Goal: Information Seeking & Learning: Learn about a topic

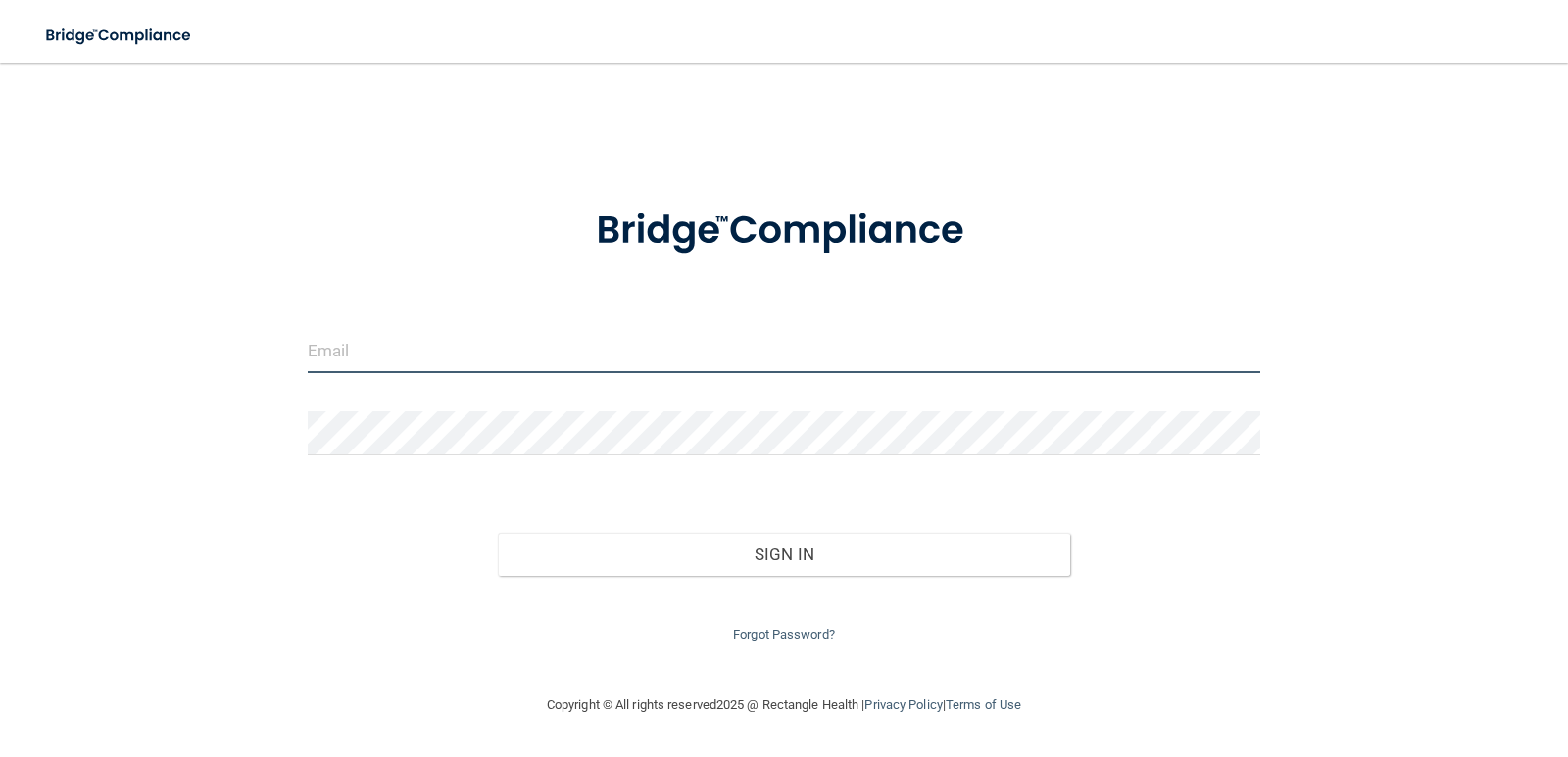
type input "[EMAIL_ADDRESS][DOMAIN_NAME]"
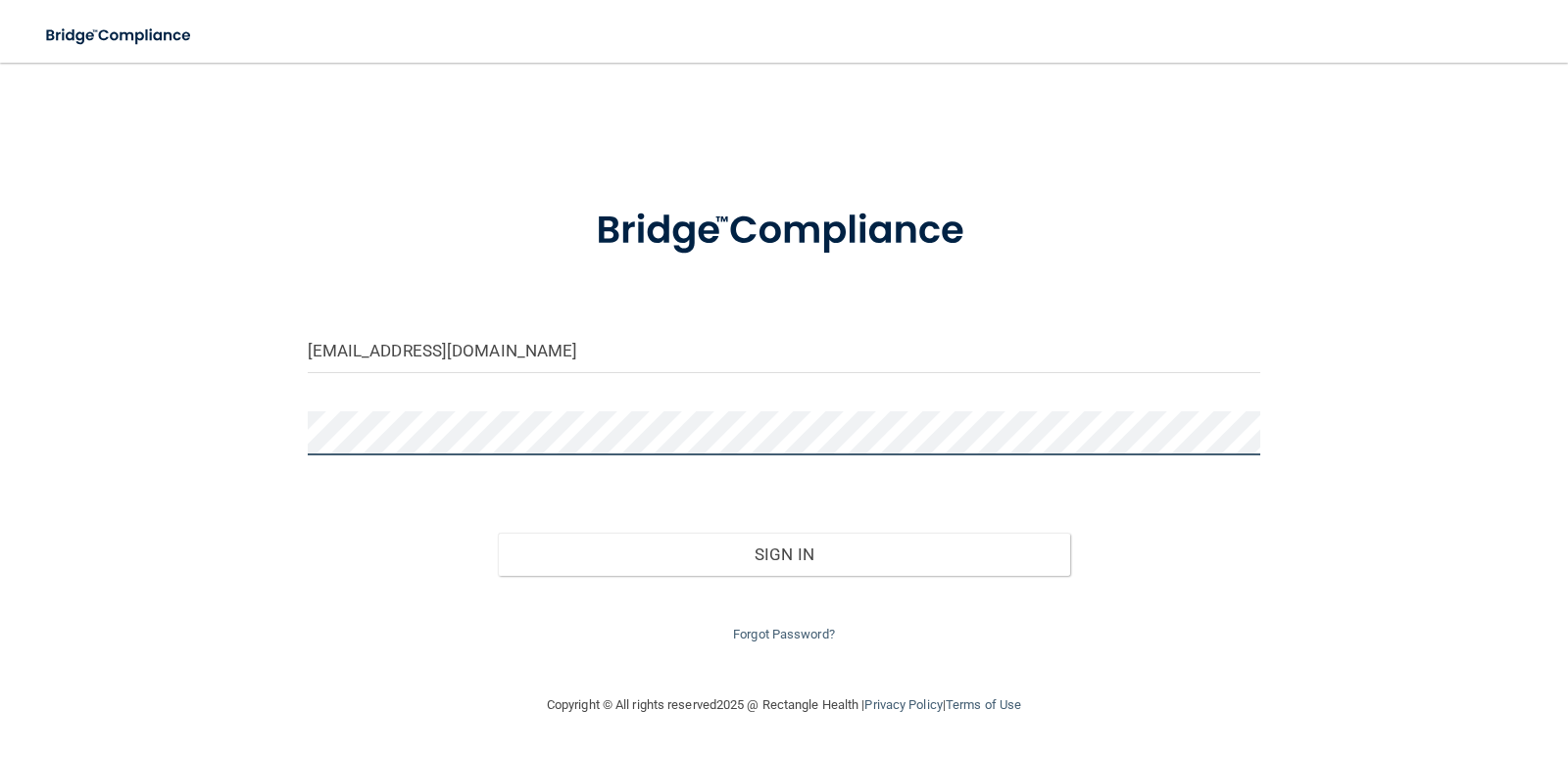
click at [248, 446] on div "loricorcoran@outlook.com Invalid email/password. You don't have permission to a…" at bounding box center [784, 378] width 1490 height 592
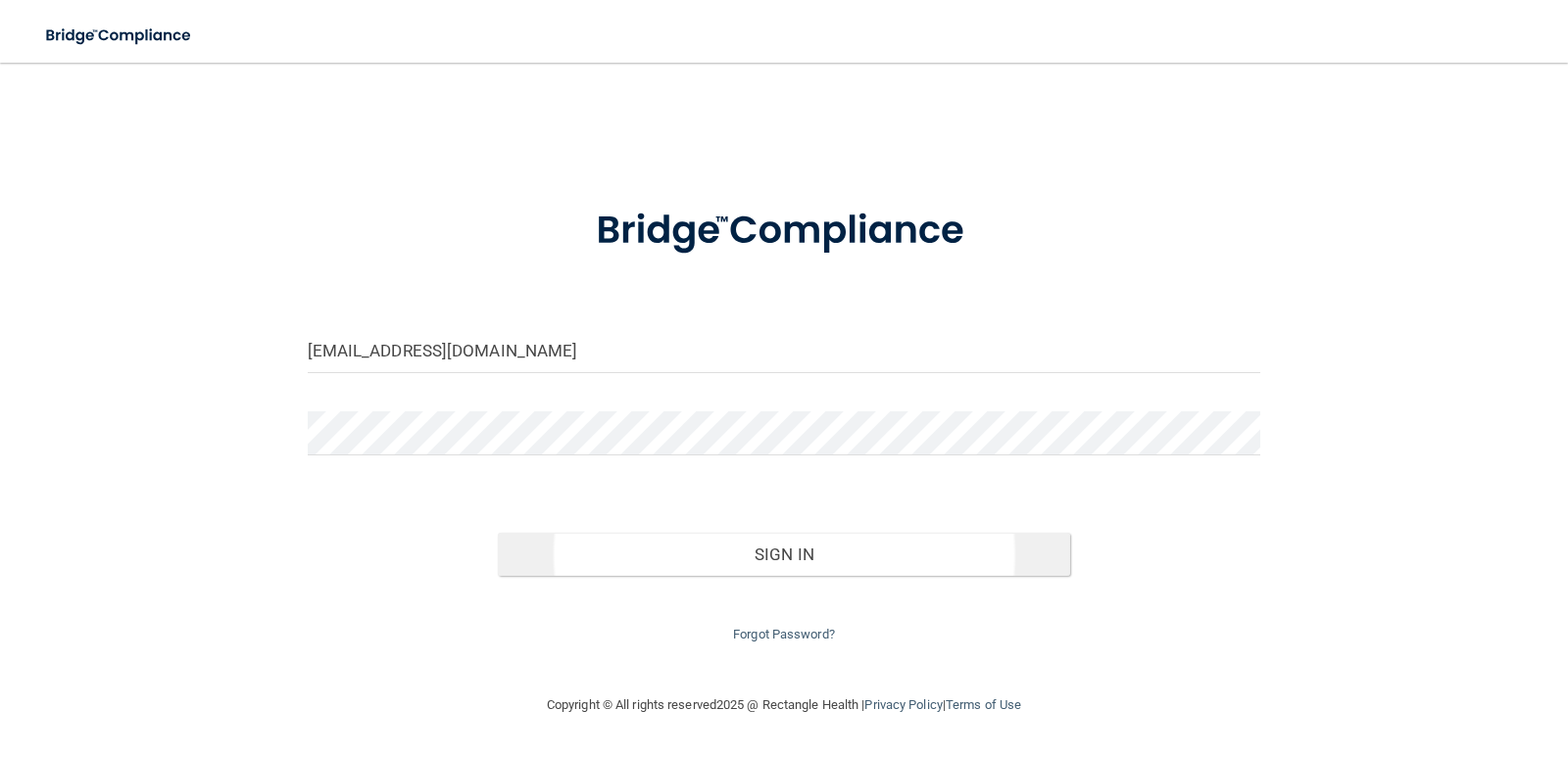
drag, startPoint x: 508, startPoint y: 639, endPoint x: 816, endPoint y: 565, distance: 316.8
click at [526, 632] on div "Forgot Password?" at bounding box center [784, 610] width 982 height 70
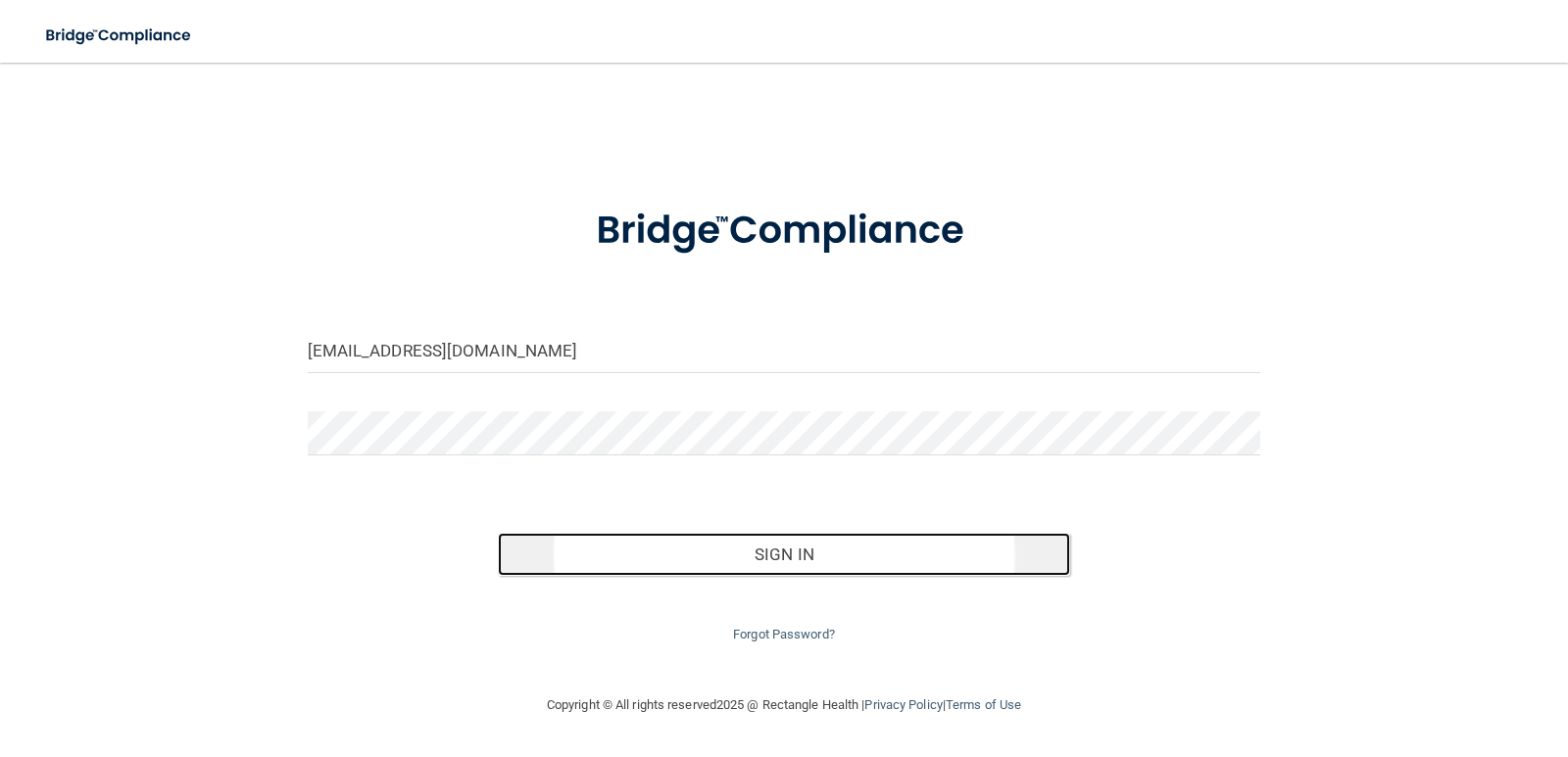
click at [794, 553] on button "Sign In" at bounding box center [783, 554] width 572 height 43
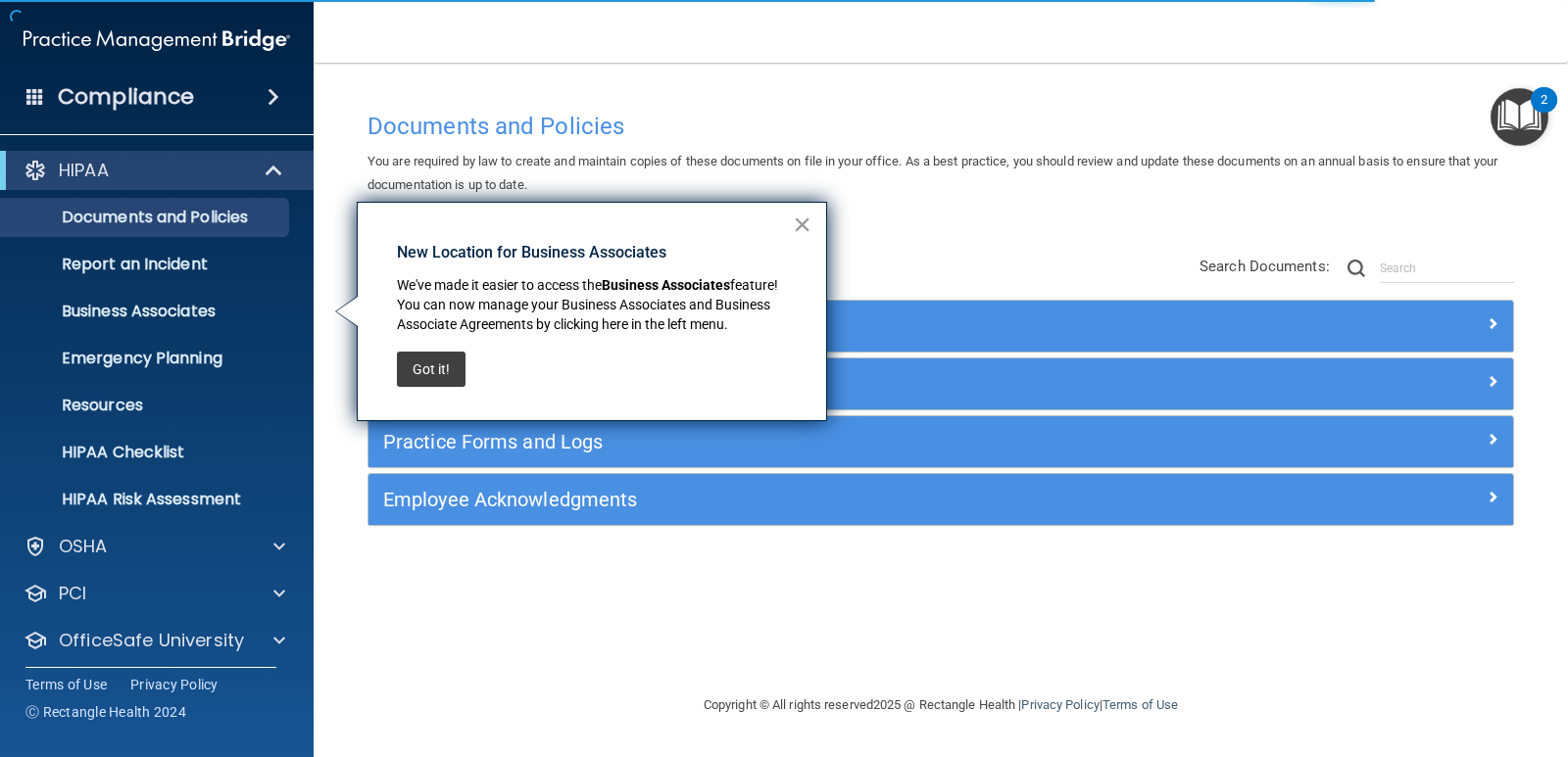
click at [800, 219] on button "×" at bounding box center [802, 225] width 19 height 32
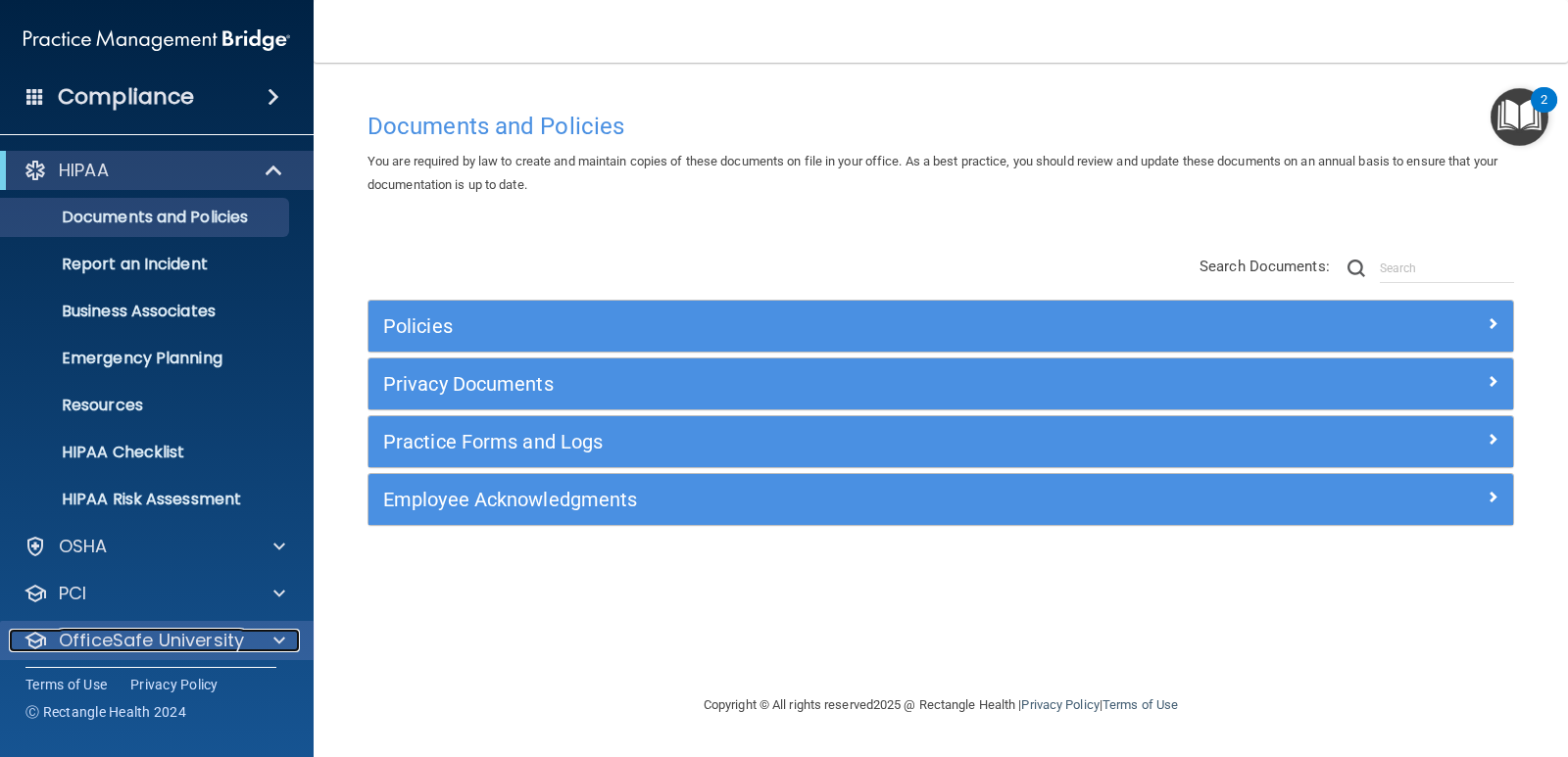
click at [107, 638] on p "OfficeSafe University" at bounding box center [151, 641] width 185 height 24
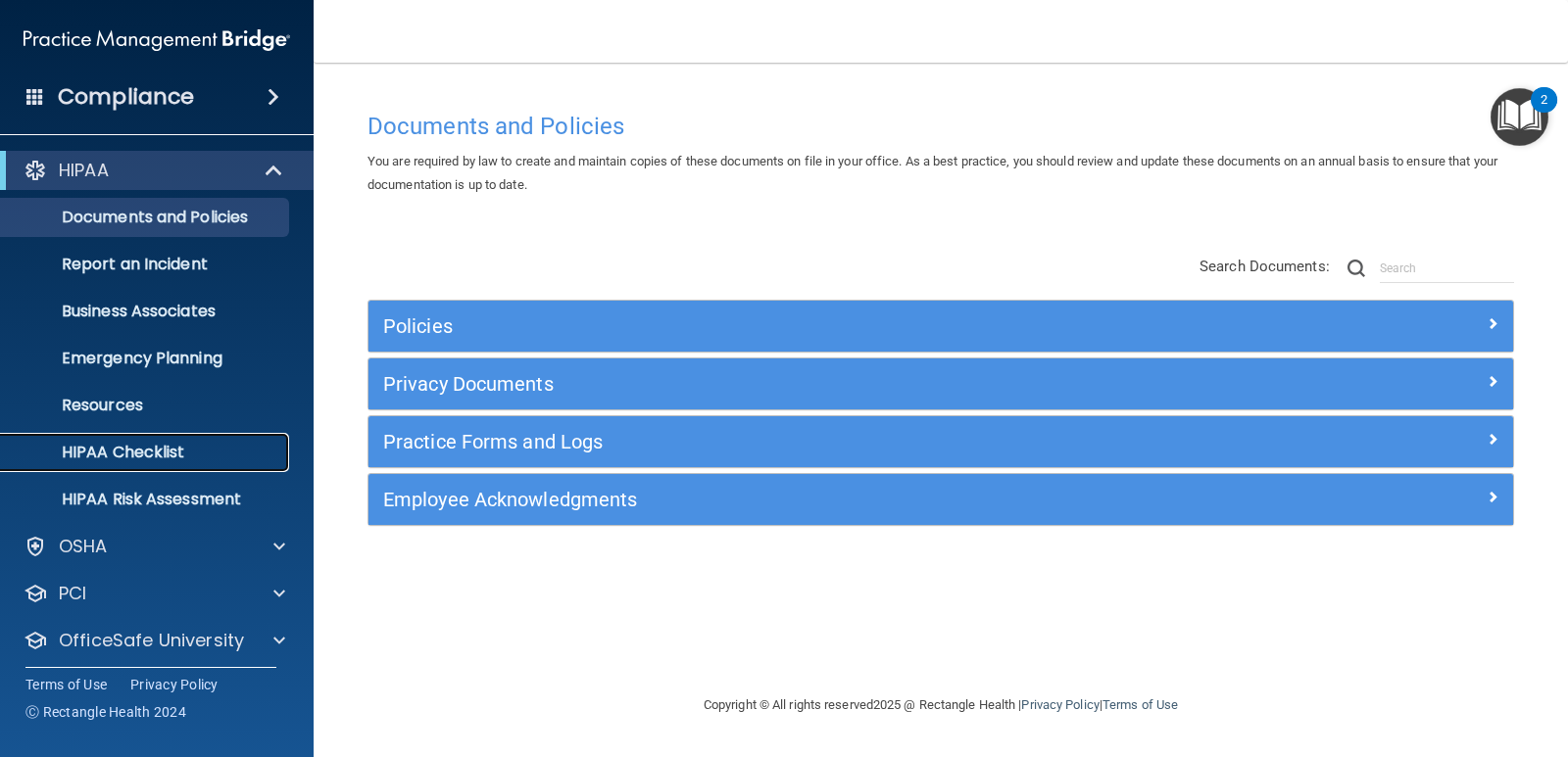
click at [102, 450] on p "HIPAA Checklist" at bounding box center [147, 453] width 268 height 20
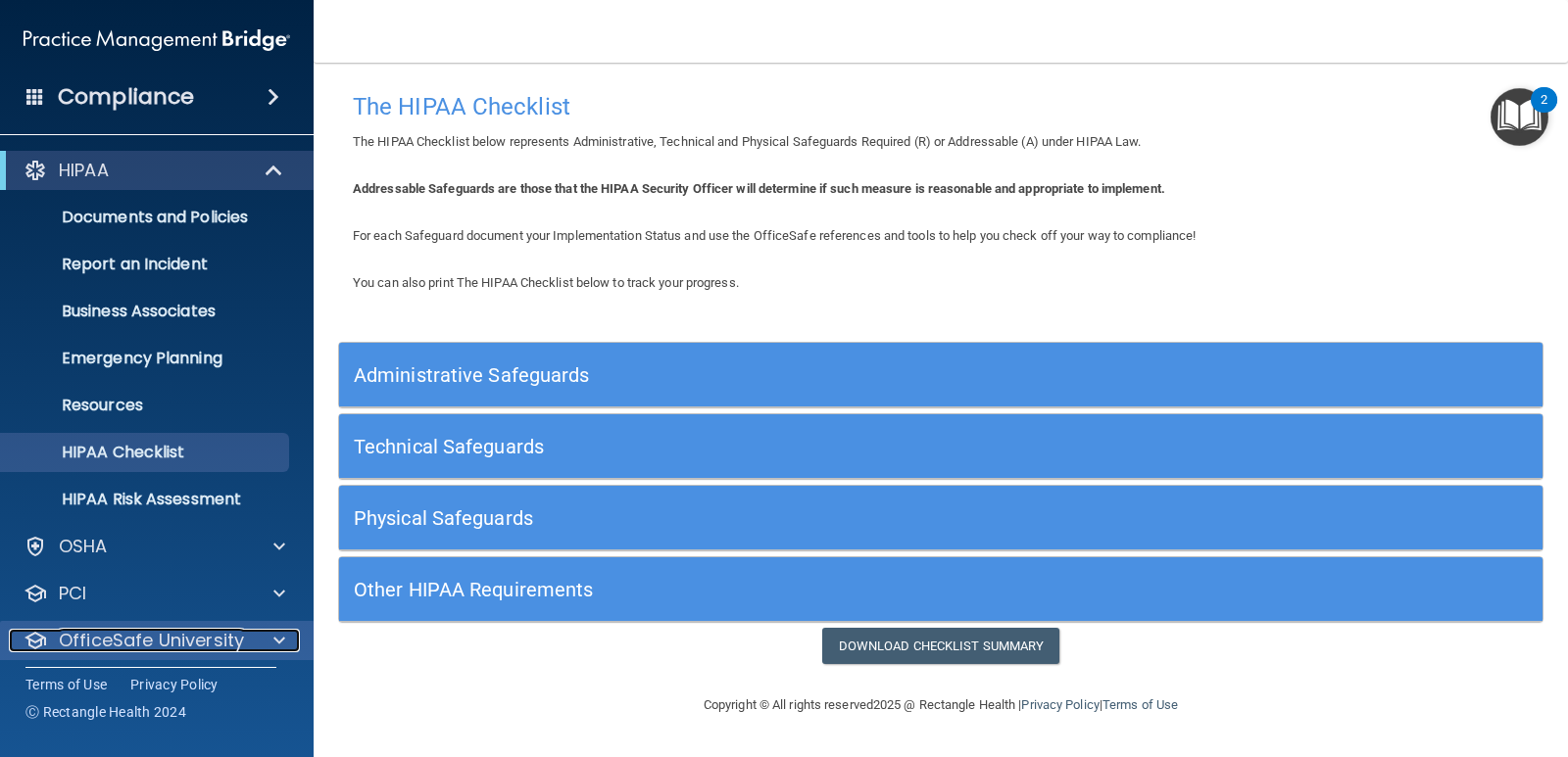
click at [276, 644] on span at bounding box center [280, 641] width 12 height 24
click at [278, 637] on span at bounding box center [280, 641] width 12 height 24
click at [278, 638] on span at bounding box center [280, 641] width 12 height 24
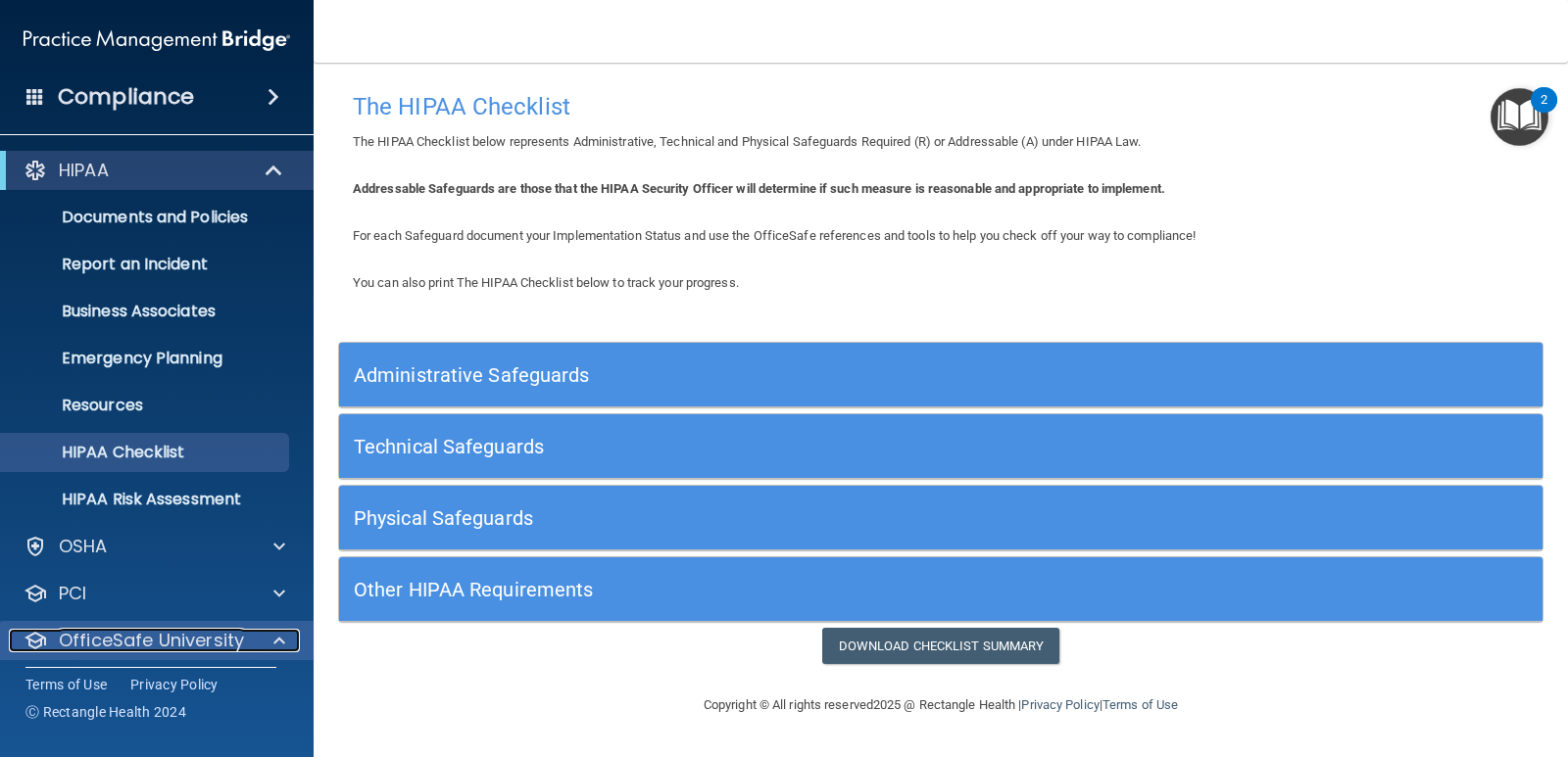
click at [278, 638] on span at bounding box center [280, 641] width 12 height 24
click at [220, 648] on p "OfficeSafe University" at bounding box center [151, 641] width 185 height 24
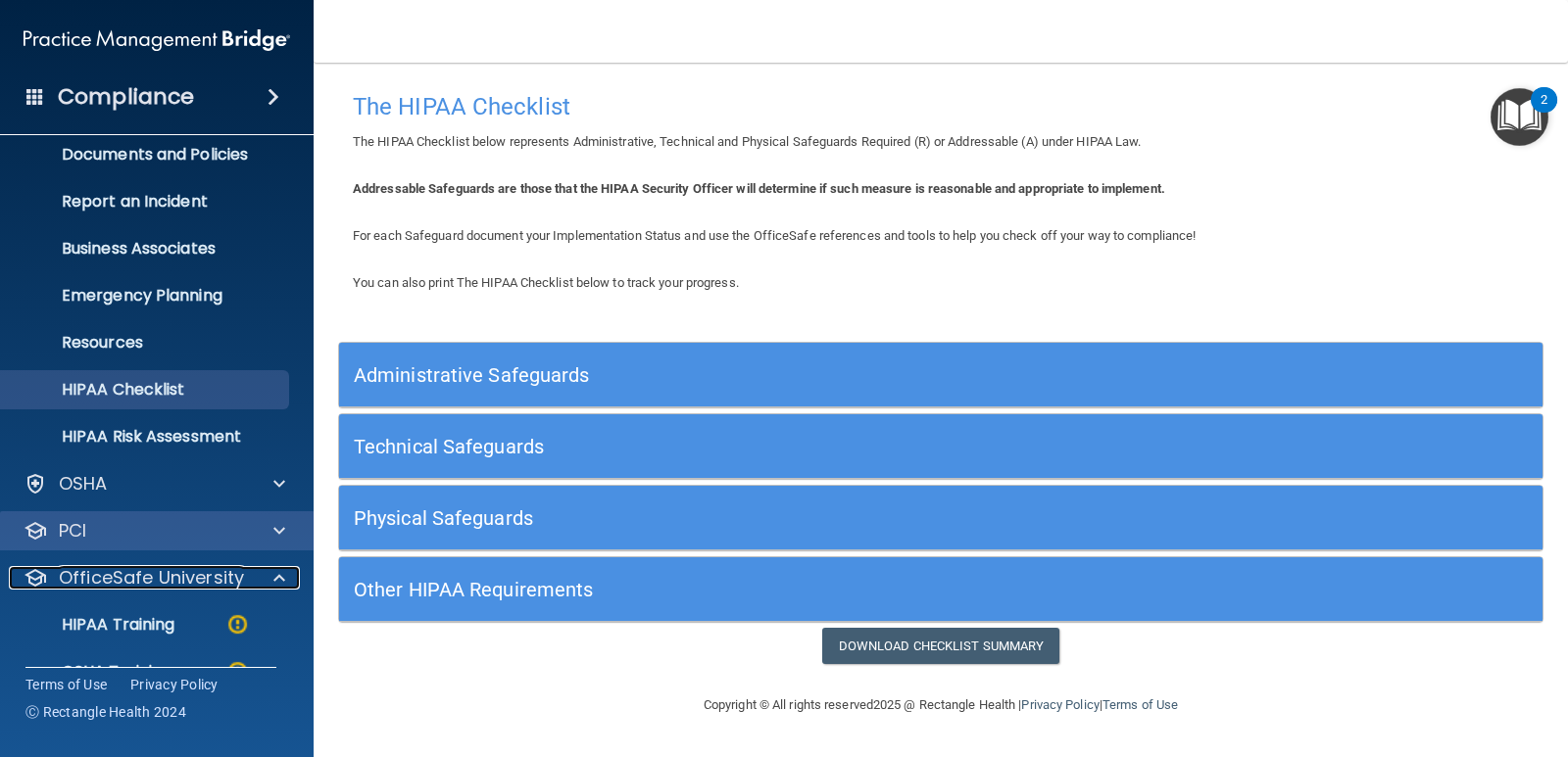
scroll to position [98, 0]
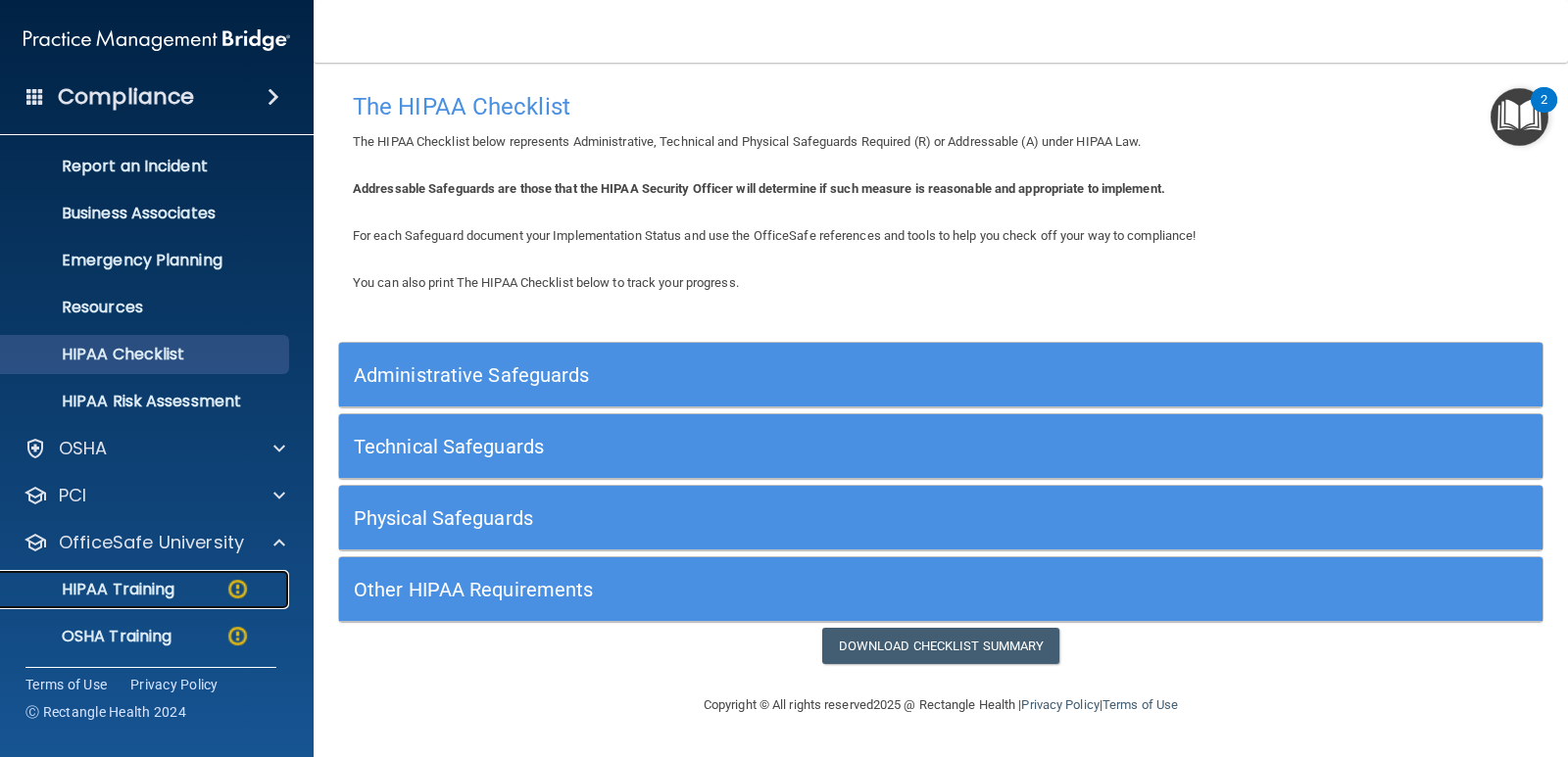
click at [131, 591] on p "HIPAA Training" at bounding box center [93, 590] width 162 height 20
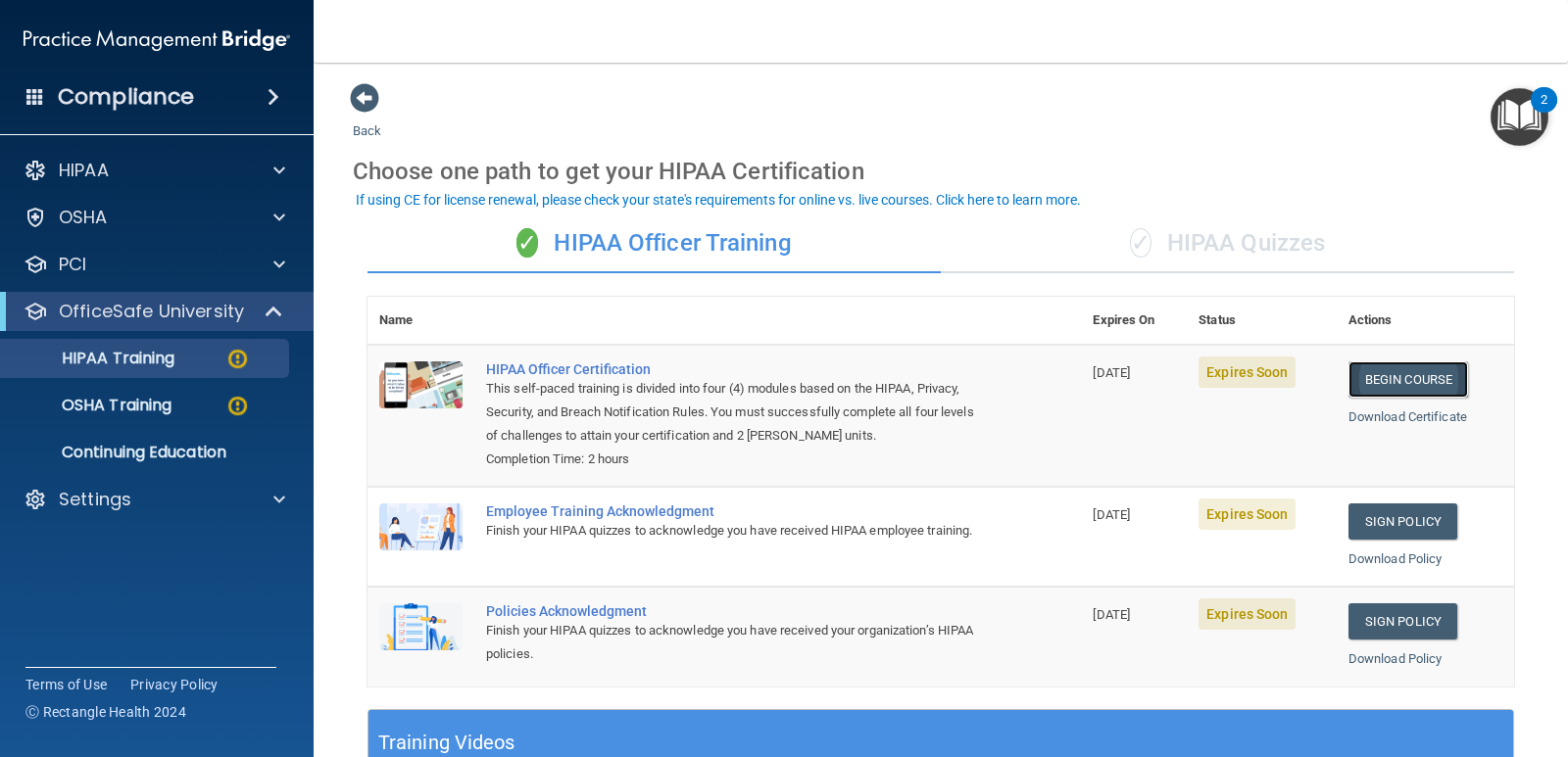
click at [1387, 375] on link "Begin Course" at bounding box center [1407, 379] width 120 height 37
click at [360, 96] on span at bounding box center [365, 98] width 30 height 30
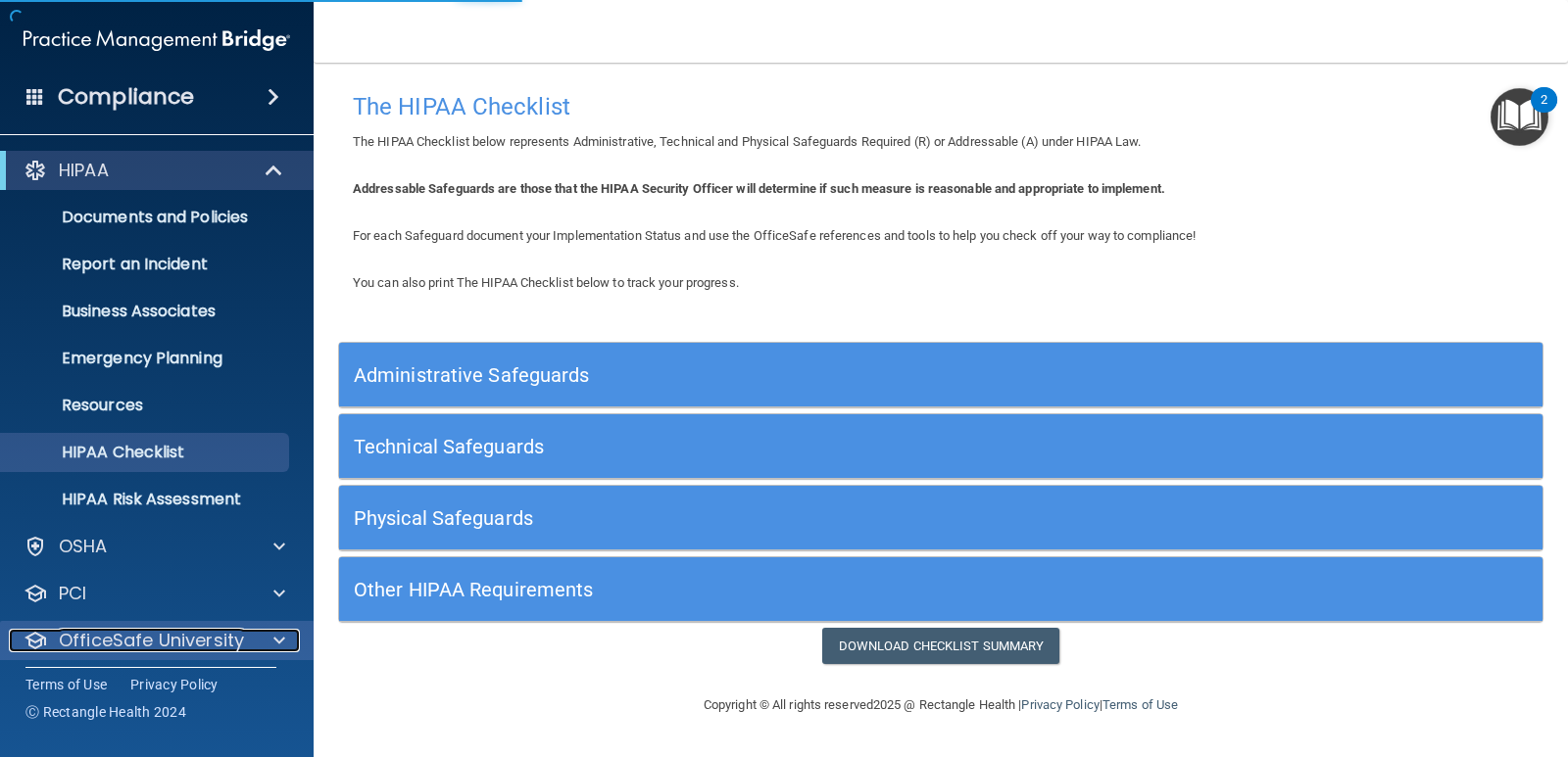
click at [196, 642] on p "OfficeSafe University" at bounding box center [151, 641] width 185 height 24
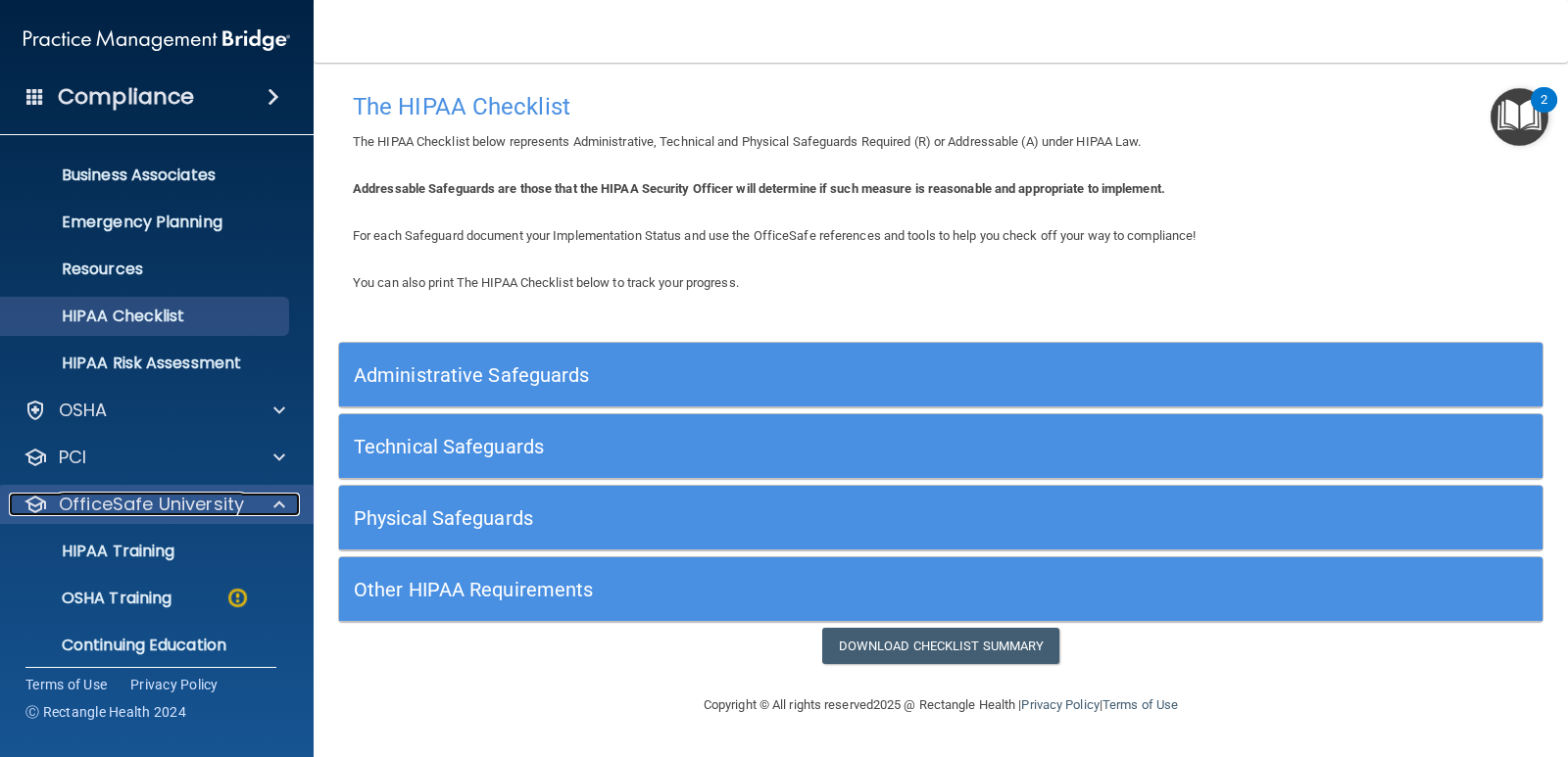
scroll to position [197, 0]
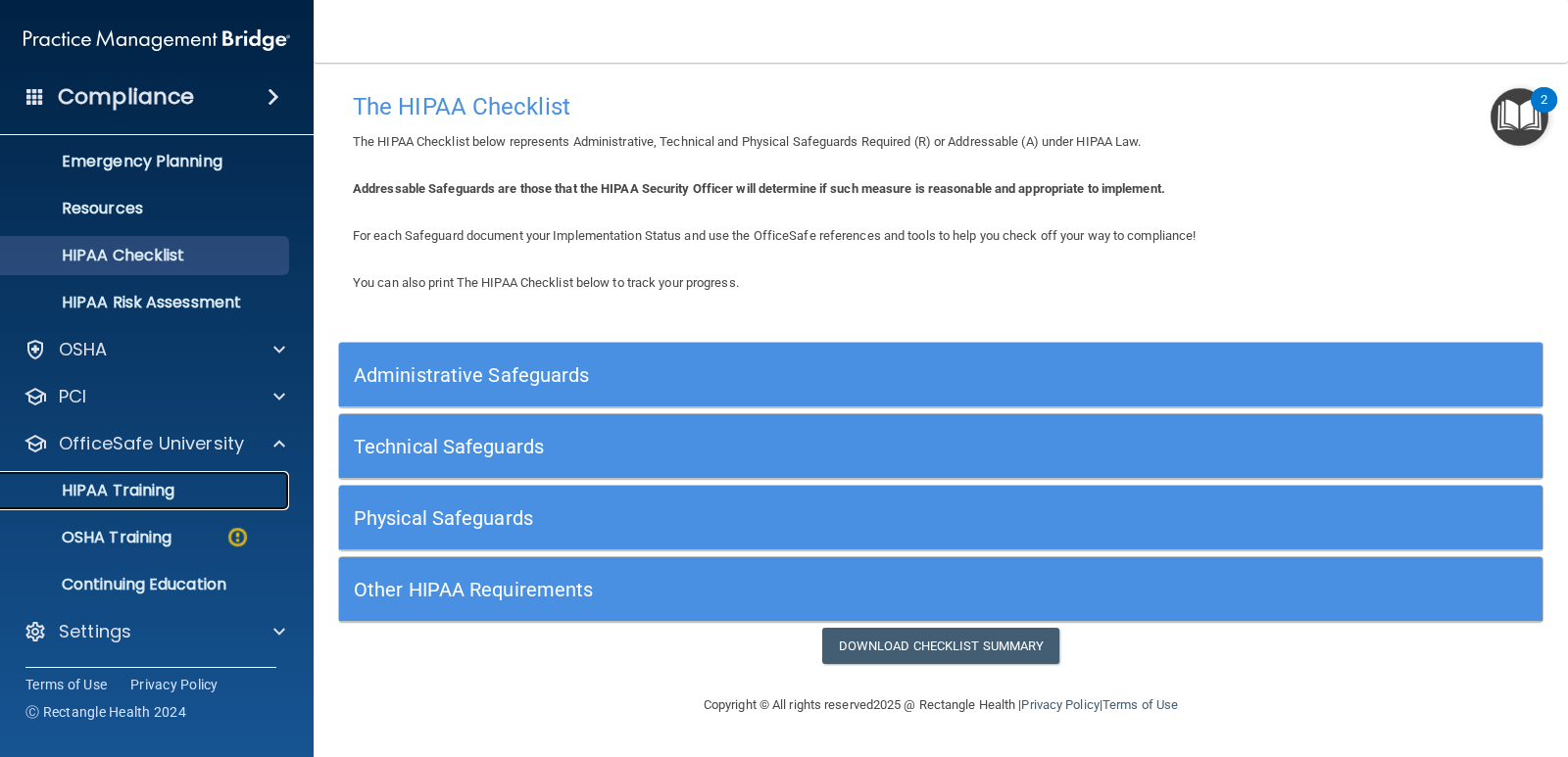
click at [131, 487] on p "HIPAA Training" at bounding box center [93, 490] width 162 height 20
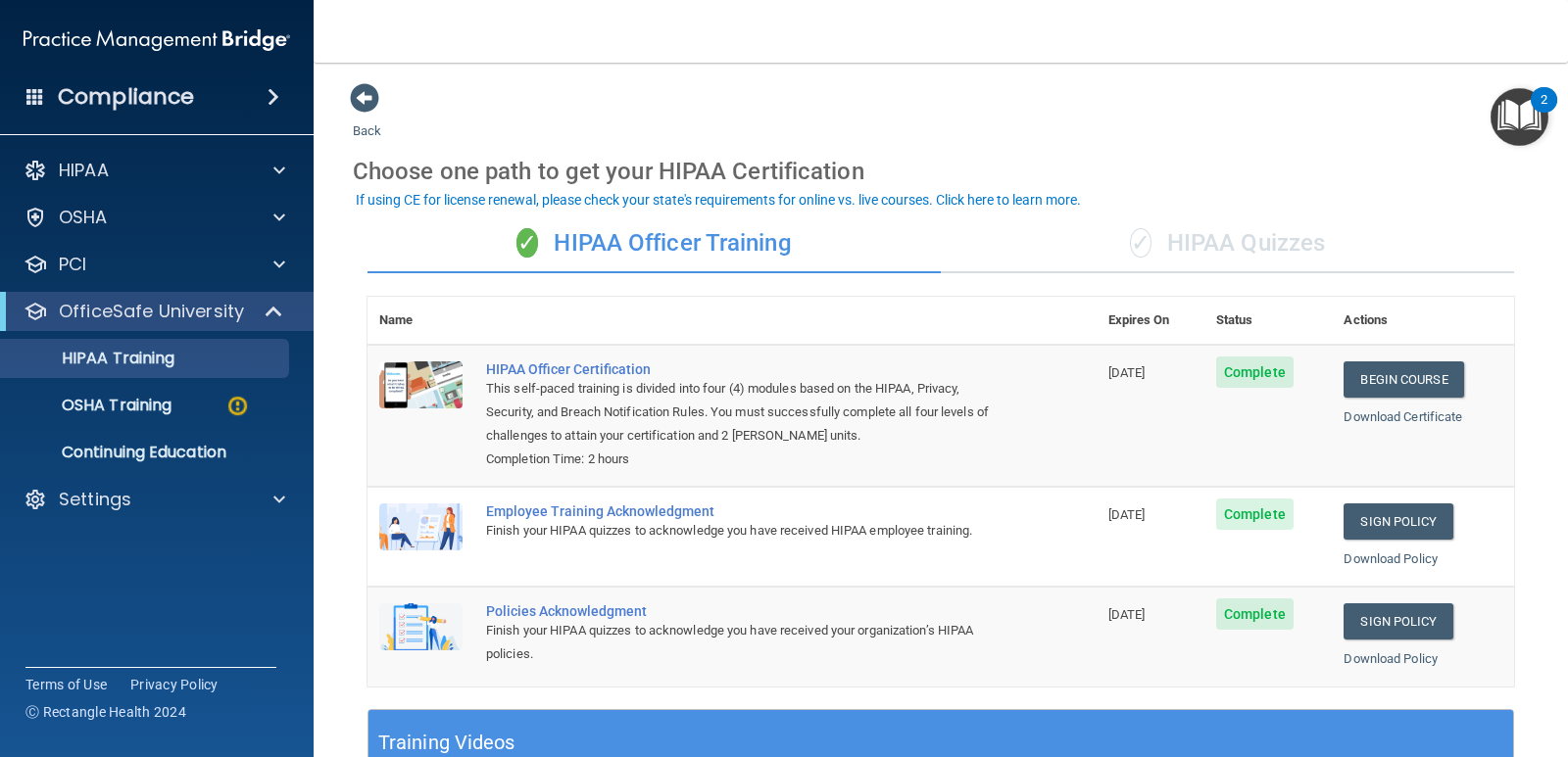
click at [1203, 239] on div "✓ HIPAA Quizzes" at bounding box center [1227, 243] width 573 height 58
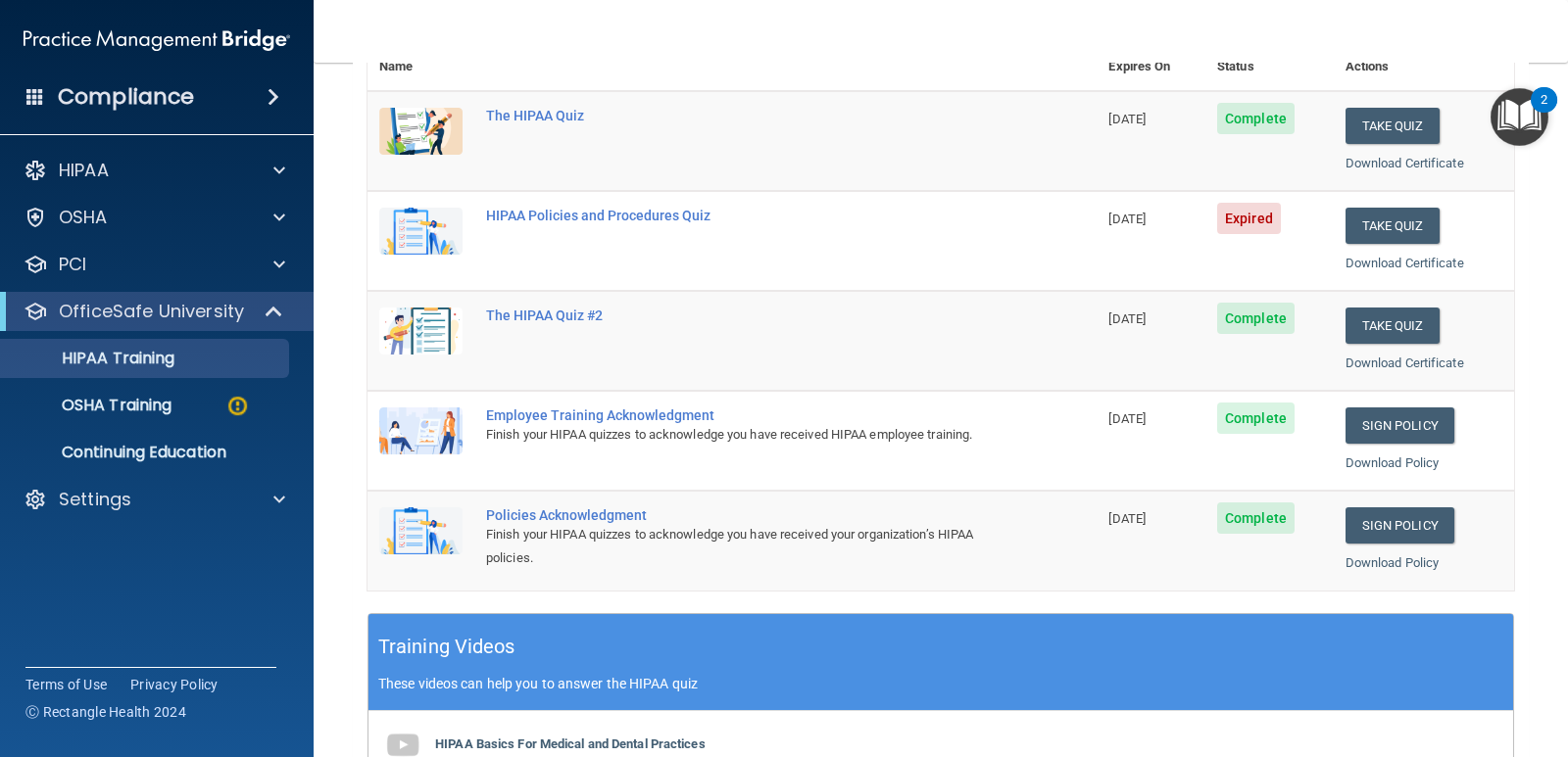
scroll to position [256, 0]
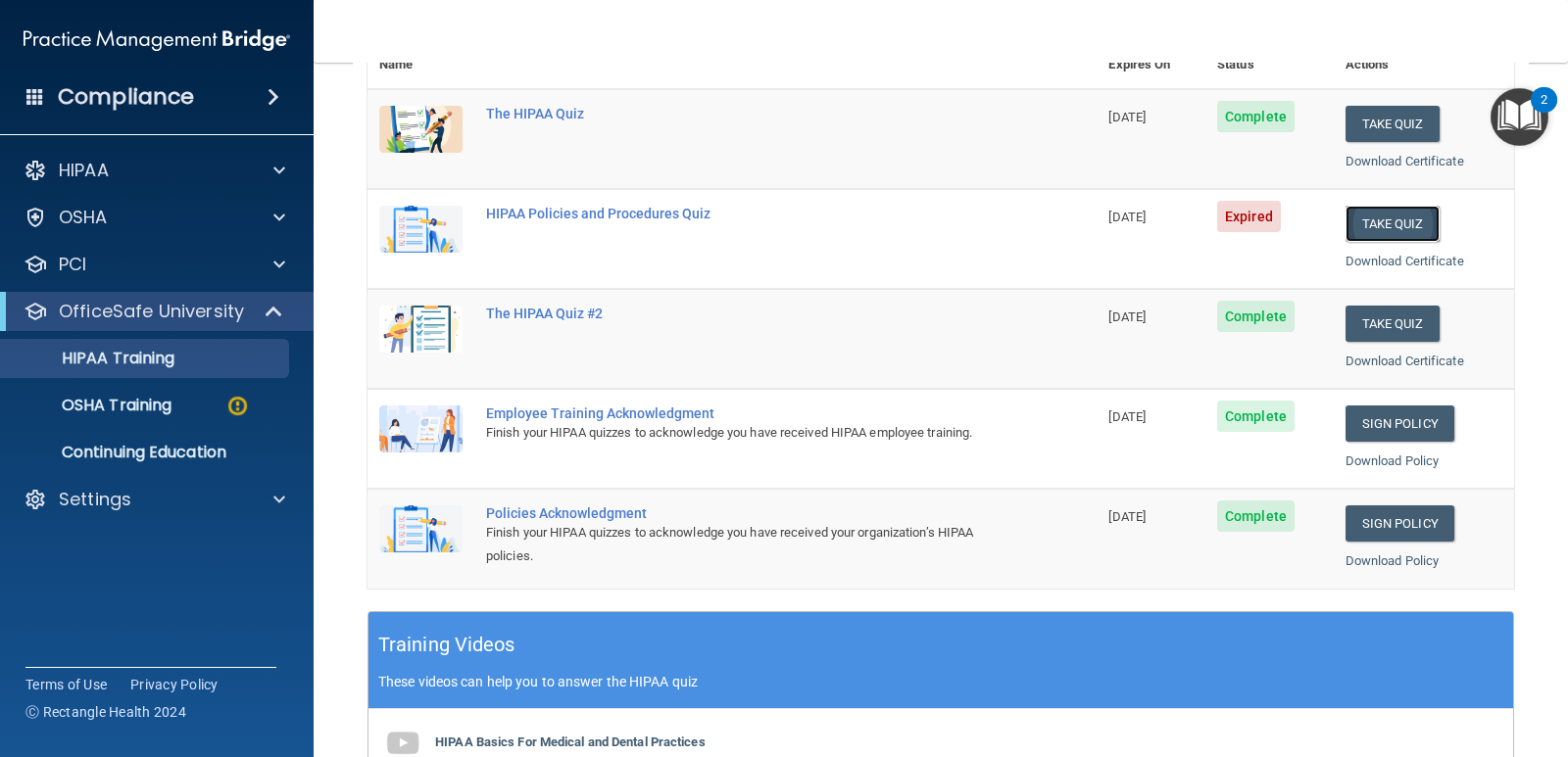
click at [1384, 220] on button "Take Quiz" at bounding box center [1392, 224] width 94 height 37
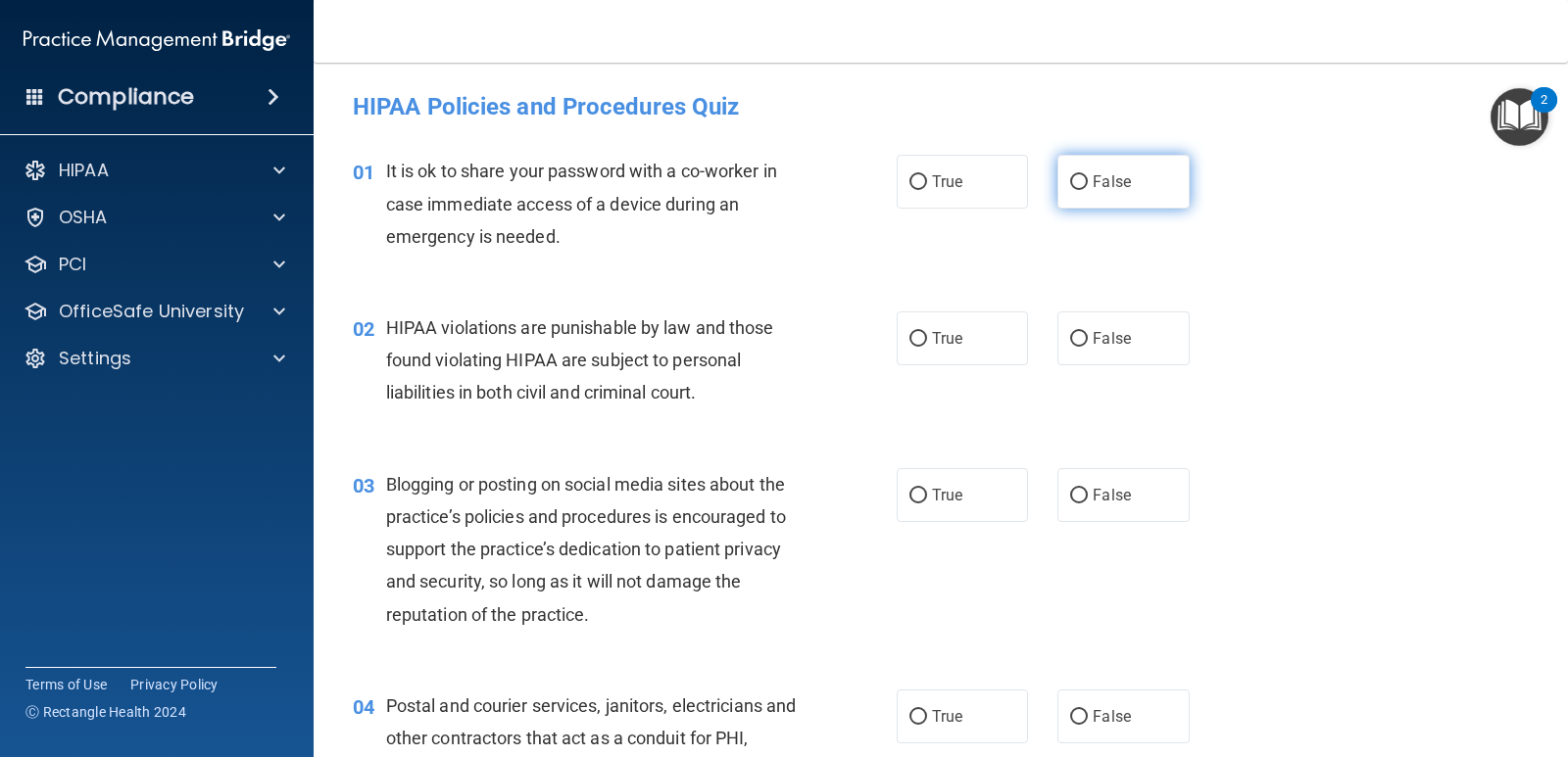
click at [1069, 181] on input "False" at bounding box center [1078, 182] width 18 height 15
radio input "true"
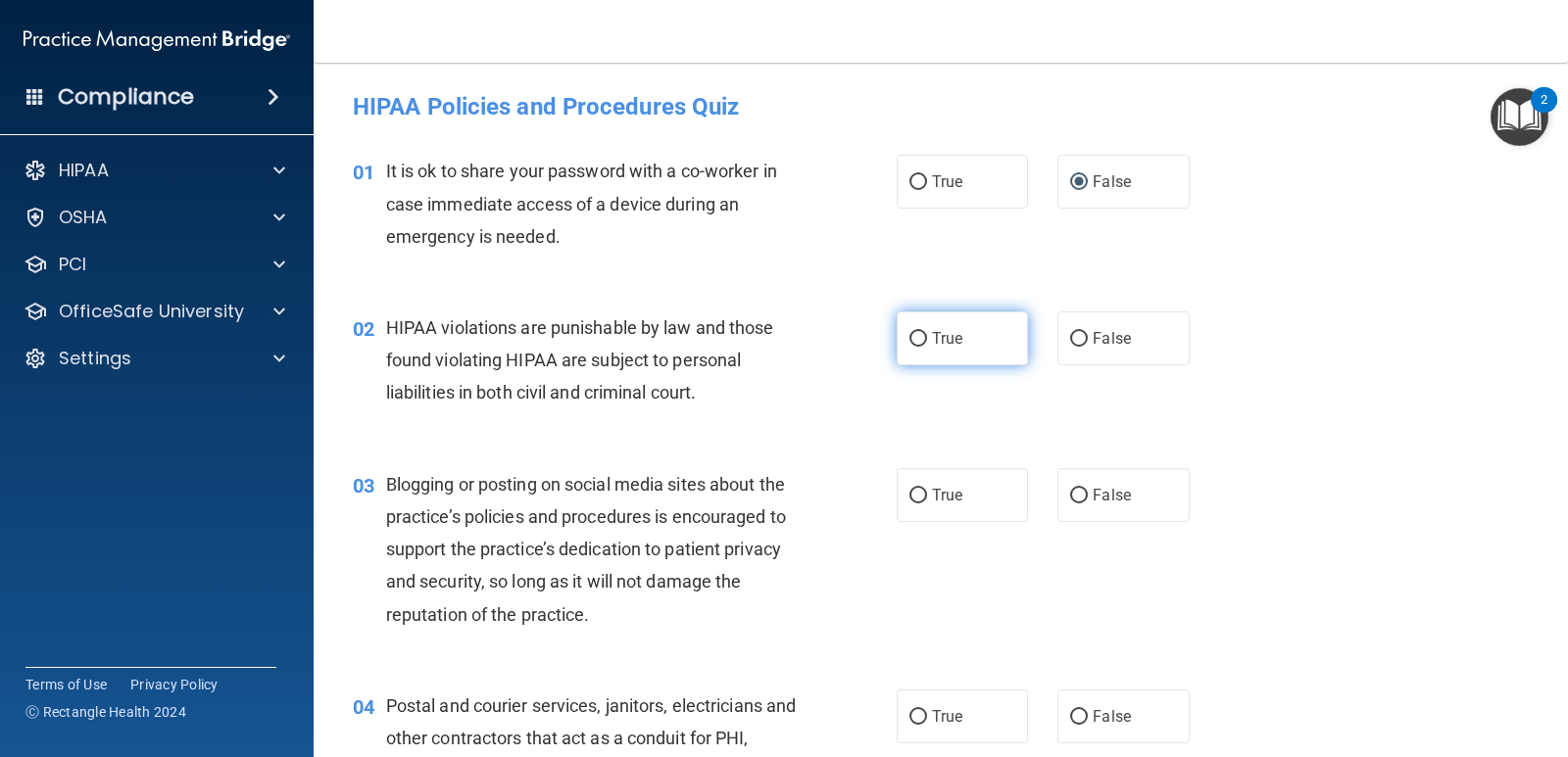
click at [918, 340] on input "True" at bounding box center [918, 339] width 18 height 15
radio input "true"
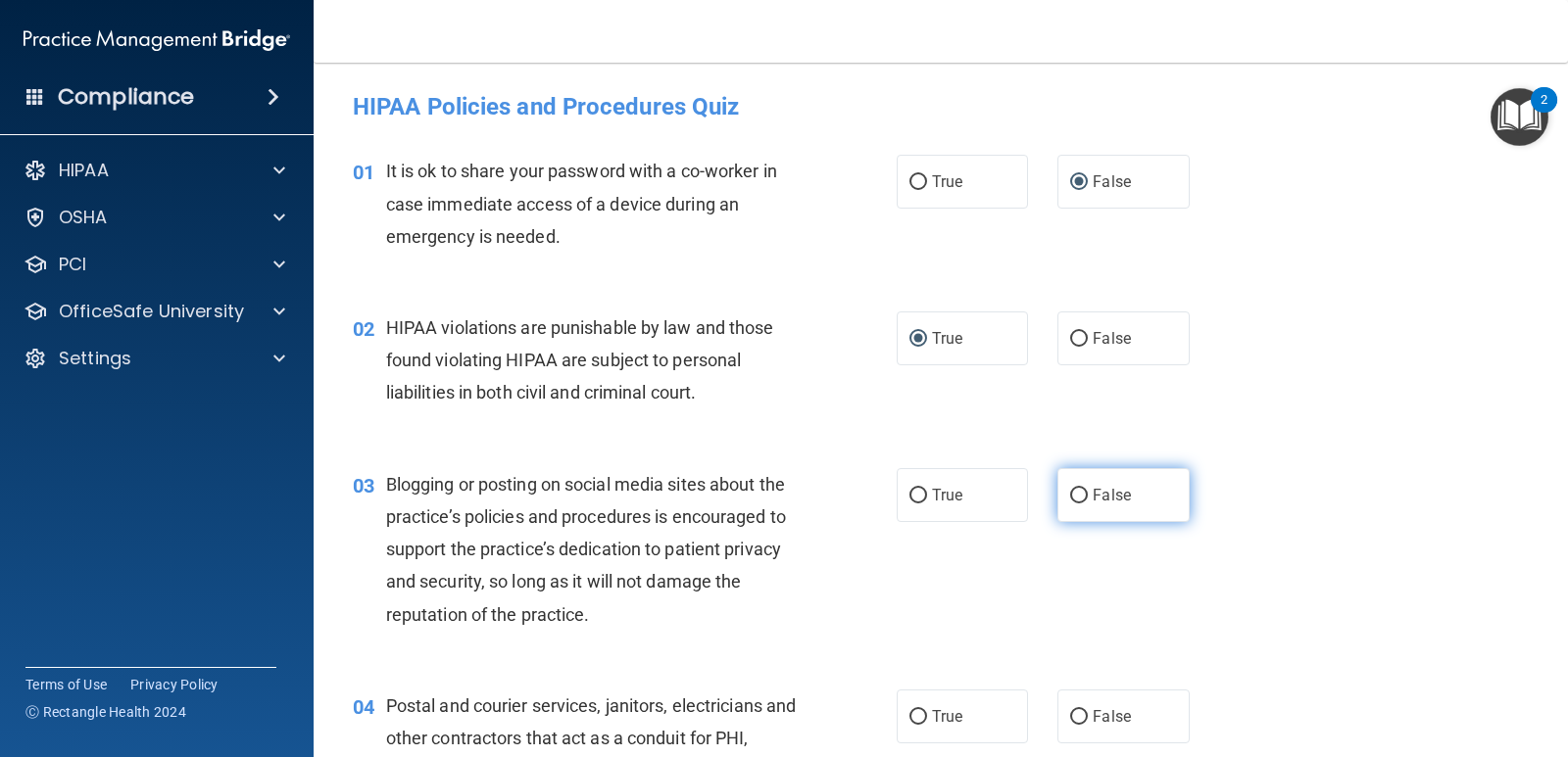
click at [1073, 493] on input "False" at bounding box center [1078, 495] width 18 height 15
radio input "true"
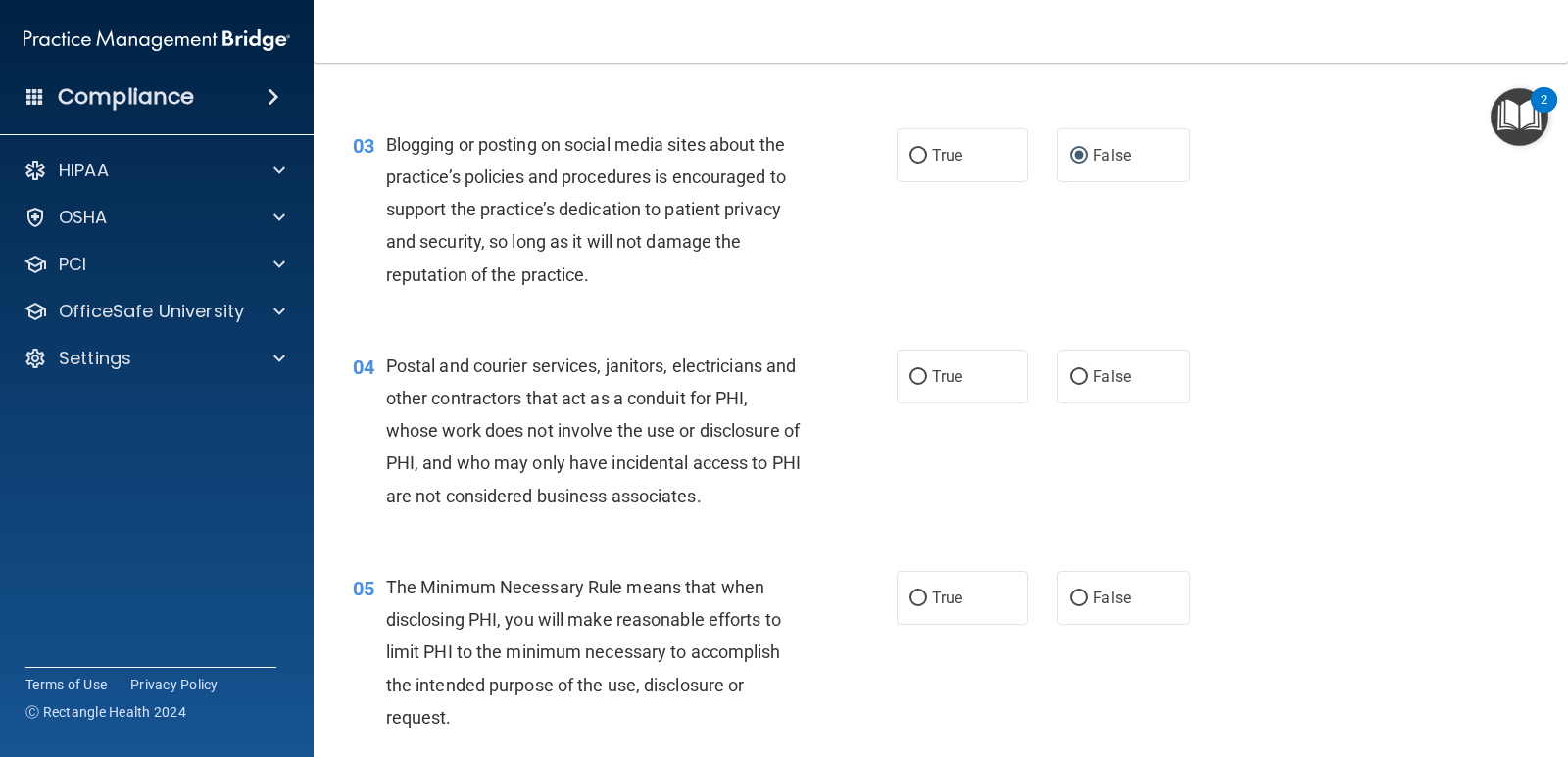
scroll to position [348, 0]
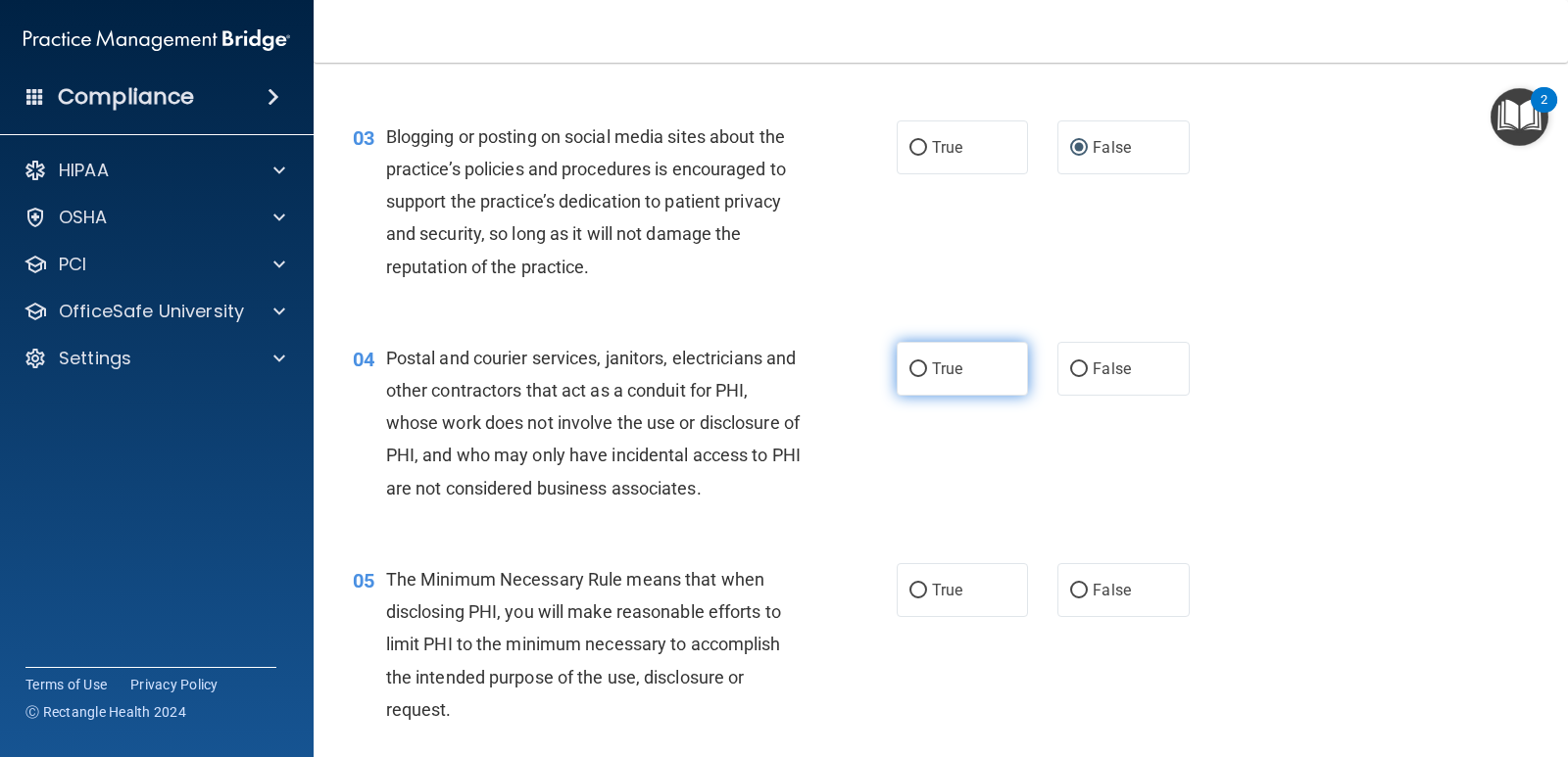
click at [916, 374] on input "True" at bounding box center [918, 370] width 18 height 15
radio input "true"
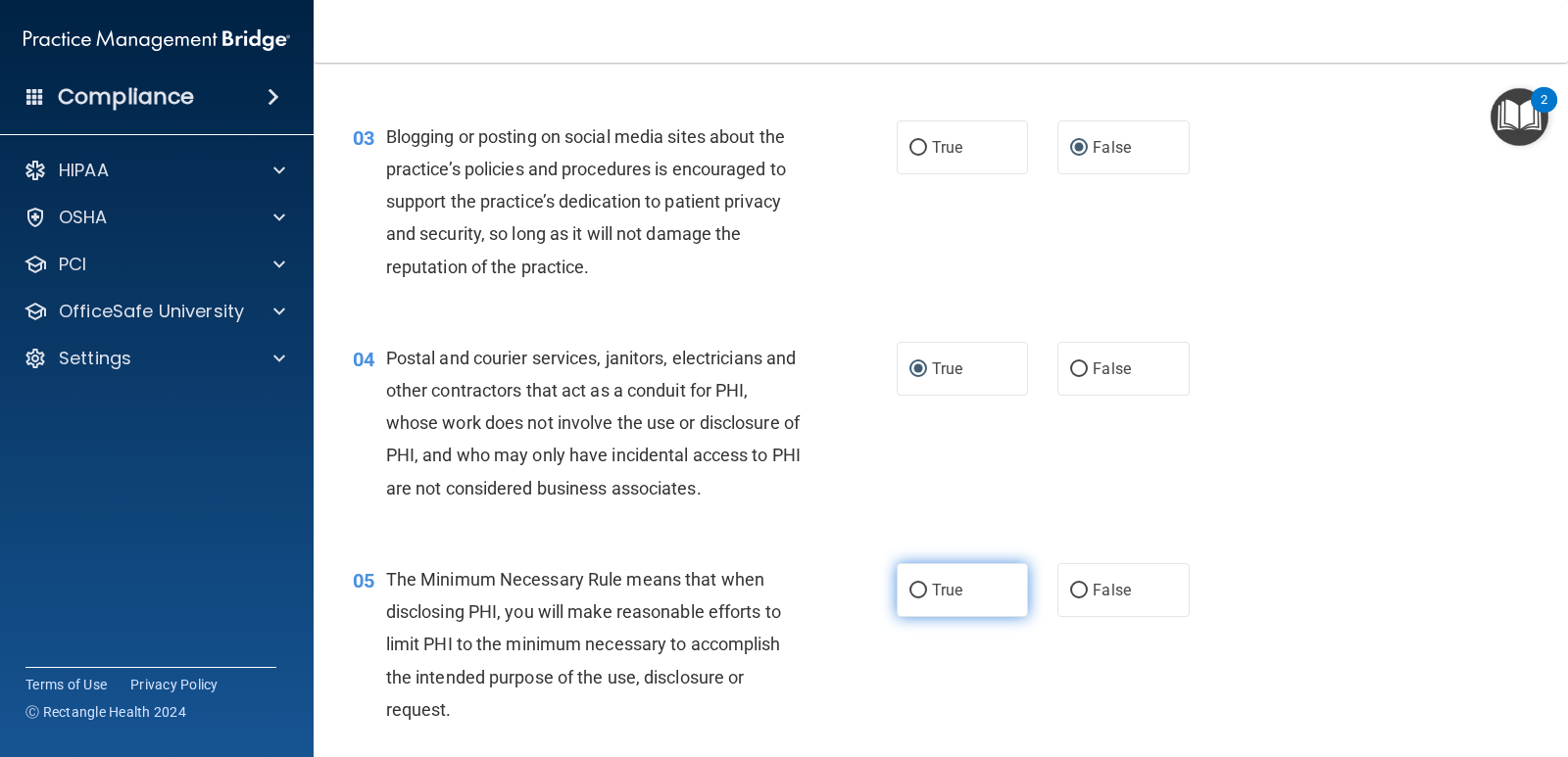
click at [919, 591] on input "True" at bounding box center [918, 591] width 18 height 15
radio input "true"
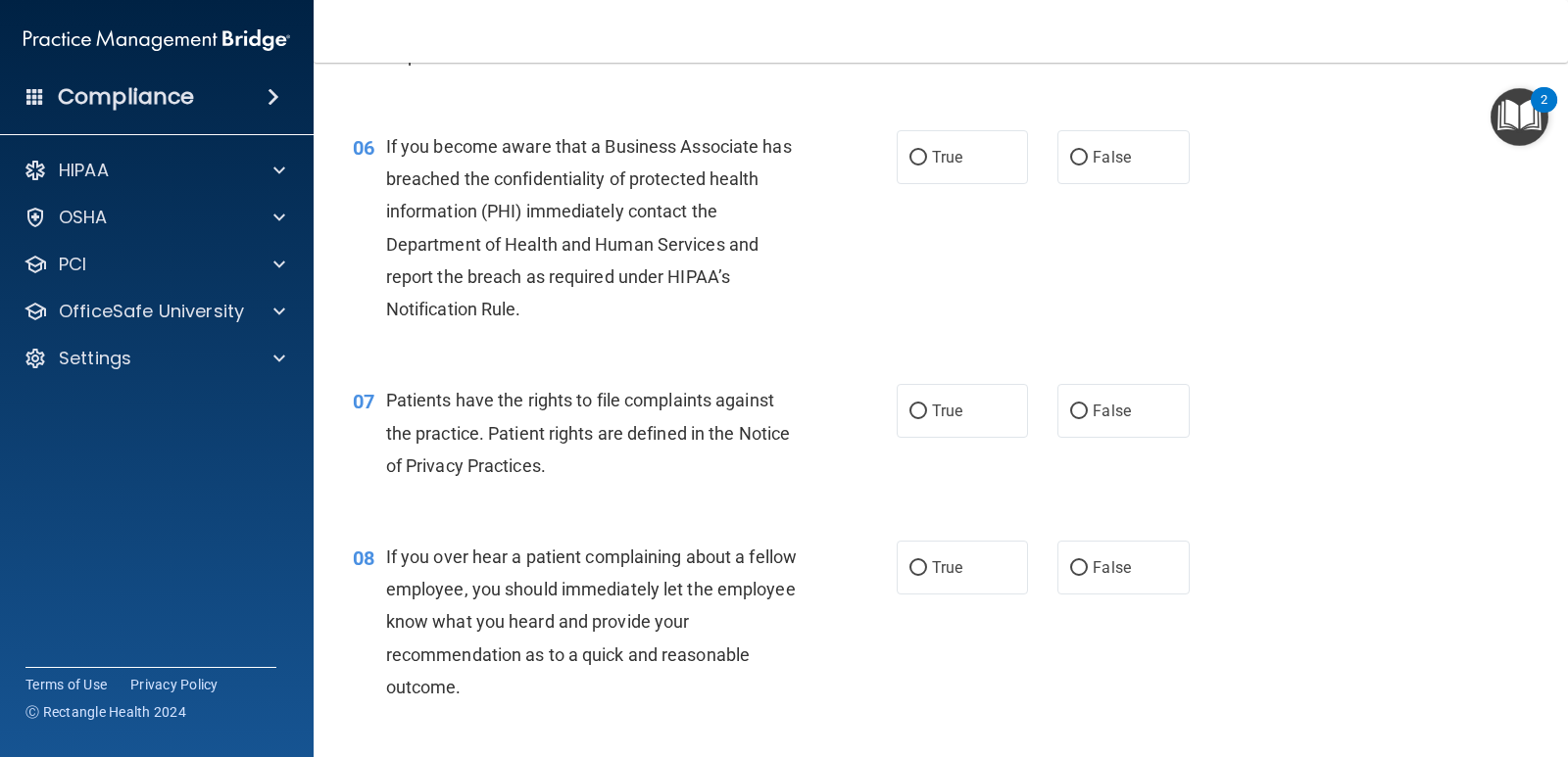
scroll to position [1034, 0]
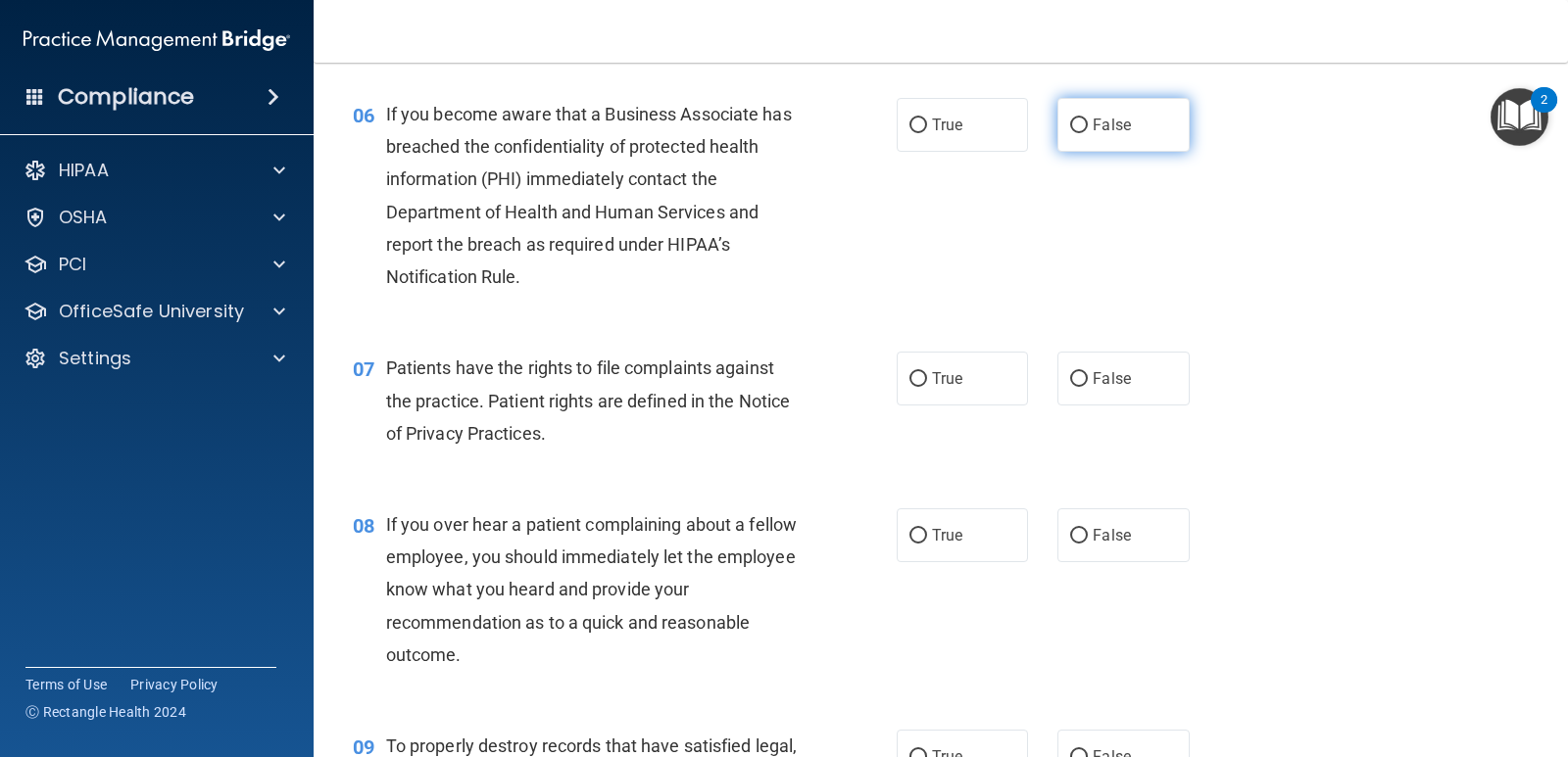
click at [1071, 128] on input "False" at bounding box center [1078, 126] width 18 height 15
radio input "true"
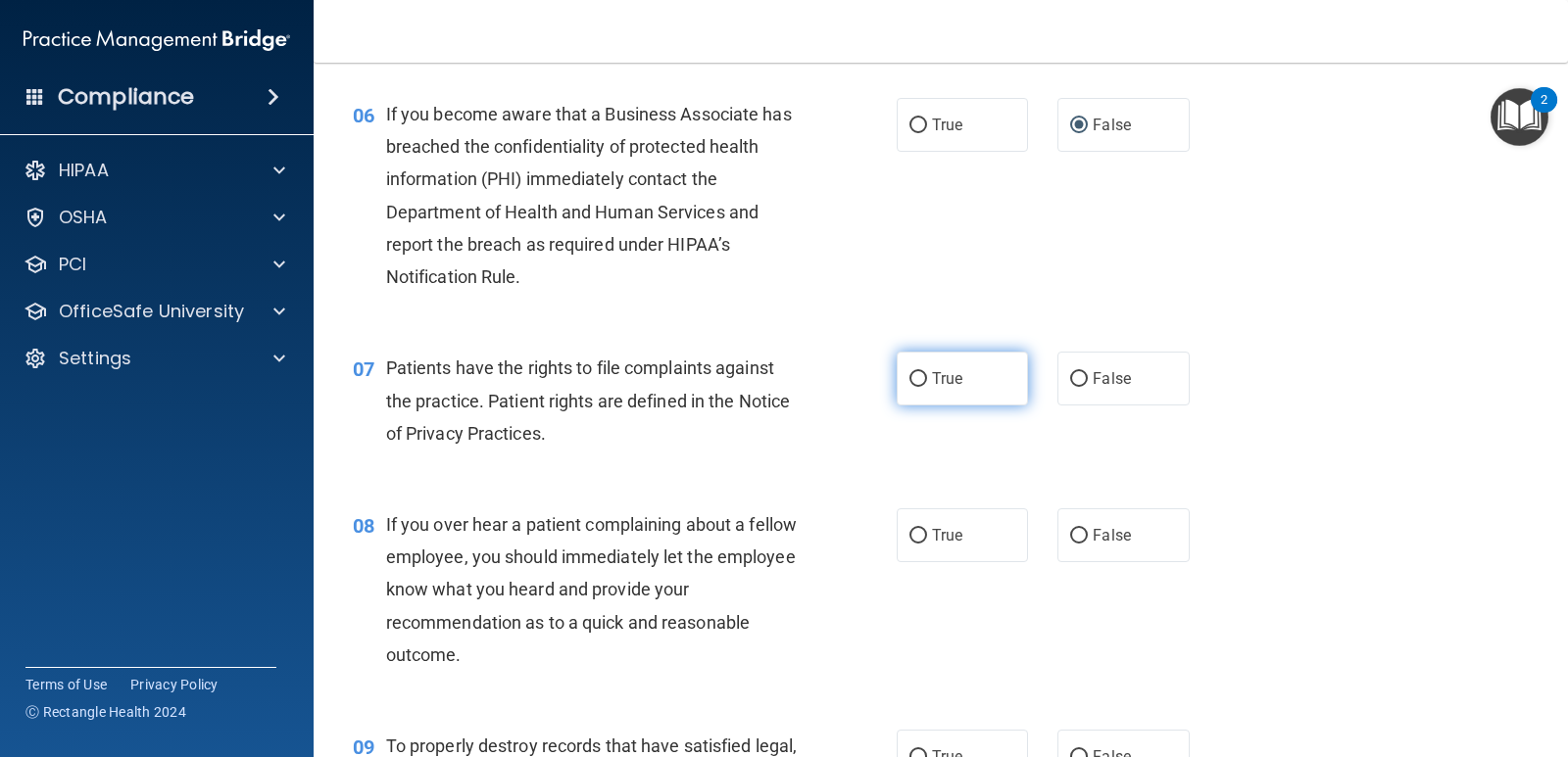
click at [909, 379] on input "True" at bounding box center [918, 379] width 18 height 15
radio input "true"
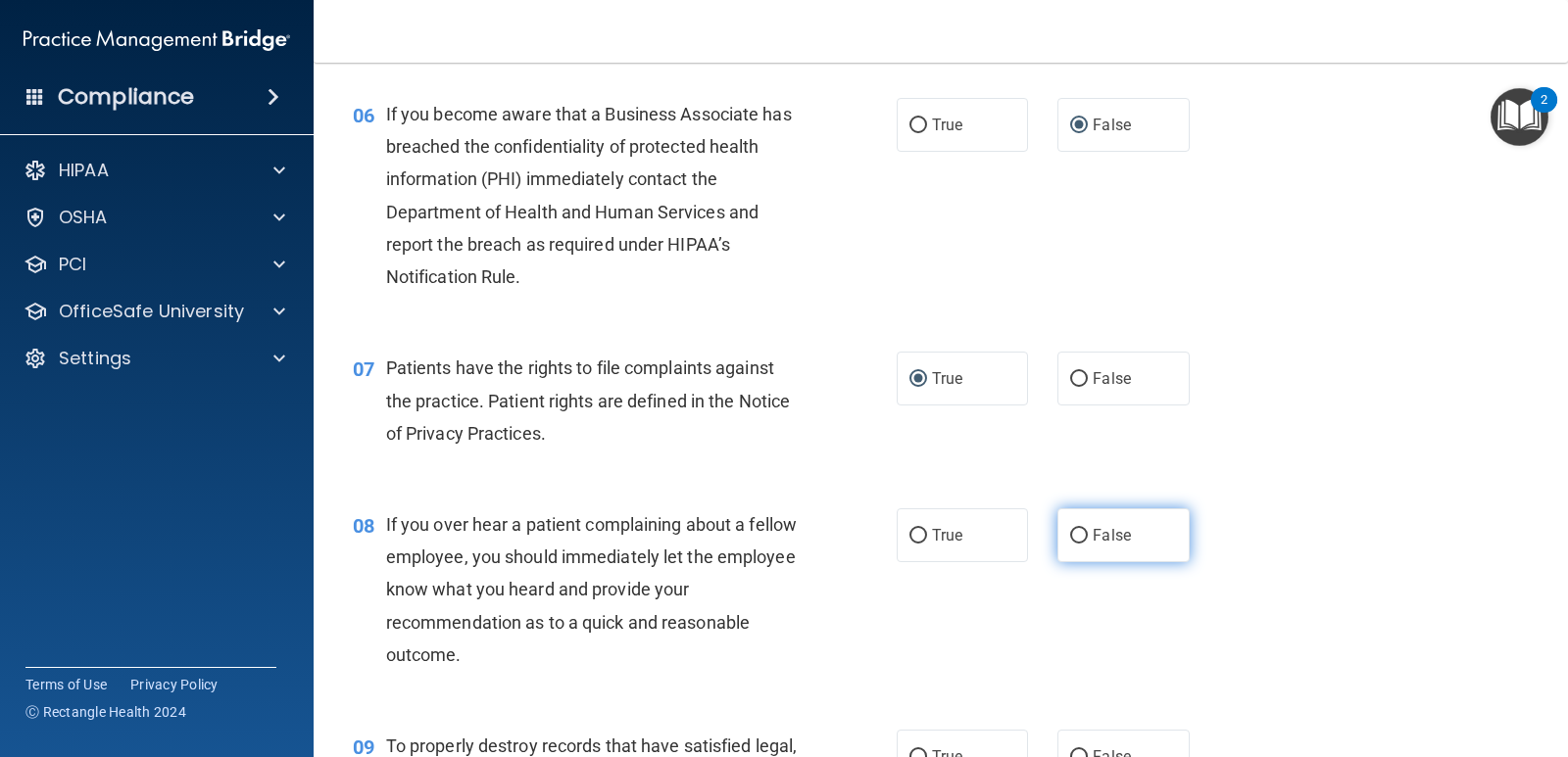
click at [1069, 531] on input "False" at bounding box center [1078, 536] width 18 height 15
radio input "true"
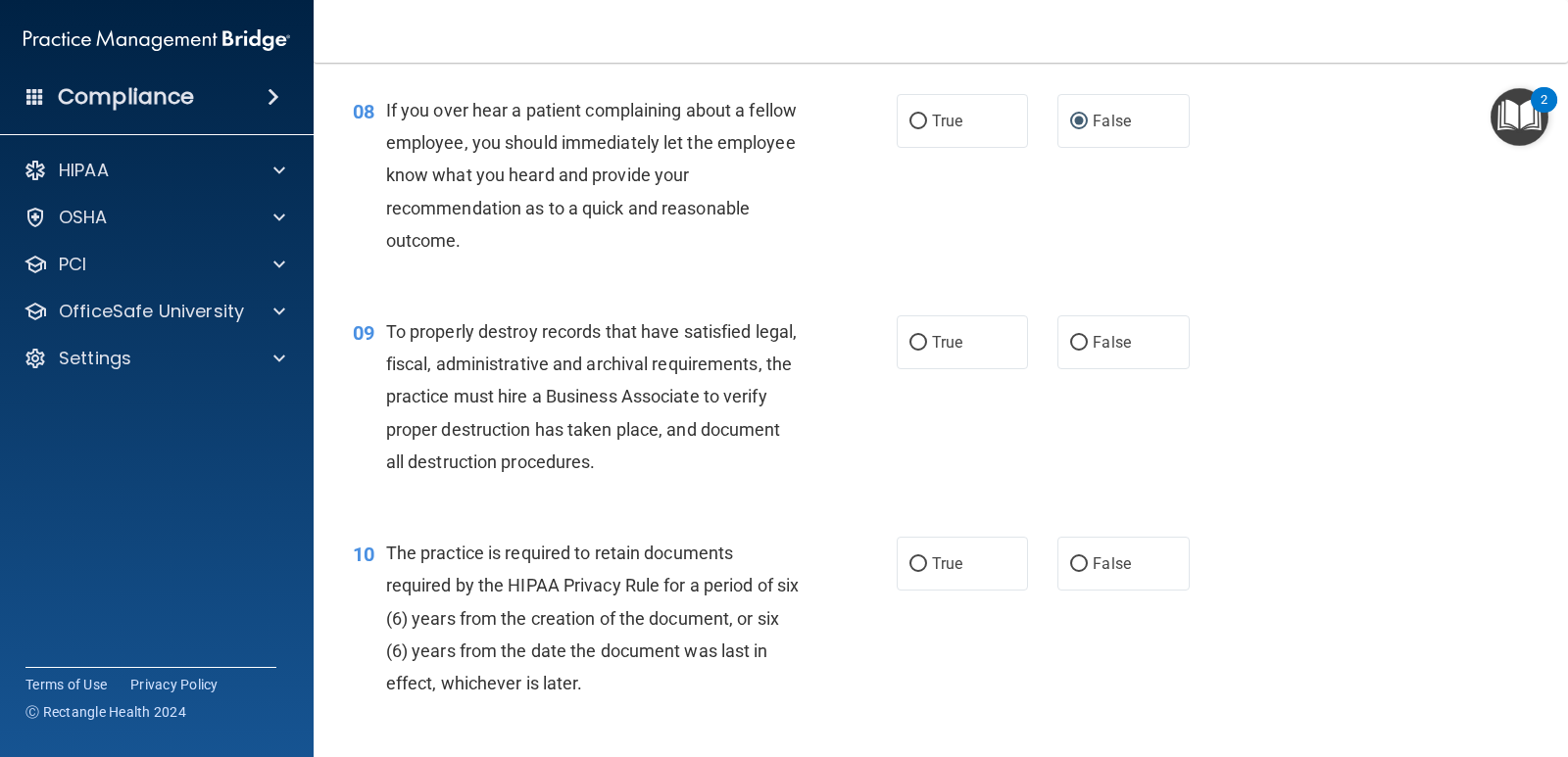
scroll to position [1457, 0]
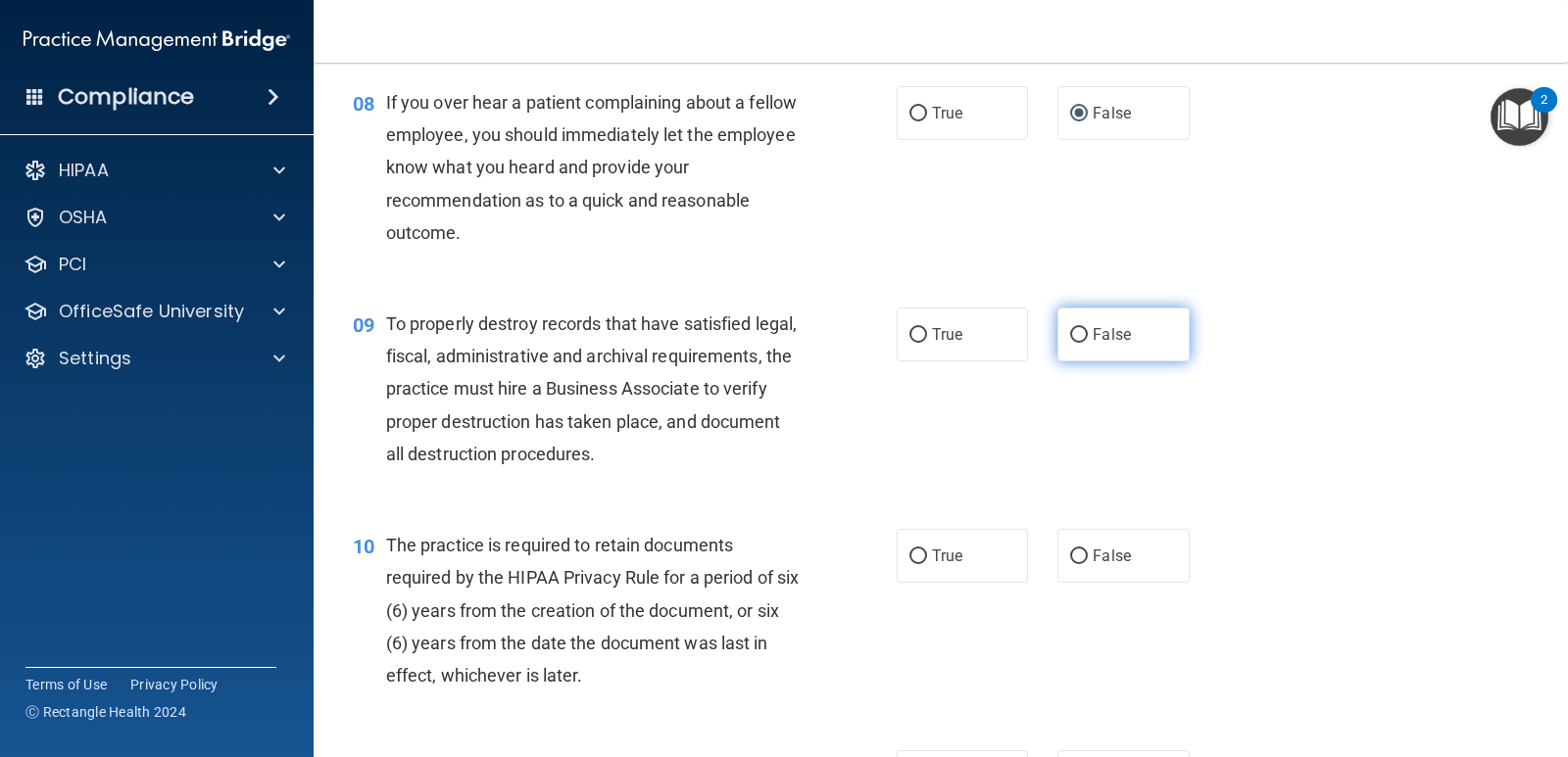
click at [1069, 333] on input "False" at bounding box center [1078, 335] width 18 height 15
radio input "true"
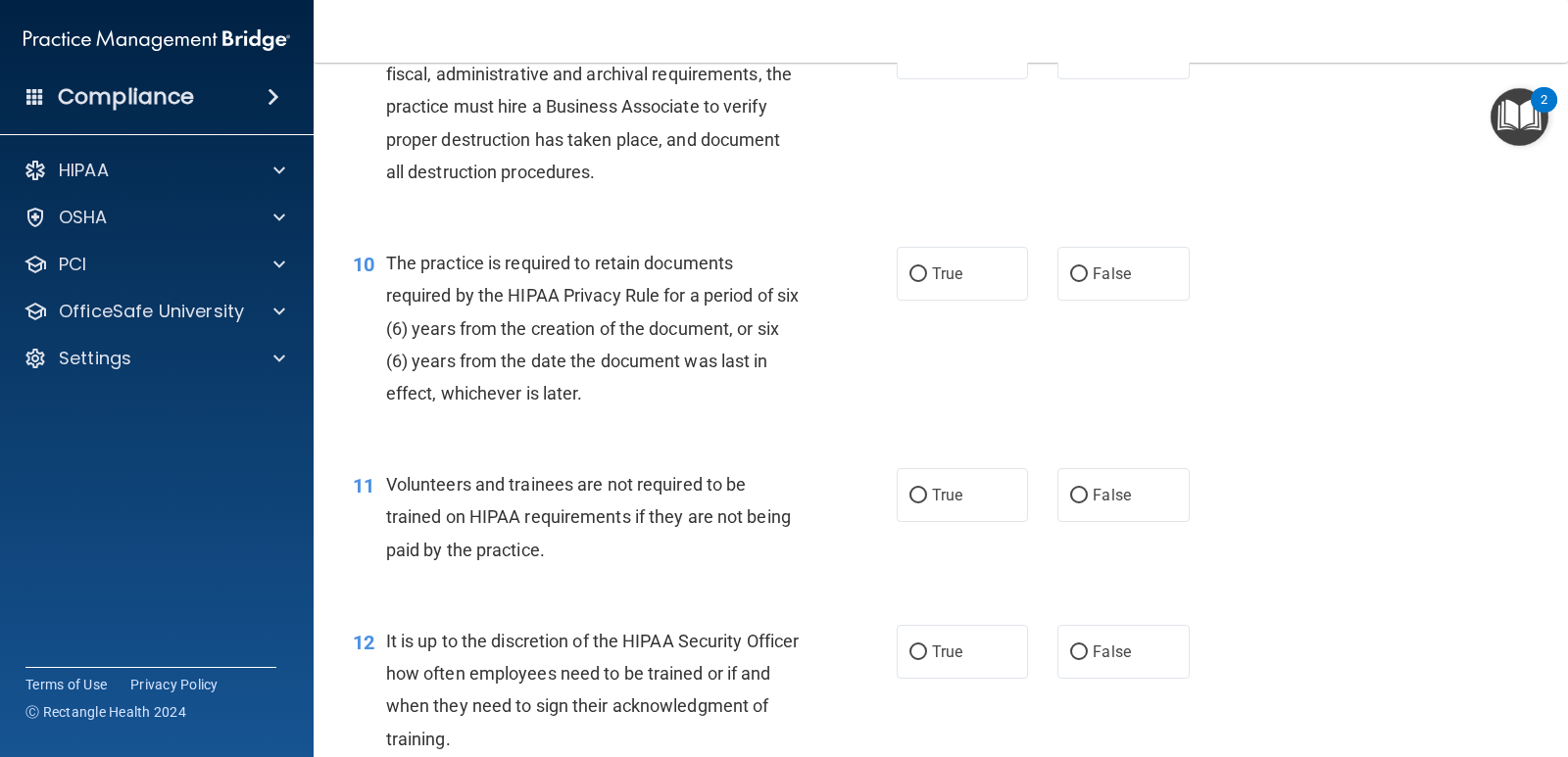
scroll to position [1746, 0]
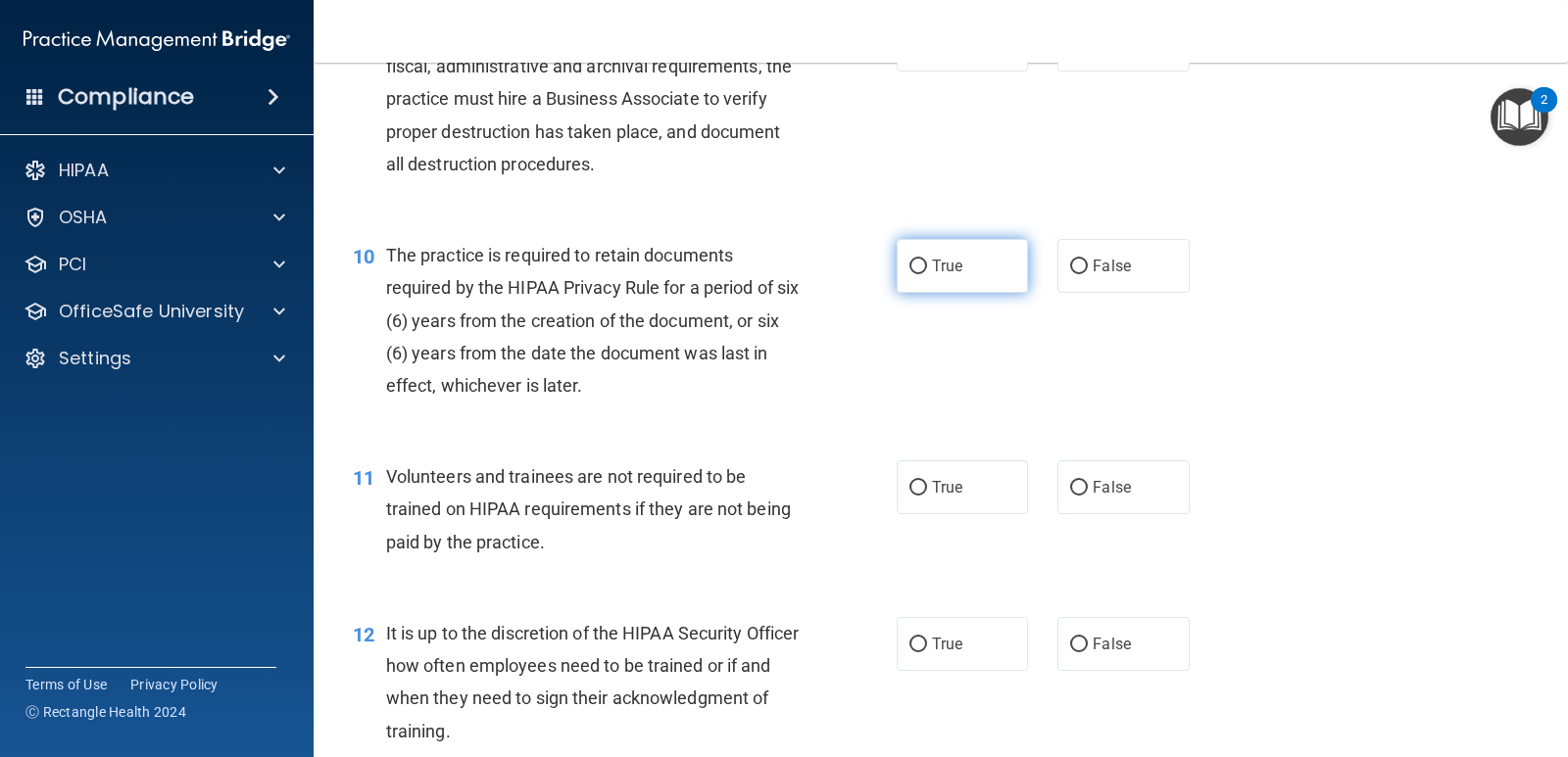
click at [919, 269] on input "True" at bounding box center [918, 267] width 18 height 15
radio input "true"
click at [1071, 487] on input "False" at bounding box center [1078, 487] width 18 height 15
radio input "true"
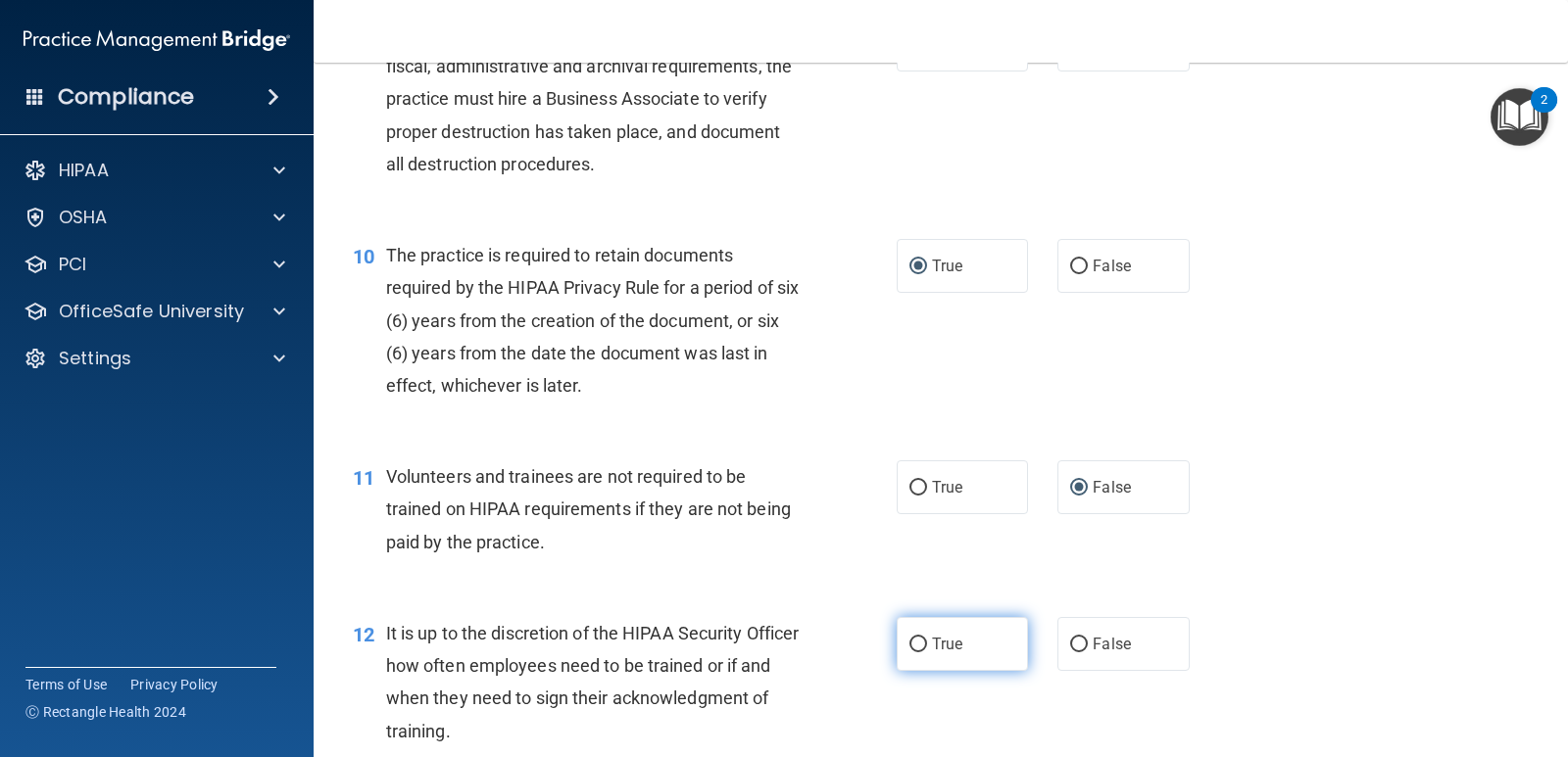
click at [914, 645] on input "True" at bounding box center [918, 645] width 18 height 15
radio input "true"
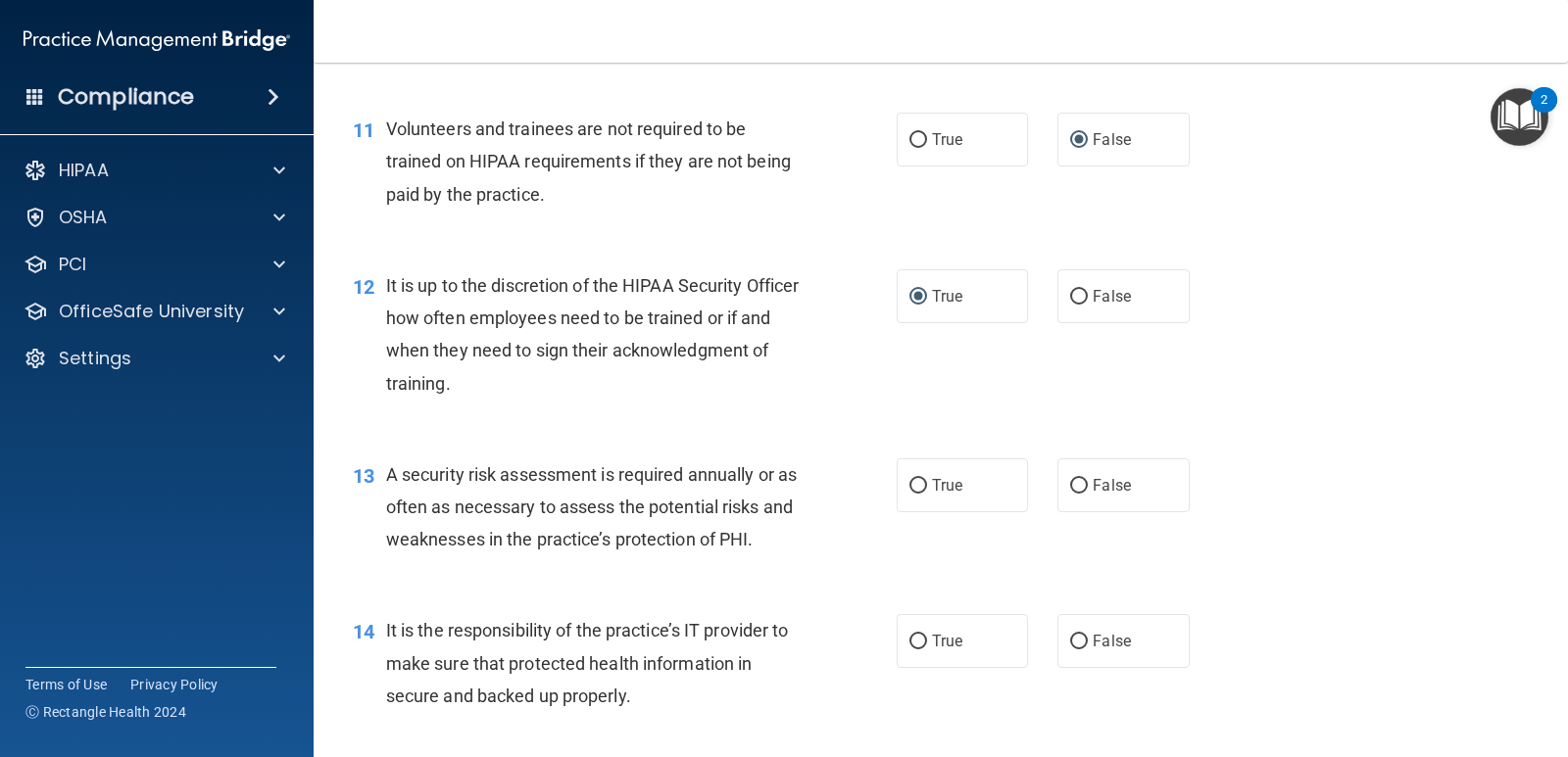
scroll to position [2070, 0]
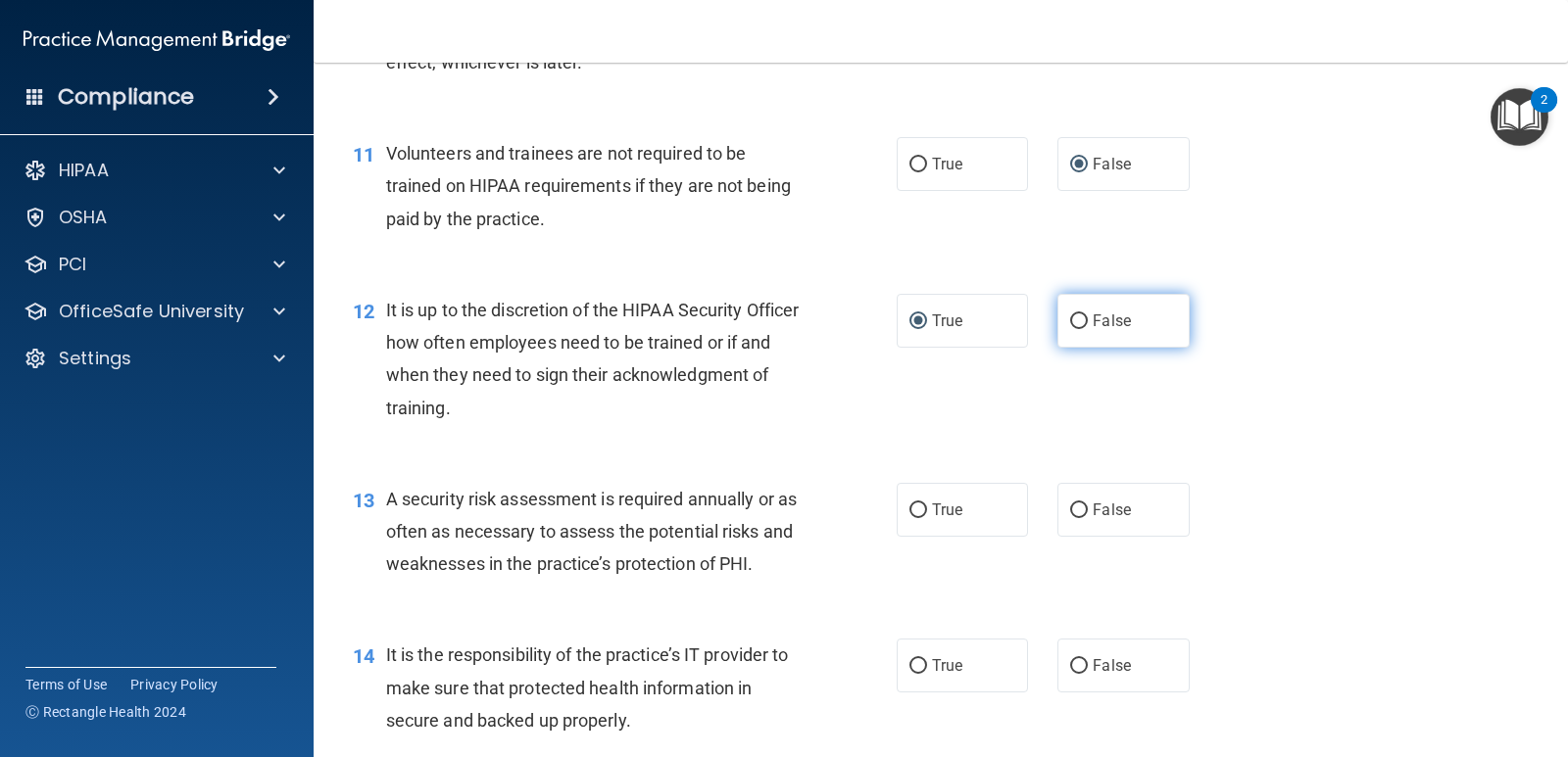
click at [1074, 324] on input "False" at bounding box center [1078, 321] width 18 height 15
radio input "true"
radio input "false"
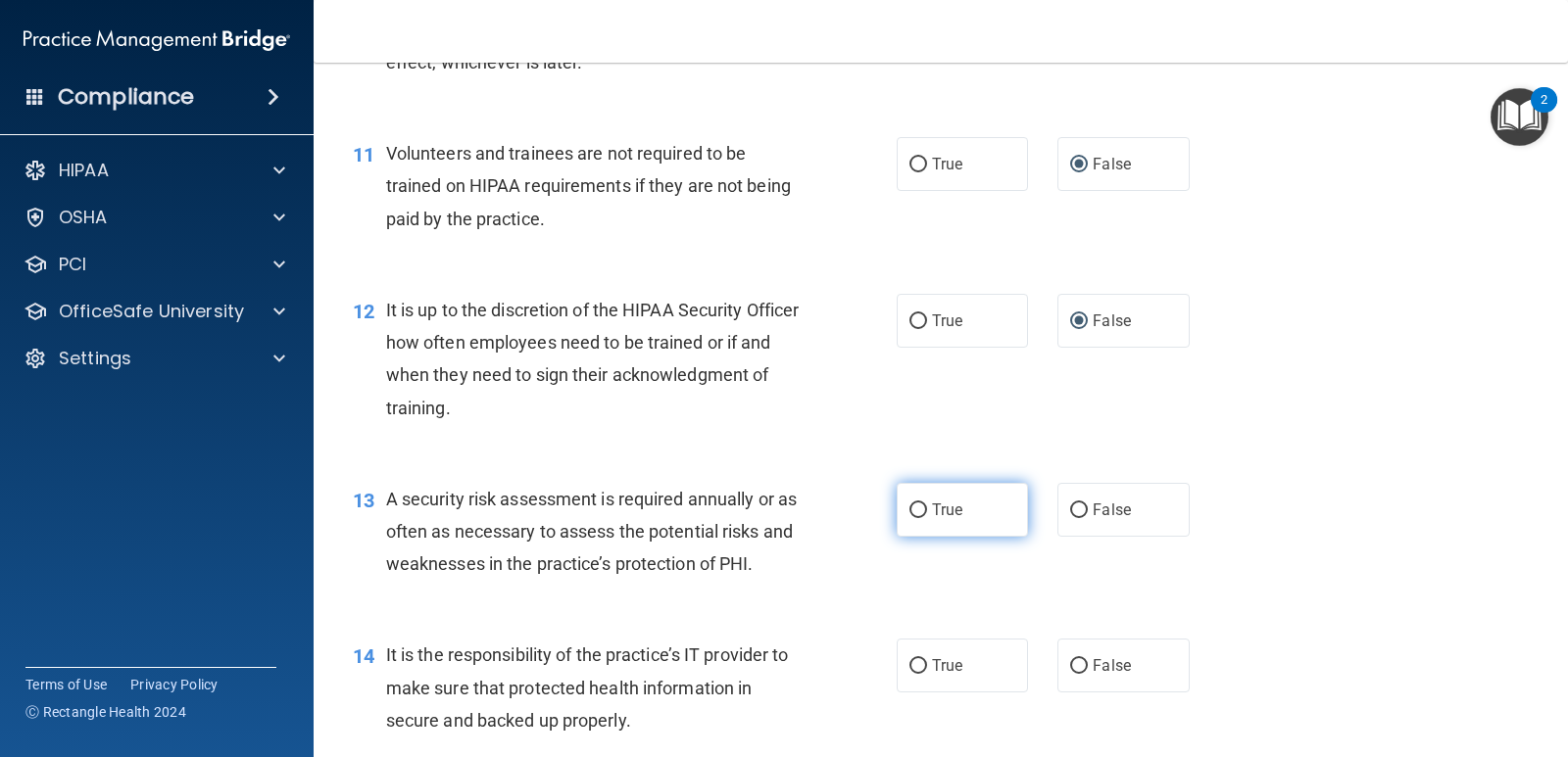
click at [916, 514] on input "True" at bounding box center [918, 510] width 18 height 15
radio input "true"
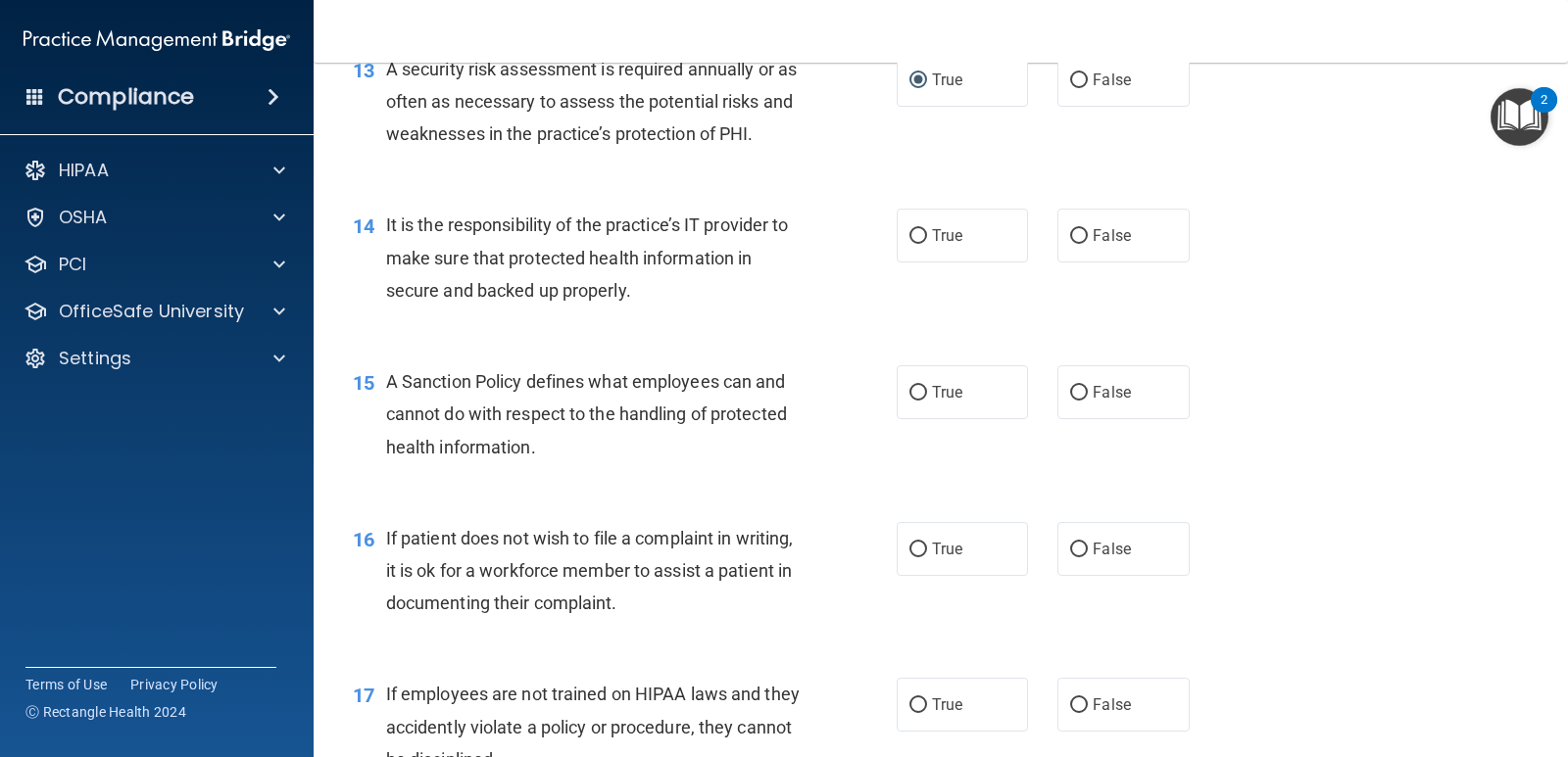
scroll to position [2516, 0]
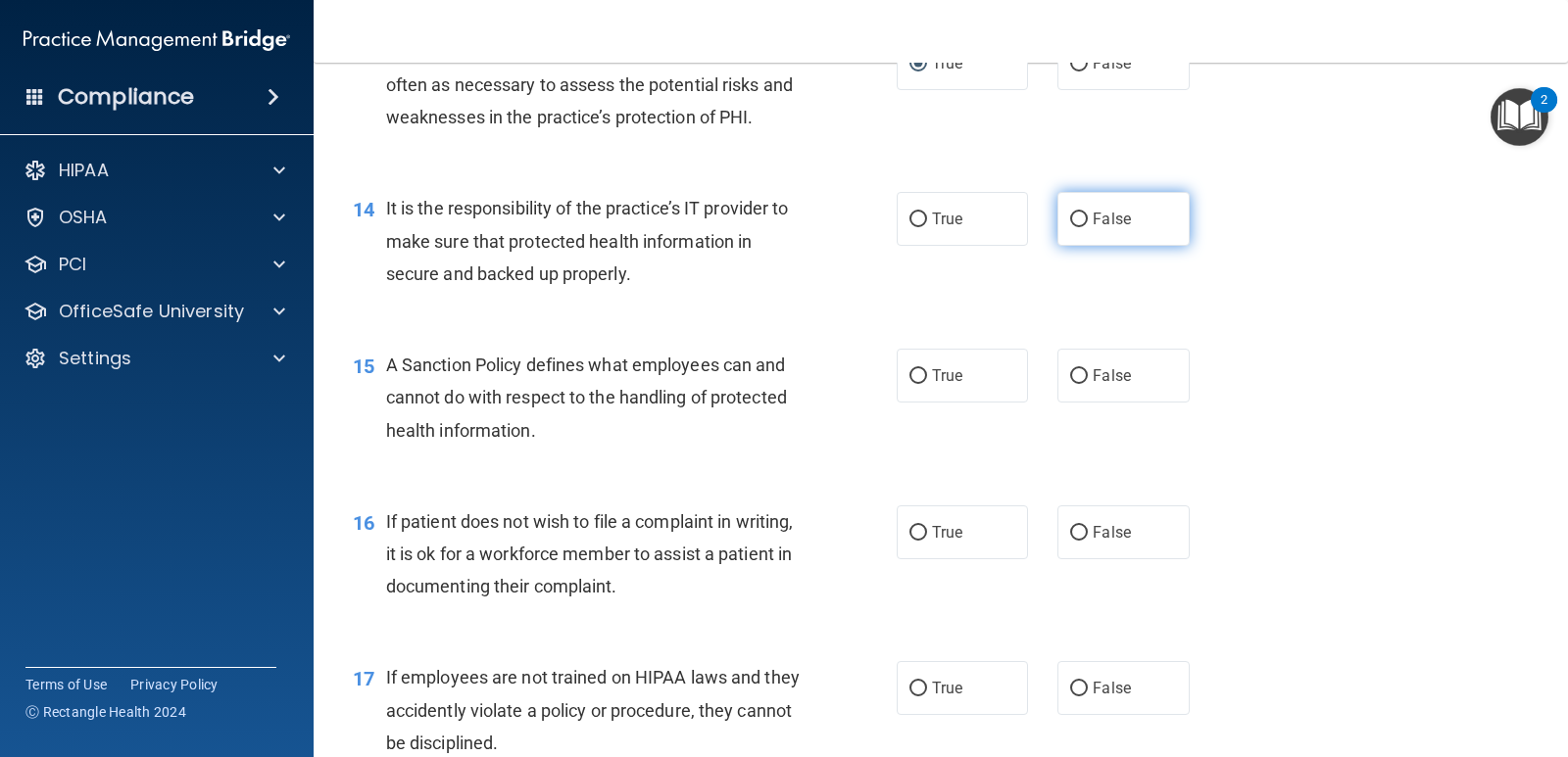
click at [1070, 222] on input "False" at bounding box center [1078, 220] width 18 height 15
radio input "true"
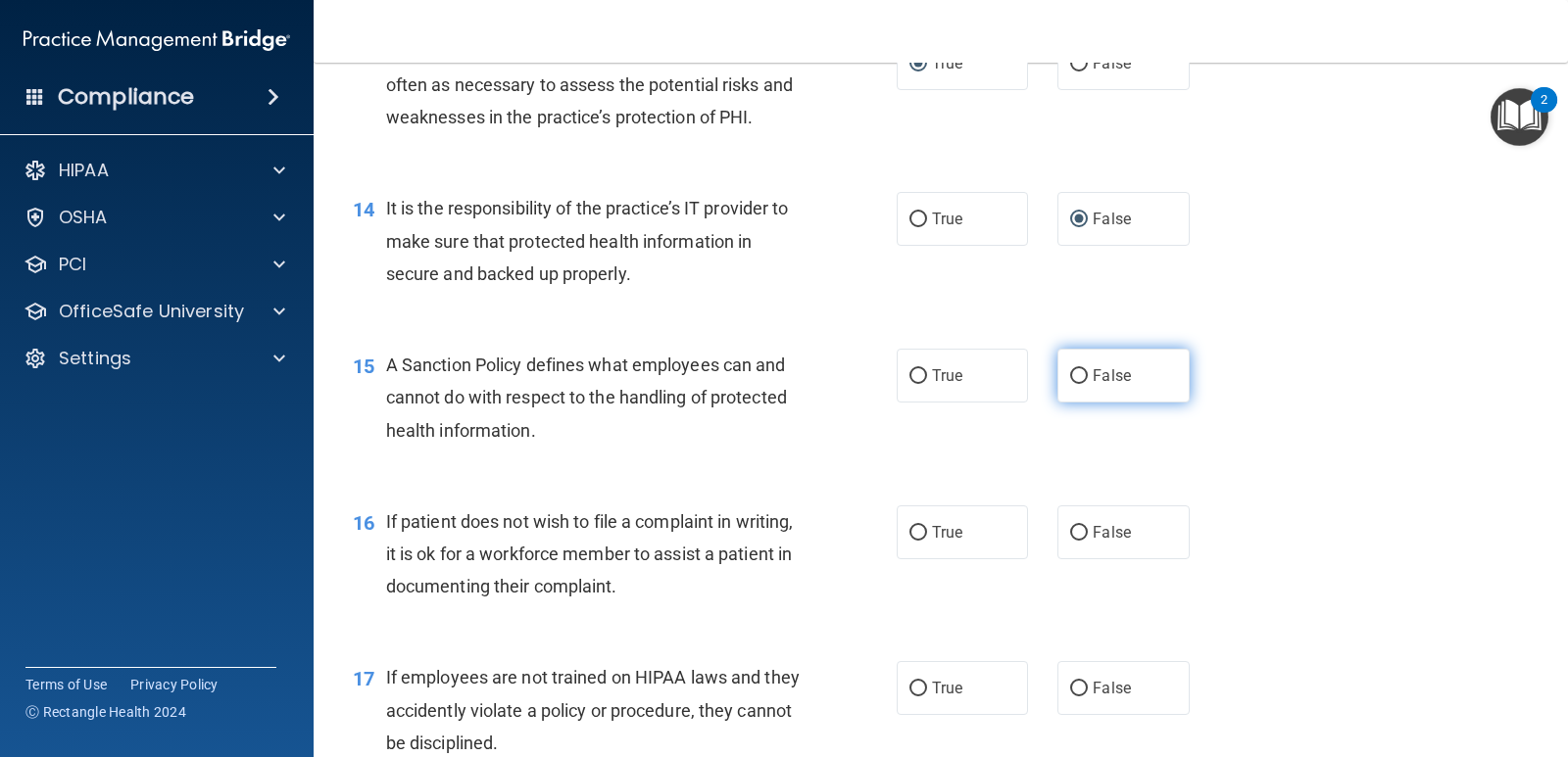
click at [1074, 378] on input "False" at bounding box center [1078, 377] width 18 height 15
radio input "true"
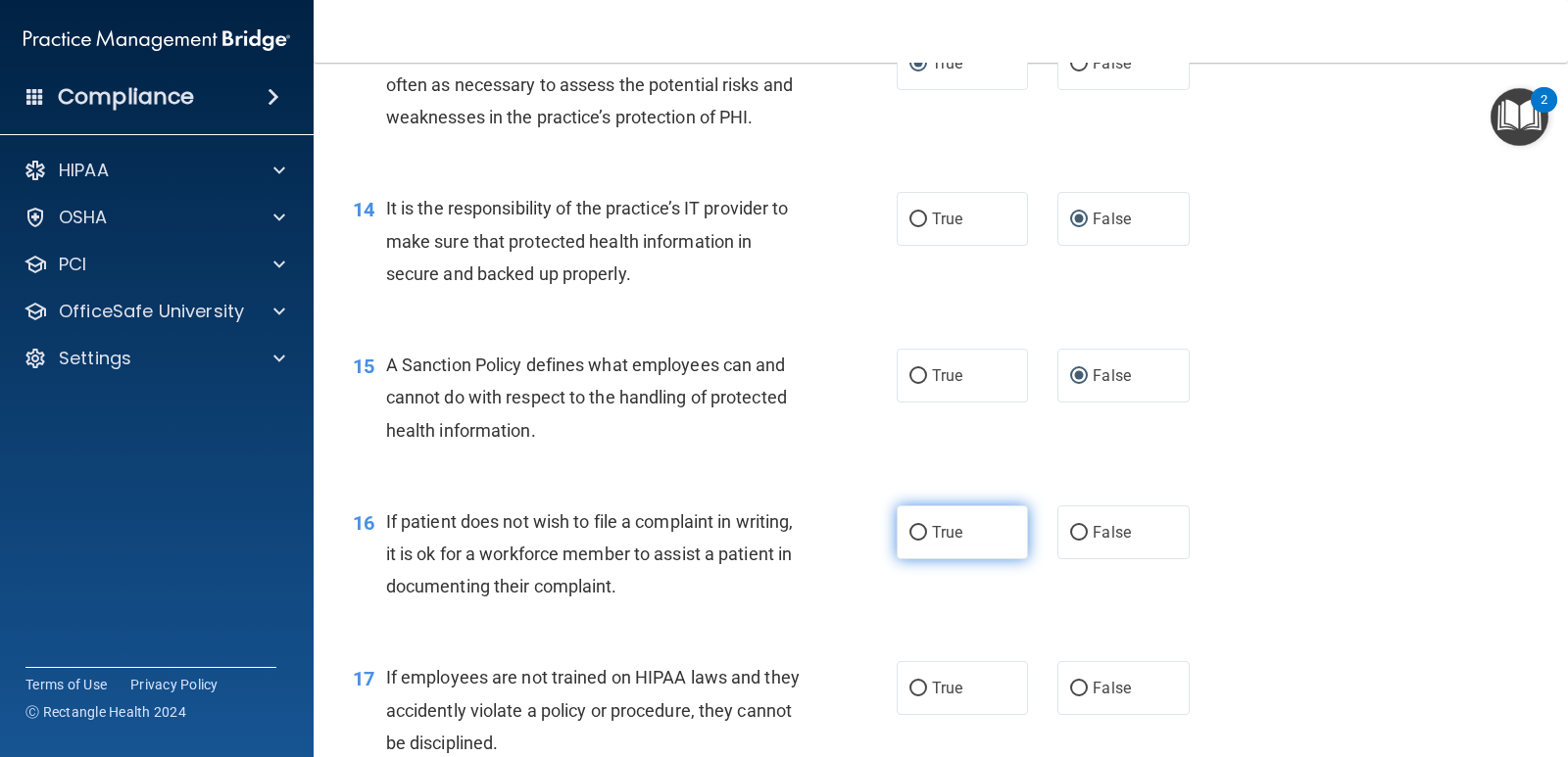
click at [910, 537] on input "True" at bounding box center [918, 533] width 18 height 15
radio input "true"
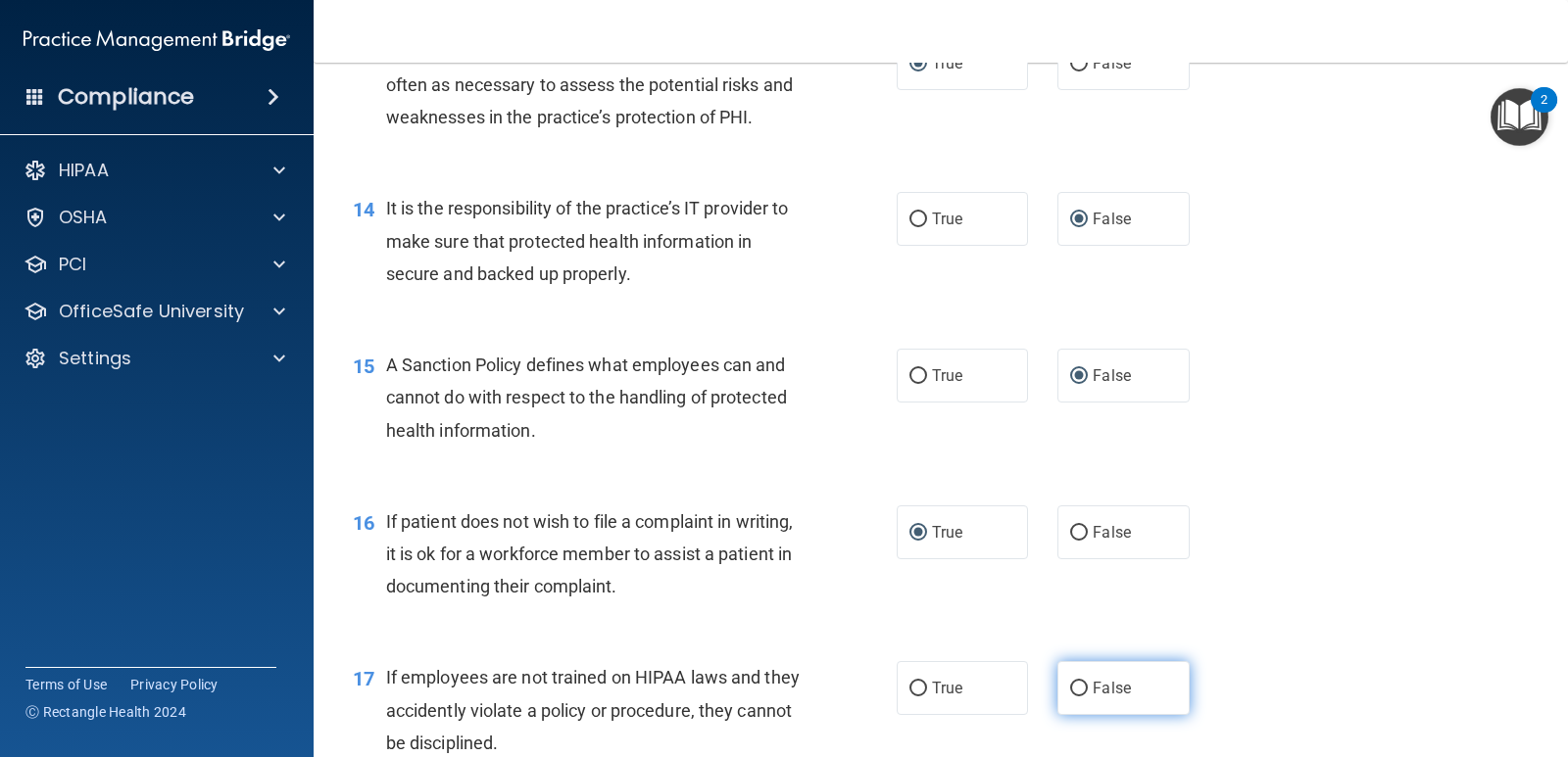
click at [1070, 686] on input "False" at bounding box center [1078, 689] width 18 height 15
radio input "true"
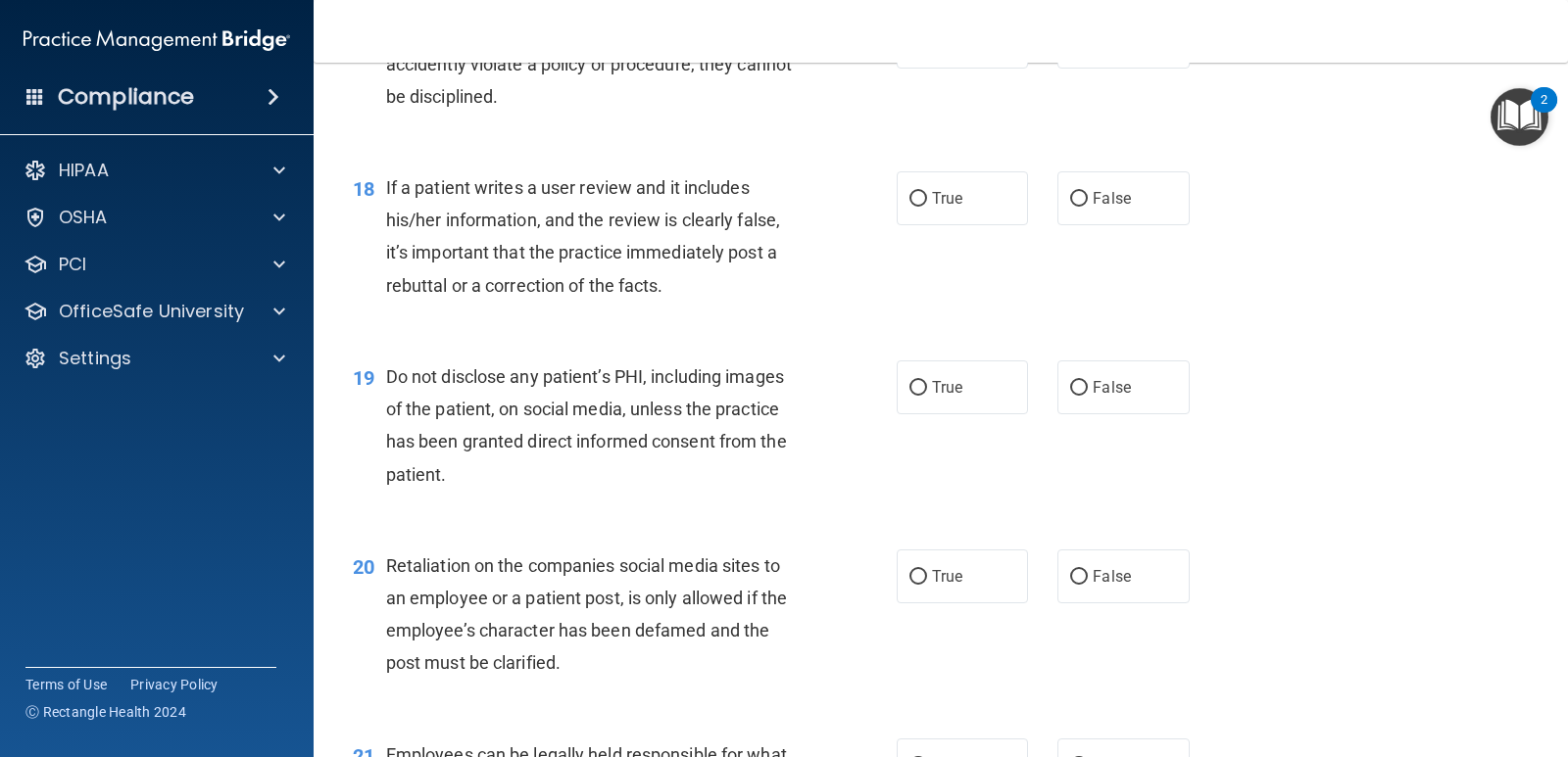
scroll to position [3171, 0]
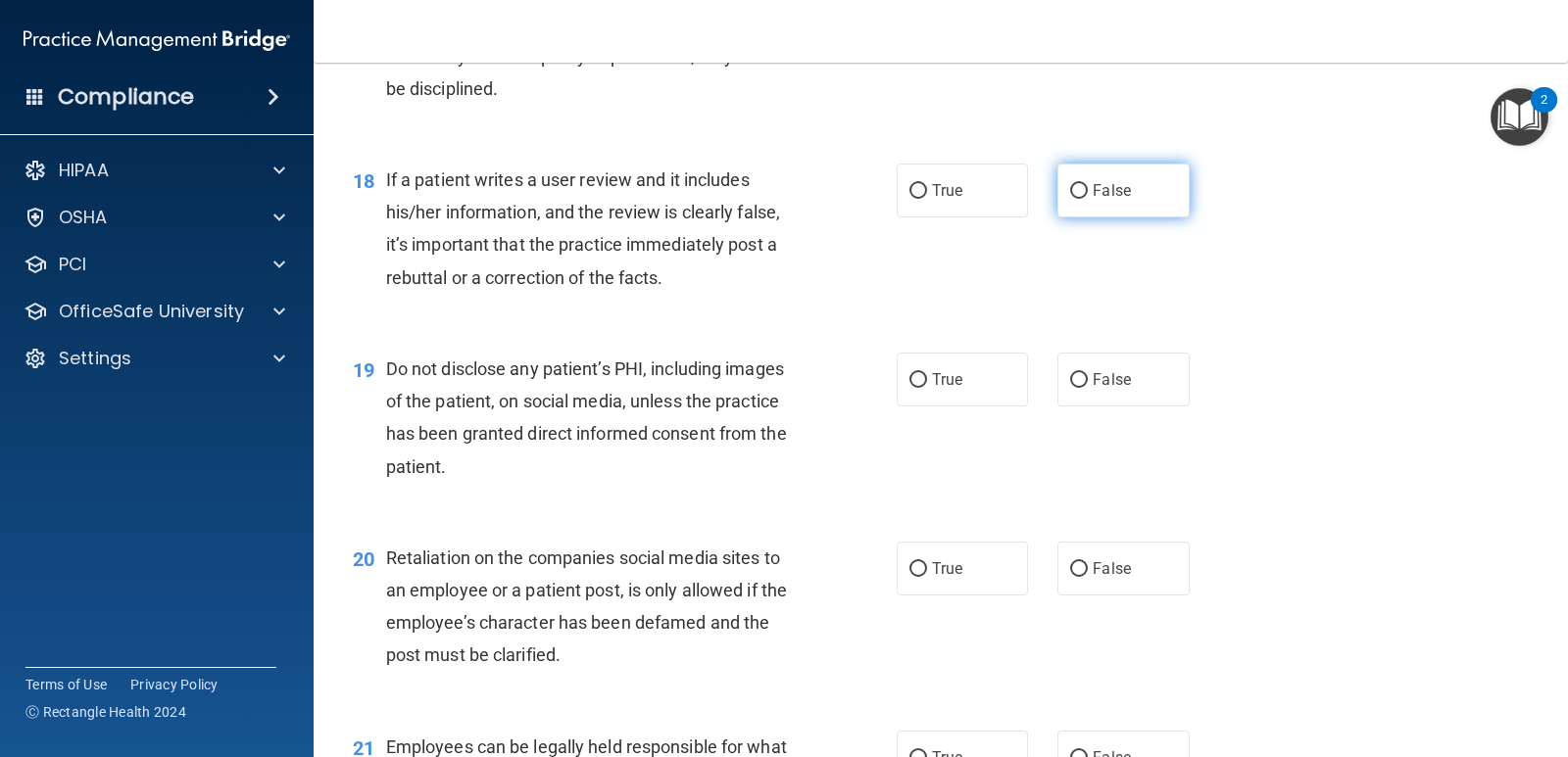
click at [1073, 191] on input "False" at bounding box center [1078, 191] width 18 height 15
radio input "true"
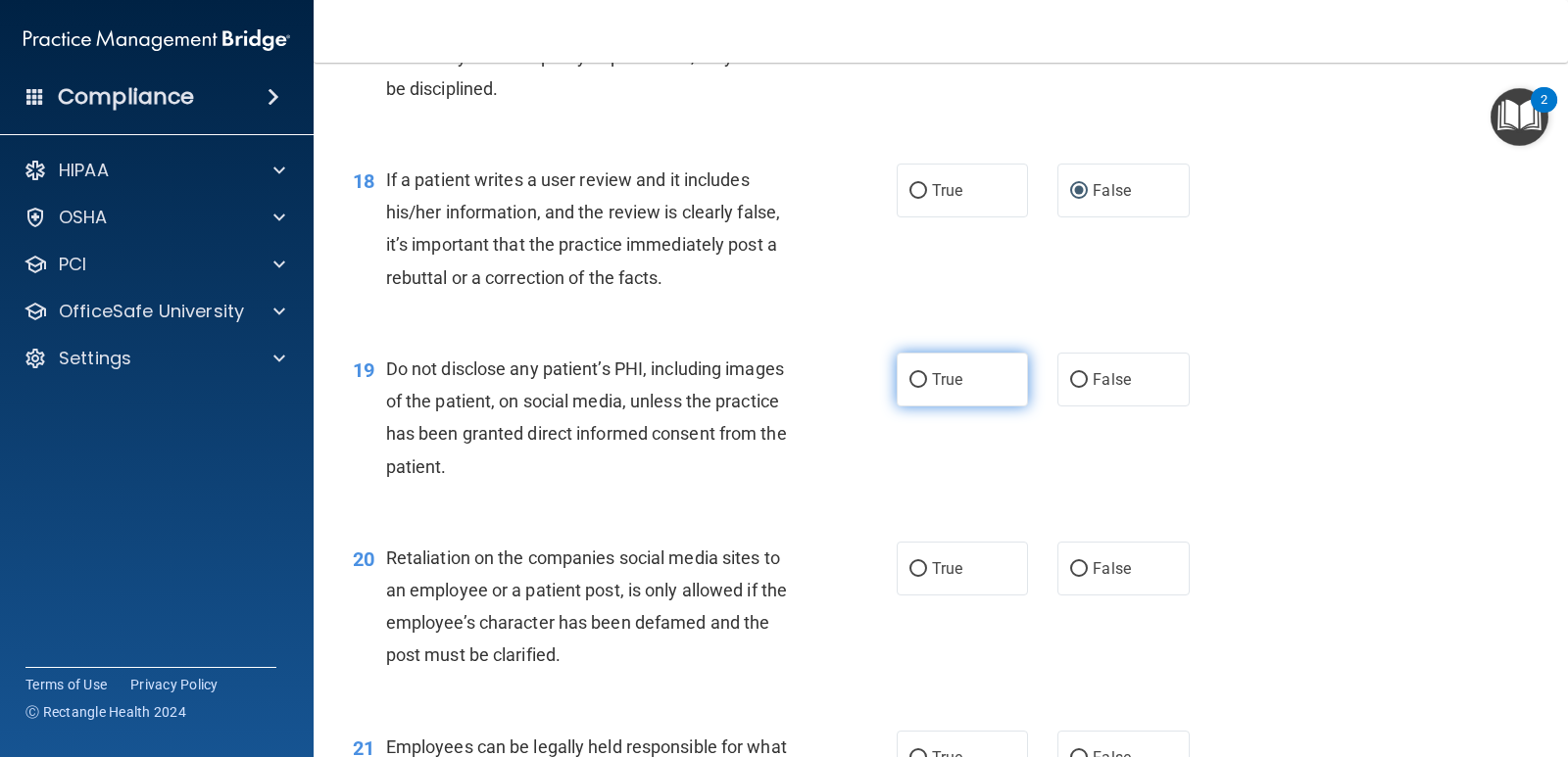
click at [911, 381] on input "True" at bounding box center [918, 380] width 18 height 15
radio input "true"
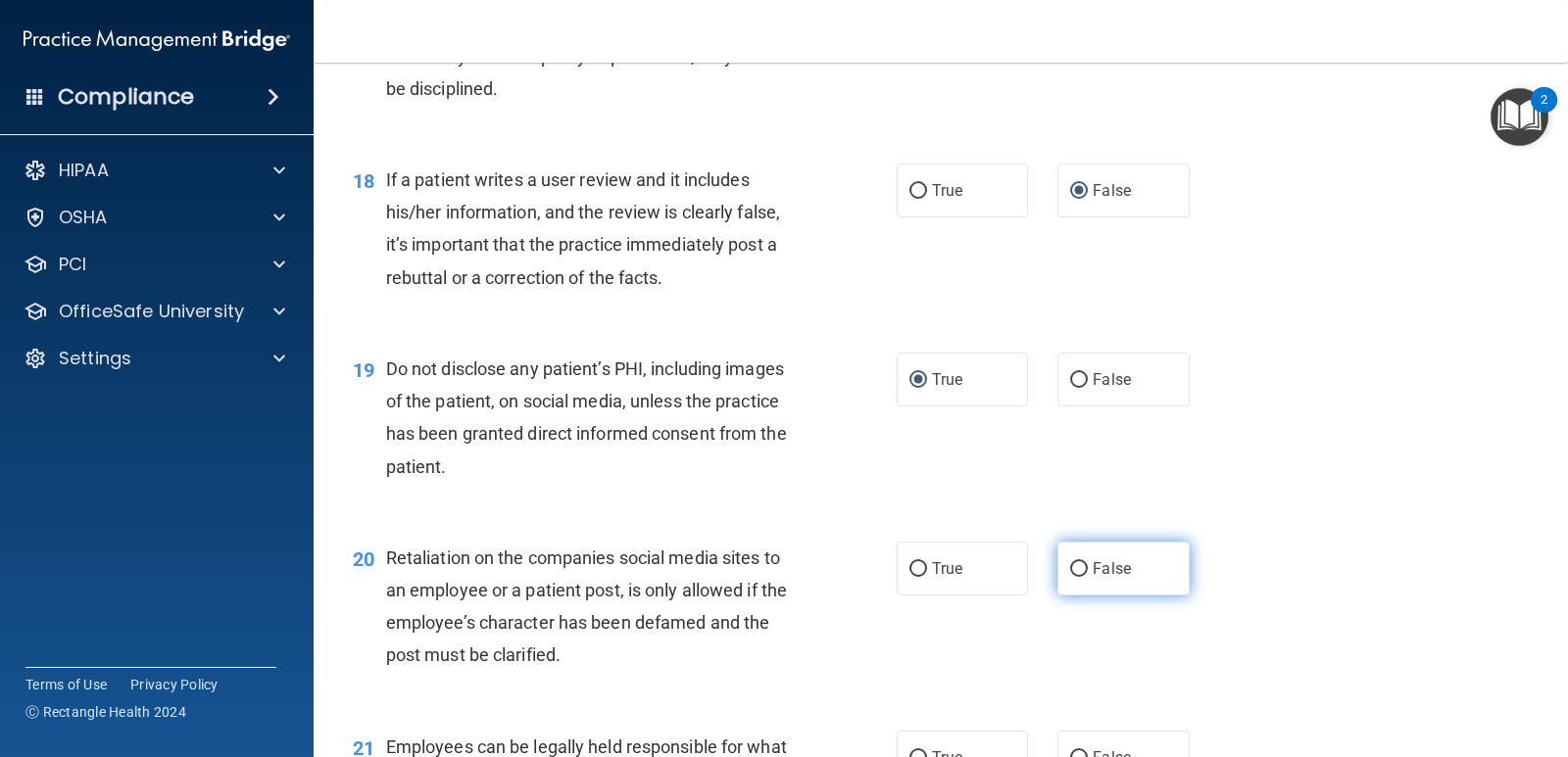
click at [1077, 568] on input "False" at bounding box center [1078, 569] width 18 height 15
radio input "true"
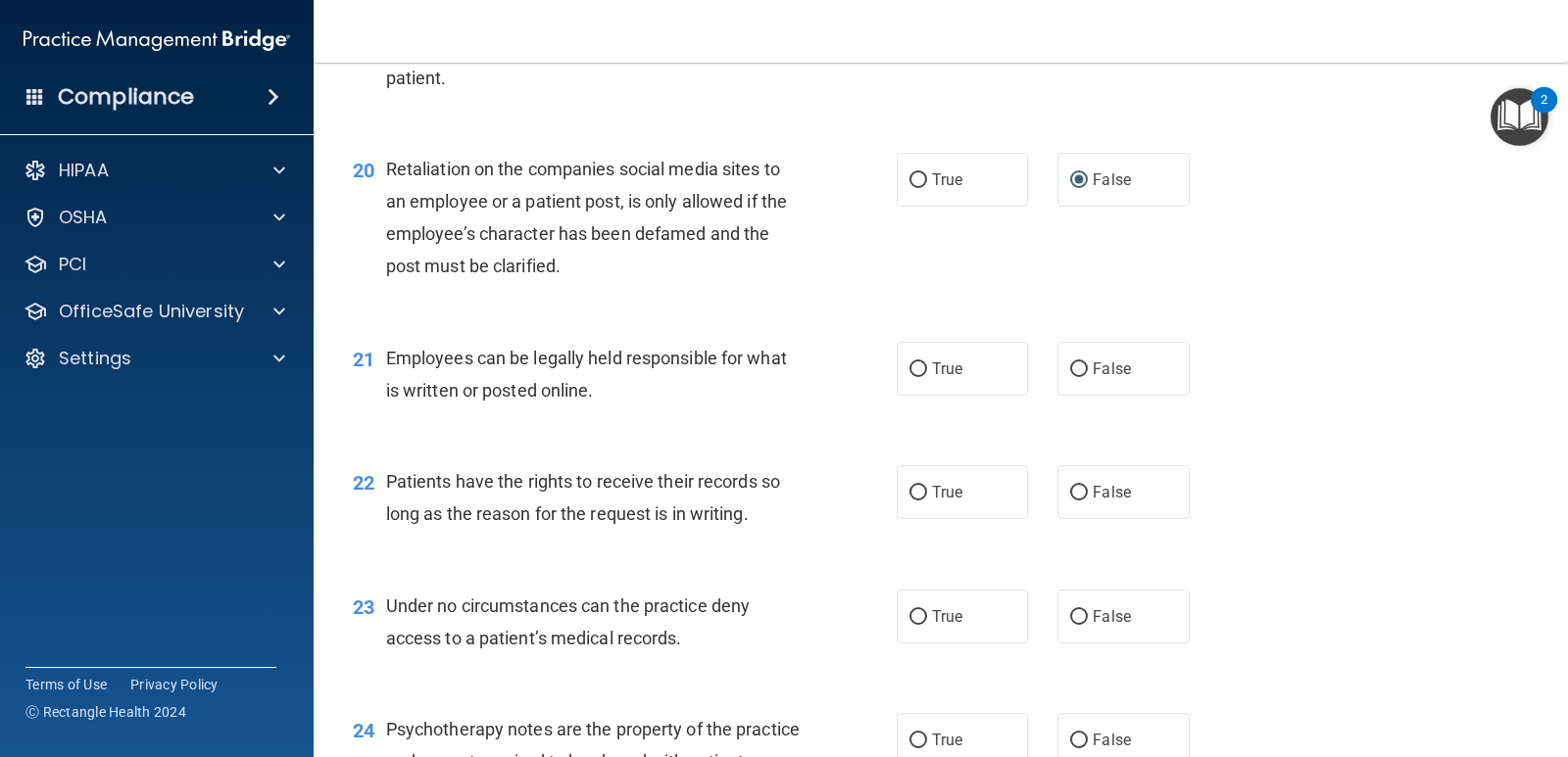
scroll to position [3625, 0]
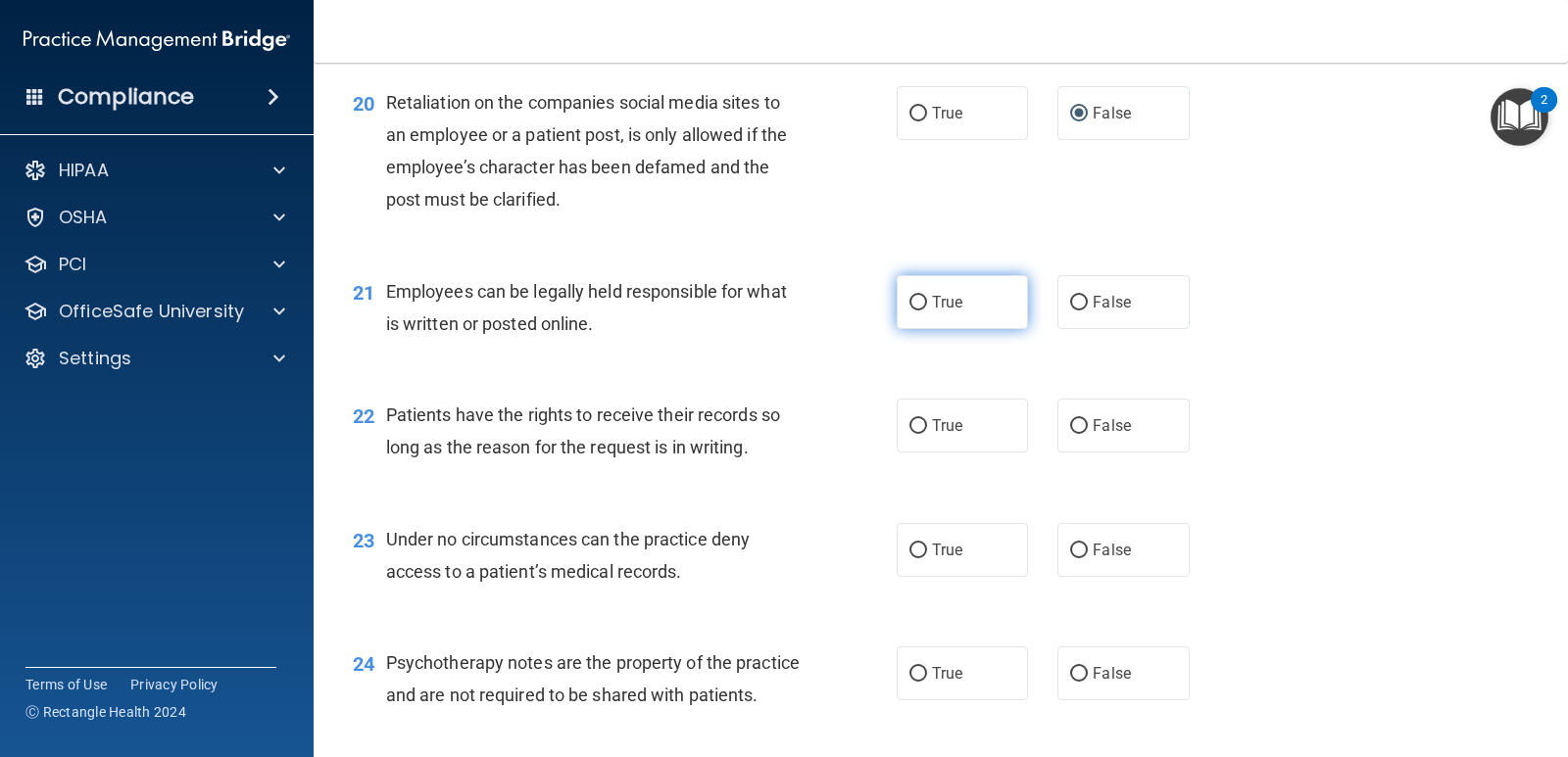
click at [914, 296] on input "True" at bounding box center [918, 303] width 18 height 15
radio input "true"
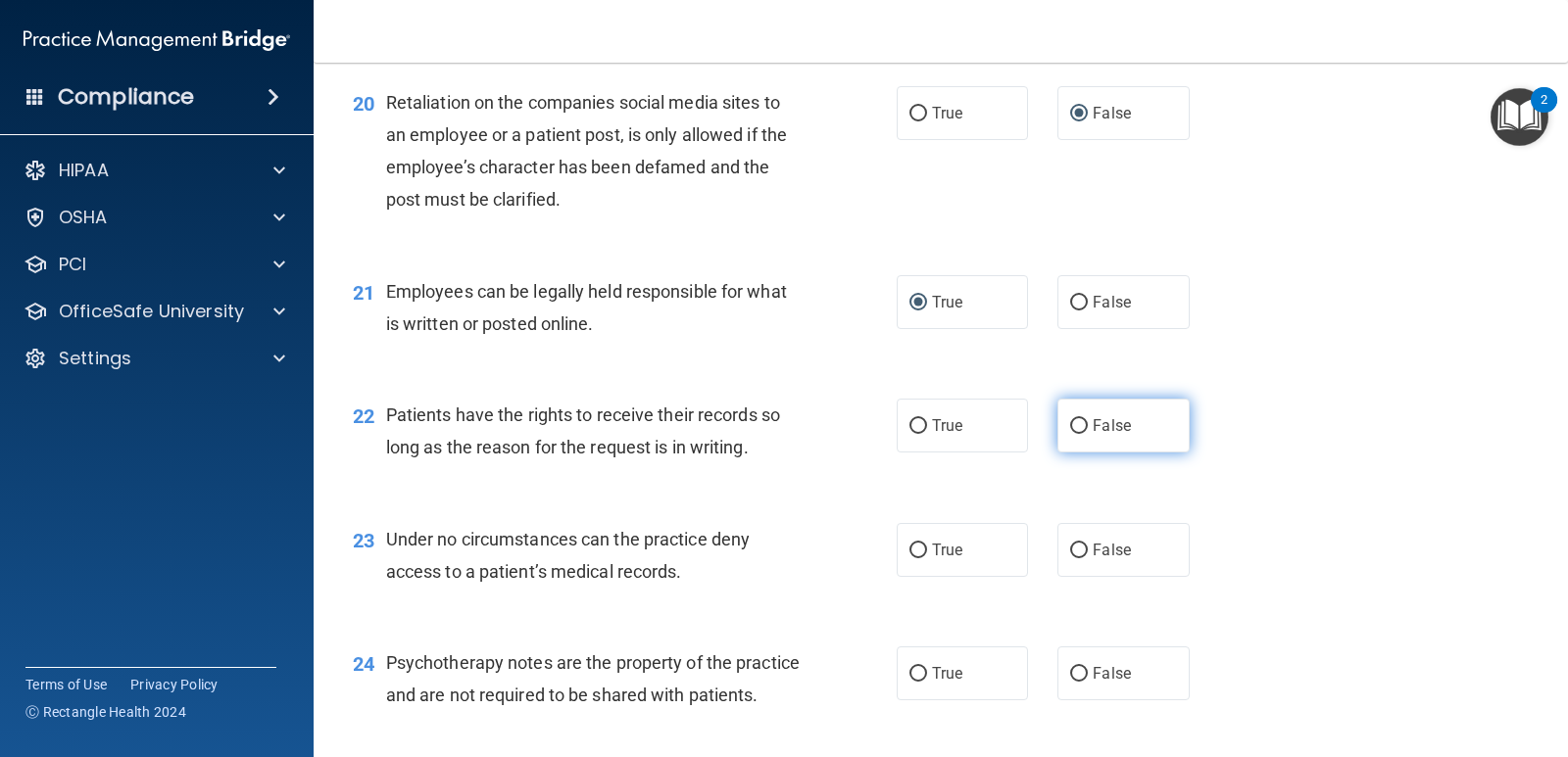
click at [1072, 425] on input "False" at bounding box center [1078, 426] width 18 height 15
radio input "true"
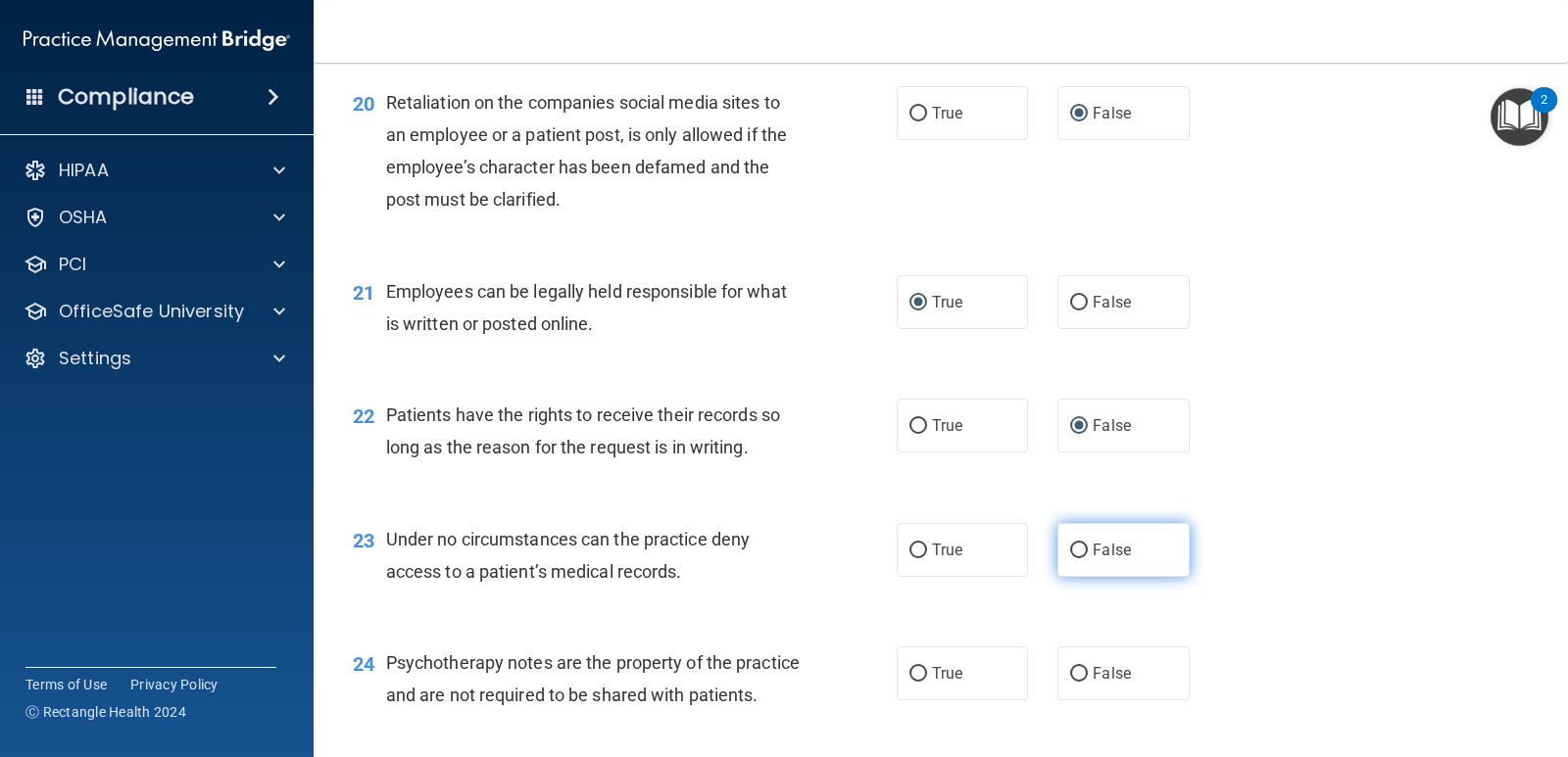
click at [1069, 548] on input "False" at bounding box center [1078, 551] width 18 height 15
radio input "true"
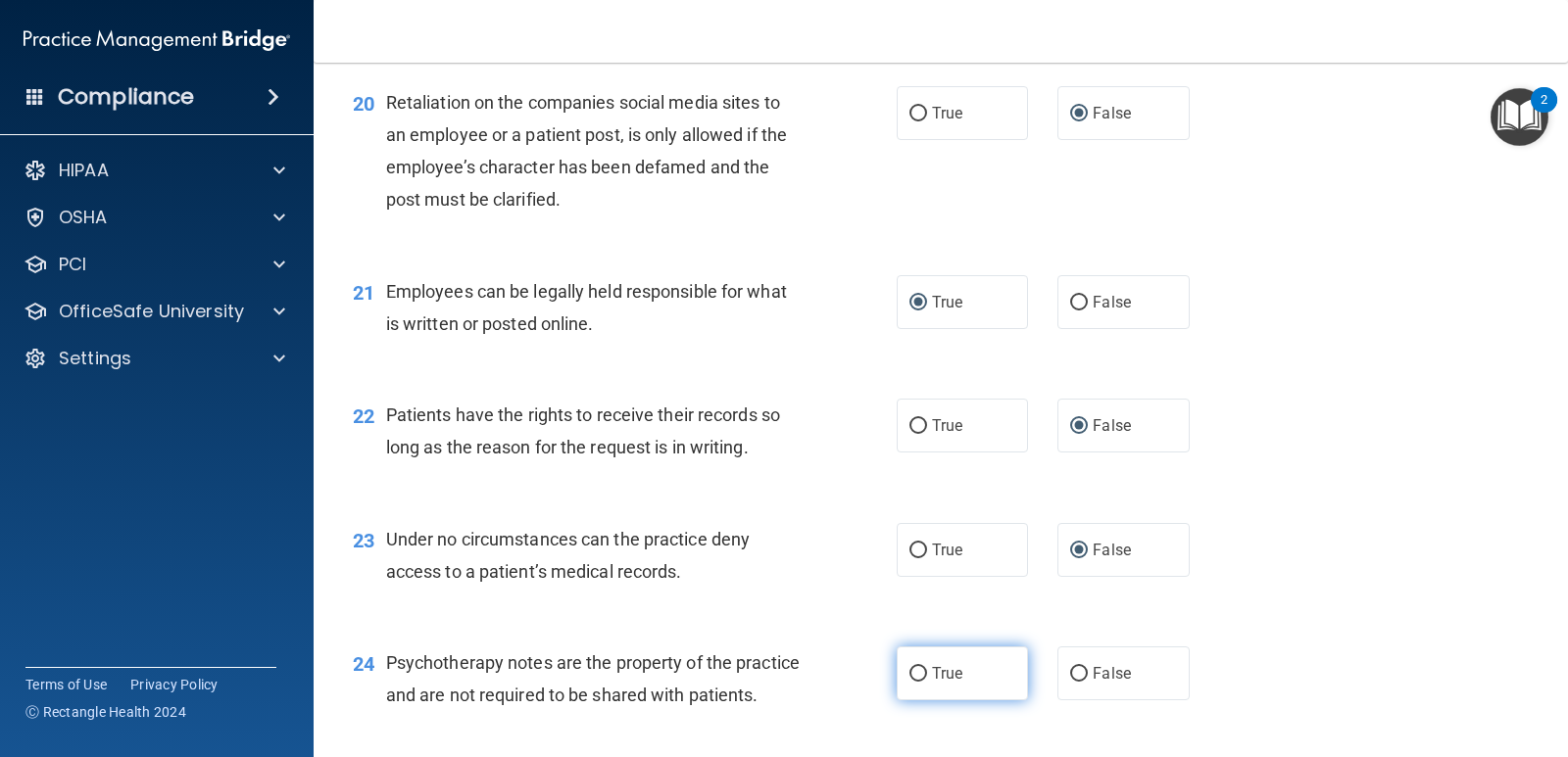
click at [911, 673] on input "True" at bounding box center [918, 674] width 18 height 15
radio input "true"
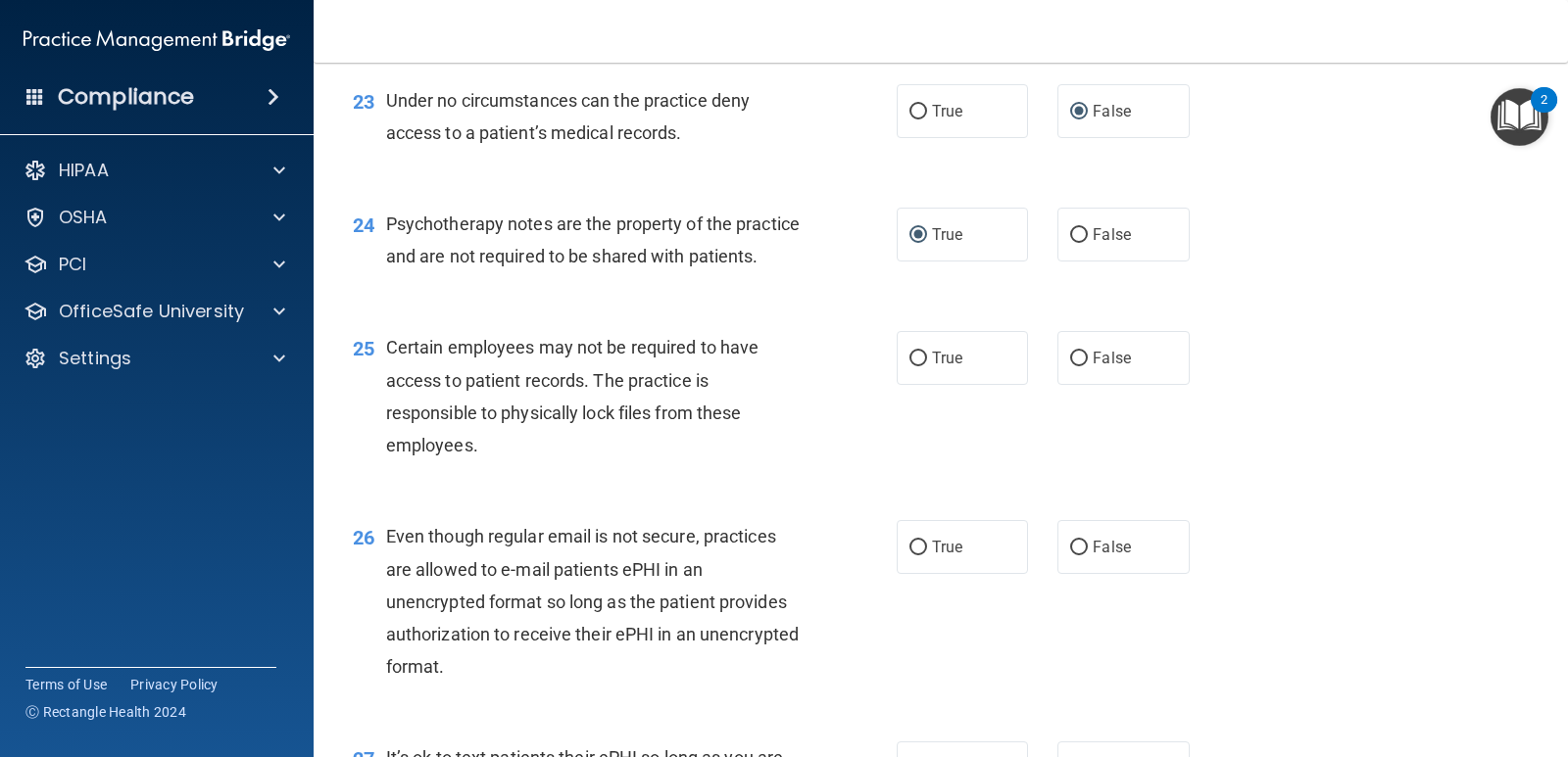
scroll to position [4114, 0]
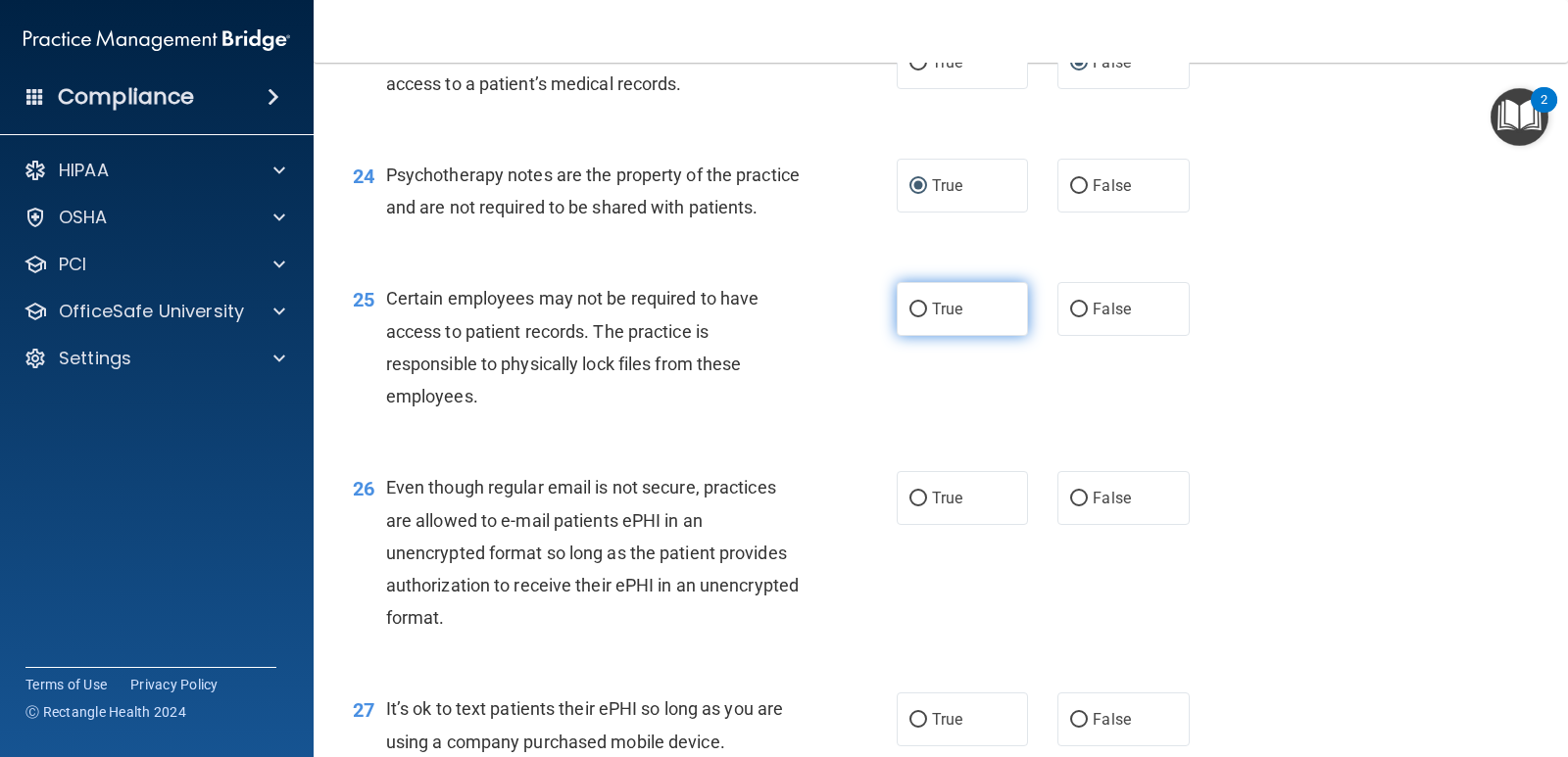
click at [909, 317] on input "True" at bounding box center [918, 309] width 18 height 15
radio input "true"
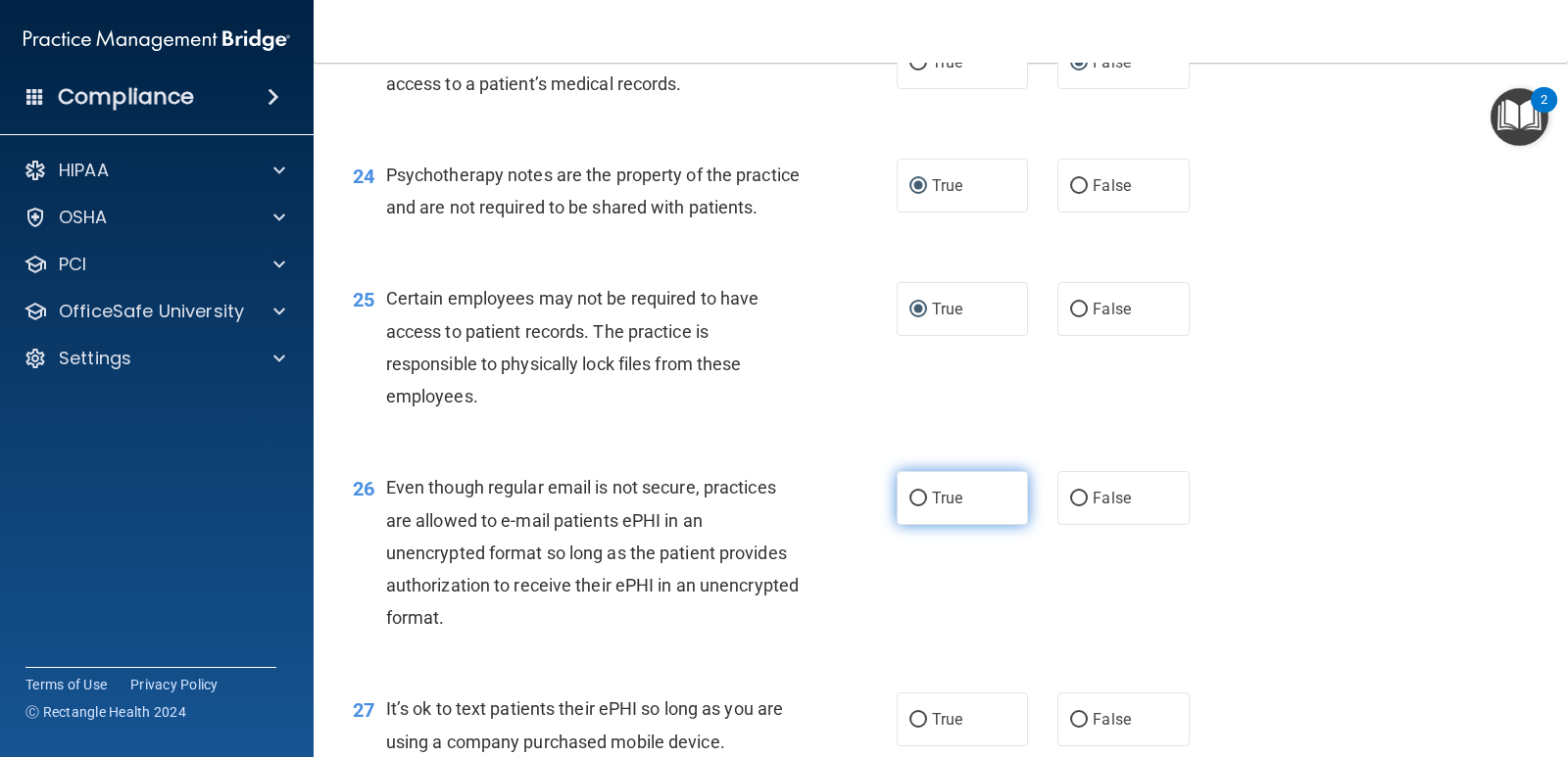
click at [916, 506] on input "True" at bounding box center [918, 498] width 18 height 15
radio input "true"
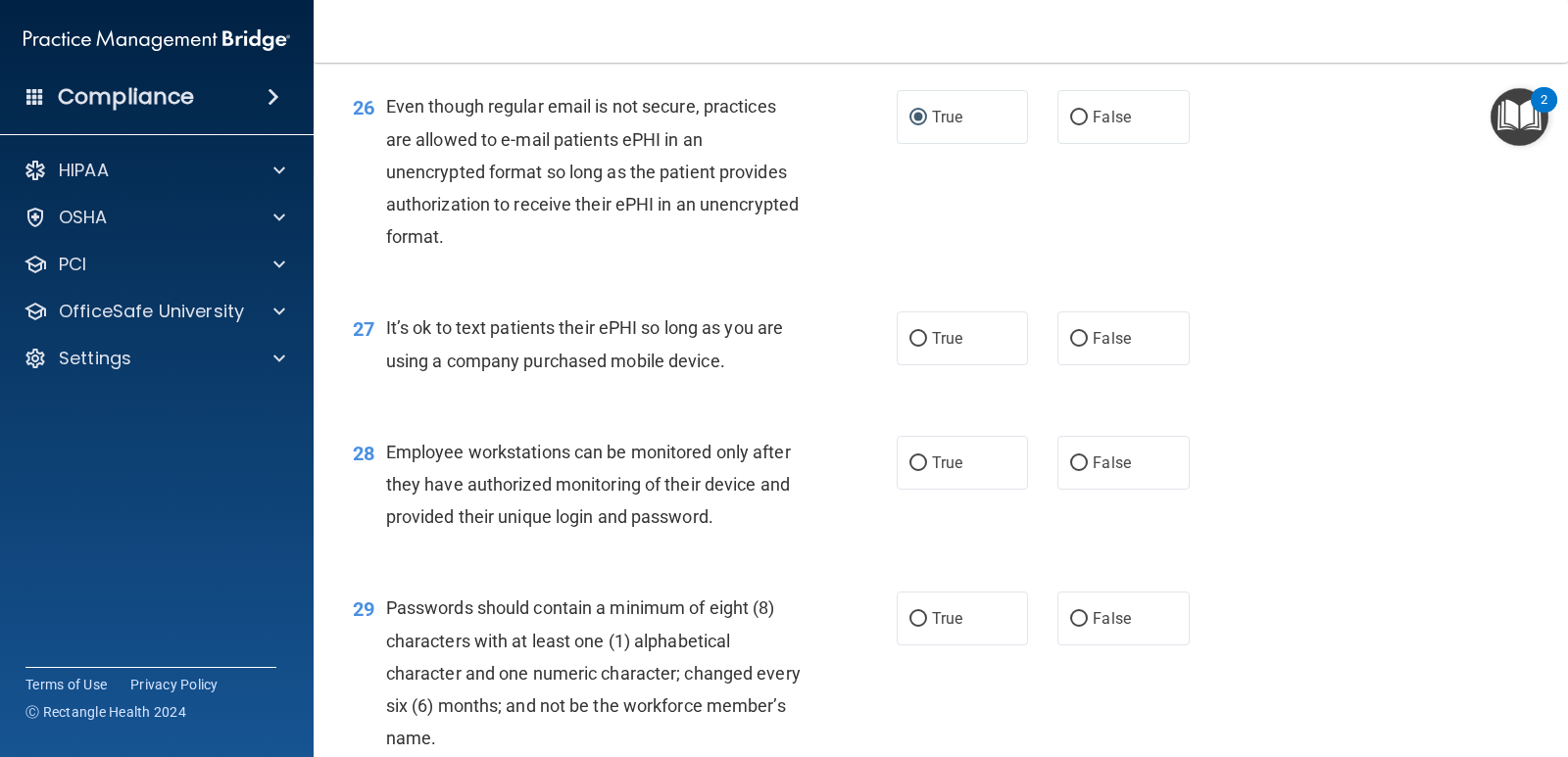
scroll to position [4553, 0]
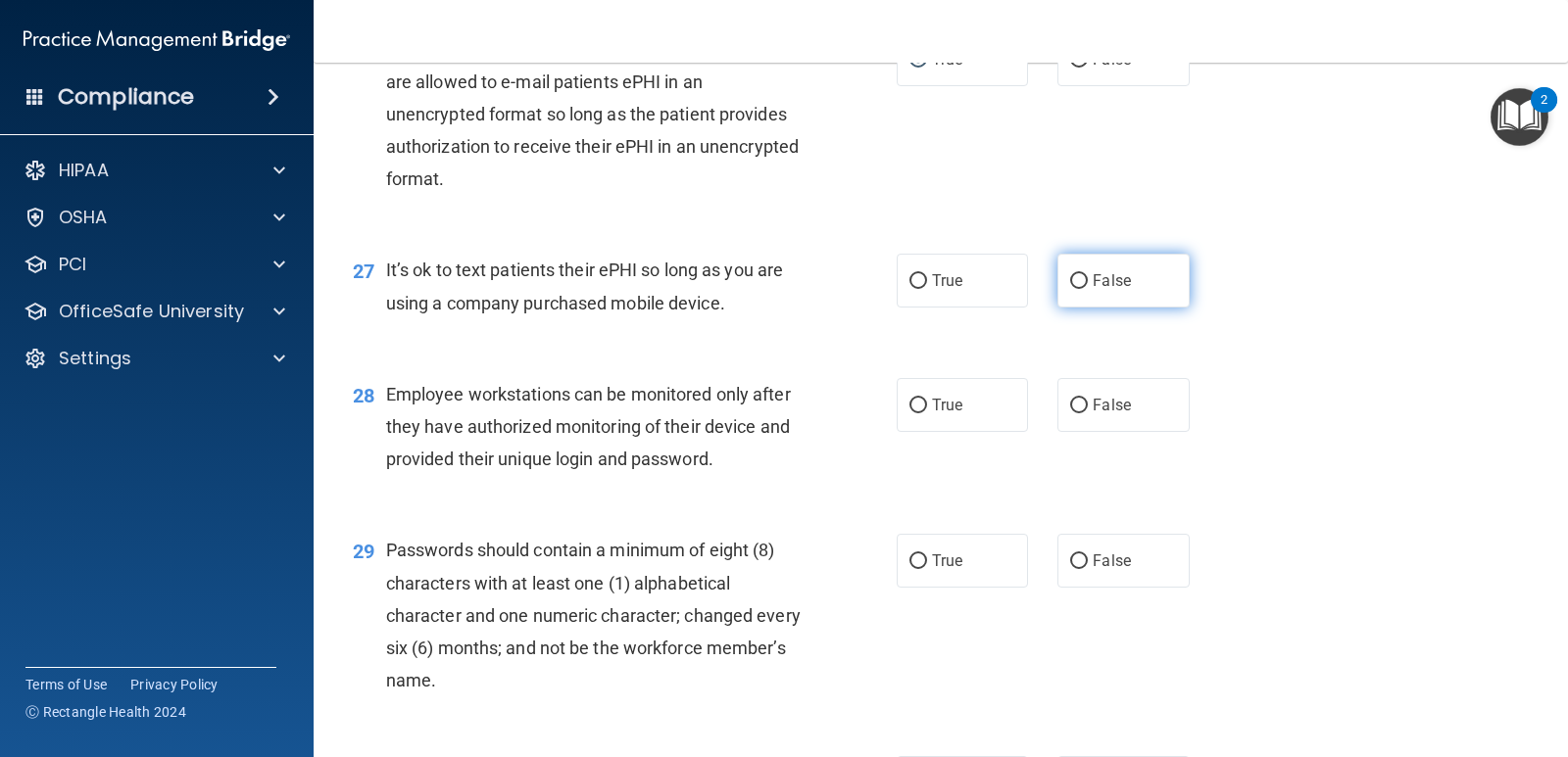
click at [1069, 289] on input "False" at bounding box center [1078, 281] width 18 height 15
radio input "true"
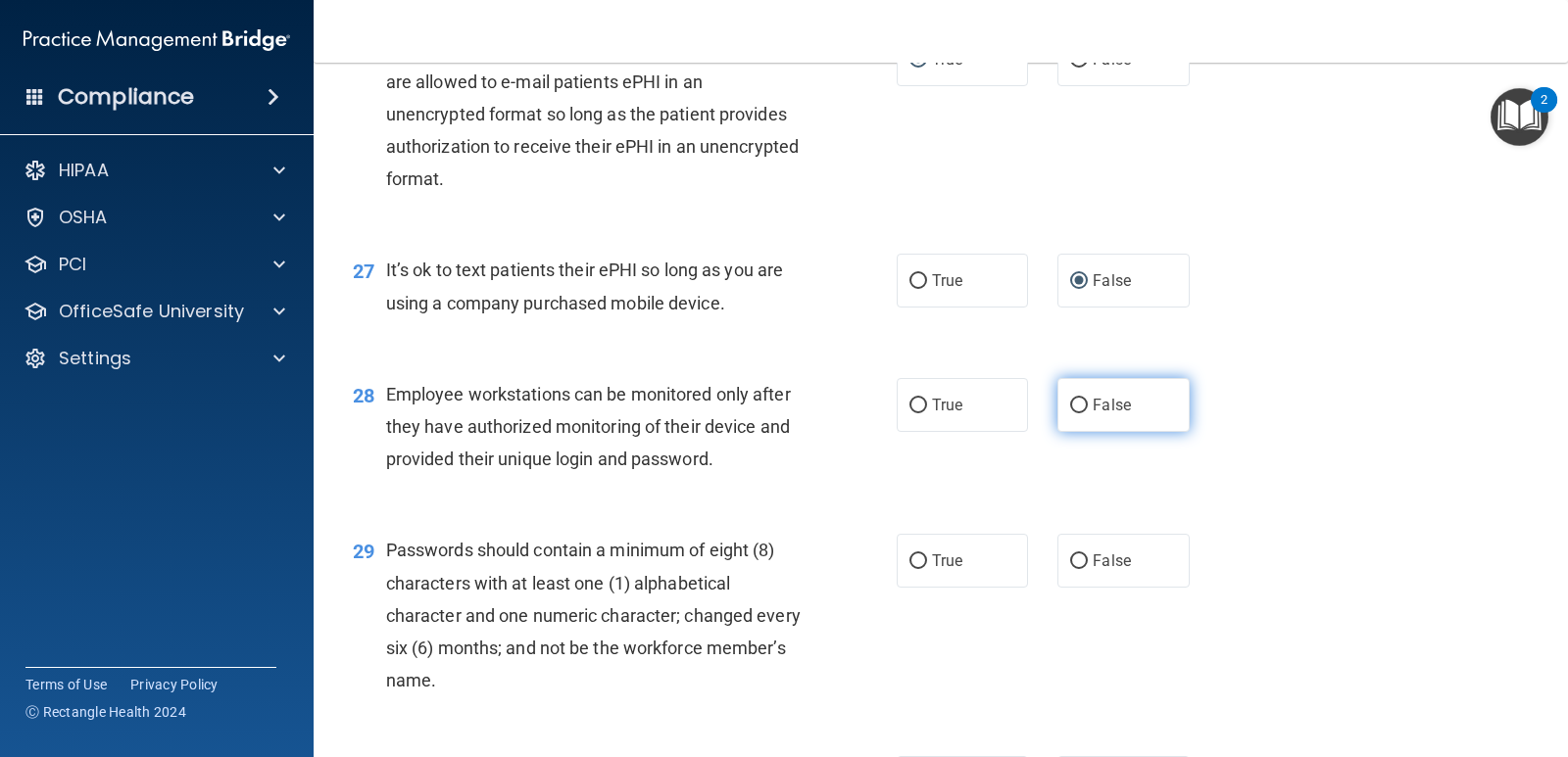
click at [1069, 413] on input "False" at bounding box center [1078, 405] width 18 height 15
radio input "true"
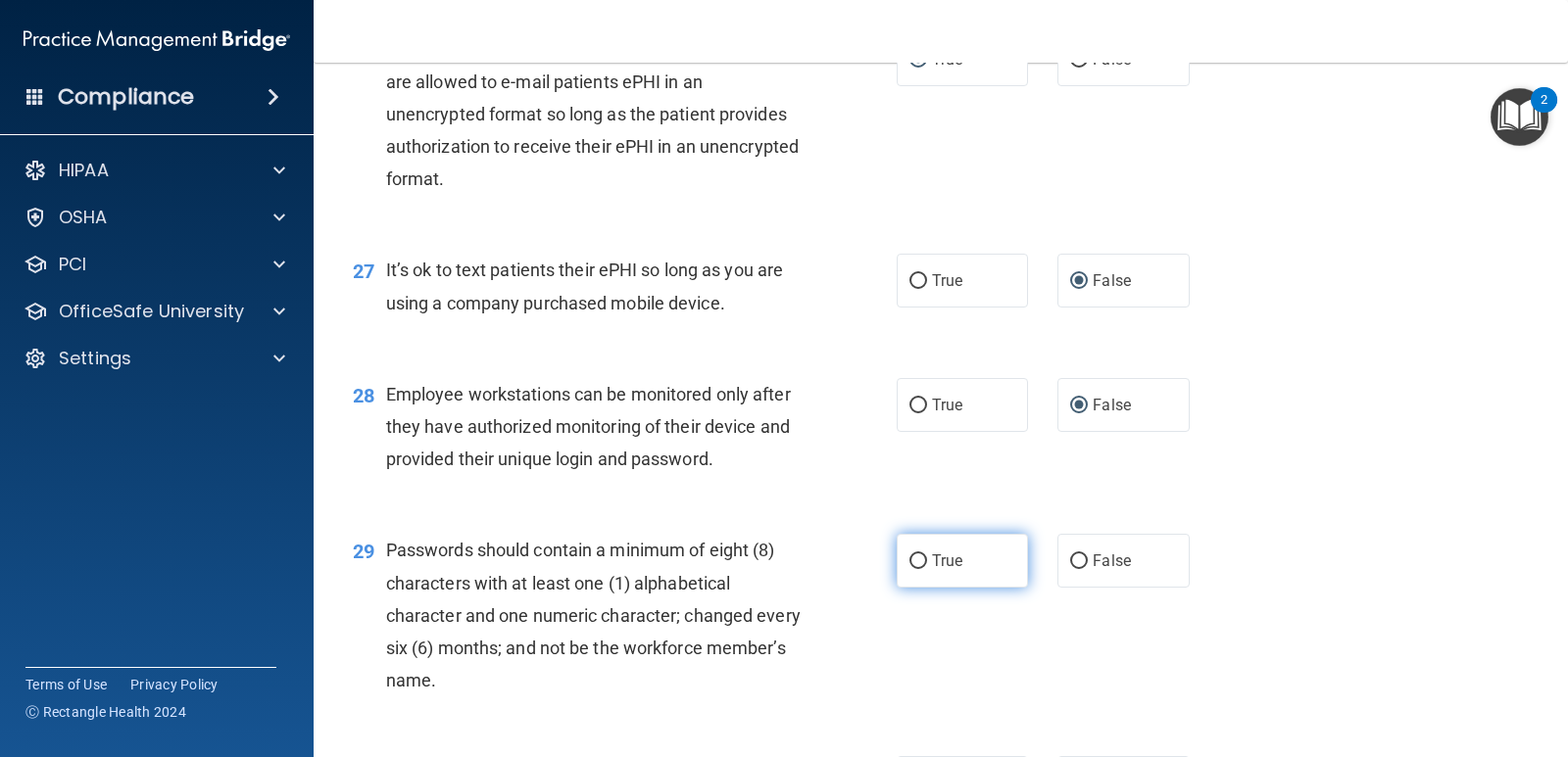
click at [910, 569] on input "True" at bounding box center [918, 561] width 18 height 15
radio input "true"
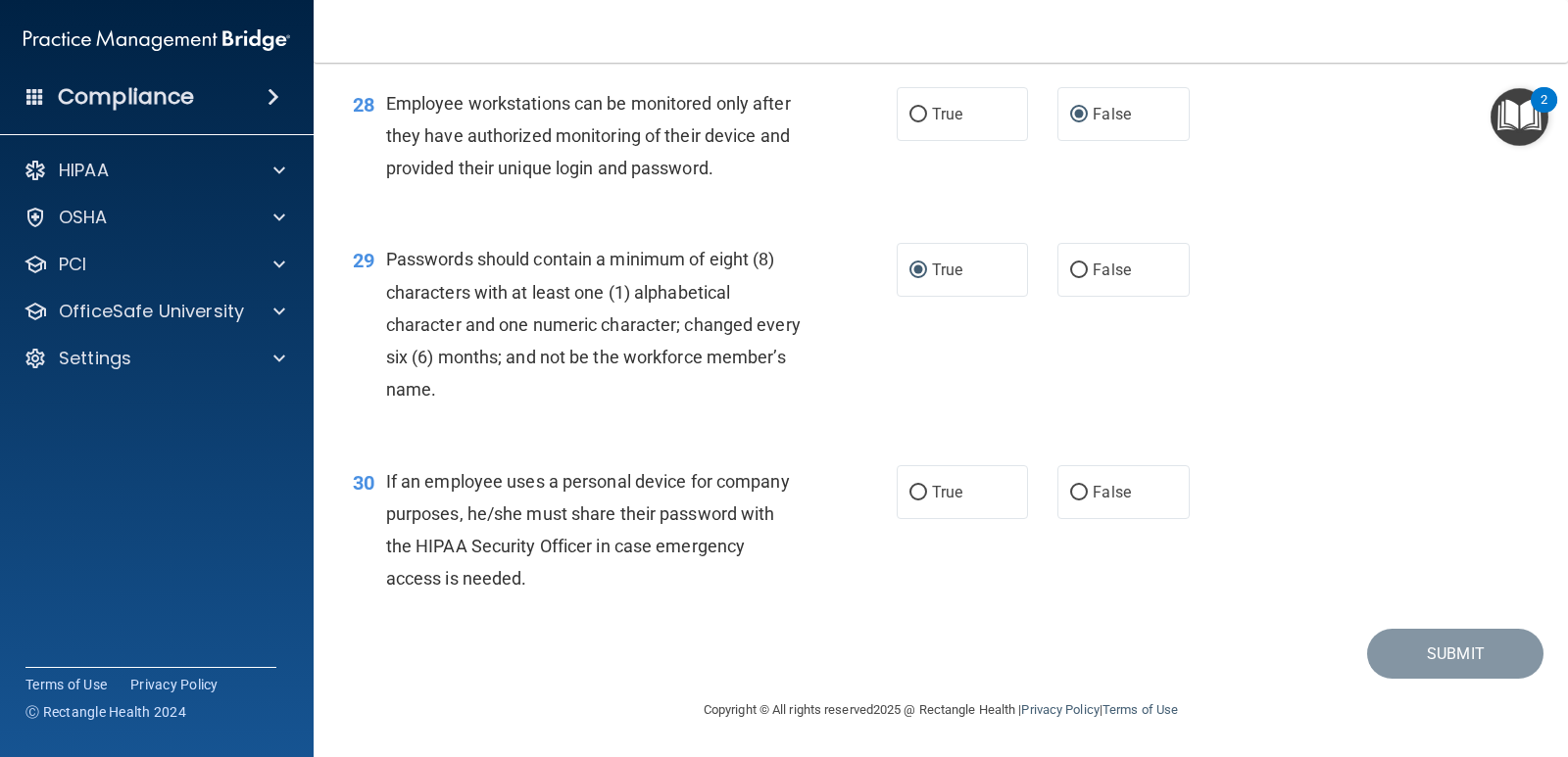
scroll to position [4876, 0]
click at [1069, 491] on input "False" at bounding box center [1078, 492] width 18 height 15
radio input "true"
click at [1405, 652] on button "Submit" at bounding box center [1455, 654] width 176 height 50
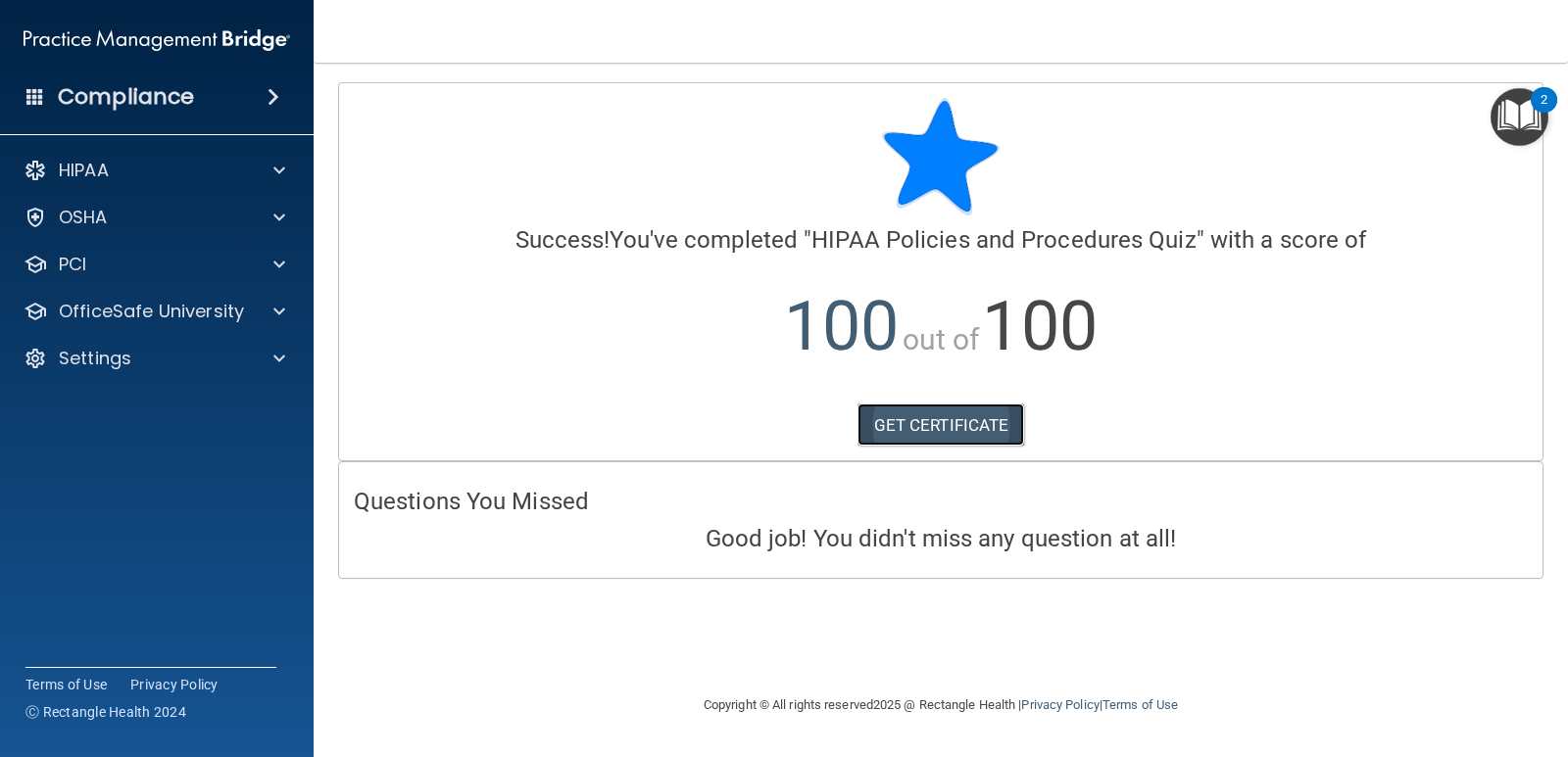
click at [971, 415] on link "GET CERTIFICATE" at bounding box center [941, 424] width 168 height 43
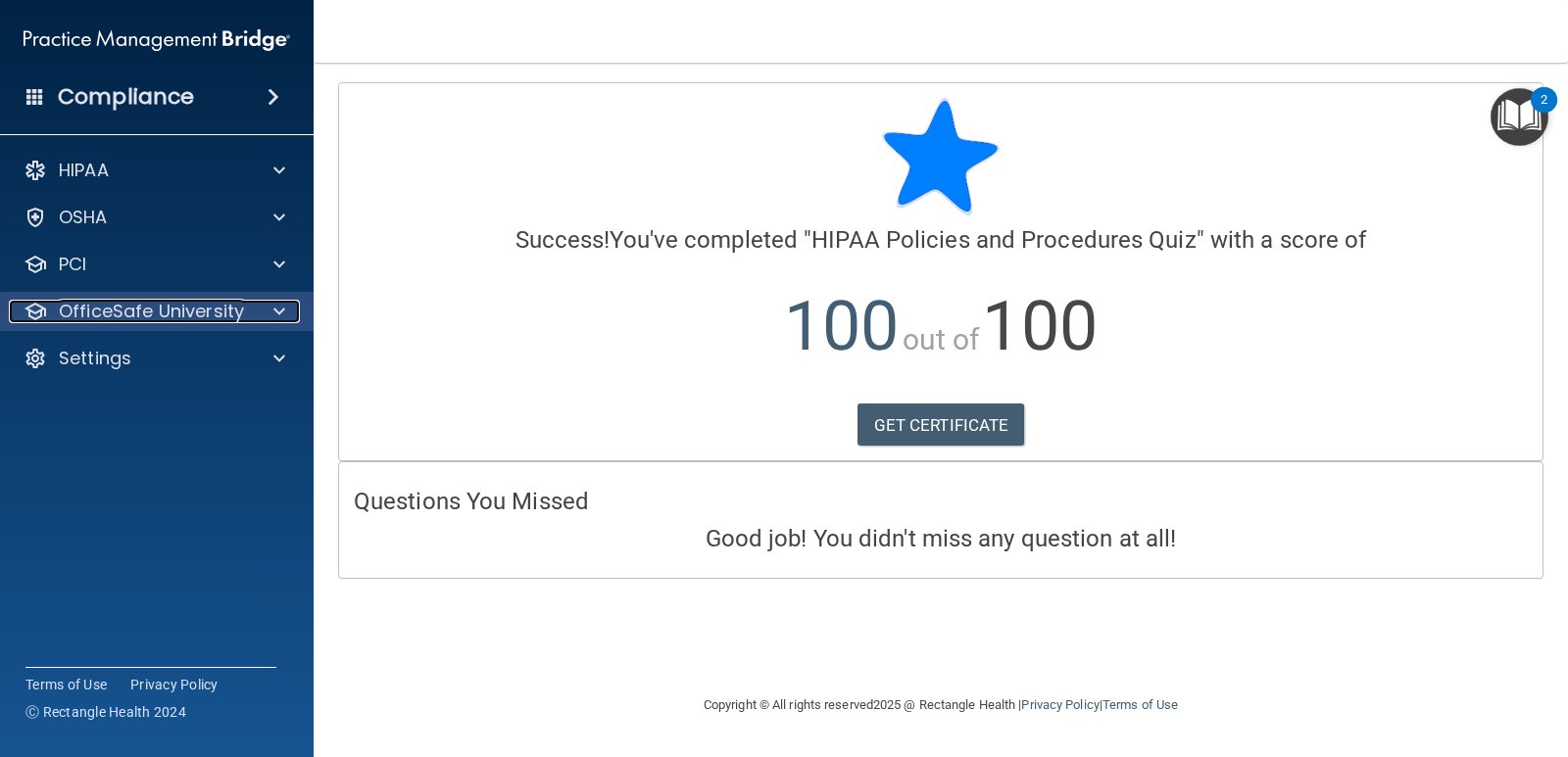
click at [184, 303] on p "OfficeSafe University" at bounding box center [151, 311] width 185 height 24
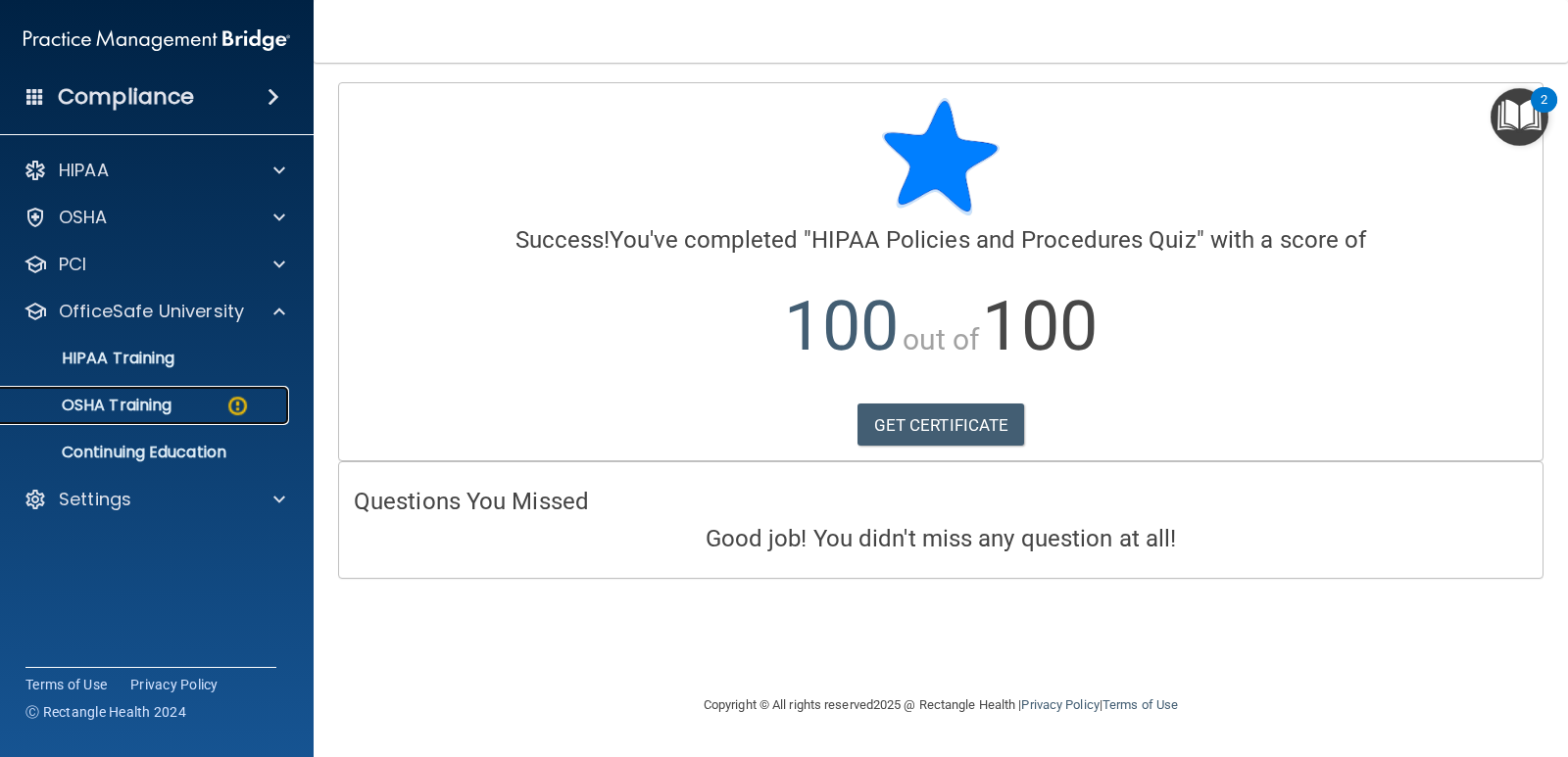
click at [156, 401] on p "OSHA Training" at bounding box center [92, 405] width 159 height 20
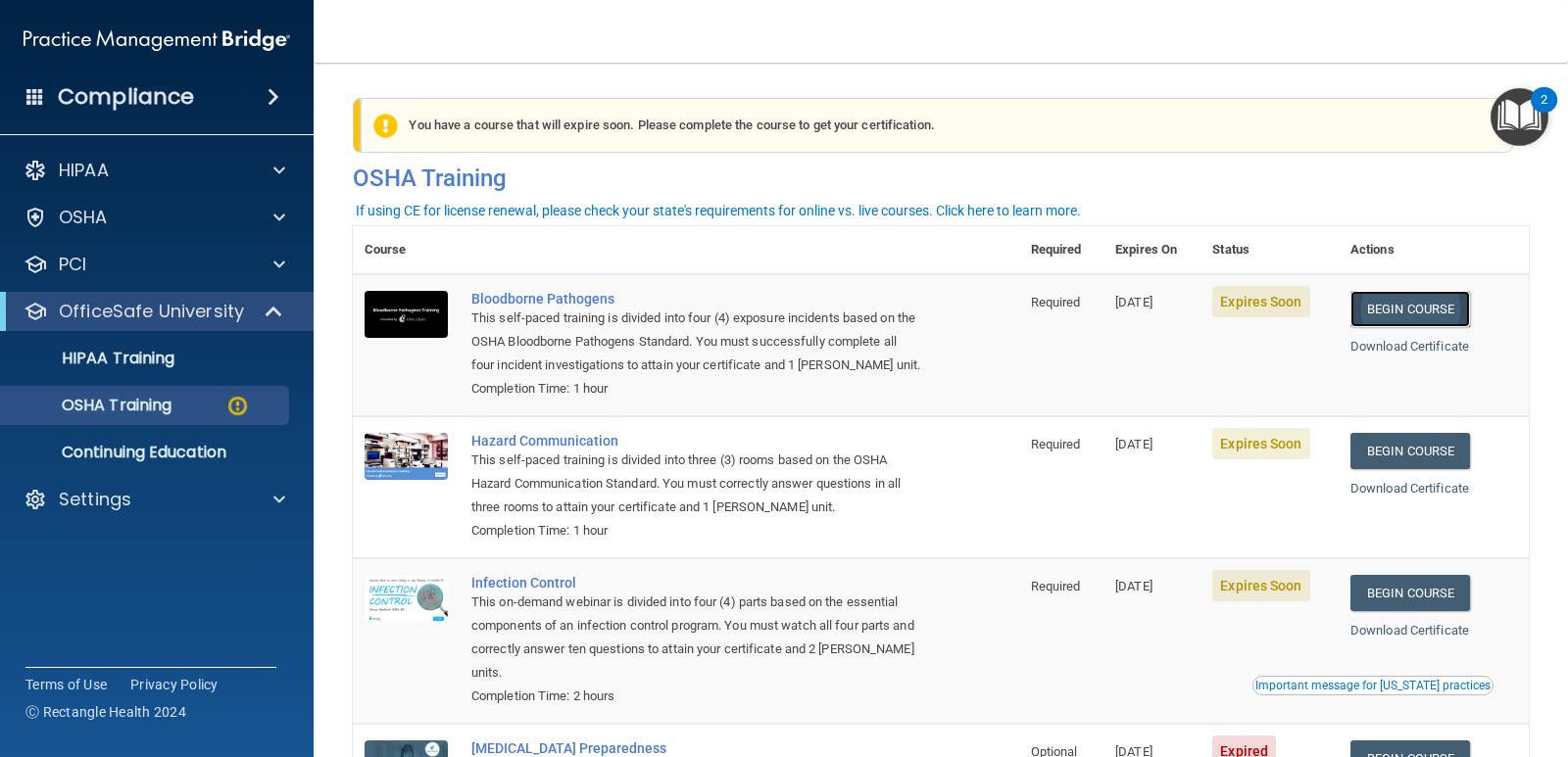
click at [1400, 309] on link "Begin Course" at bounding box center [1409, 309] width 120 height 37
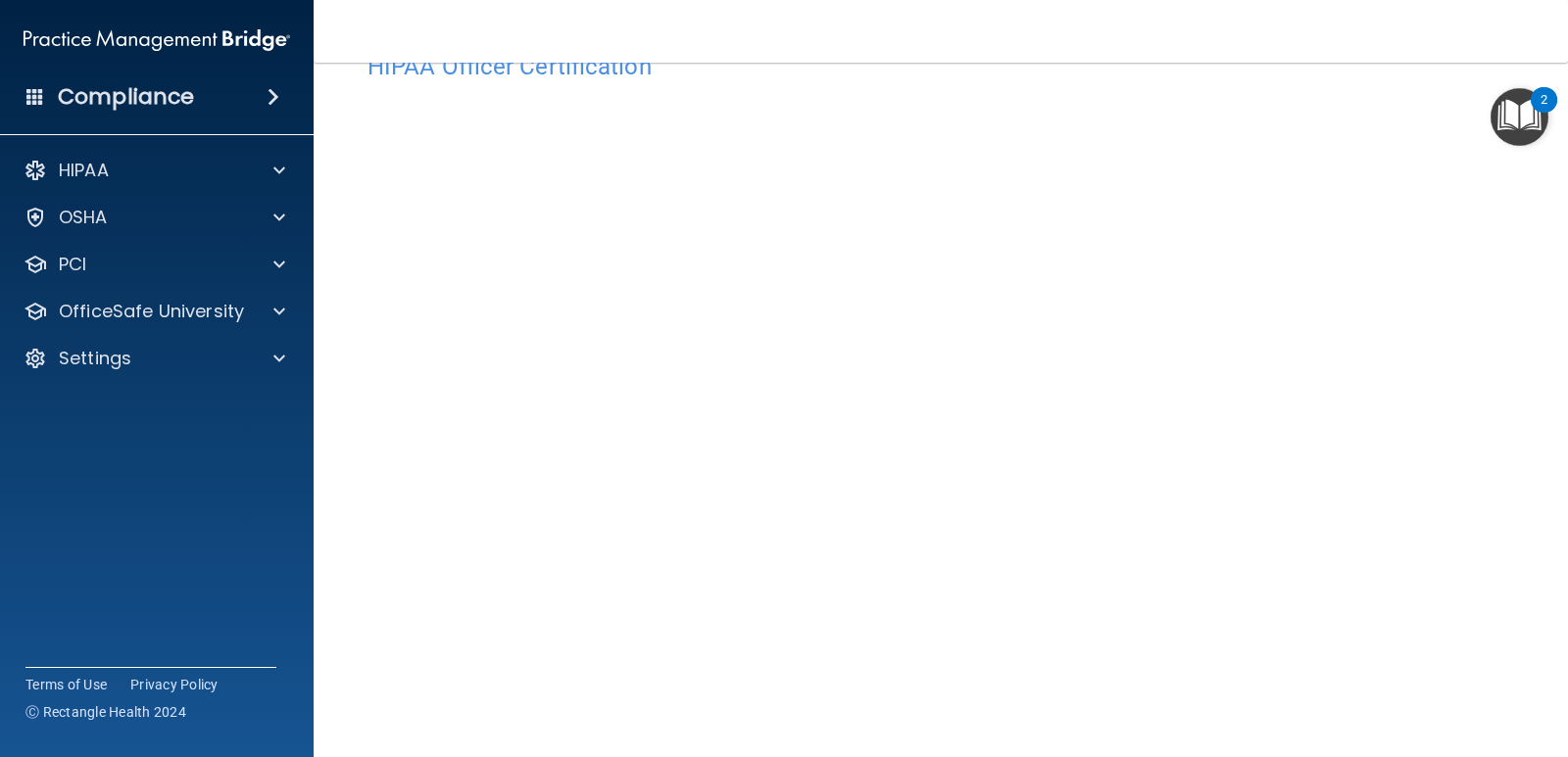
scroll to position [58, 0]
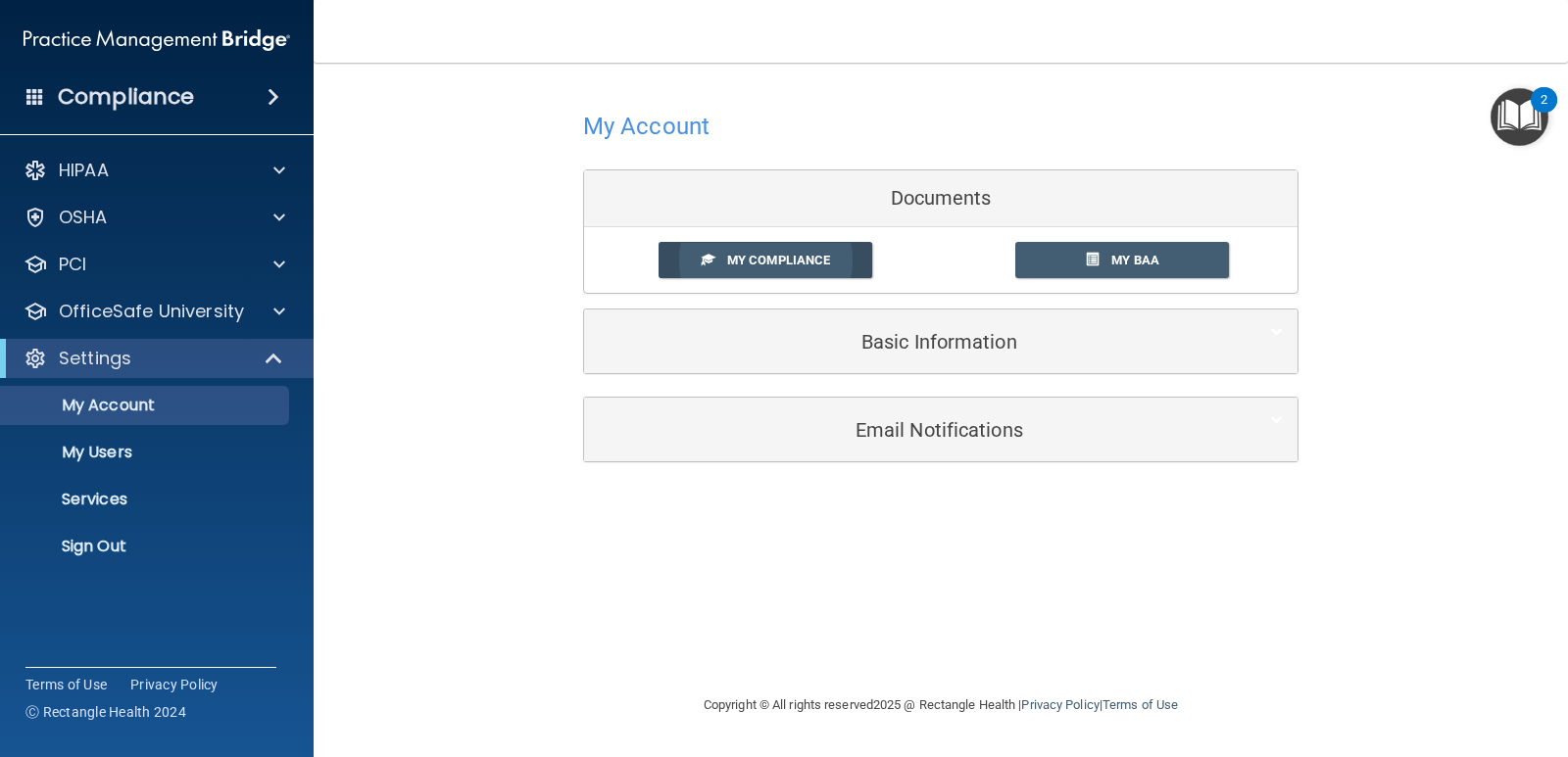
click at [819, 266] on span "My Compliance" at bounding box center [778, 260] width 103 height 15
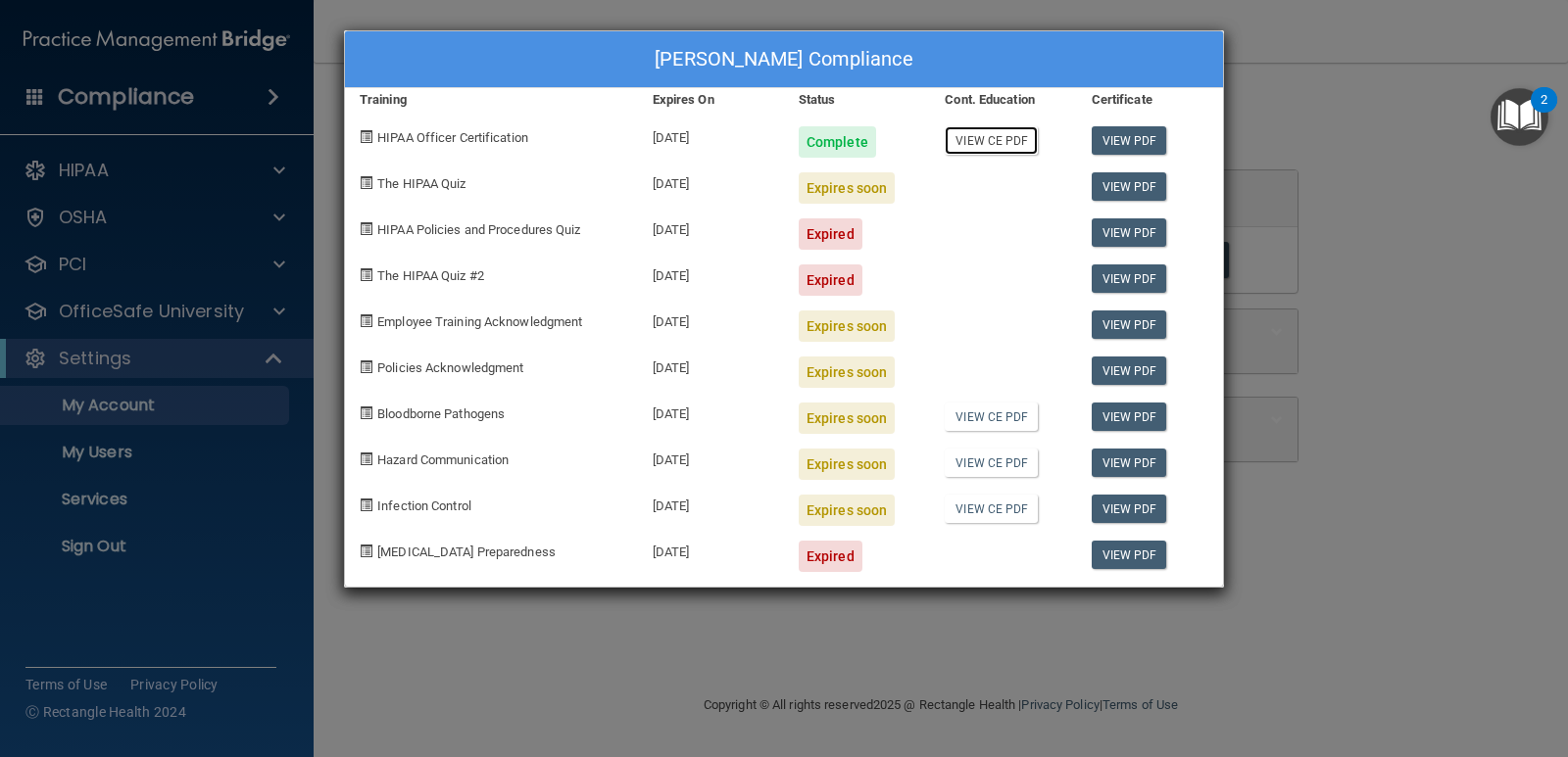
click at [1011, 145] on link "View CE PDF" at bounding box center [991, 141] width 93 height 29
click at [1122, 143] on link "View PDF" at bounding box center [1129, 141] width 75 height 29
click at [1113, 189] on link "View PDF" at bounding box center [1129, 186] width 75 height 29
click at [1393, 306] on div "Lori Corcoran's Compliance Training Expires On Status Cont. Education Certifica…" at bounding box center [784, 378] width 1568 height 757
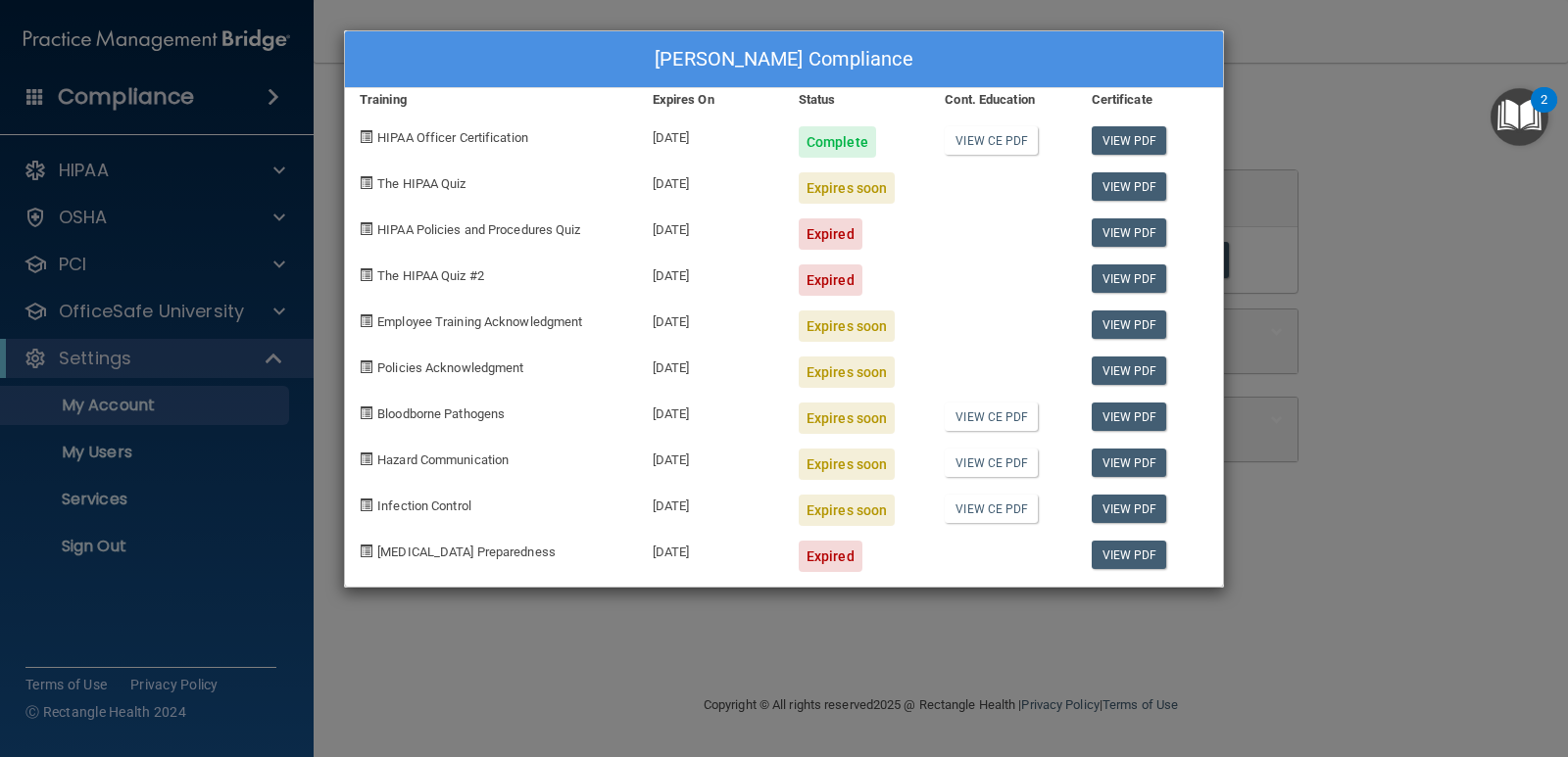
click at [1370, 236] on div "Lori Corcoran's Compliance Training Expires On Status Cont. Education Certifica…" at bounding box center [784, 378] width 1568 height 757
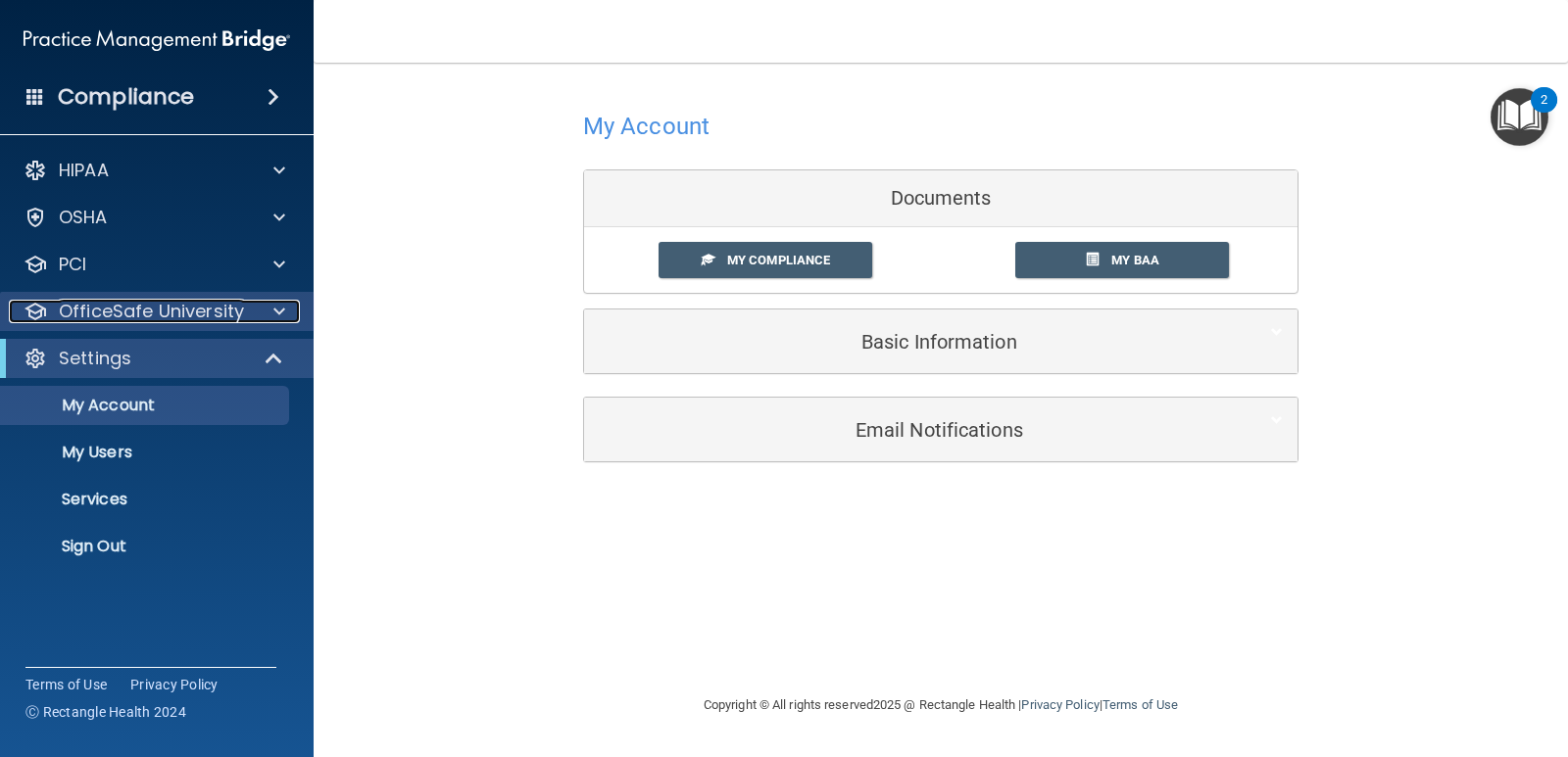
click at [166, 310] on p "OfficeSafe University" at bounding box center [151, 311] width 185 height 24
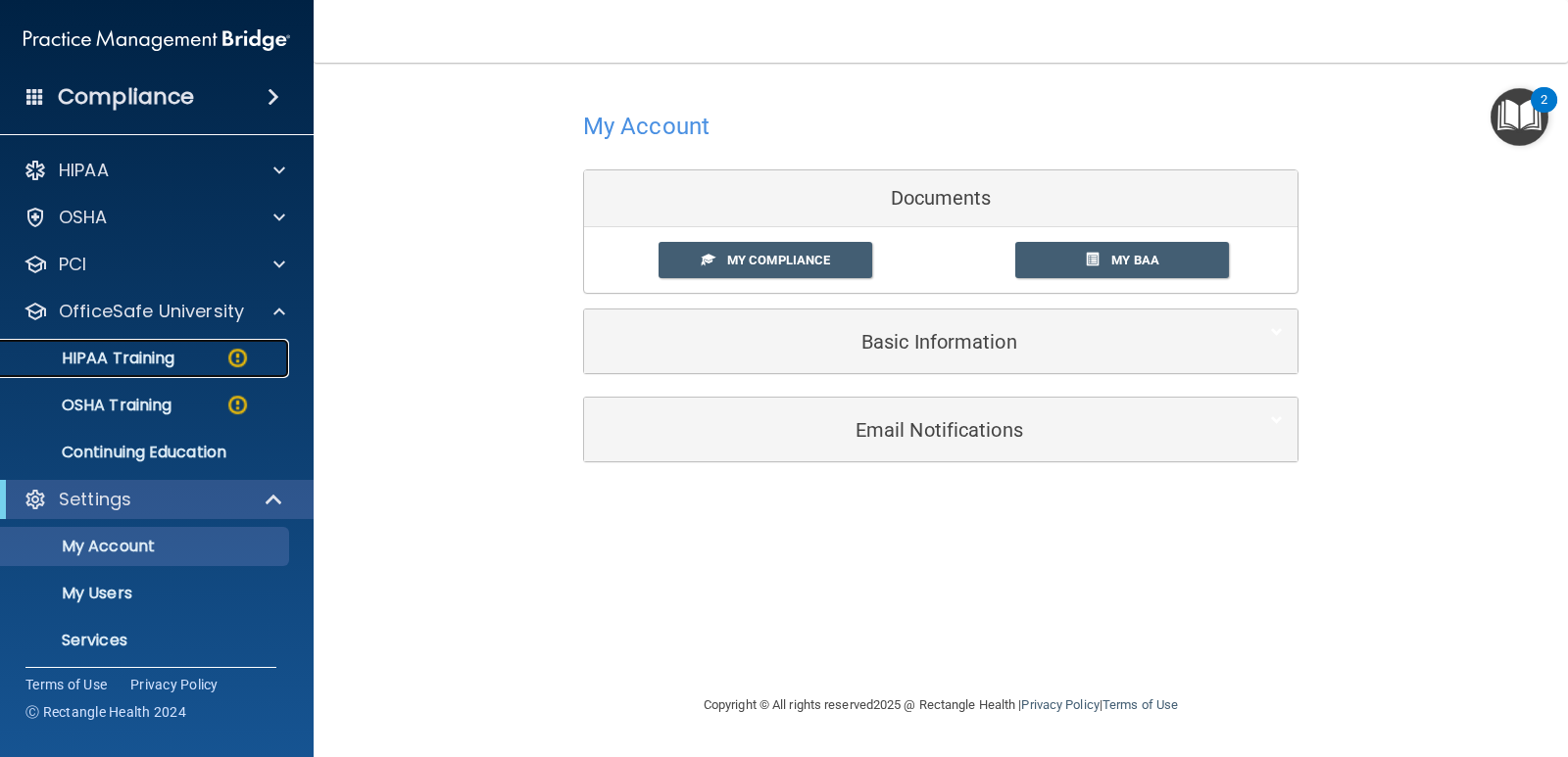
click at [144, 362] on p "HIPAA Training" at bounding box center [93, 359] width 162 height 20
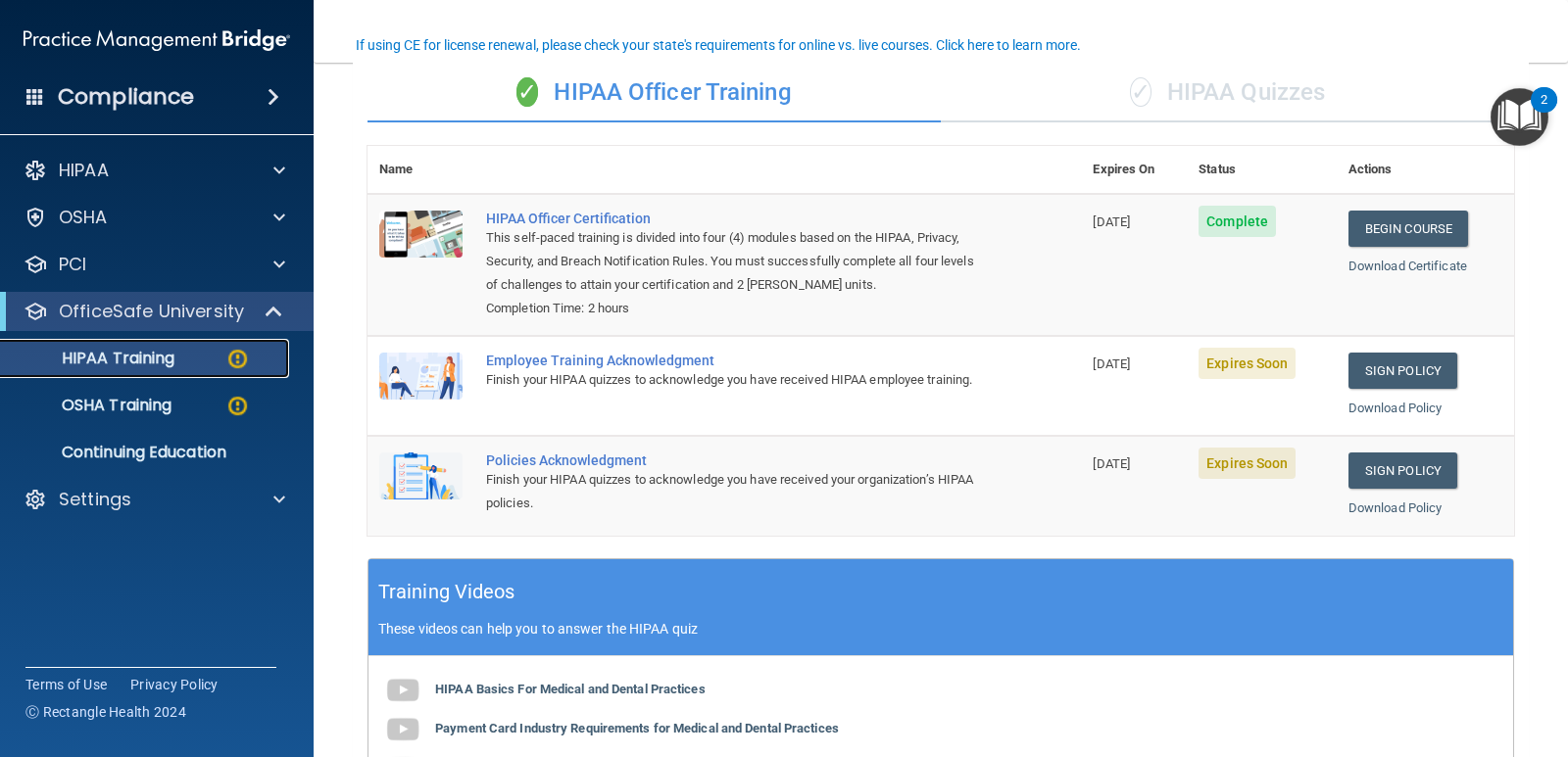
scroll to position [155, 0]
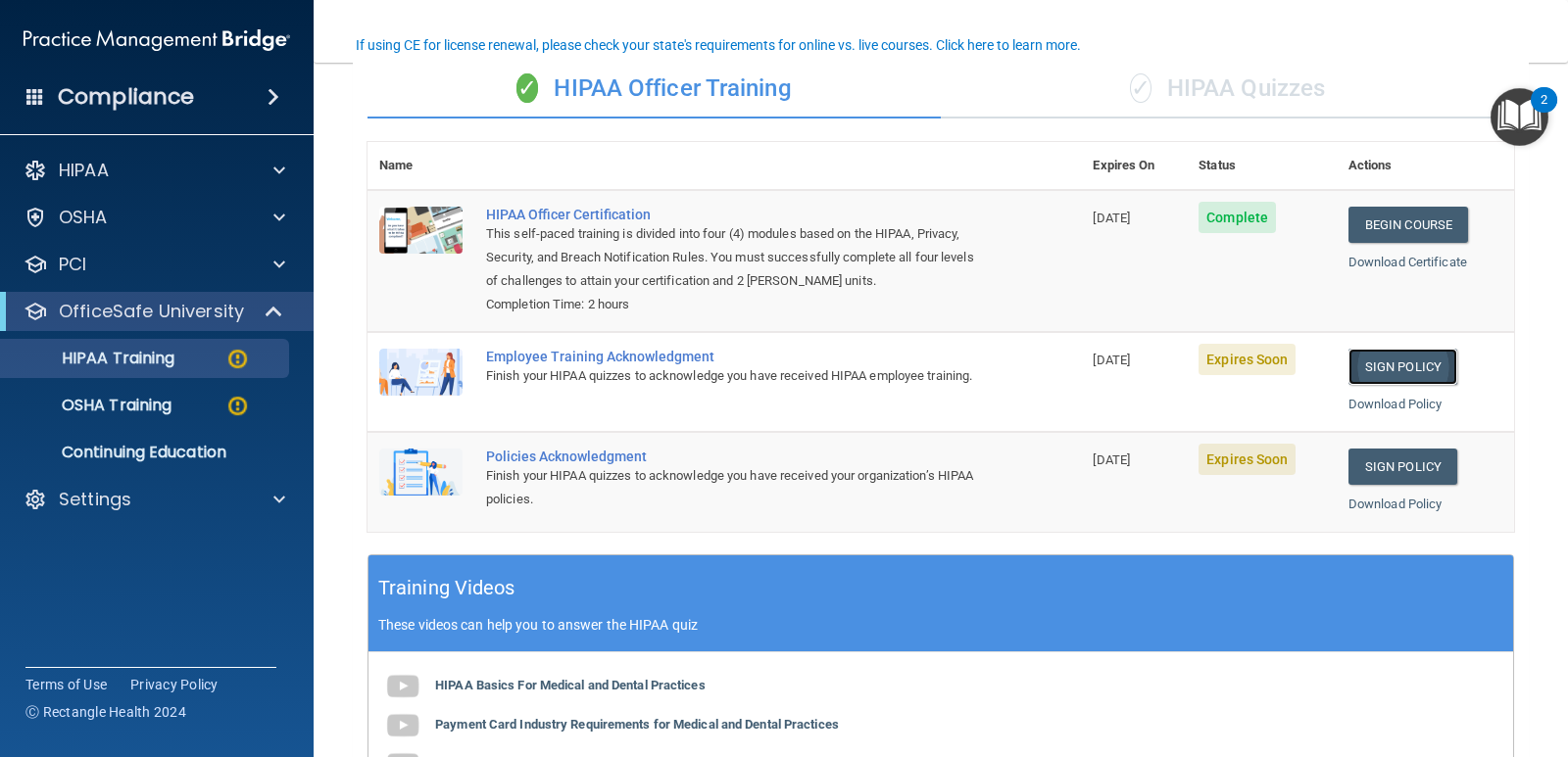
click at [1371, 369] on link "Sign Policy" at bounding box center [1402, 367] width 109 height 37
click at [1389, 367] on link "Sign Policy" at bounding box center [1402, 367] width 109 height 37
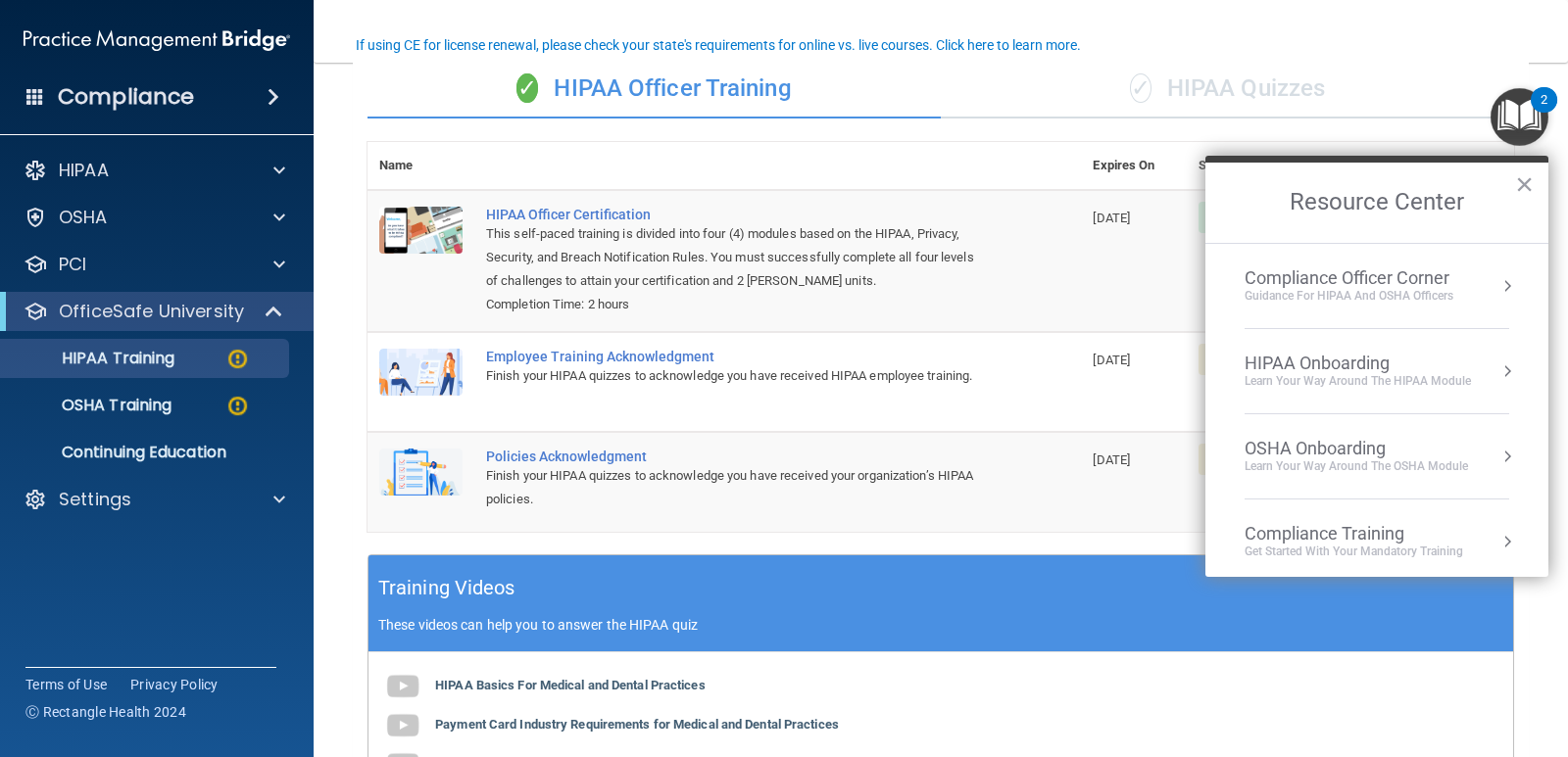
click at [1520, 184] on button "×" at bounding box center [1523, 184] width 19 height 32
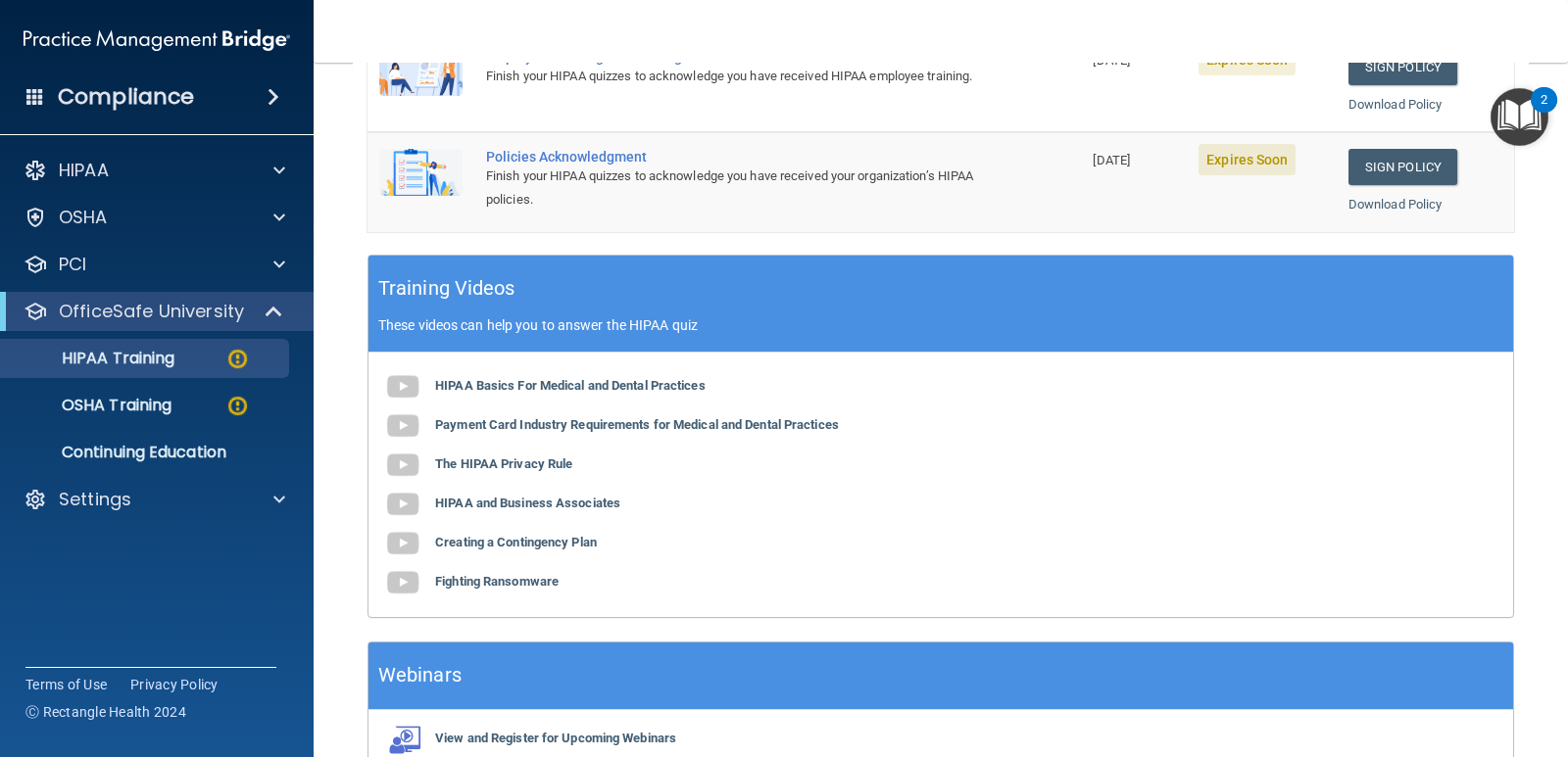
scroll to position [468, 0]
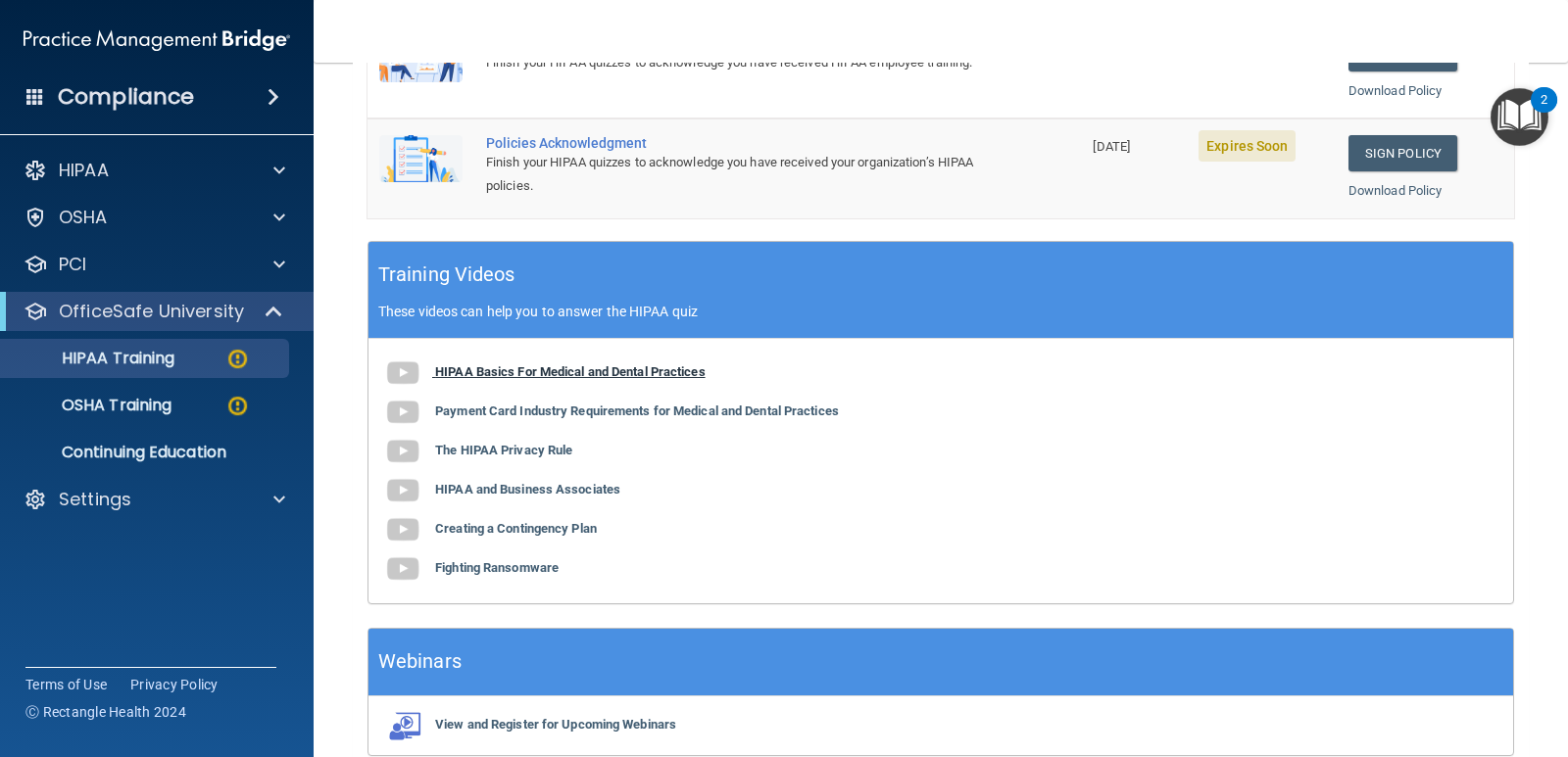
click at [407, 372] on img at bounding box center [403, 374] width 40 height 40
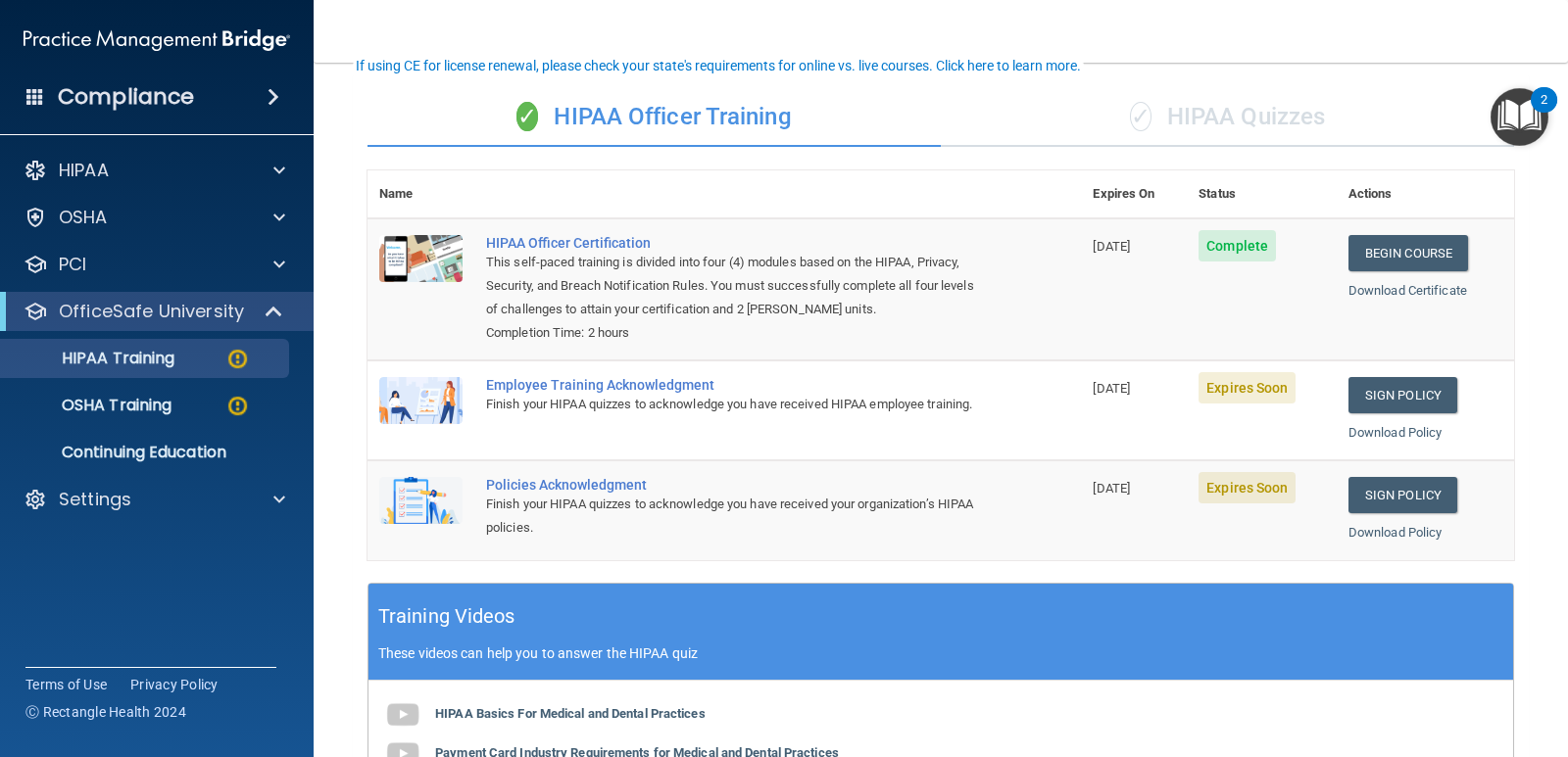
scroll to position [125, 0]
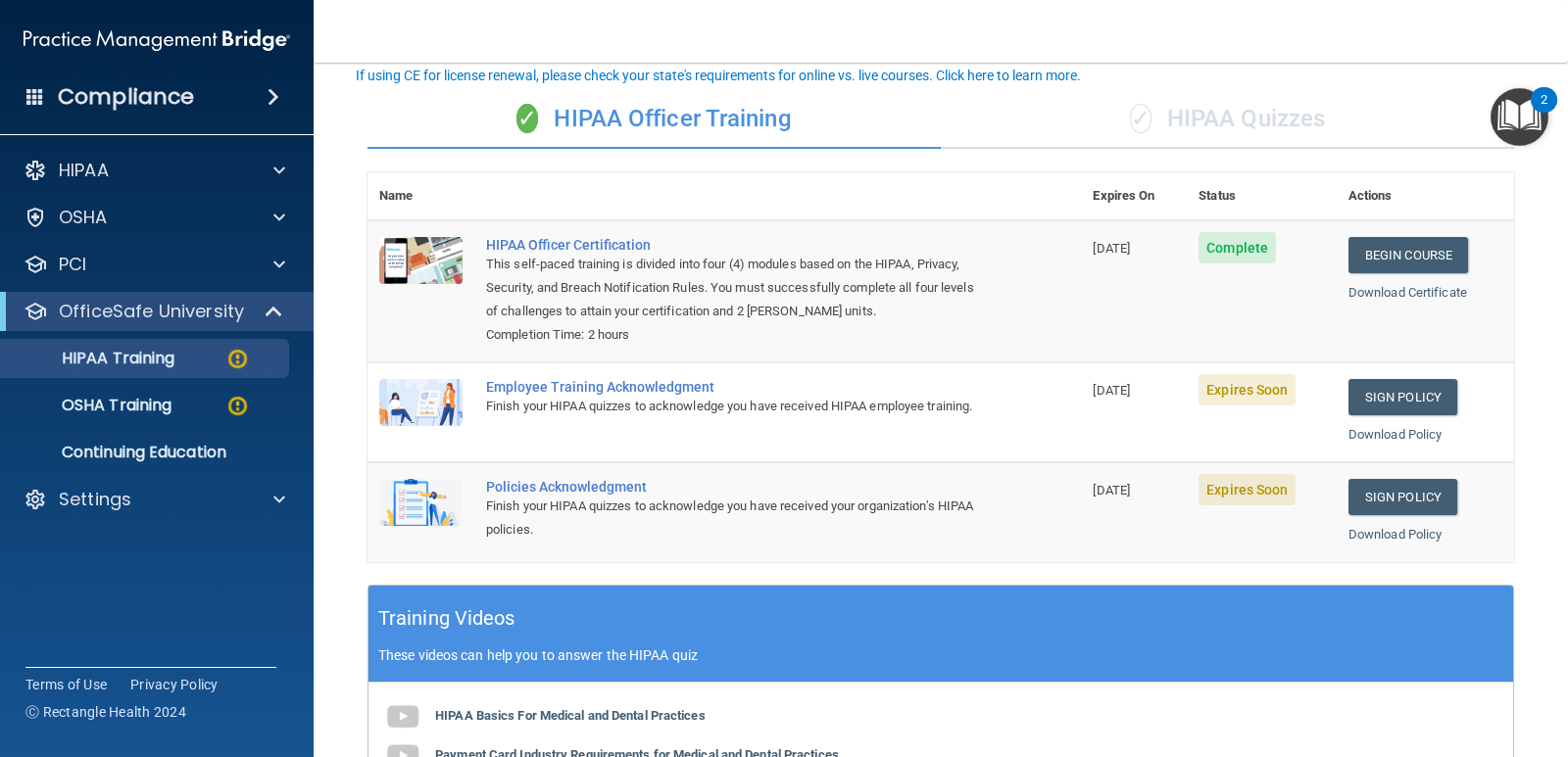
click at [1197, 118] on div "✓ HIPAA Quizzes" at bounding box center [1227, 119] width 573 height 58
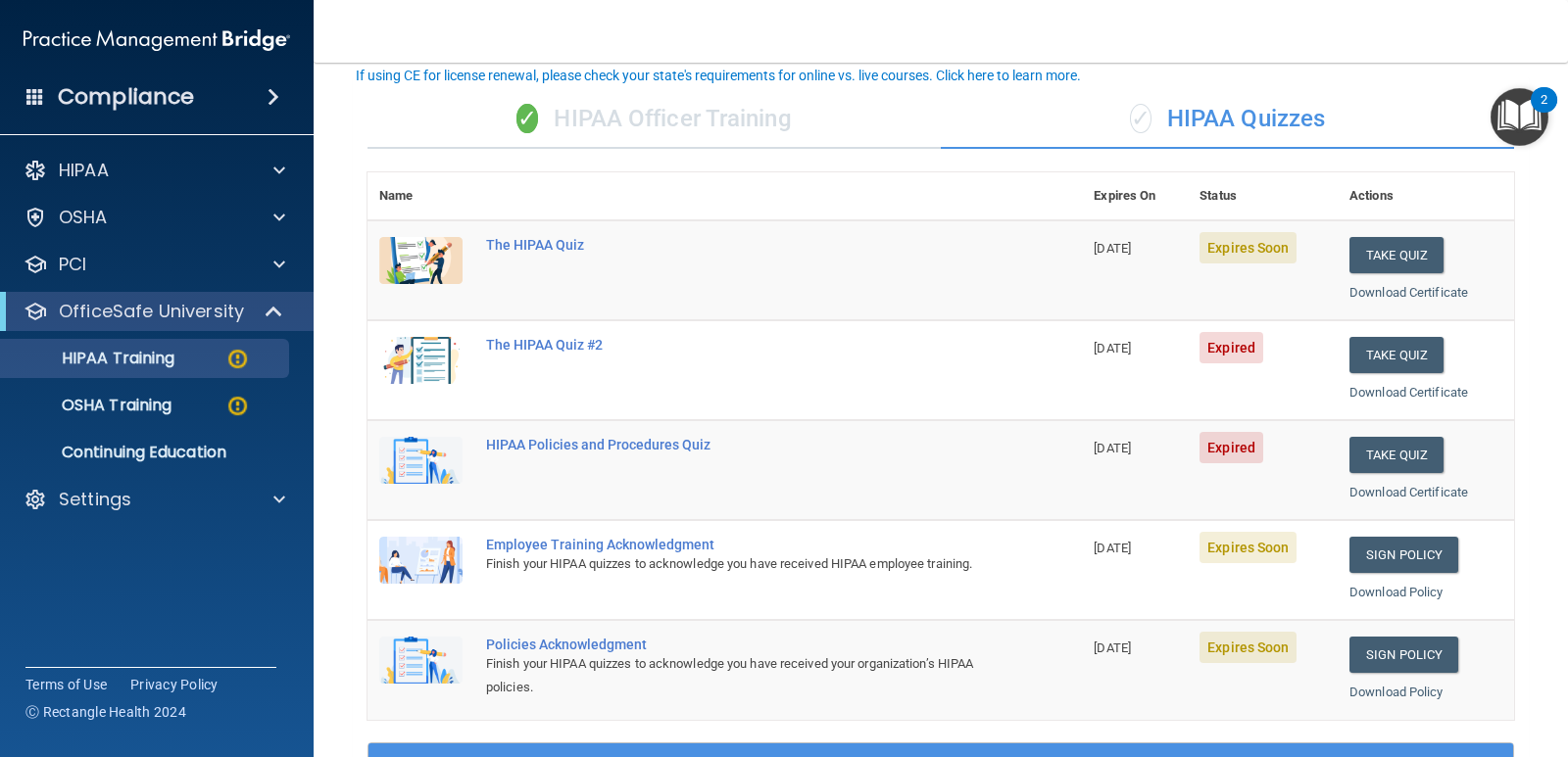
click at [646, 119] on div "✓ HIPAA Officer Training" at bounding box center [654, 119] width 573 height 58
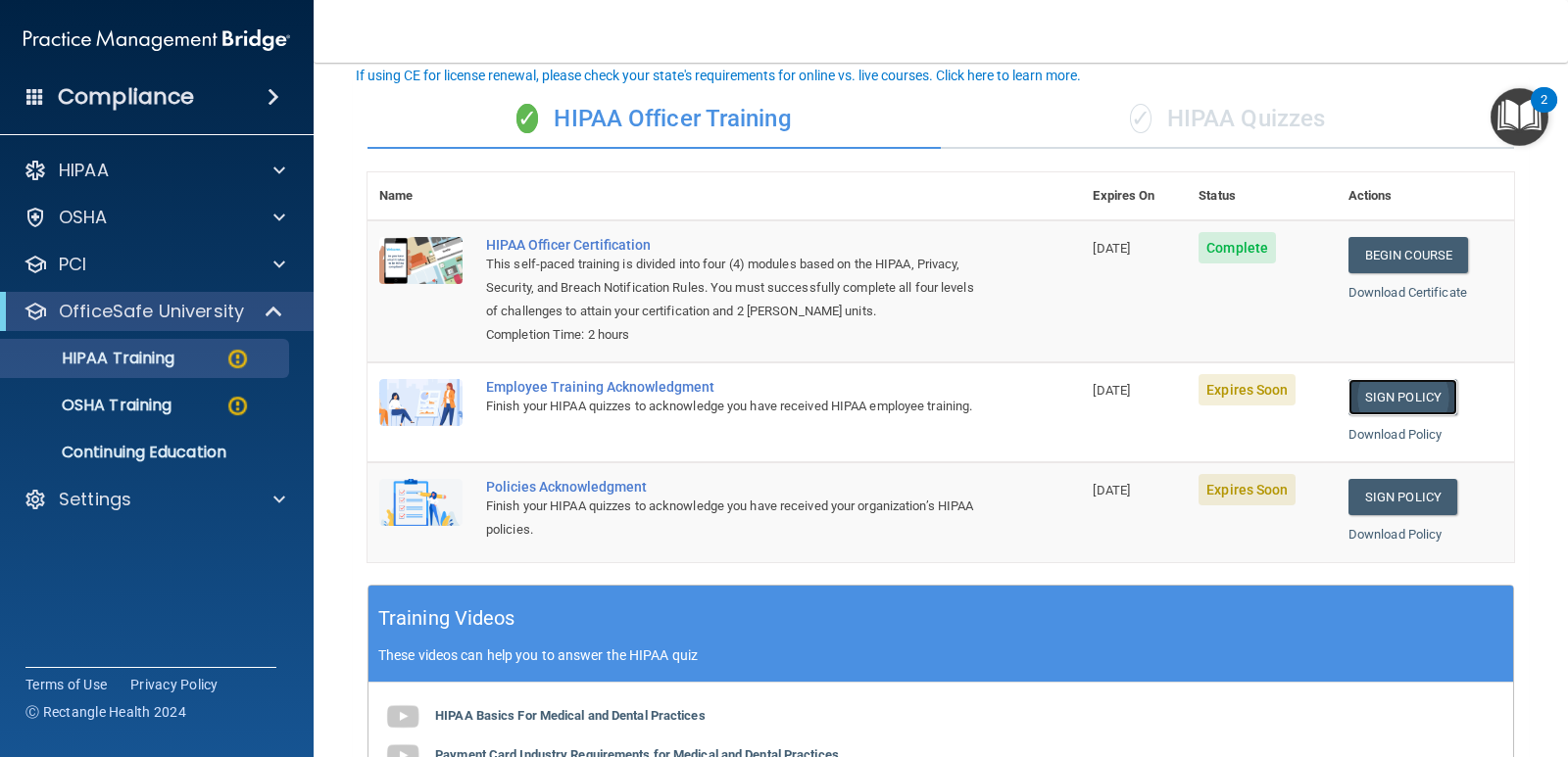
click at [1363, 397] on link "Sign Policy" at bounding box center [1402, 397] width 109 height 37
click at [1385, 498] on link "Sign Policy" at bounding box center [1402, 496] width 109 height 37
click at [147, 408] on p "OSHA Training" at bounding box center [92, 405] width 159 height 20
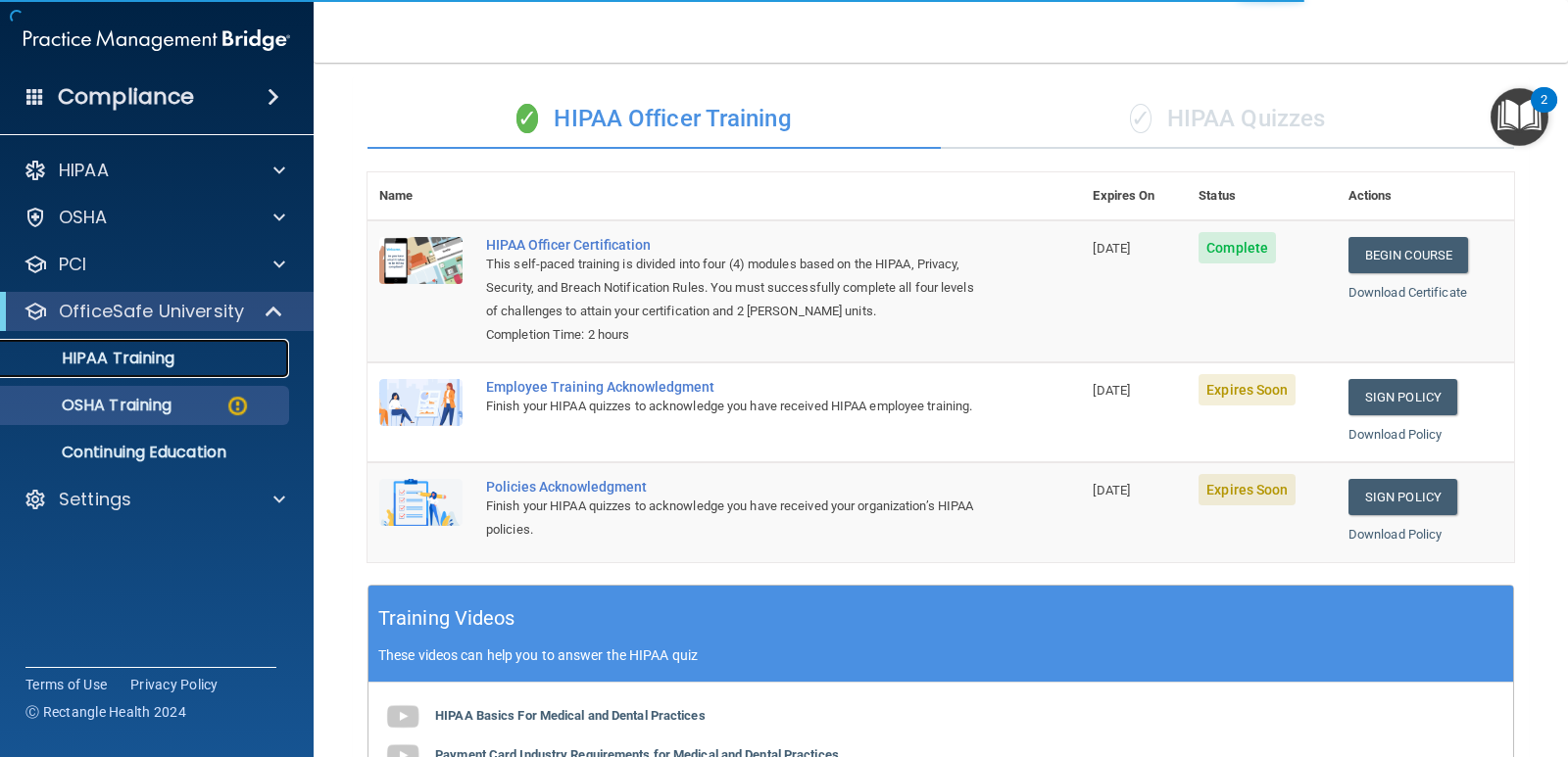
click at [152, 354] on p "HIPAA Training" at bounding box center [93, 359] width 162 height 20
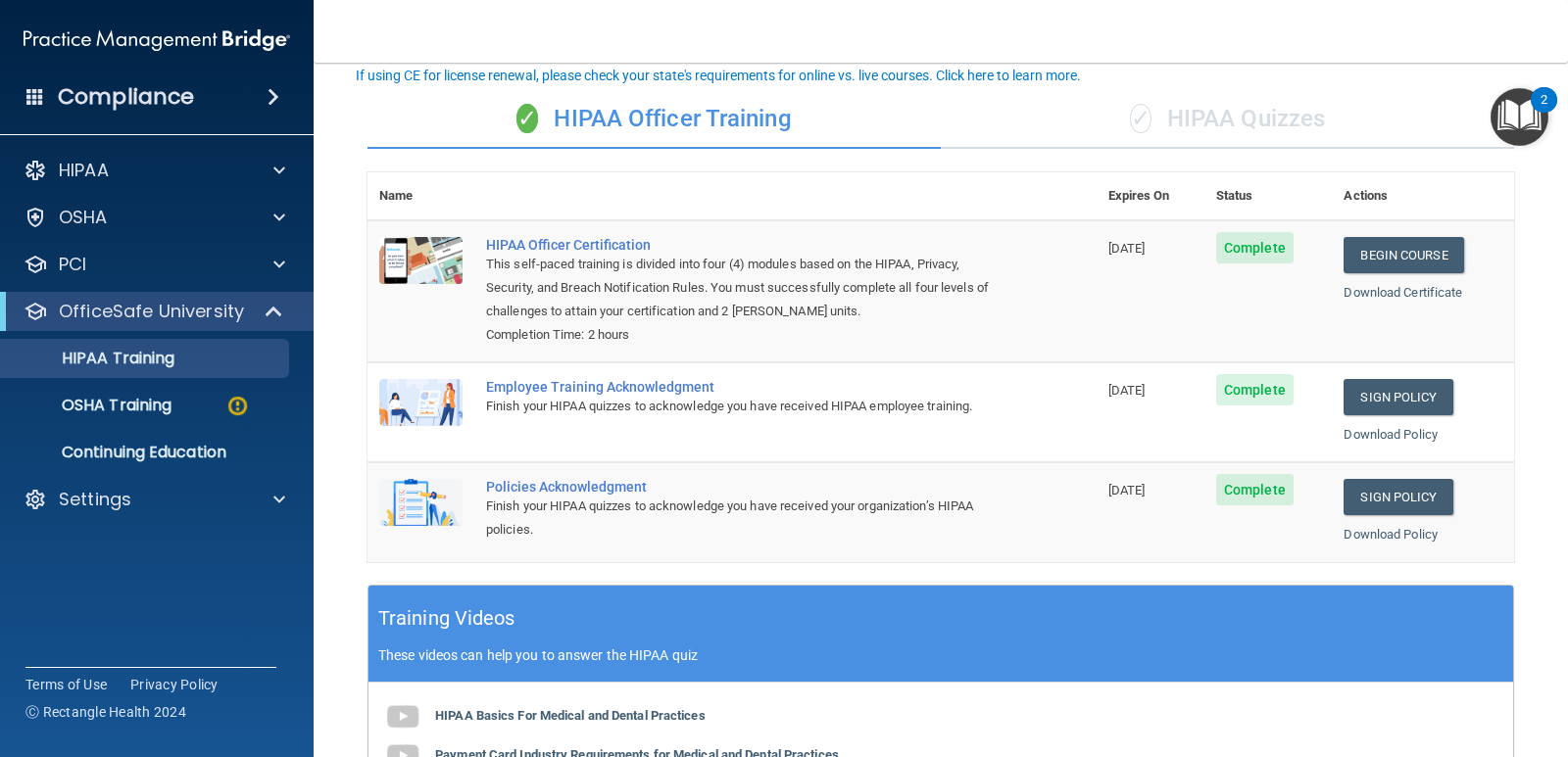
click at [1190, 121] on div "✓ HIPAA Quizzes" at bounding box center [1227, 119] width 573 height 58
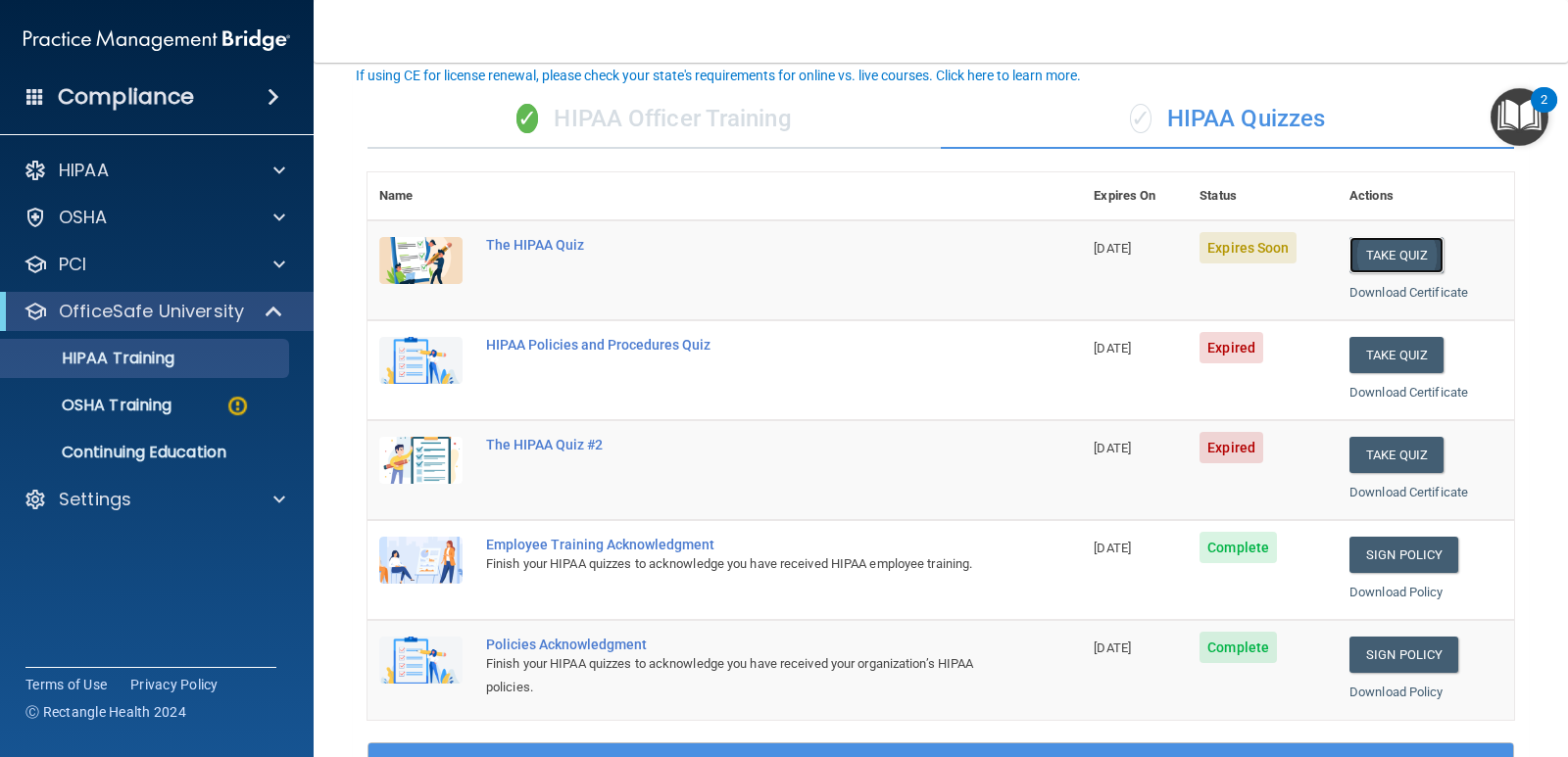
click at [1375, 254] on button "Take Quiz" at bounding box center [1396, 255] width 94 height 37
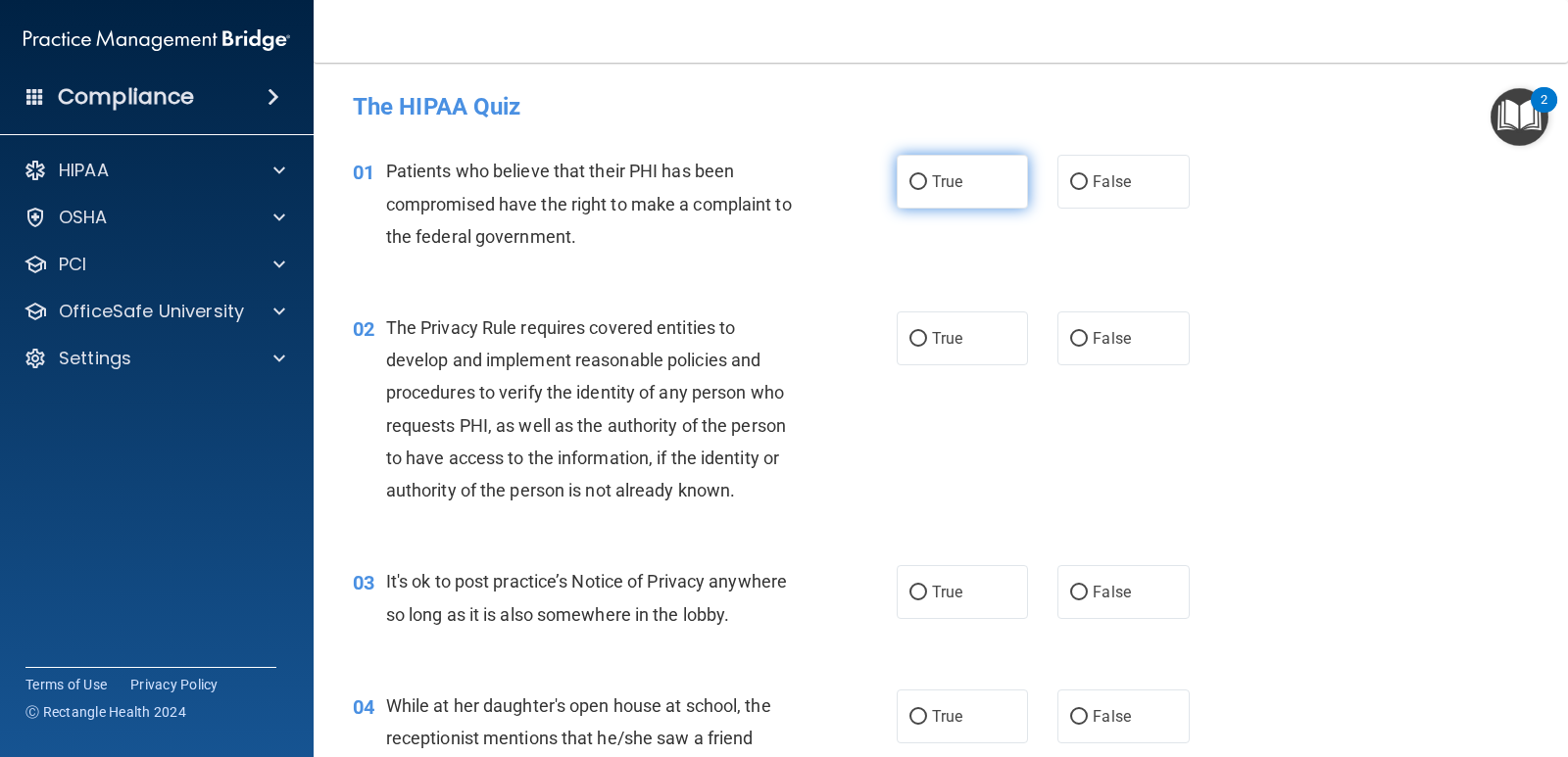
click at [914, 180] on input "True" at bounding box center [918, 182] width 18 height 15
radio input "true"
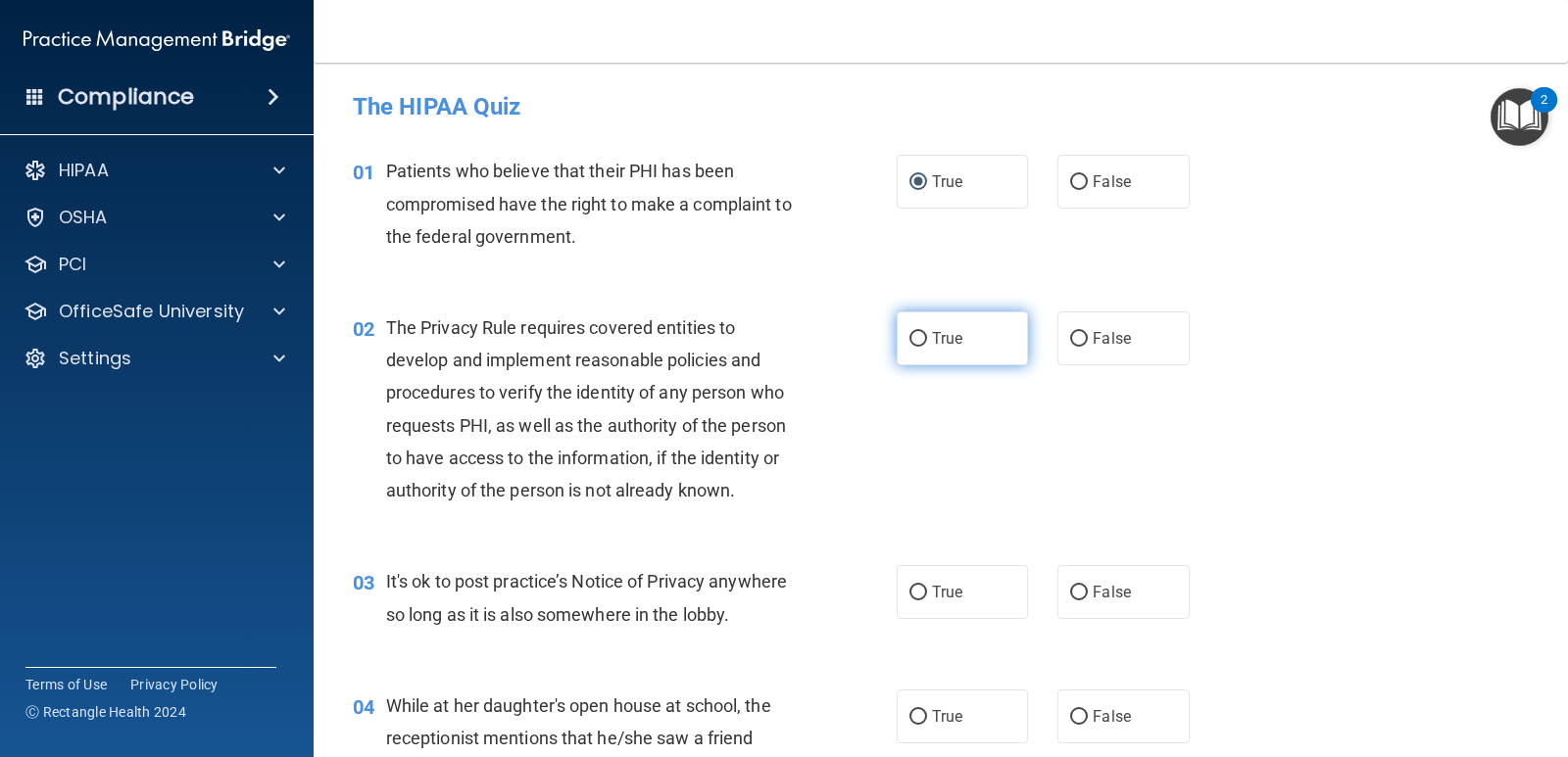
click at [912, 343] on input "True" at bounding box center [918, 339] width 18 height 15
radio input "true"
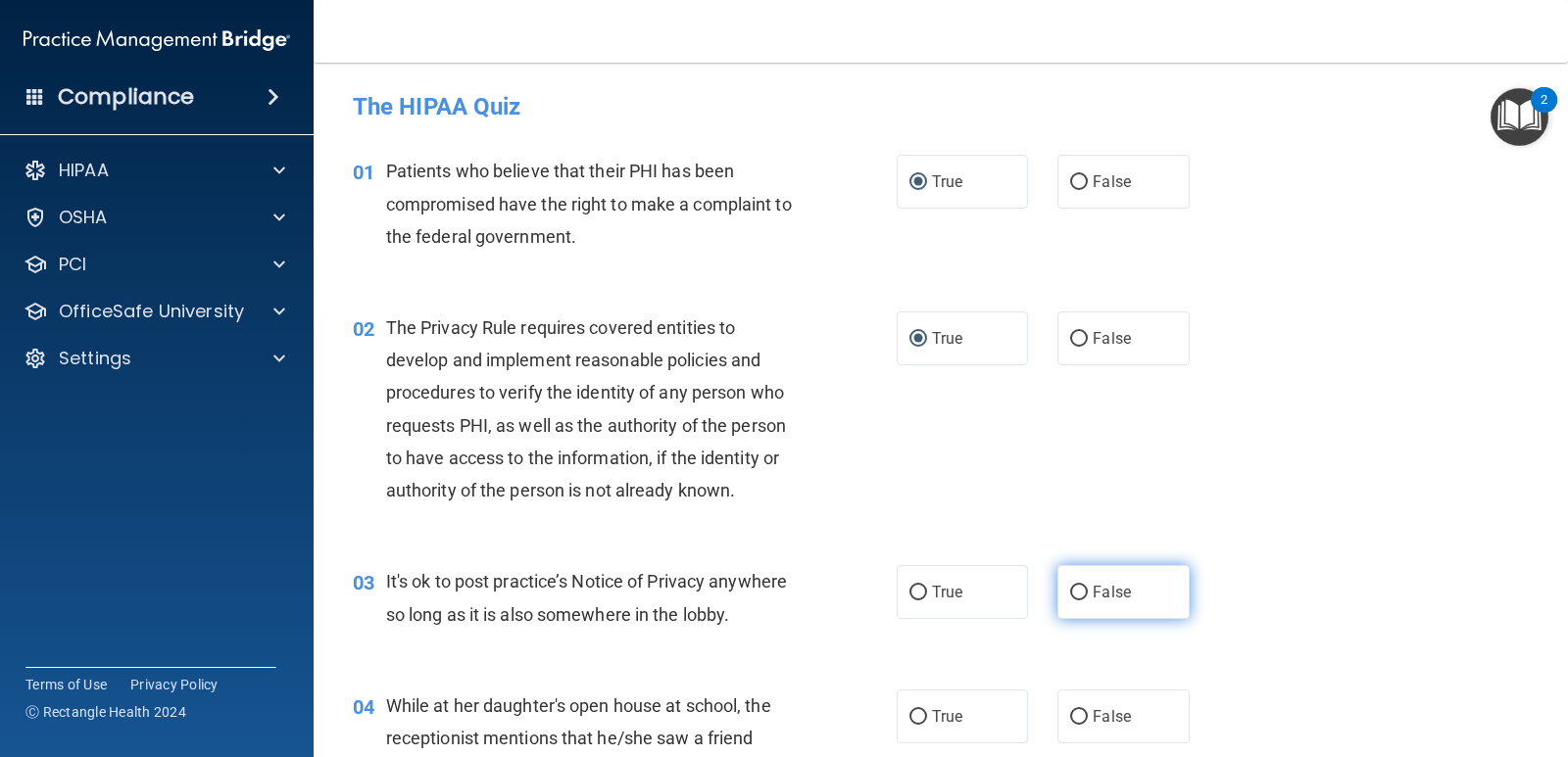
click at [1073, 593] on input "False" at bounding box center [1078, 593] width 18 height 15
radio input "true"
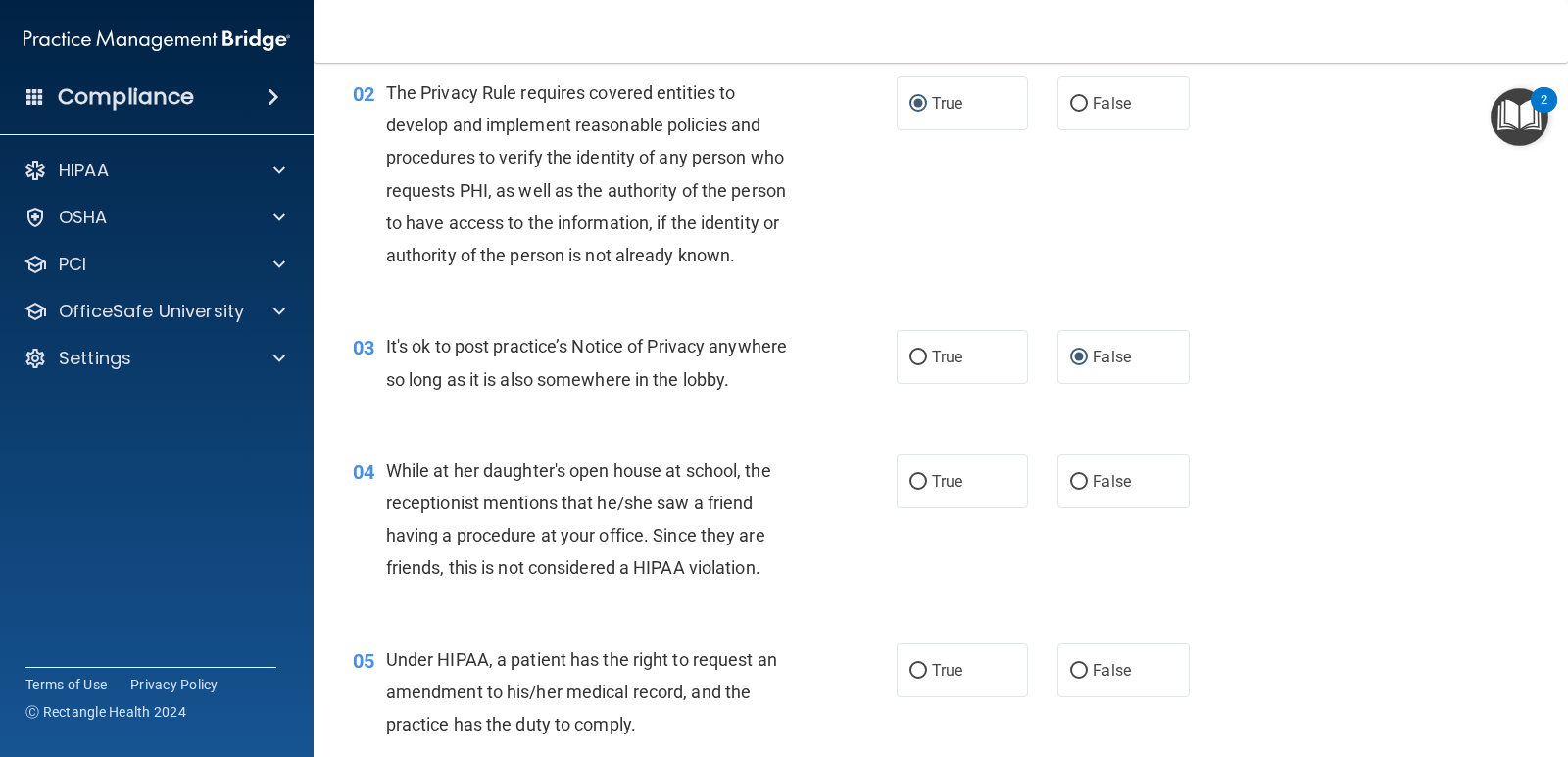
scroll to position [296, 0]
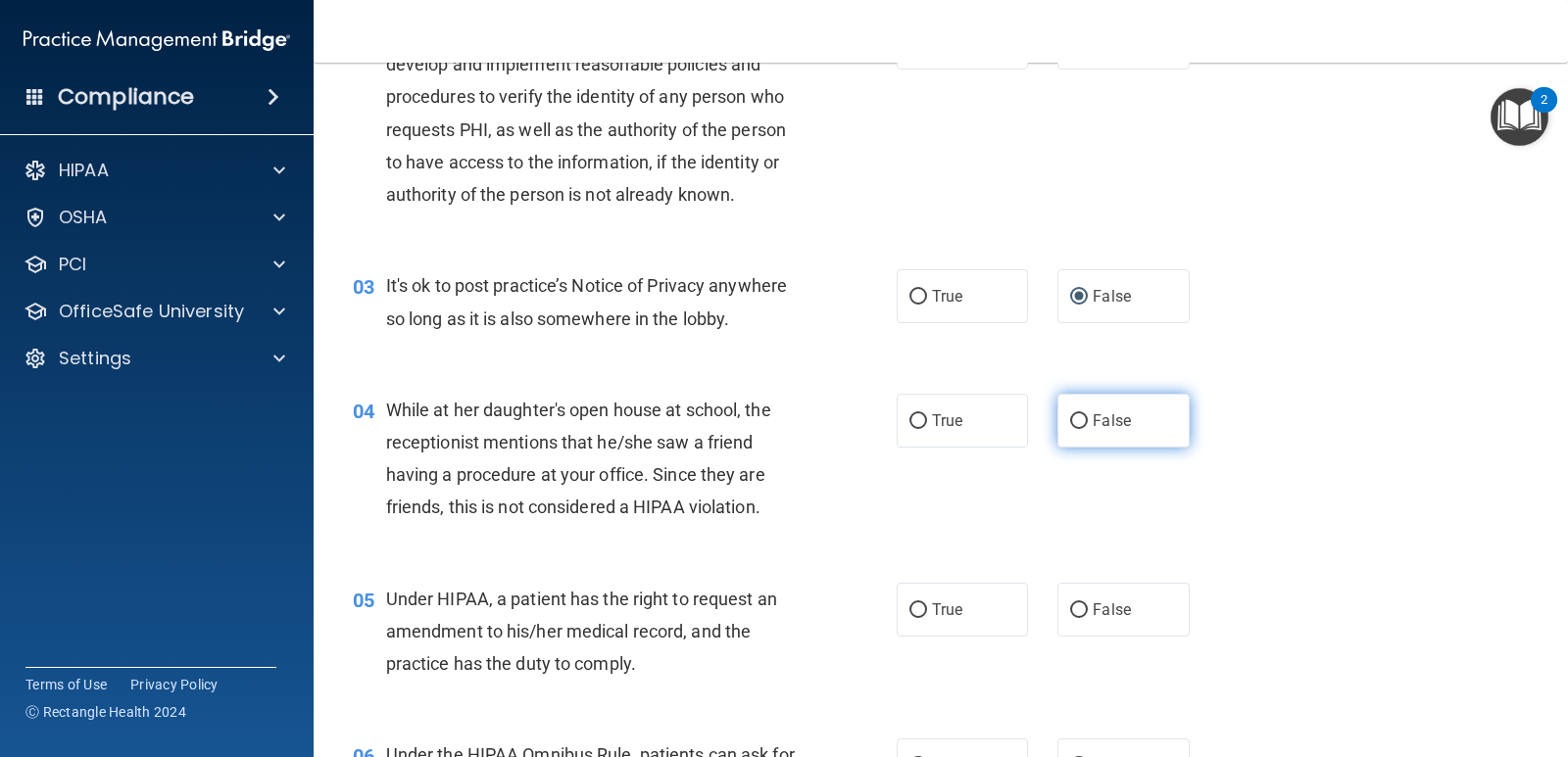
click at [1069, 418] on input "False" at bounding box center [1078, 421] width 18 height 15
radio input "true"
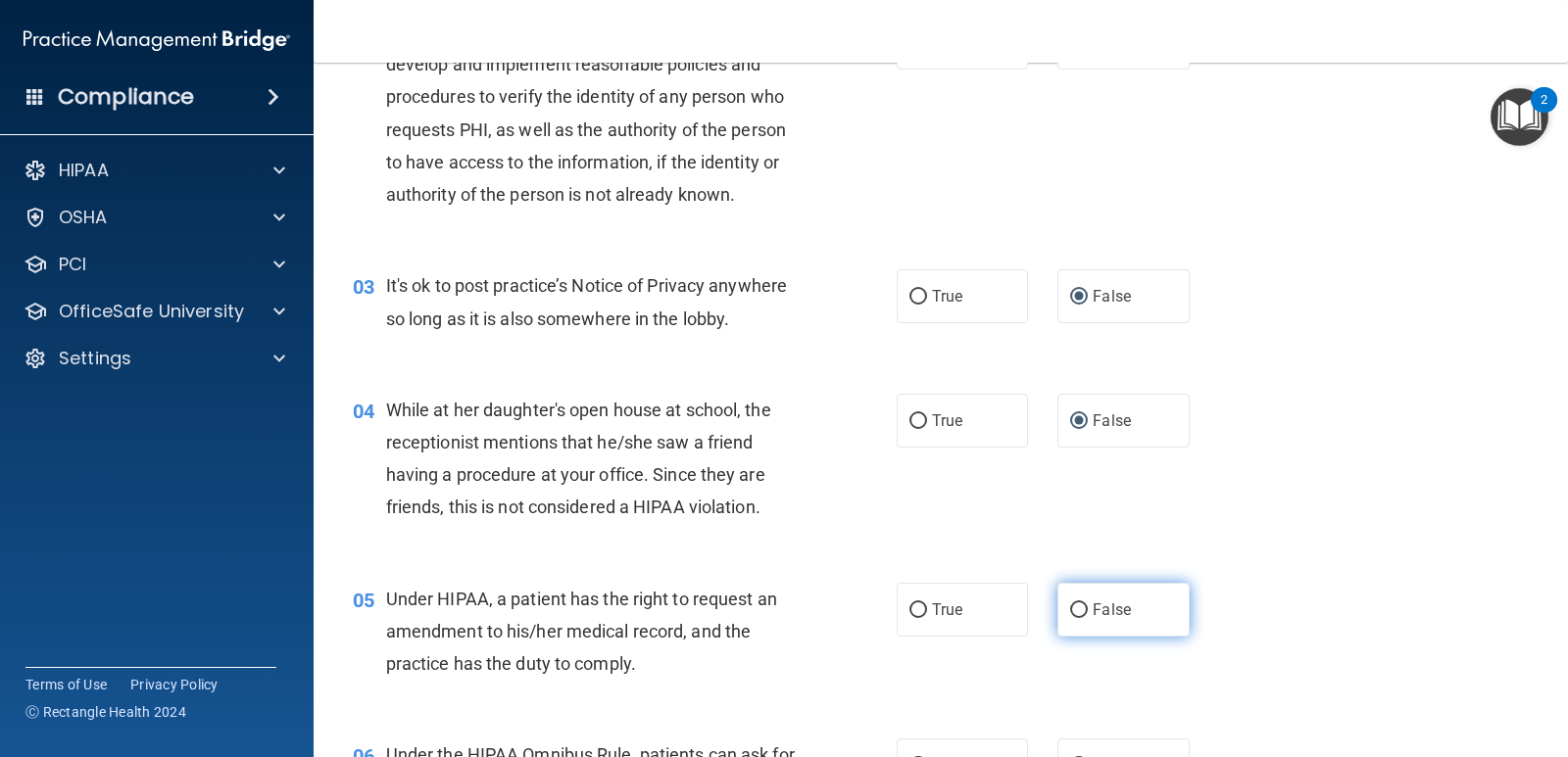
click at [1071, 611] on input "False" at bounding box center [1078, 610] width 18 height 15
radio input "true"
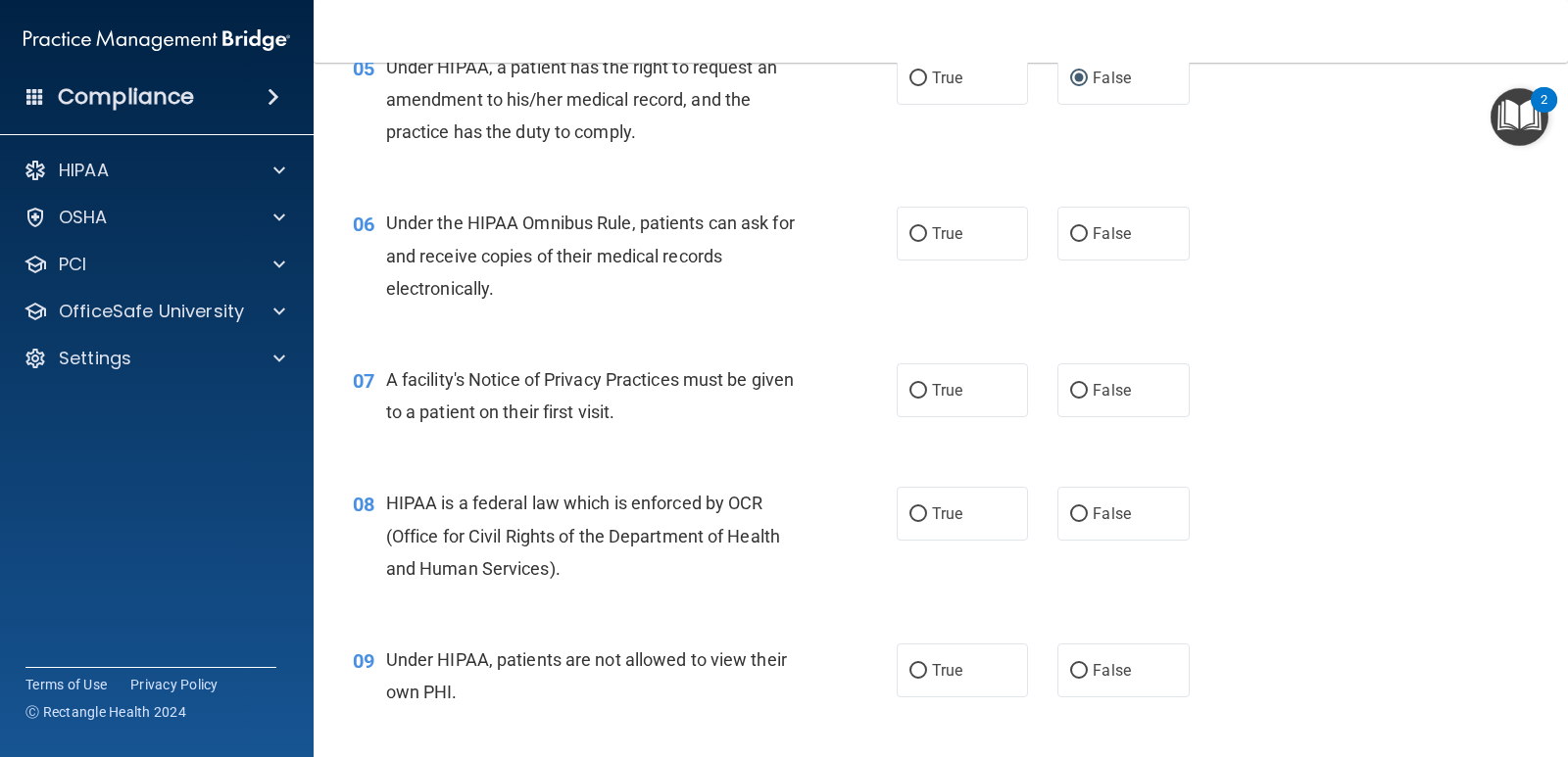
scroll to position [858, 0]
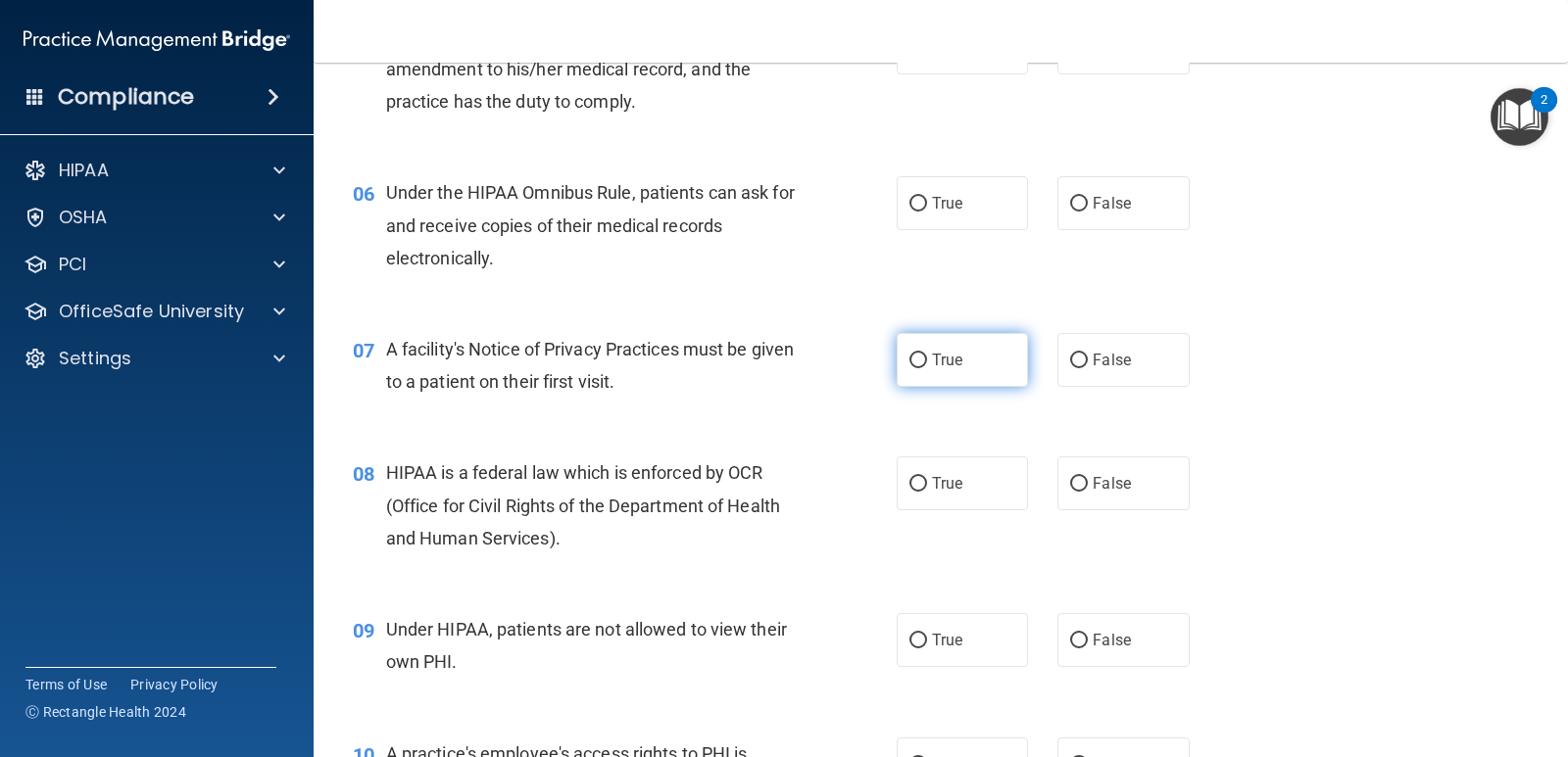
click at [911, 361] on input "True" at bounding box center [918, 361] width 18 height 15
radio input "true"
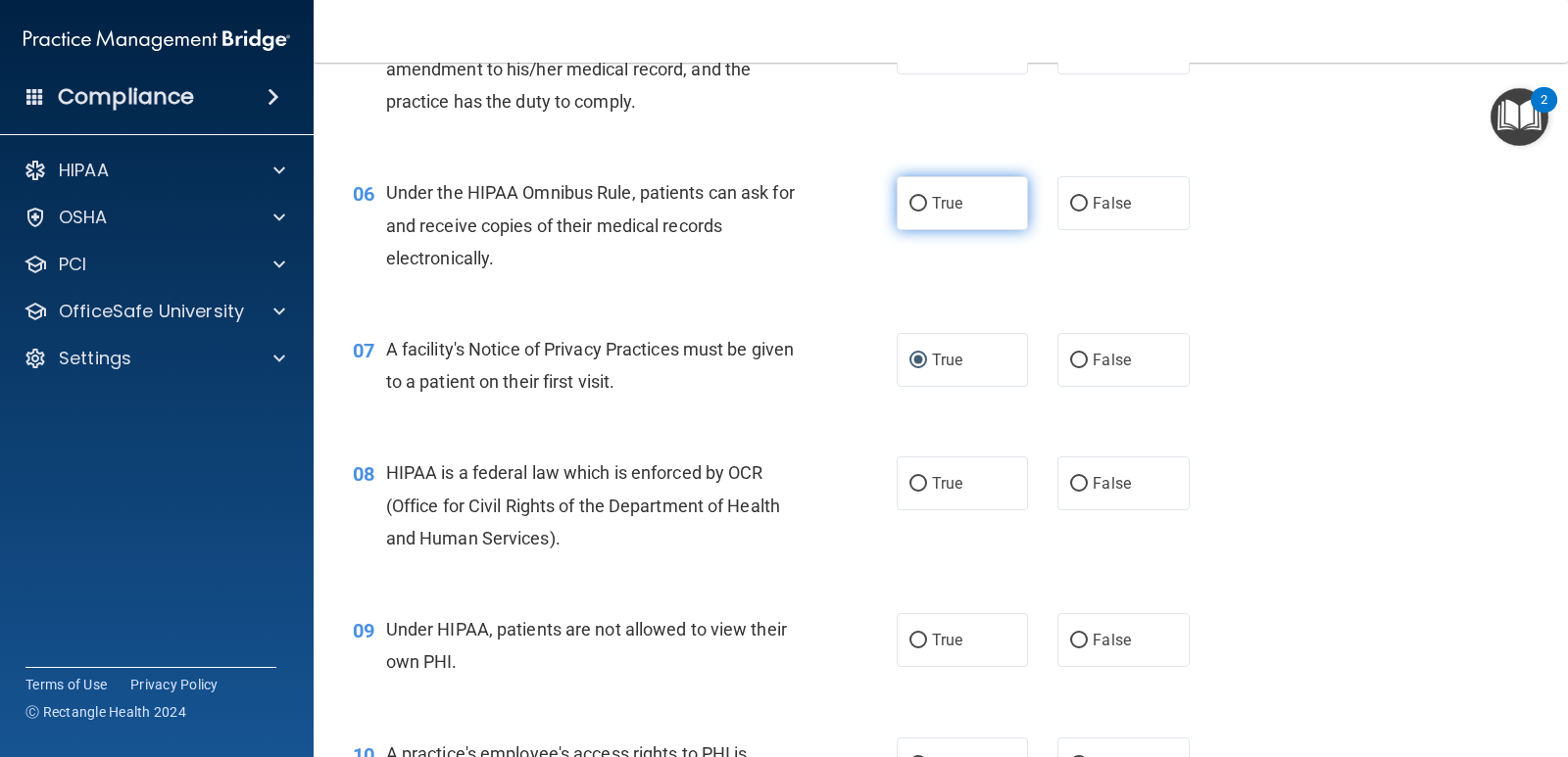
click at [910, 200] on input "True" at bounding box center [918, 204] width 18 height 15
radio input "true"
click at [917, 484] on input "True" at bounding box center [918, 484] width 18 height 15
radio input "true"
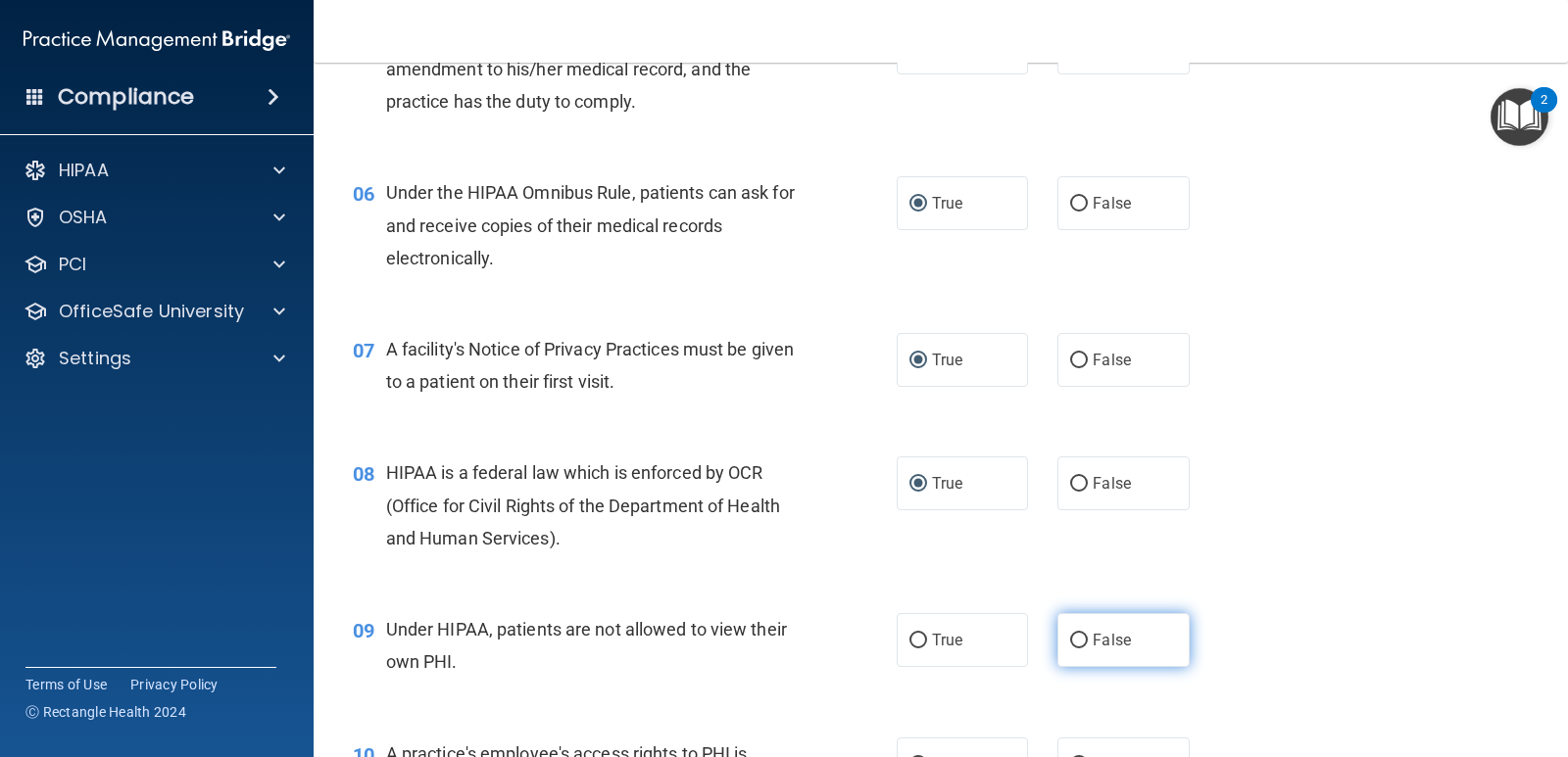
click at [1076, 640] on input "False" at bounding box center [1078, 641] width 18 height 15
radio input "true"
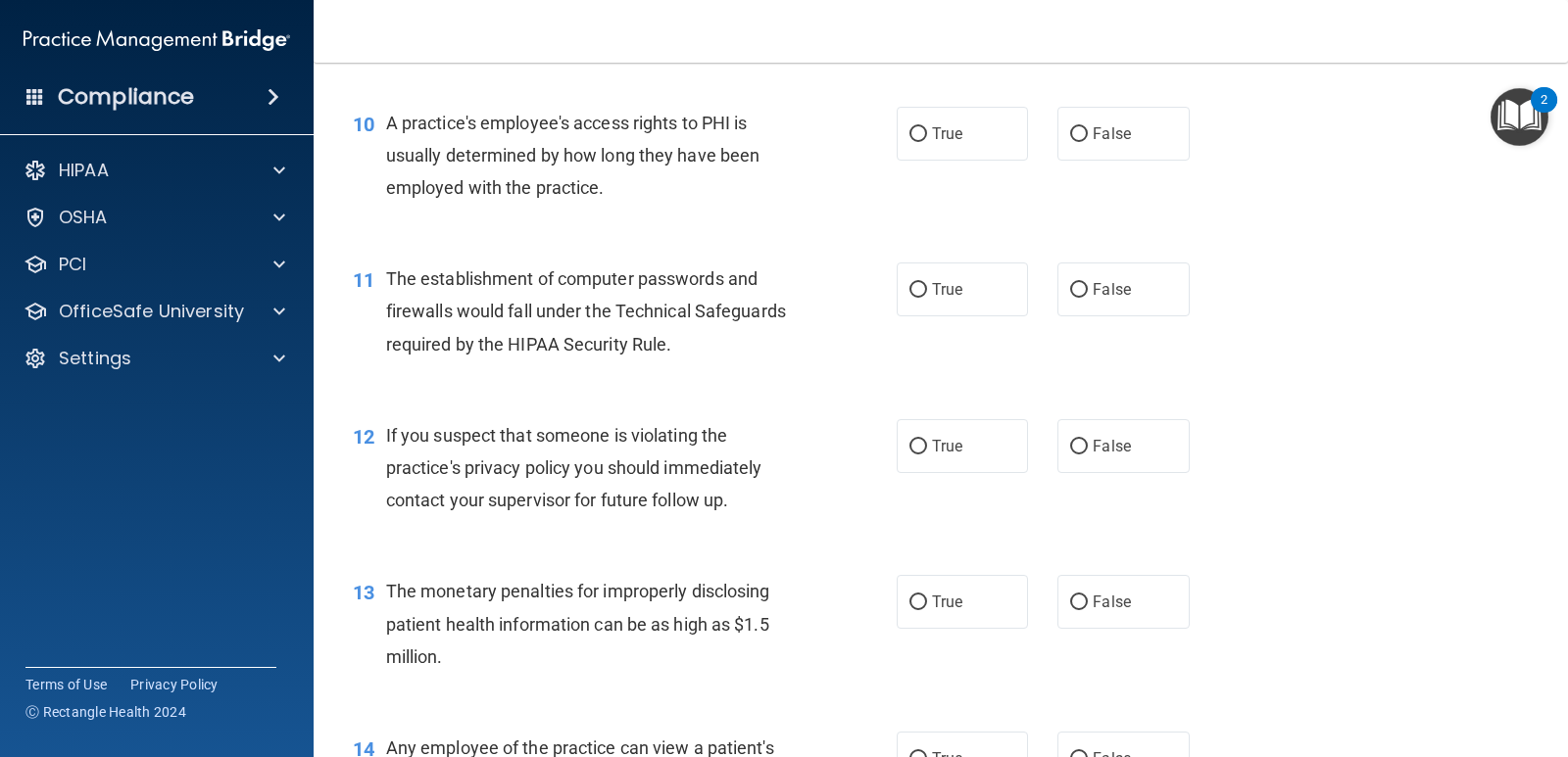
scroll to position [1496, 0]
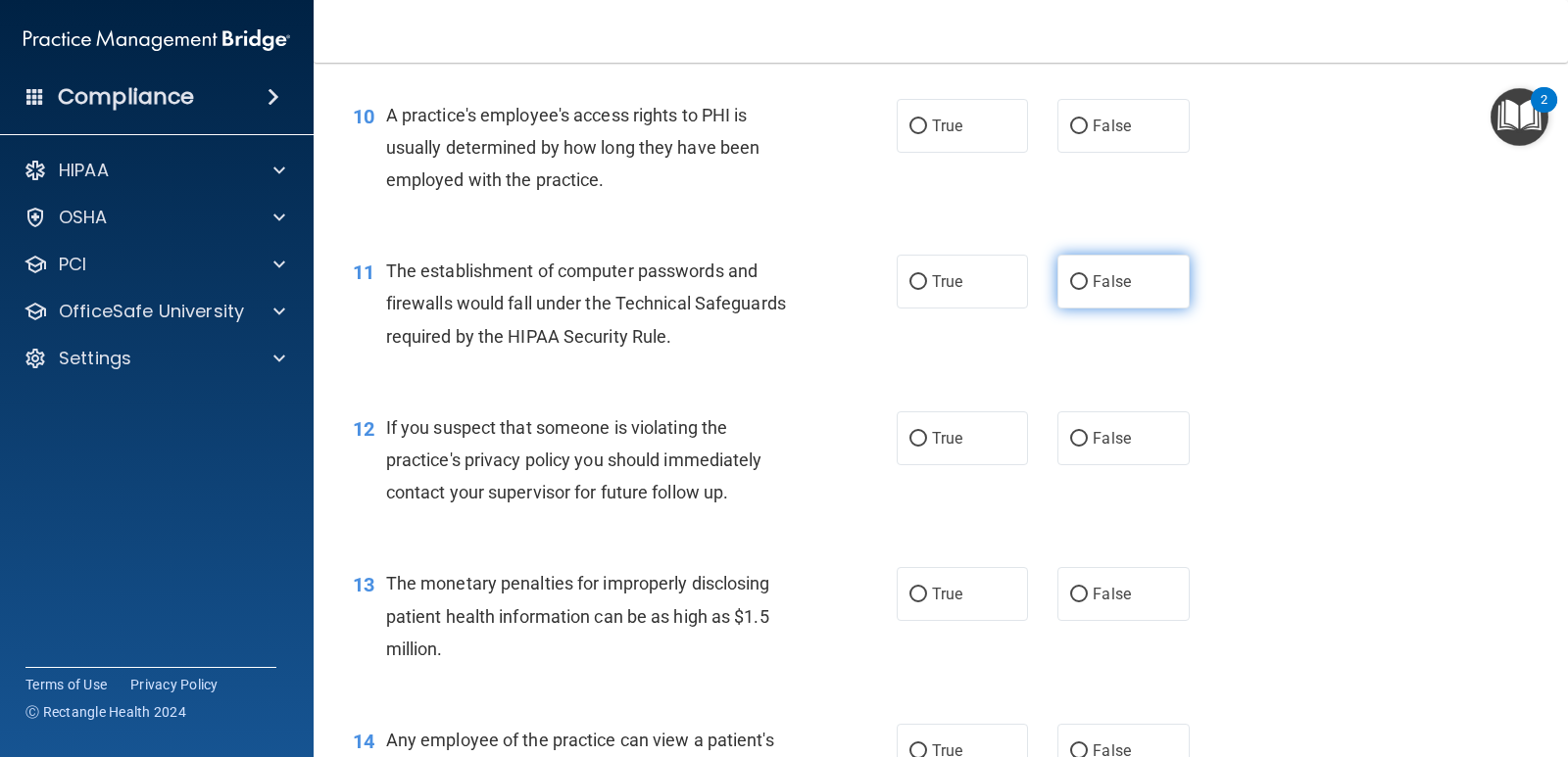
click at [1069, 283] on input "False" at bounding box center [1078, 282] width 18 height 15
radio input "true"
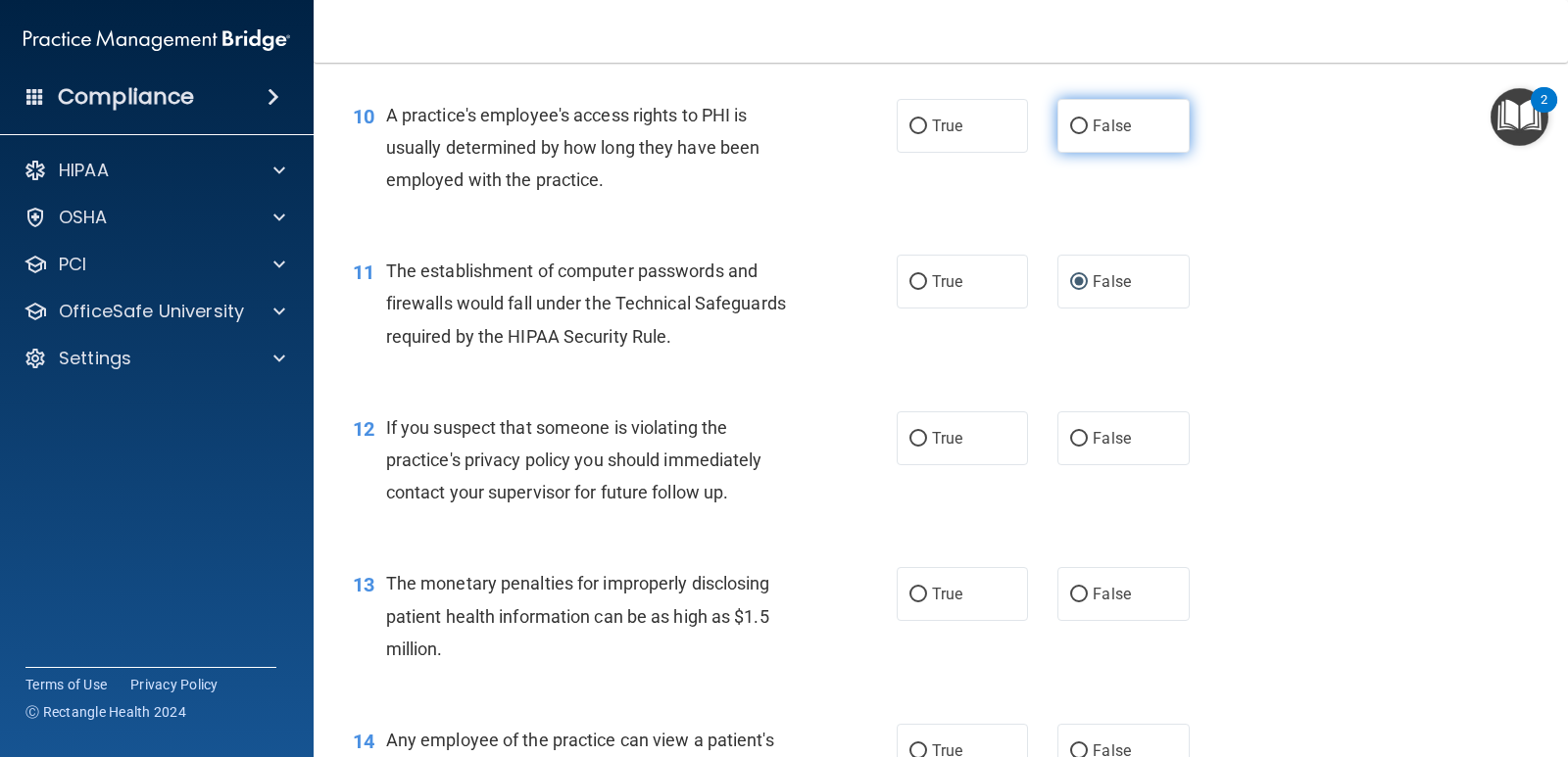
click at [1073, 128] on input "False" at bounding box center [1078, 127] width 18 height 15
radio input "true"
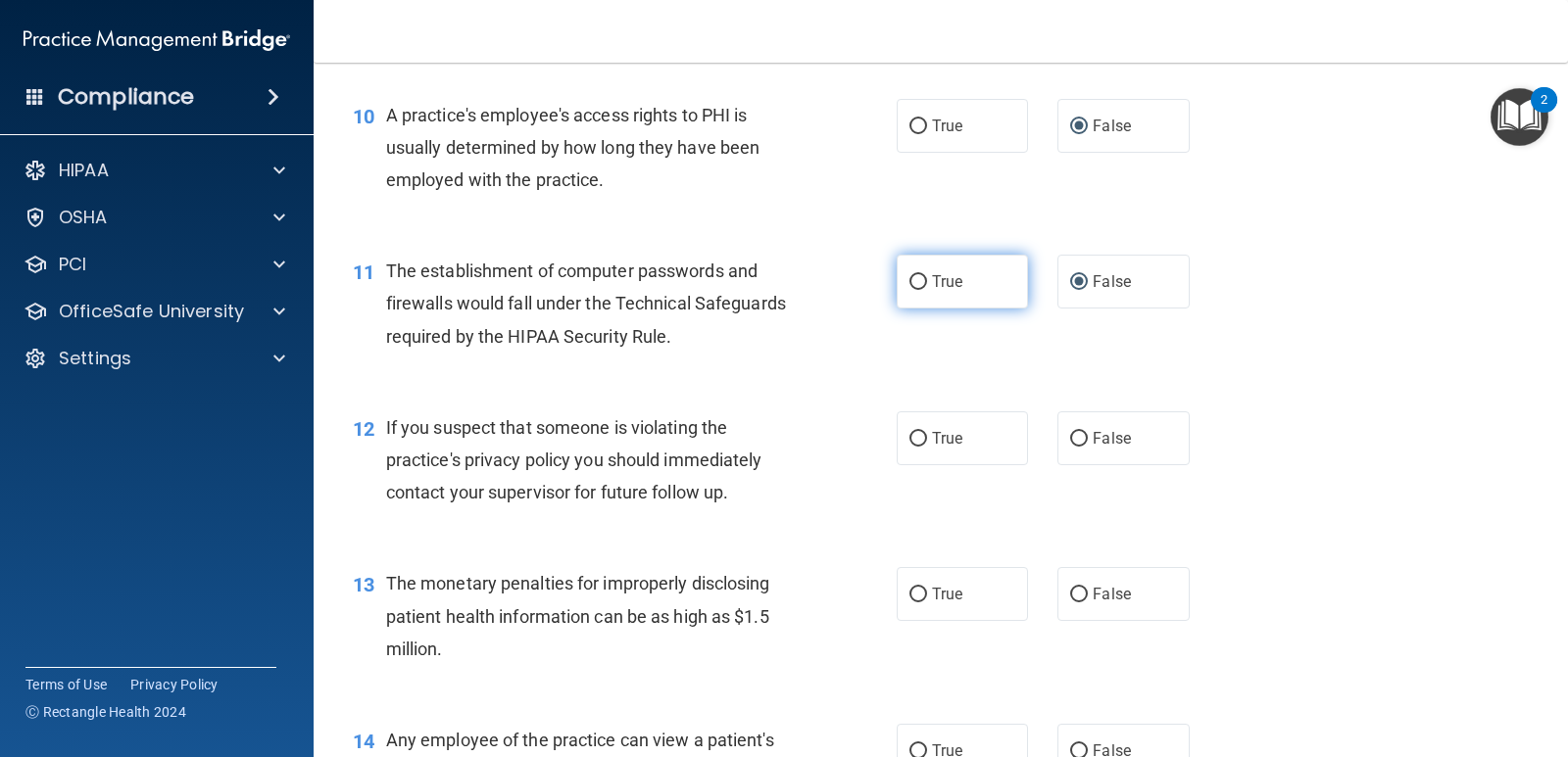
click at [910, 285] on input "True" at bounding box center [918, 282] width 18 height 15
radio input "true"
radio input "false"
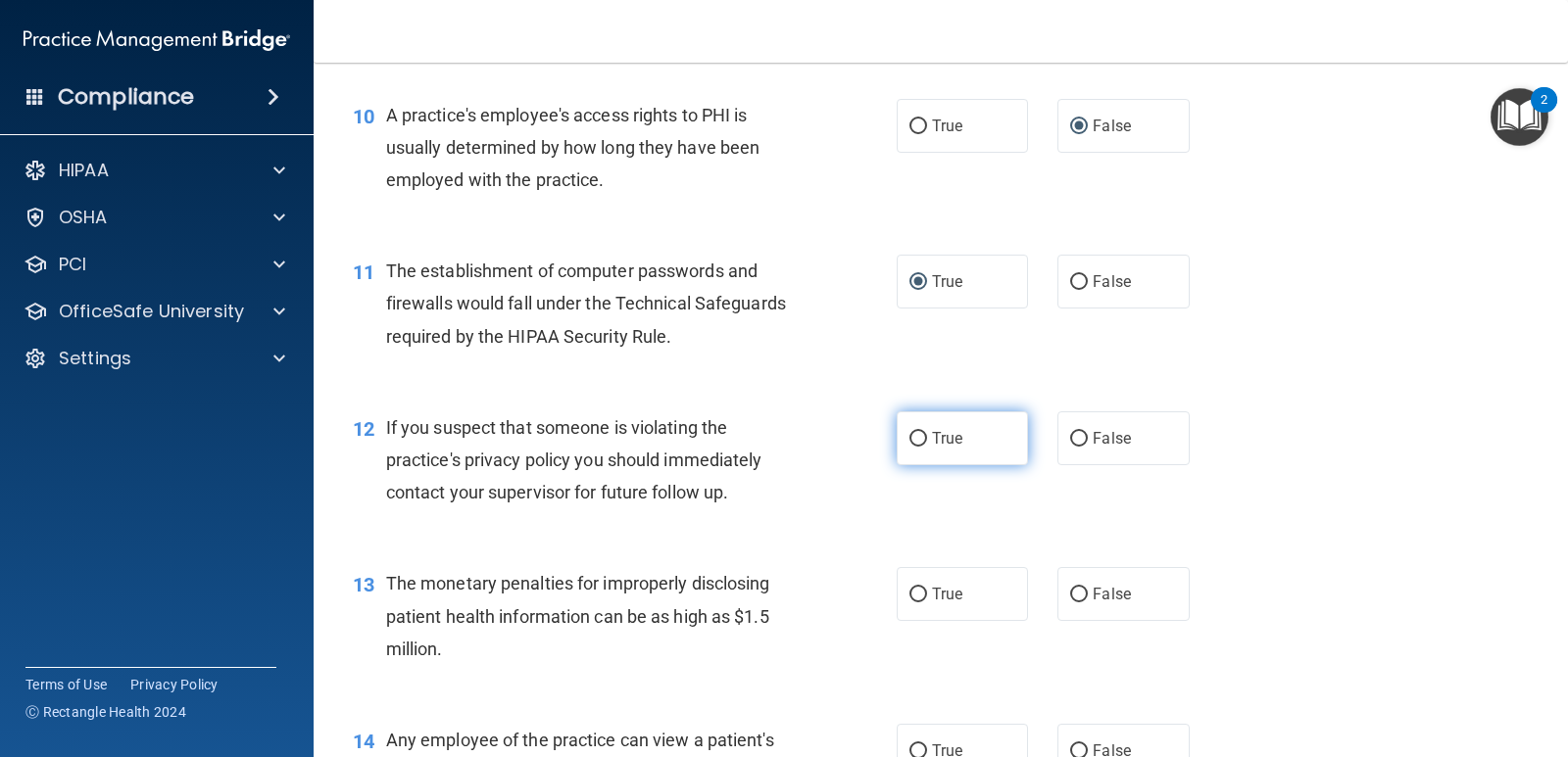
click at [914, 444] on input "True" at bounding box center [918, 439] width 18 height 15
radio input "true"
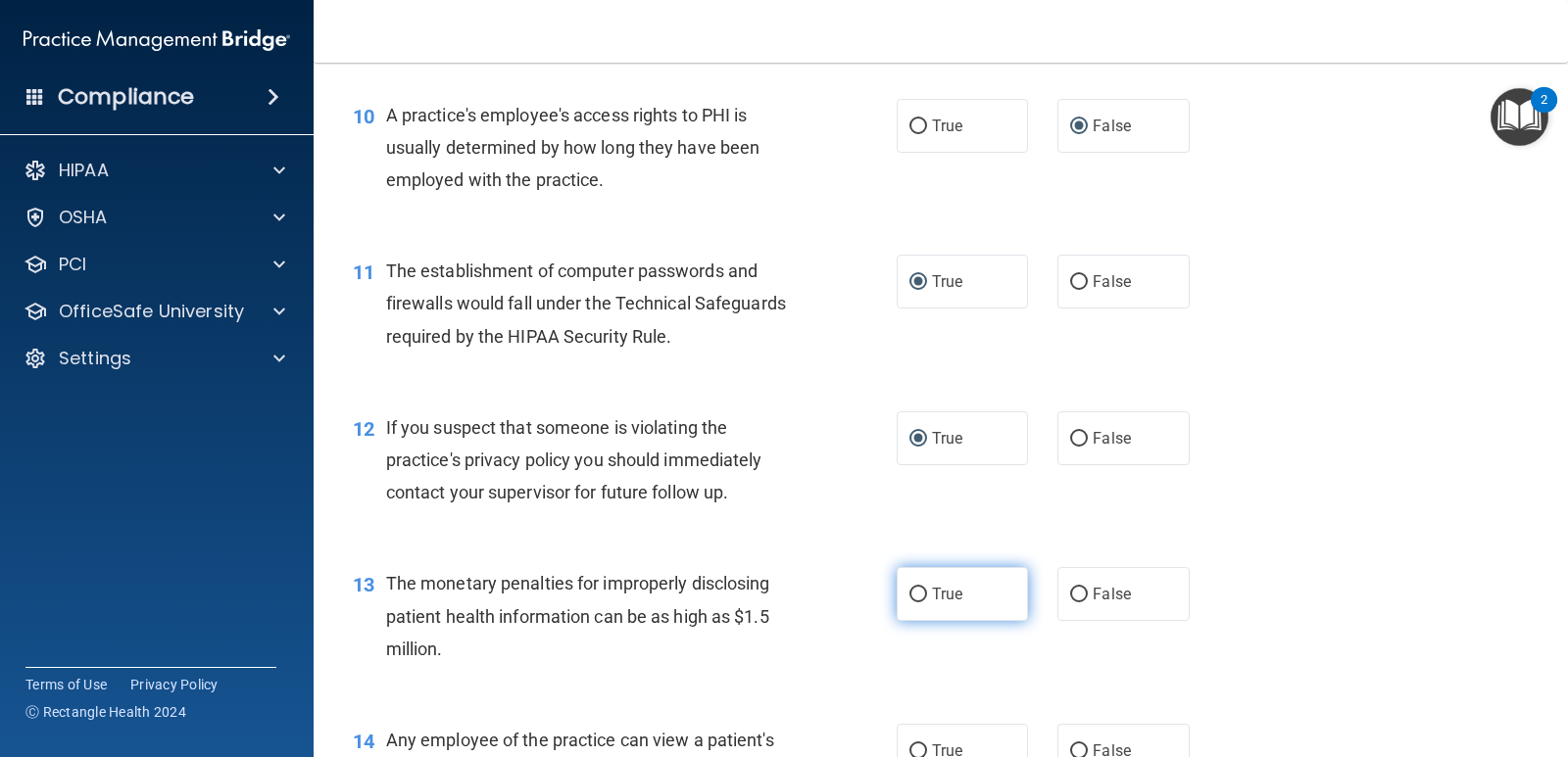
click at [909, 596] on input "True" at bounding box center [918, 595] width 18 height 15
radio input "true"
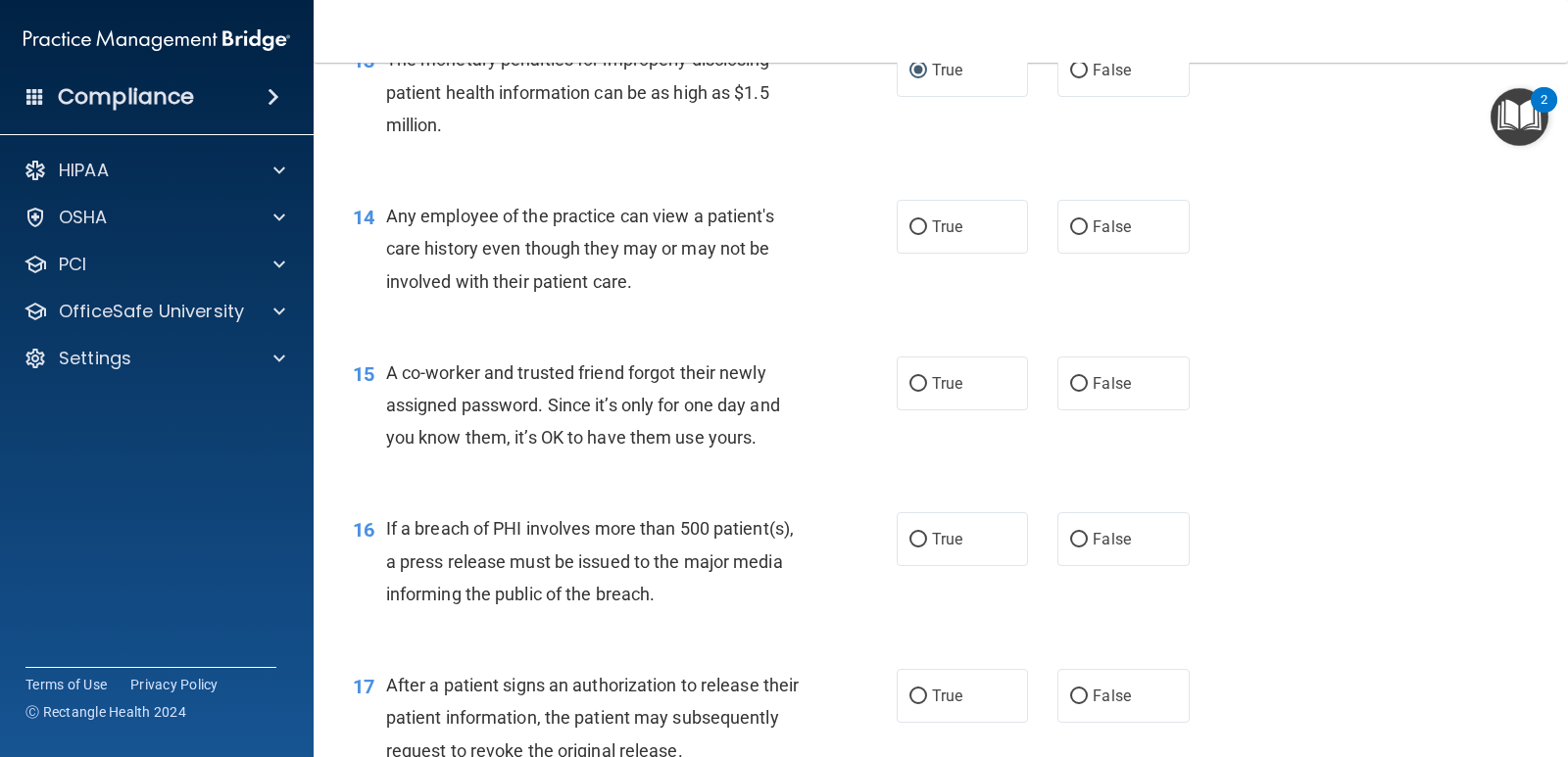
scroll to position [2058, 0]
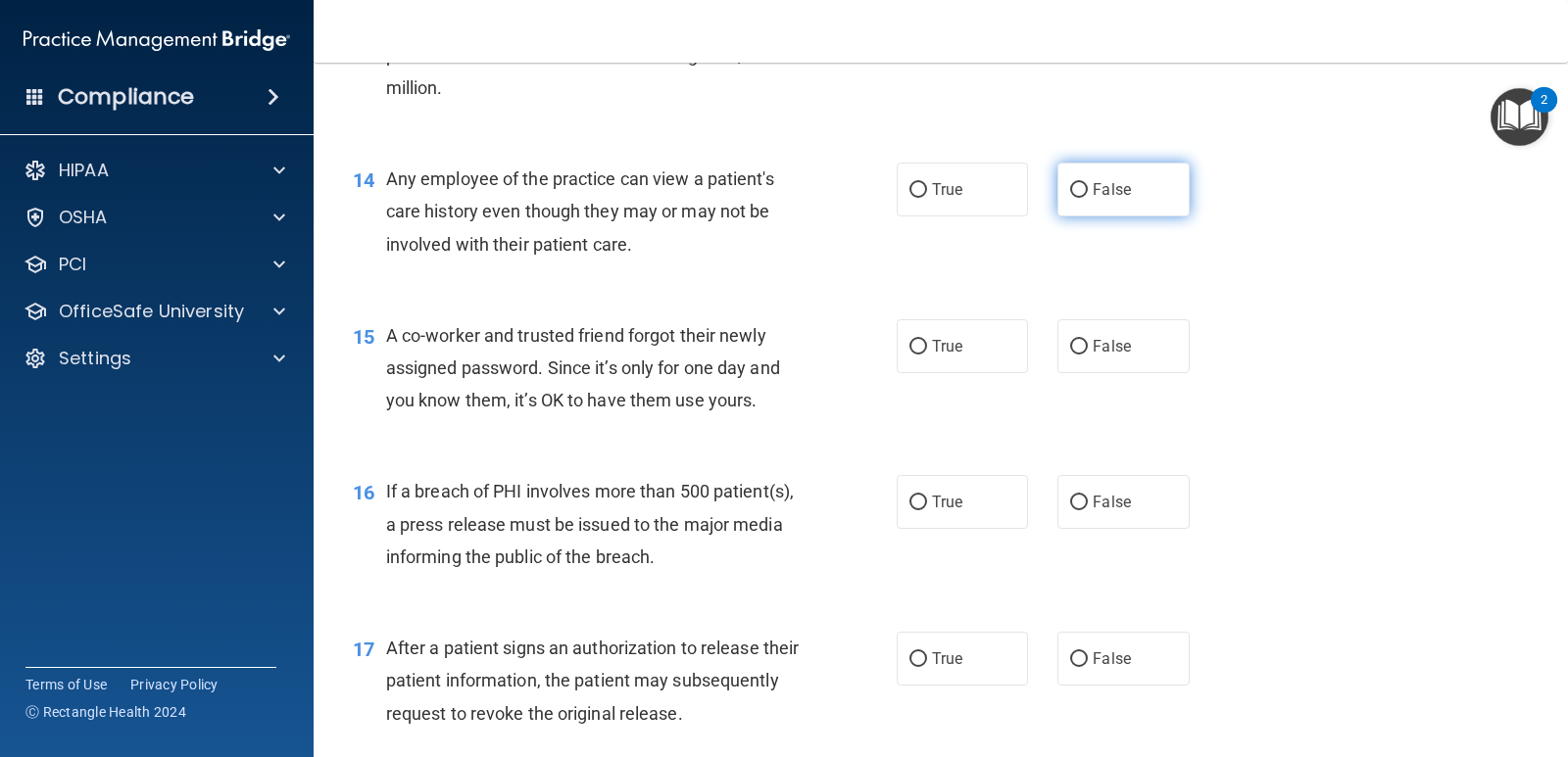
click at [1075, 194] on input "False" at bounding box center [1078, 190] width 18 height 15
radio input "true"
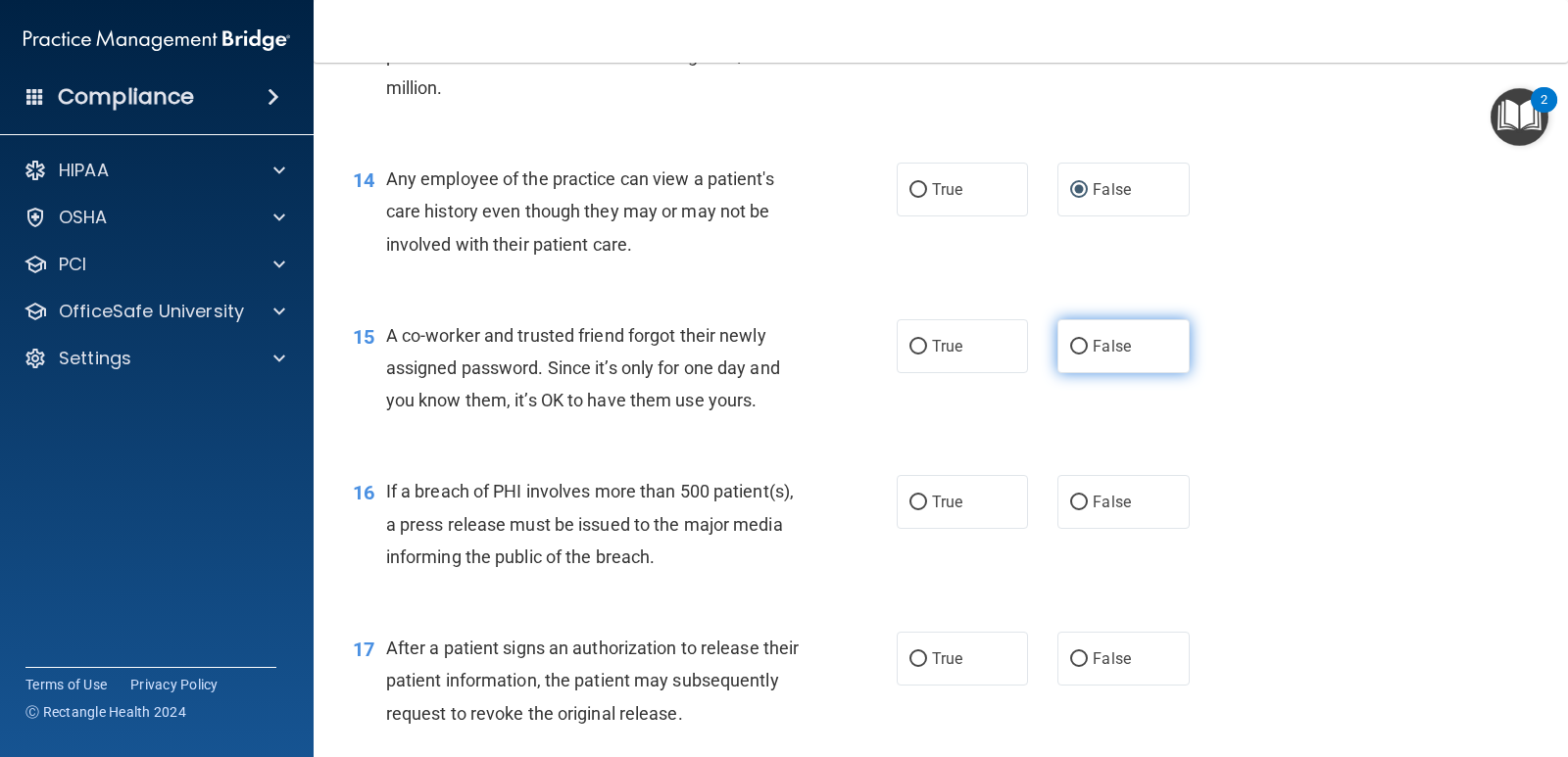
click at [1069, 344] on input "False" at bounding box center [1078, 347] width 18 height 15
radio input "true"
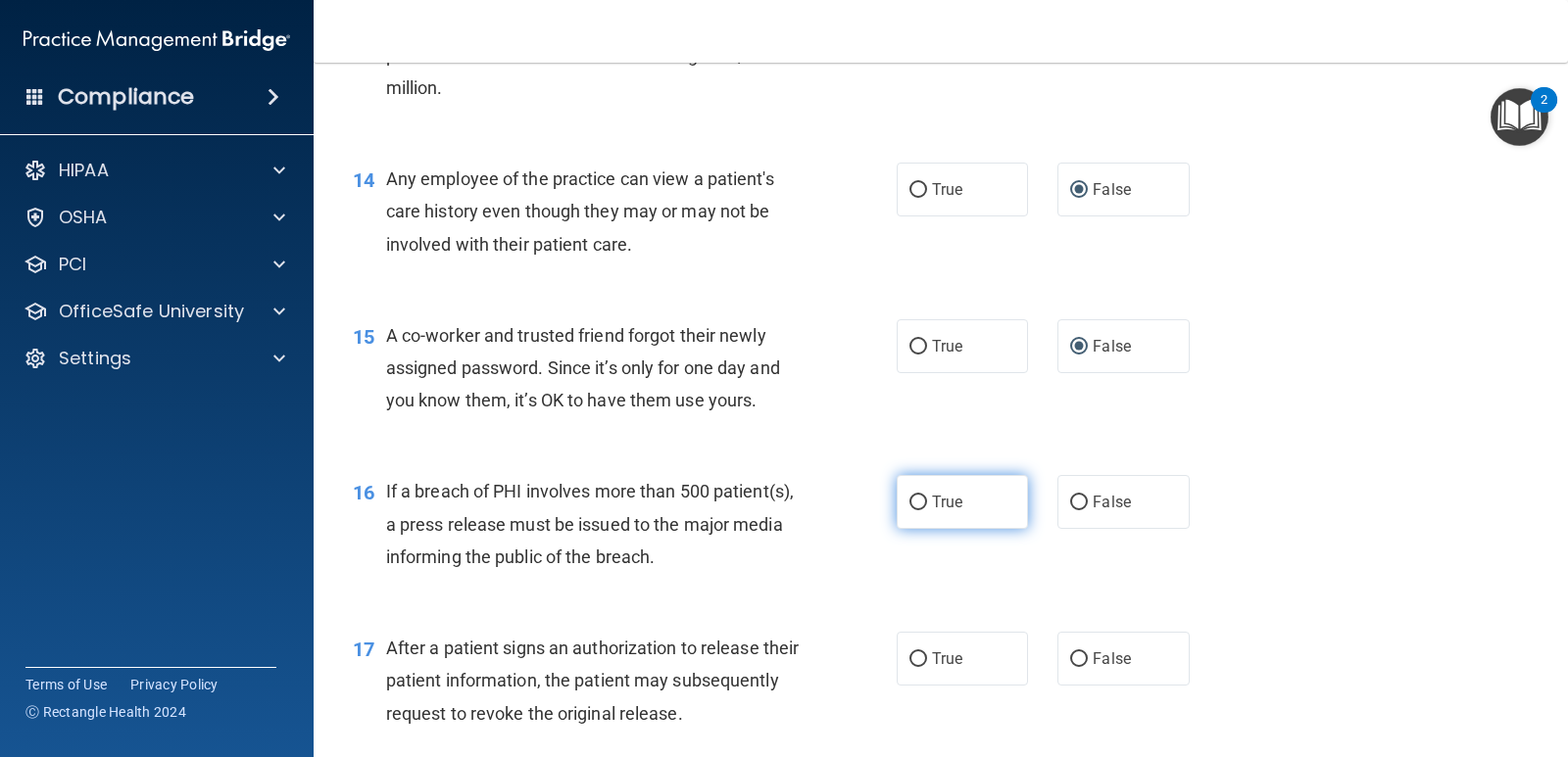
click at [909, 504] on input "True" at bounding box center [918, 502] width 18 height 15
radio input "true"
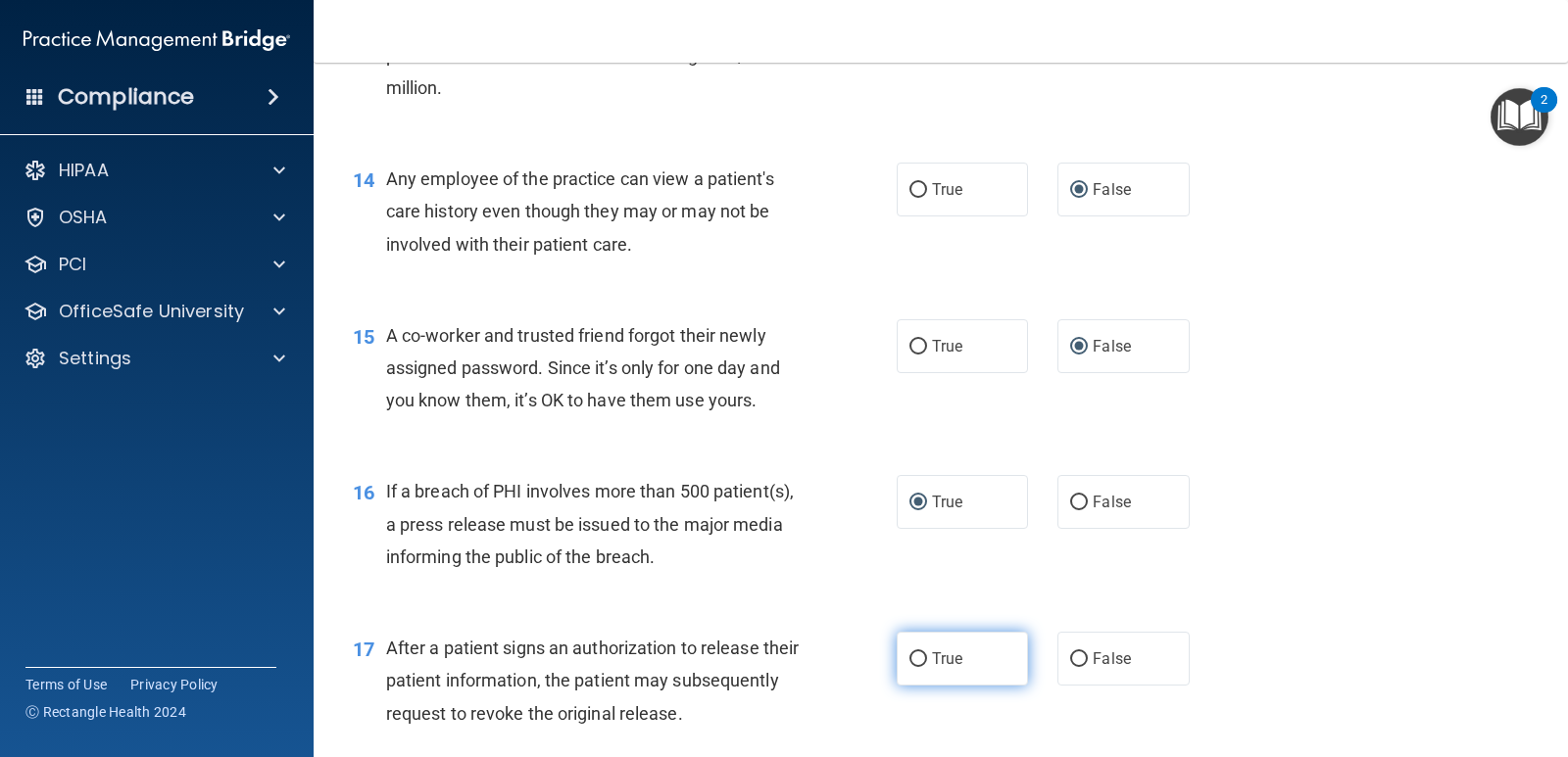
click at [909, 663] on input "True" at bounding box center [918, 659] width 18 height 15
radio input "true"
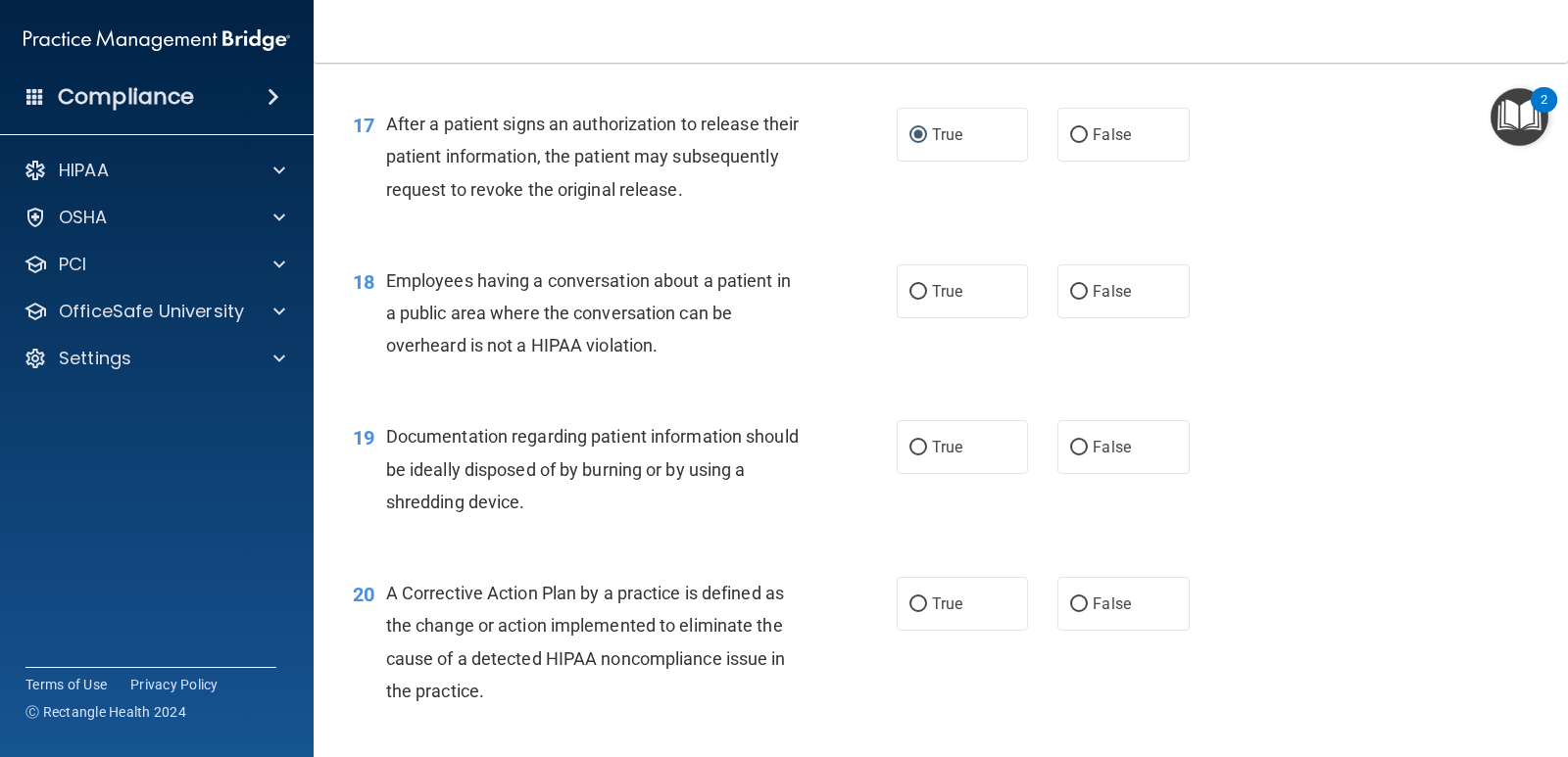
scroll to position [2605, 0]
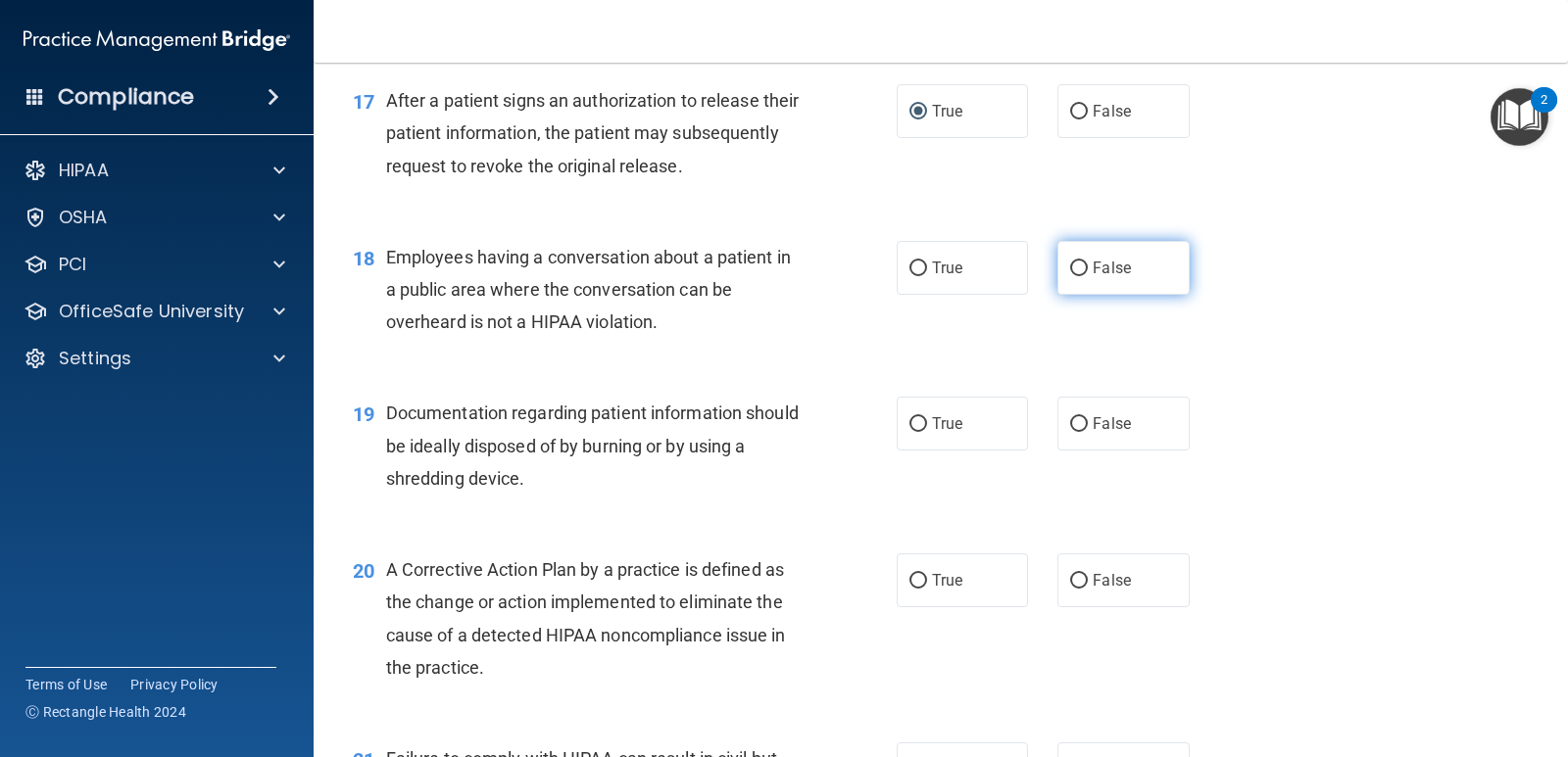
click at [1069, 270] on input "False" at bounding box center [1078, 269] width 18 height 15
radio input "true"
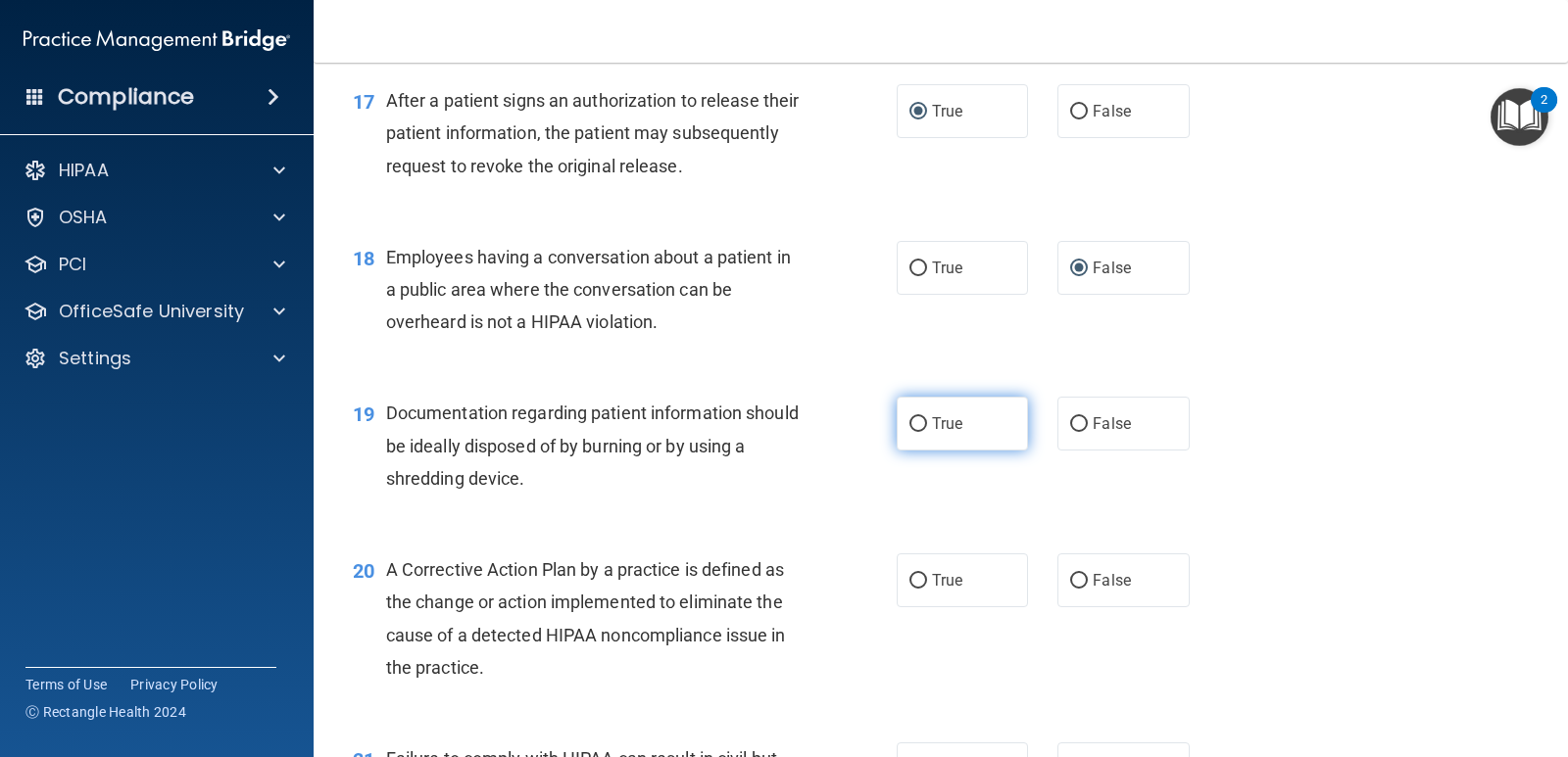
click at [909, 421] on input "True" at bounding box center [918, 424] width 18 height 15
radio input "true"
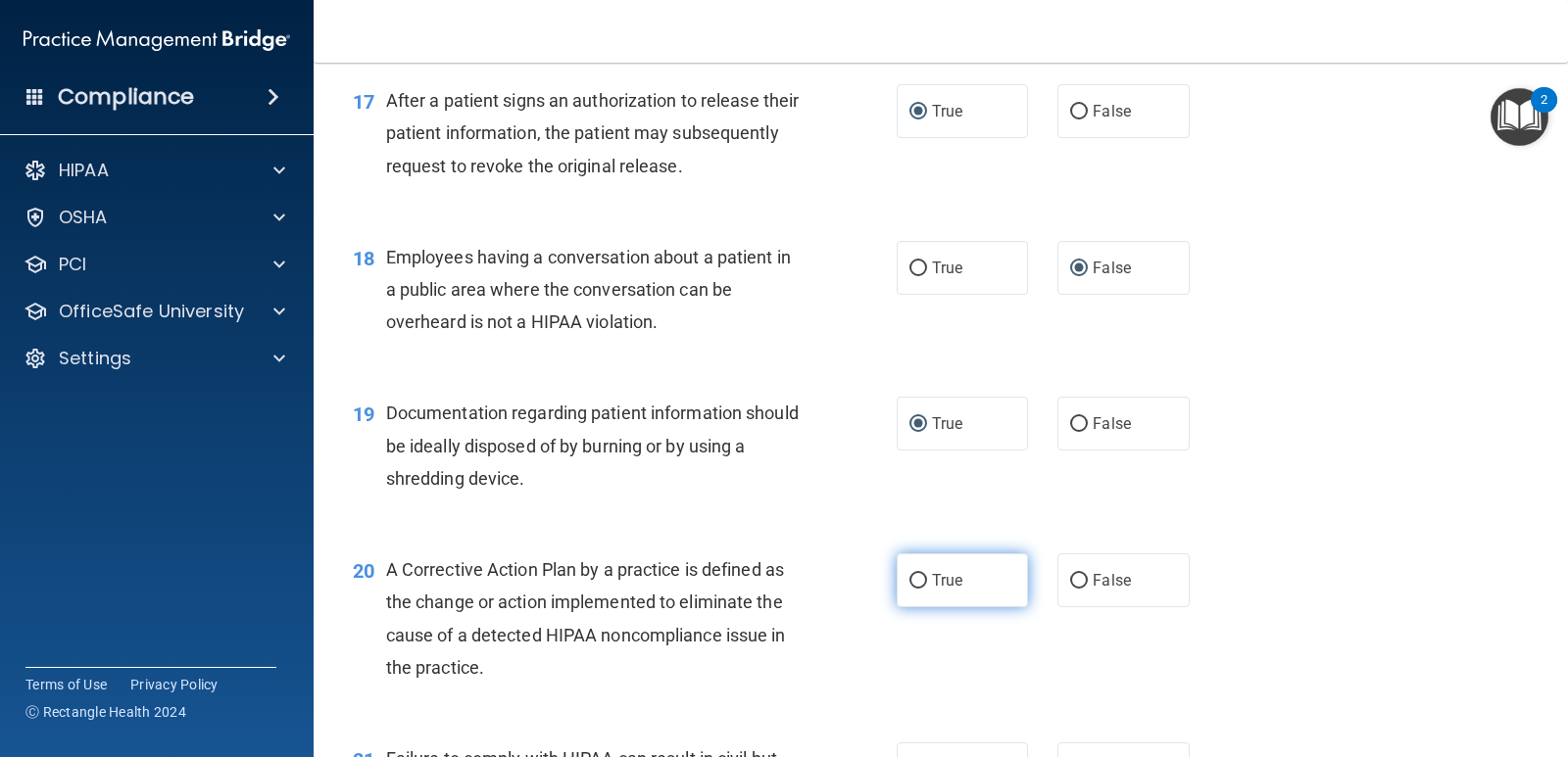
click at [912, 582] on input "True" at bounding box center [918, 581] width 18 height 15
radio input "true"
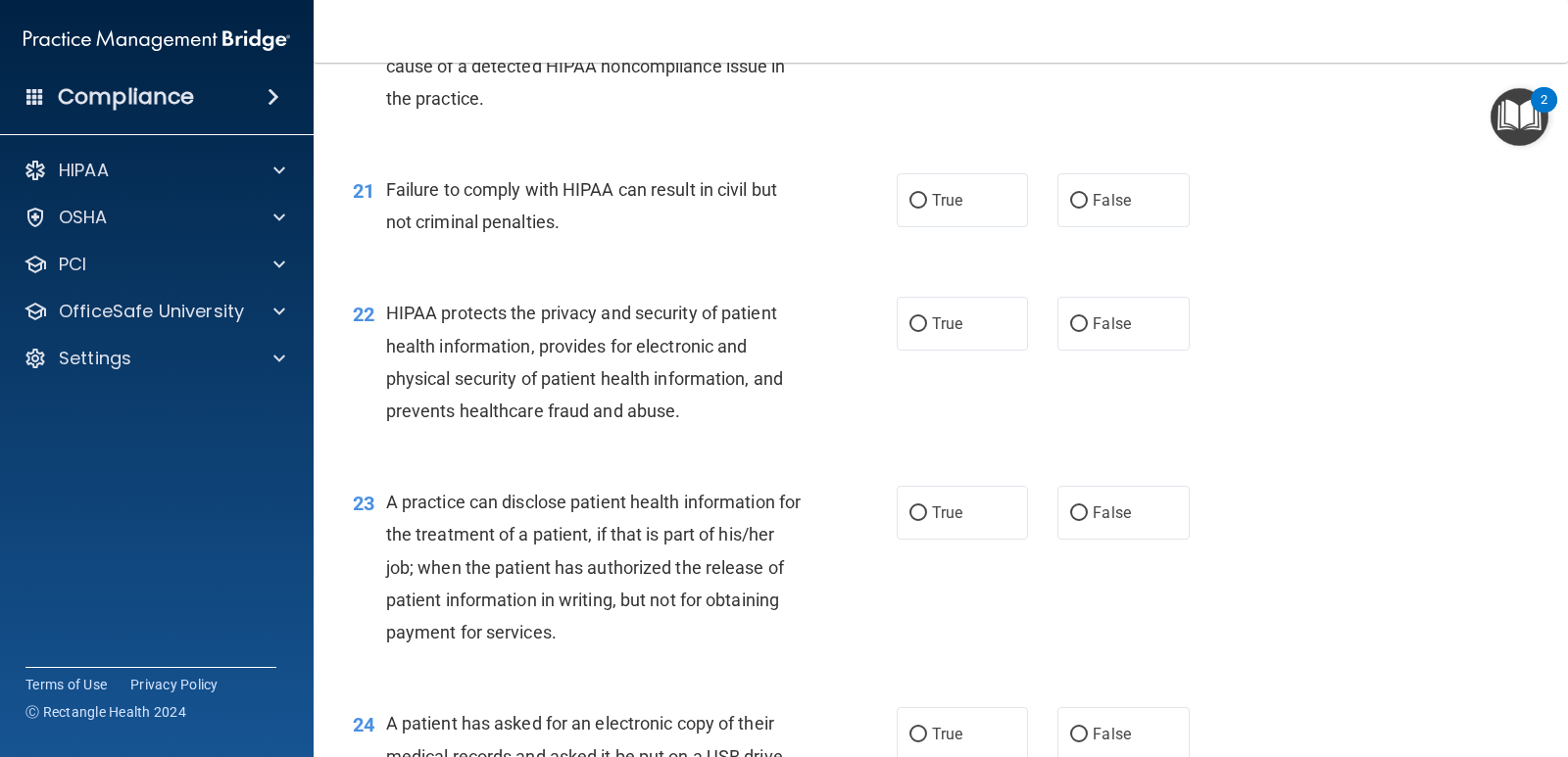
scroll to position [3190, 0]
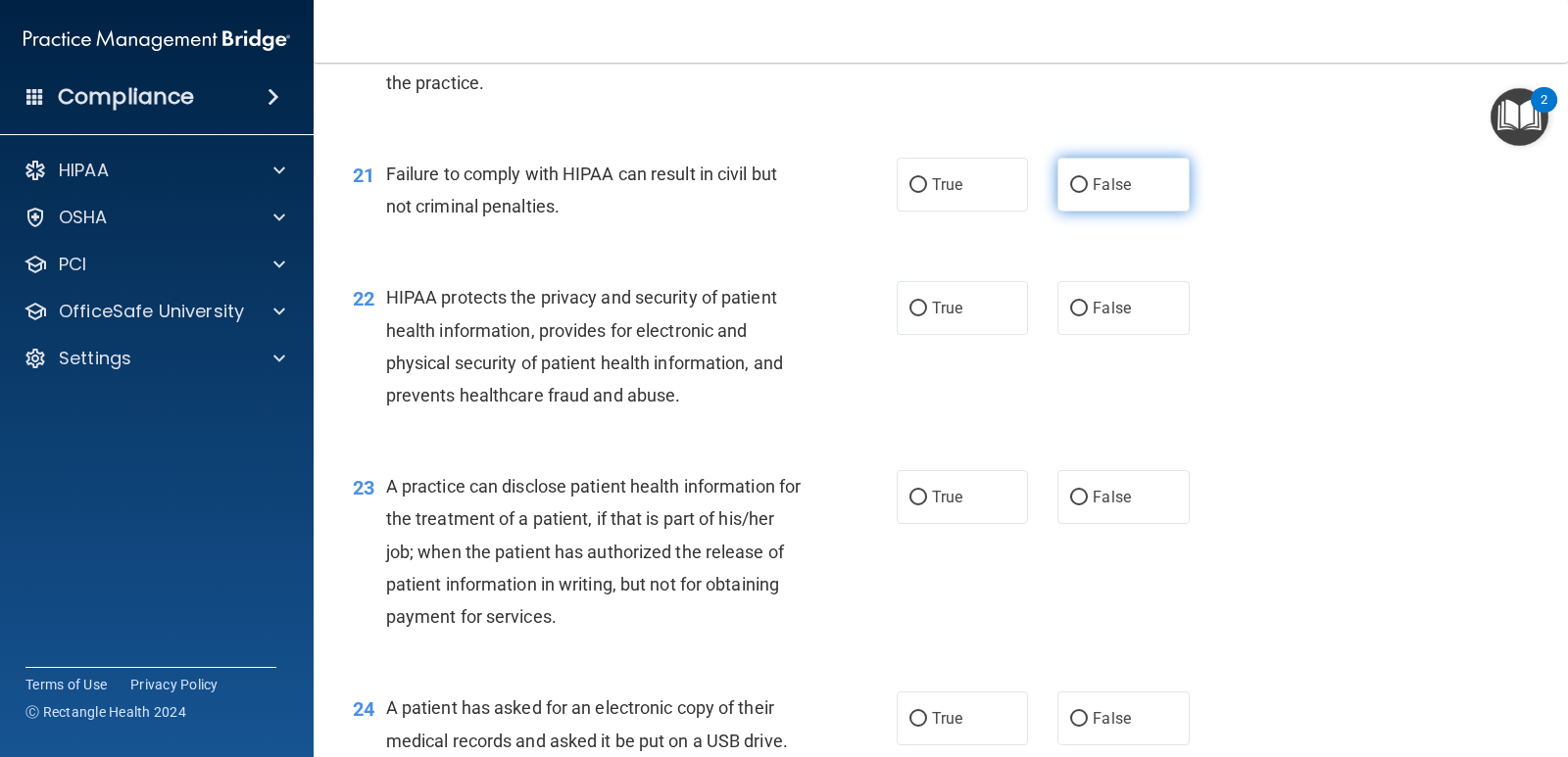
click at [1069, 183] on input "False" at bounding box center [1078, 185] width 18 height 15
radio input "true"
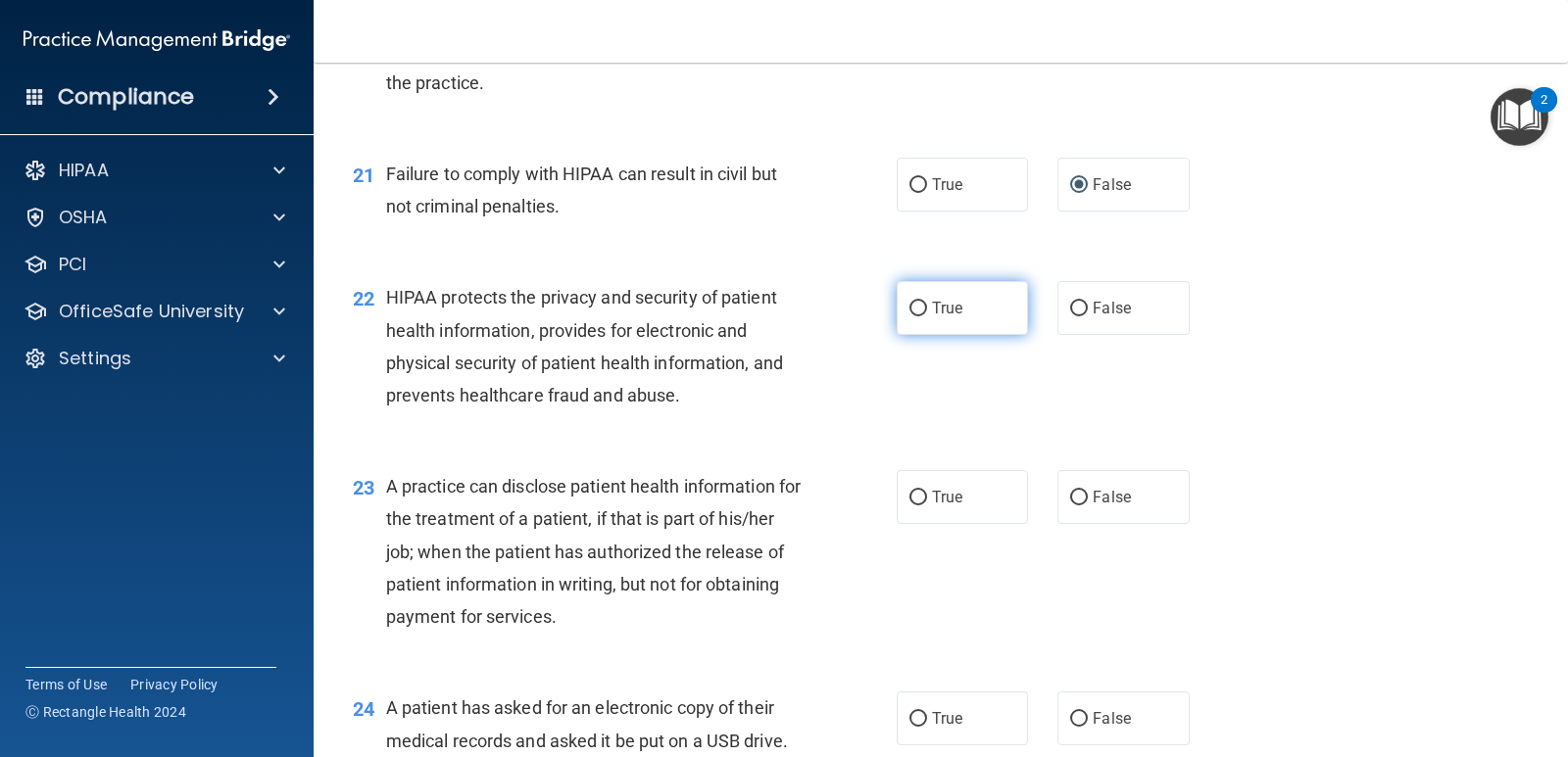
click at [910, 307] on input "True" at bounding box center [918, 308] width 18 height 15
radio input "true"
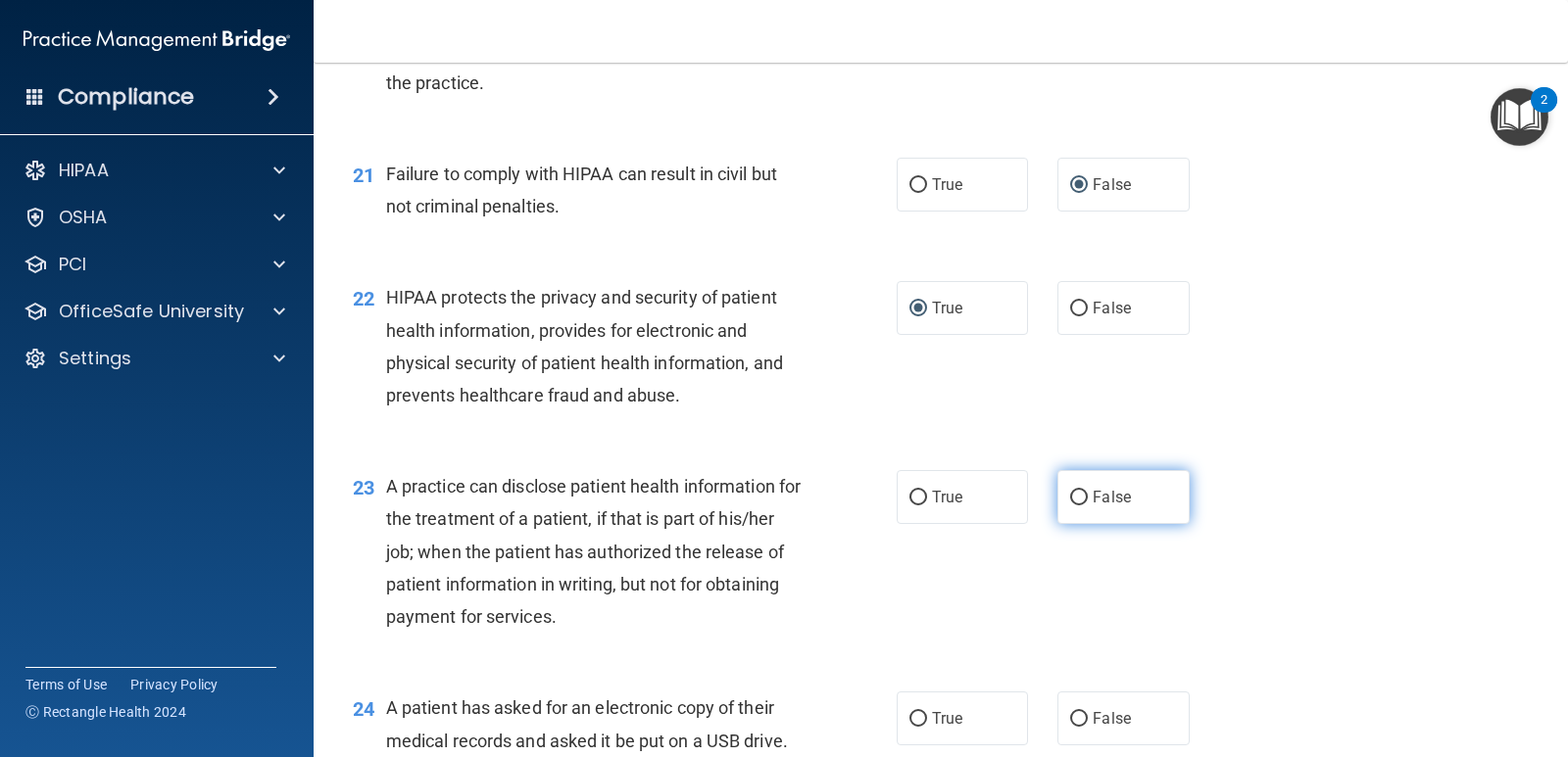
click at [1069, 494] on input "False" at bounding box center [1078, 497] width 18 height 15
radio input "true"
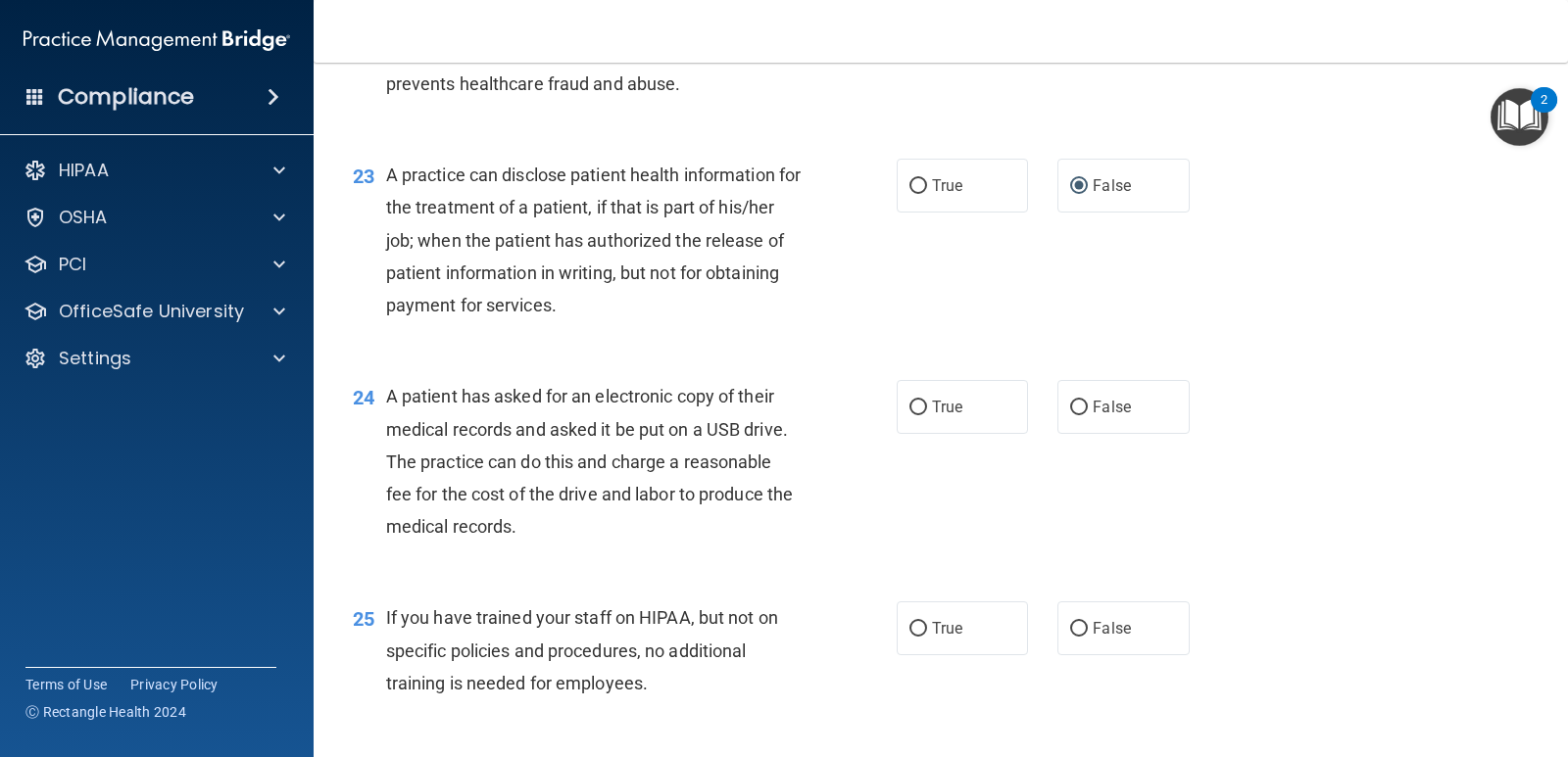
scroll to position [3516, 0]
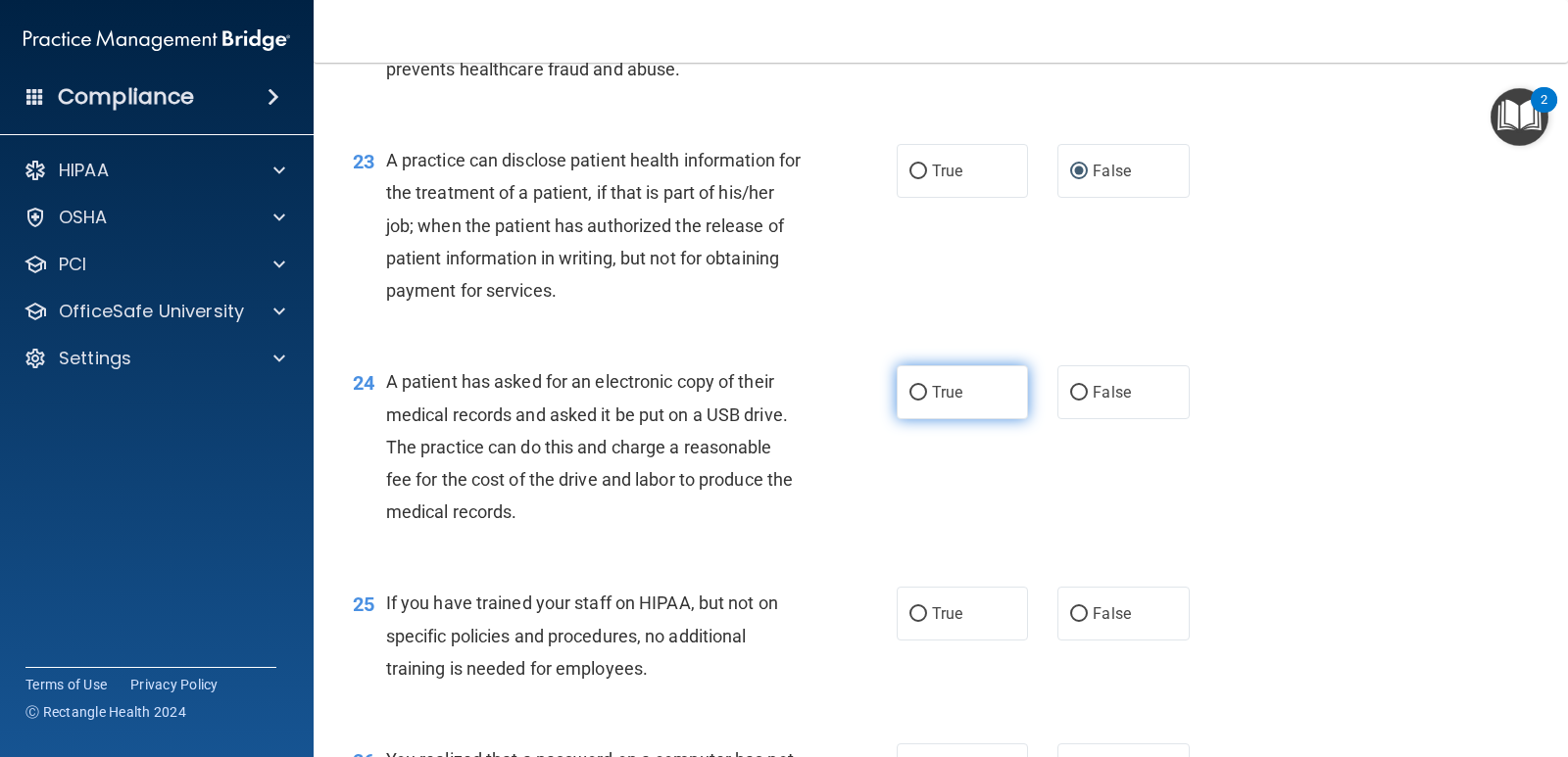
click at [917, 394] on input "True" at bounding box center [918, 392] width 18 height 15
radio input "true"
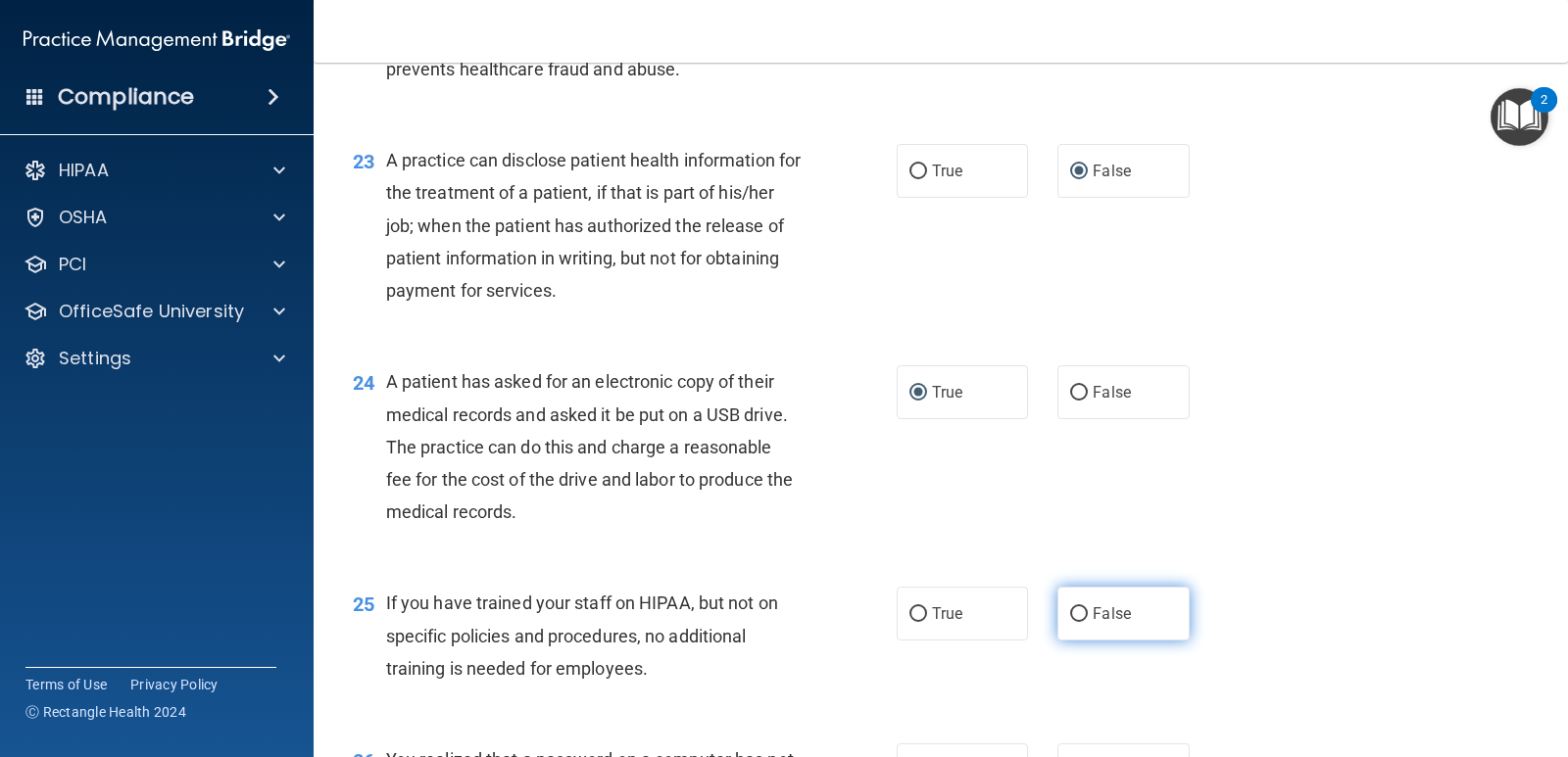
click at [1069, 617] on input "False" at bounding box center [1078, 614] width 18 height 15
radio input "true"
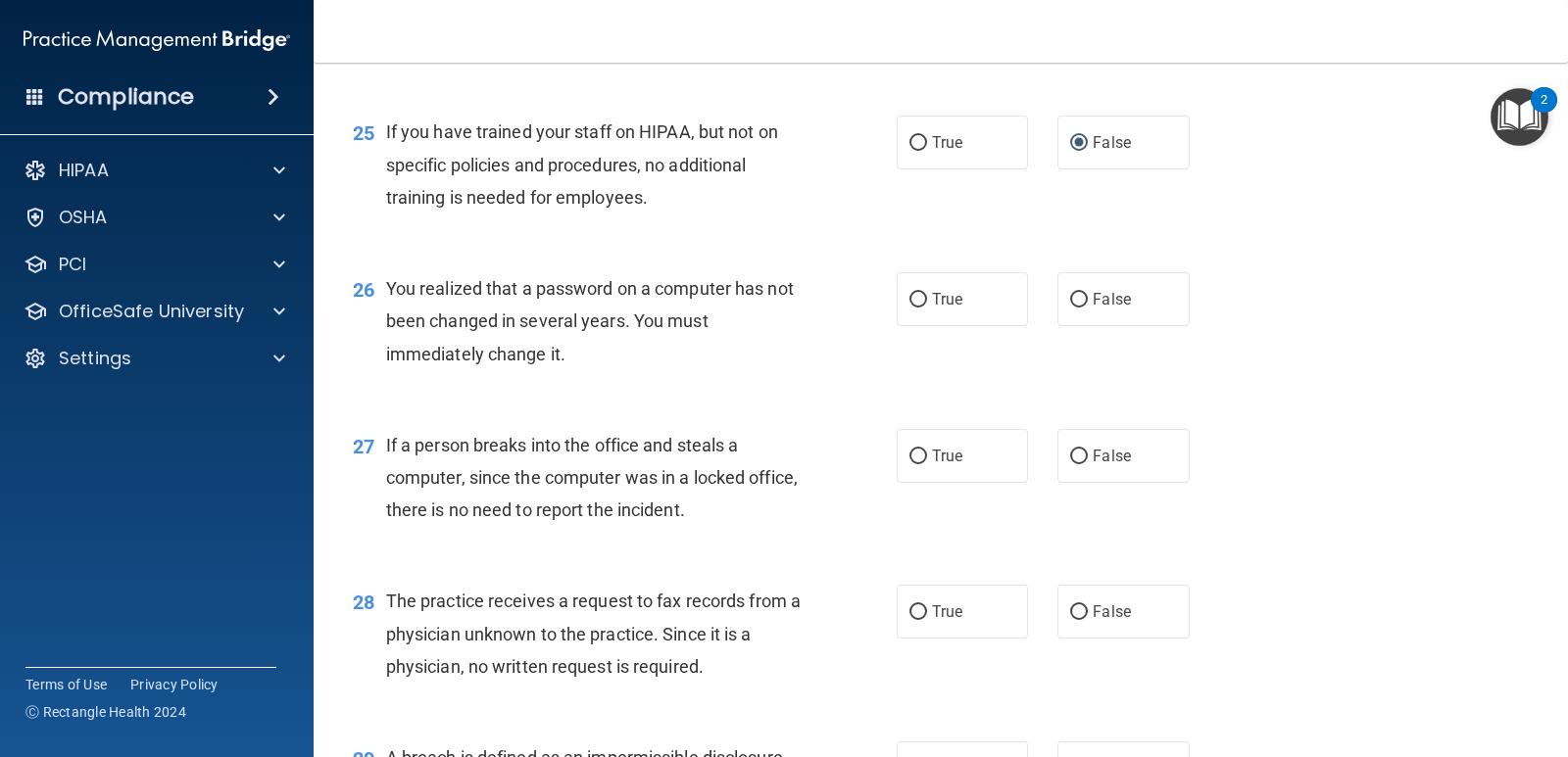
scroll to position [4003, 0]
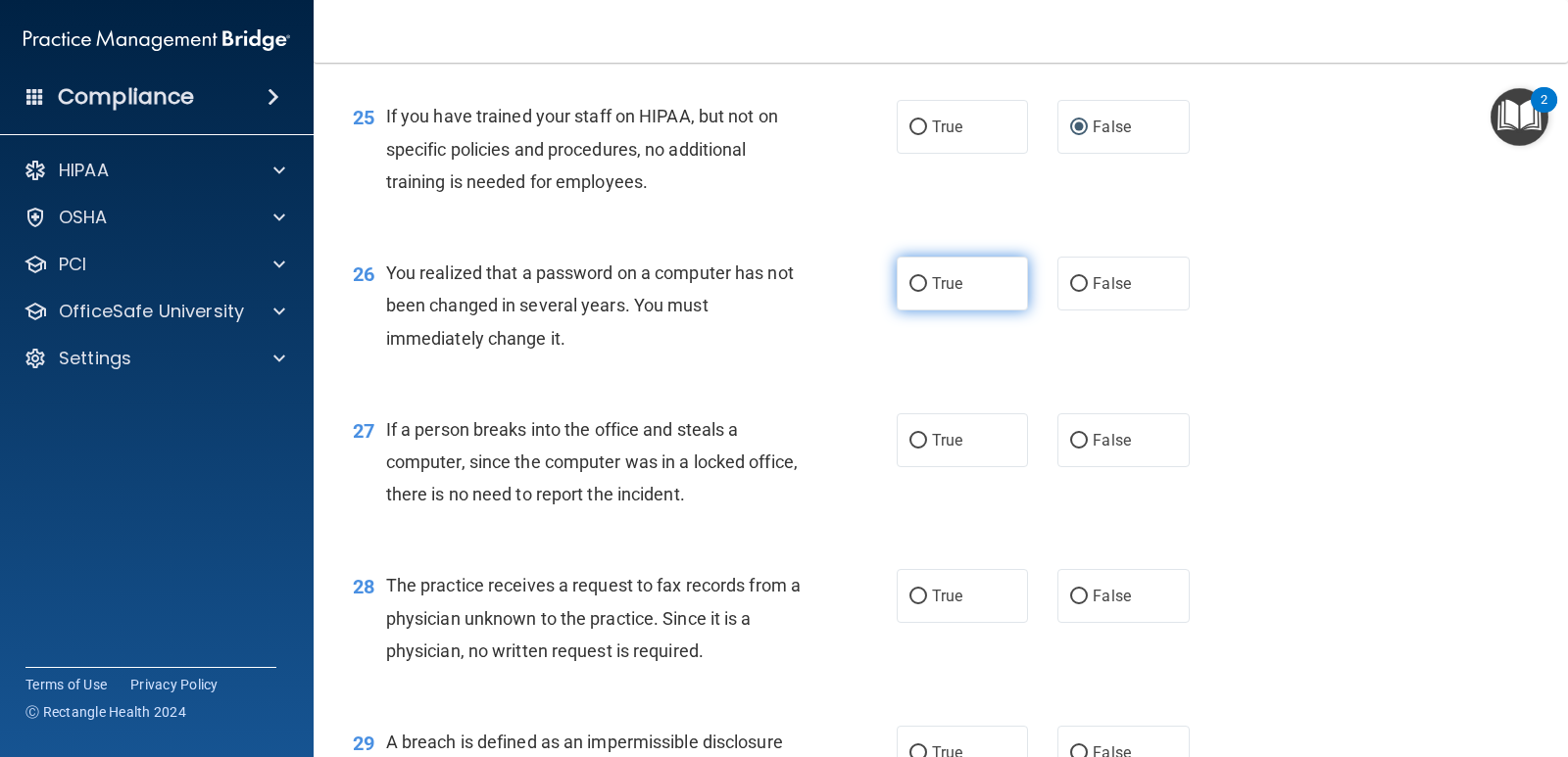
click at [922, 288] on label "True" at bounding box center [961, 283] width 131 height 54
click at [922, 288] on input "True" at bounding box center [918, 284] width 18 height 15
radio input "true"
click at [912, 442] on input "True" at bounding box center [918, 441] width 18 height 15
radio input "true"
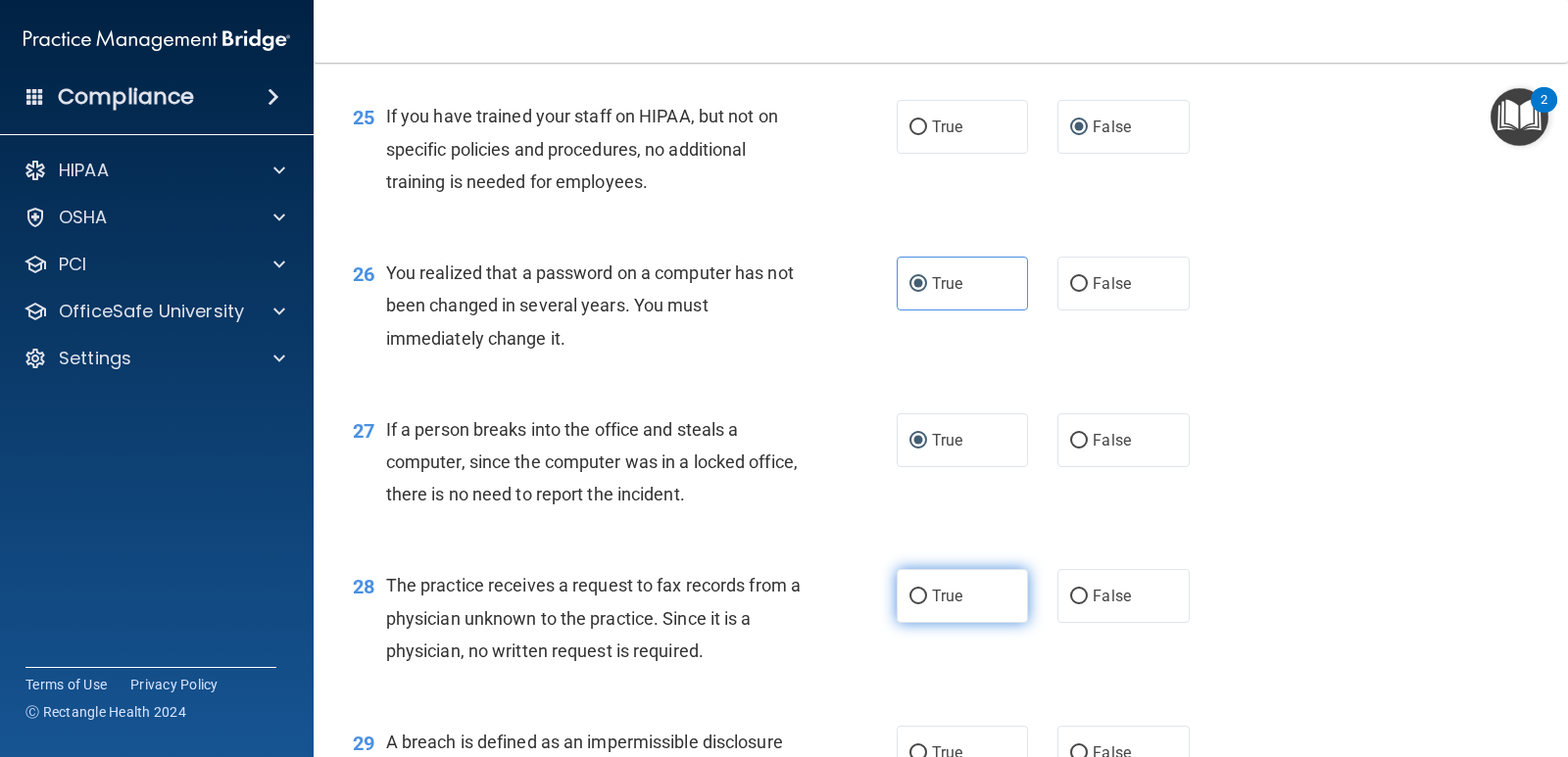
click at [912, 598] on input "True" at bounding box center [918, 596] width 18 height 15
radio input "true"
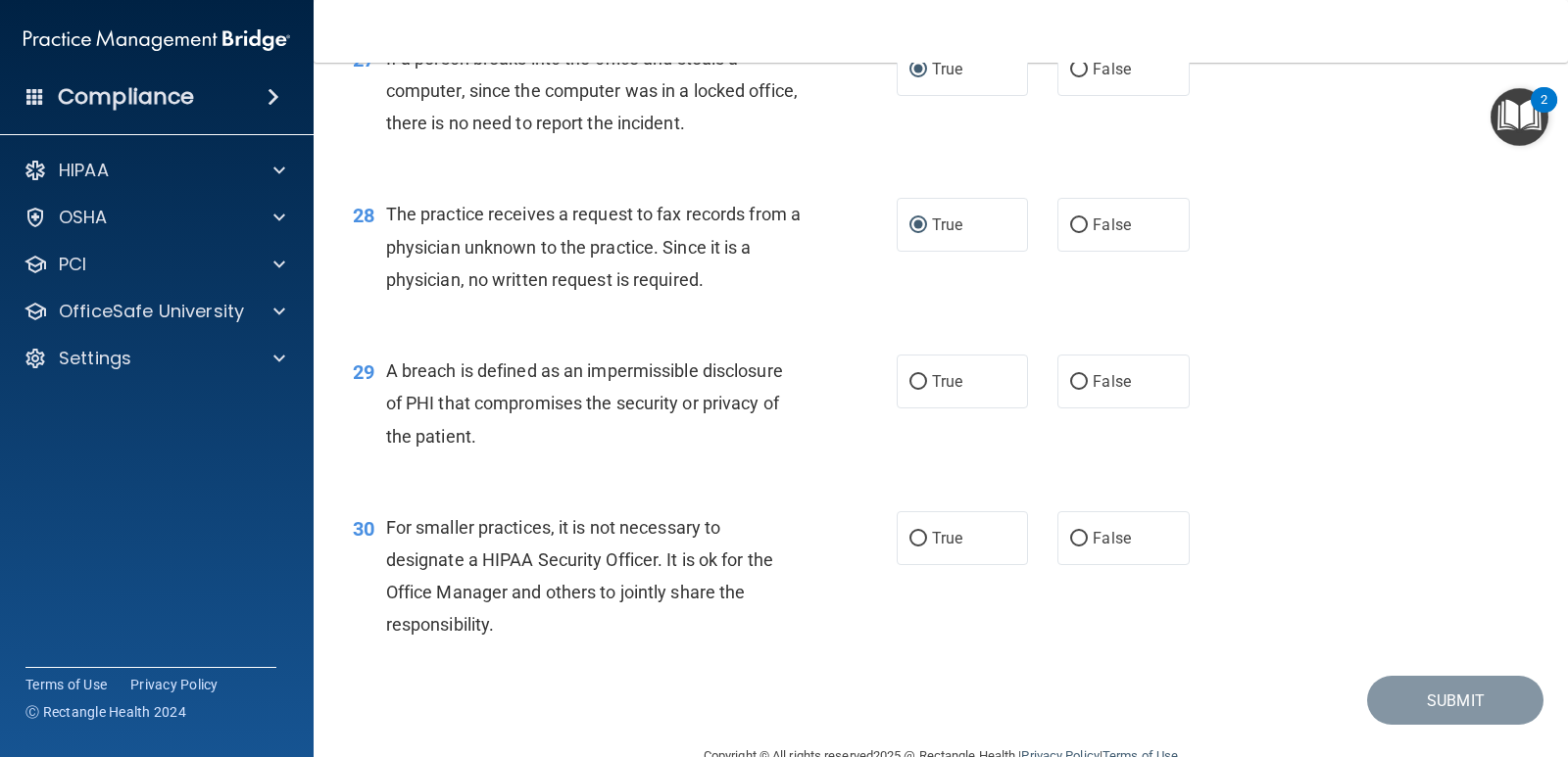
scroll to position [4412, 0]
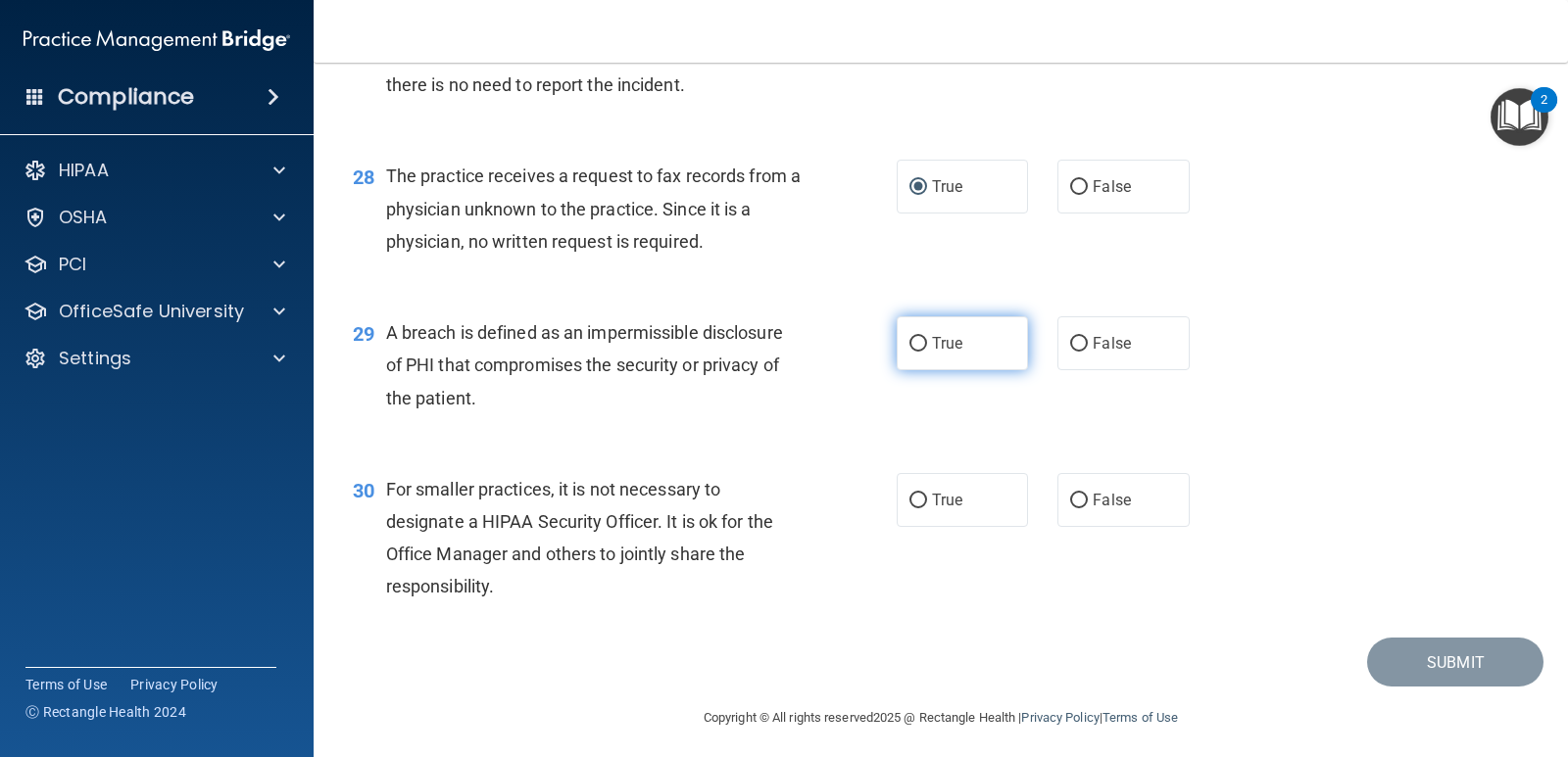
click at [911, 352] on input "True" at bounding box center [918, 344] width 18 height 15
radio input "true"
click at [1075, 499] on input "False" at bounding box center [1078, 500] width 18 height 15
radio input "true"
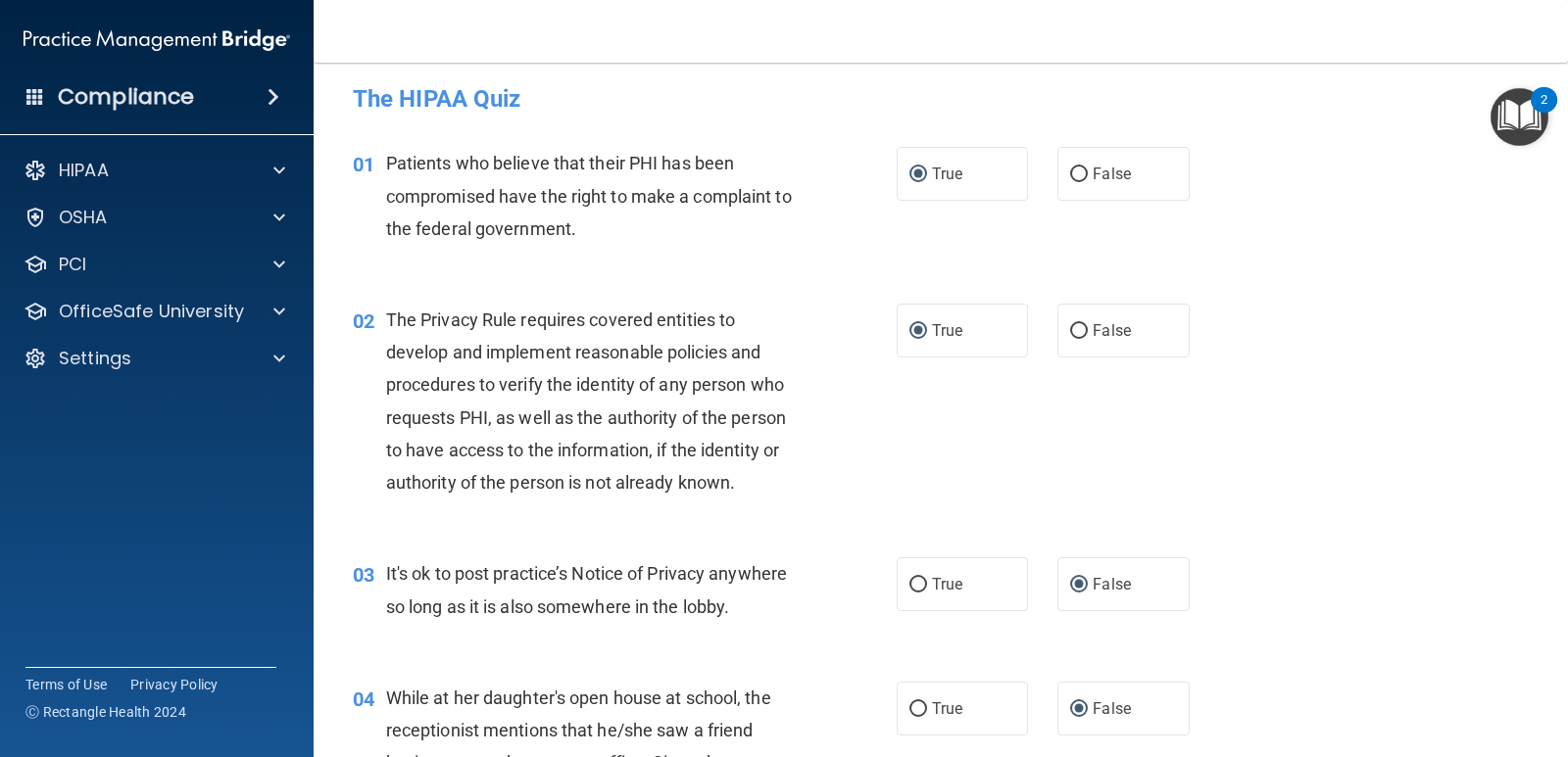
scroll to position [0, 0]
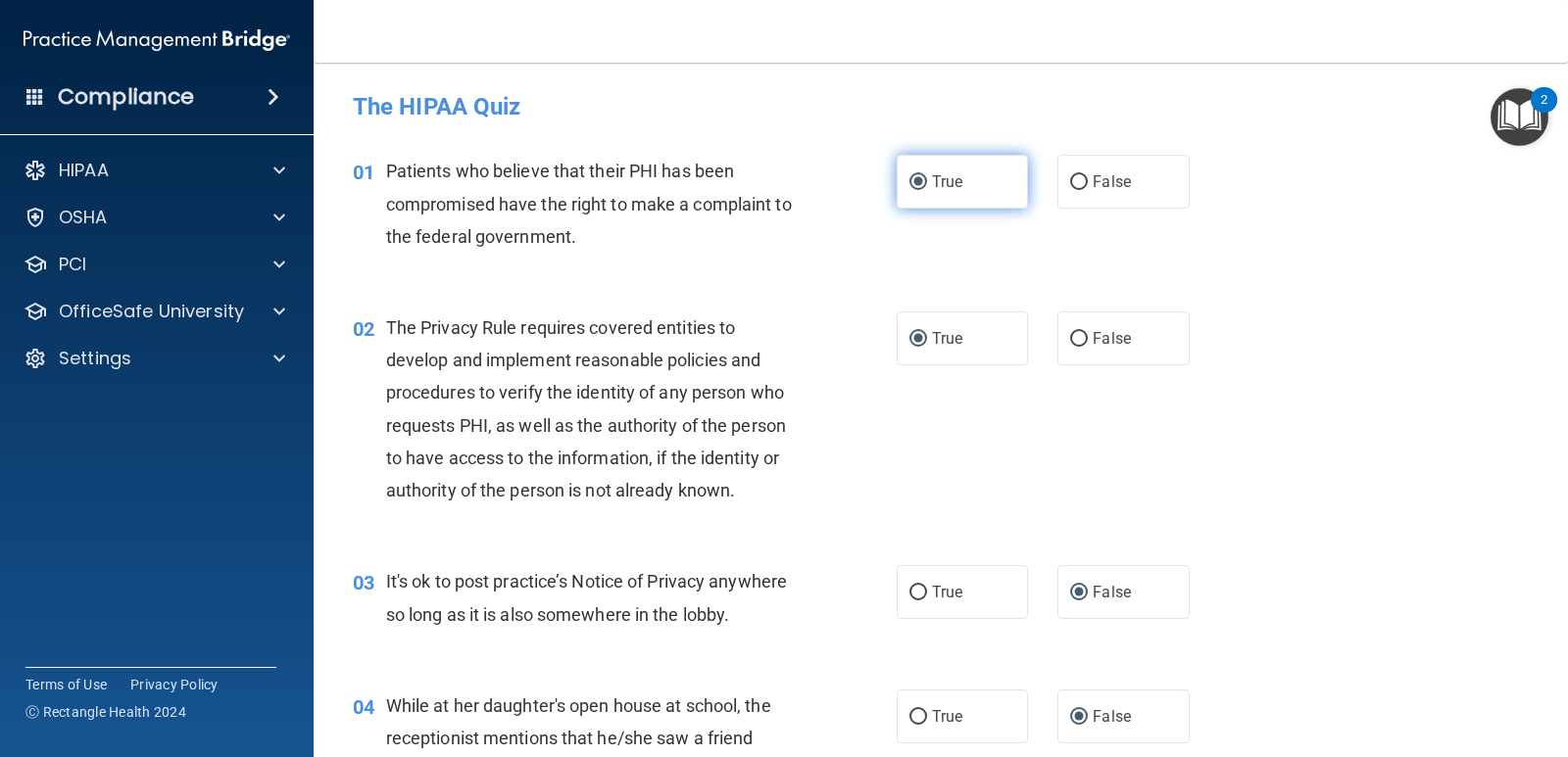
click at [919, 181] on input "True" at bounding box center [918, 182] width 18 height 15
click at [912, 181] on input "True" at bounding box center [918, 182] width 18 height 15
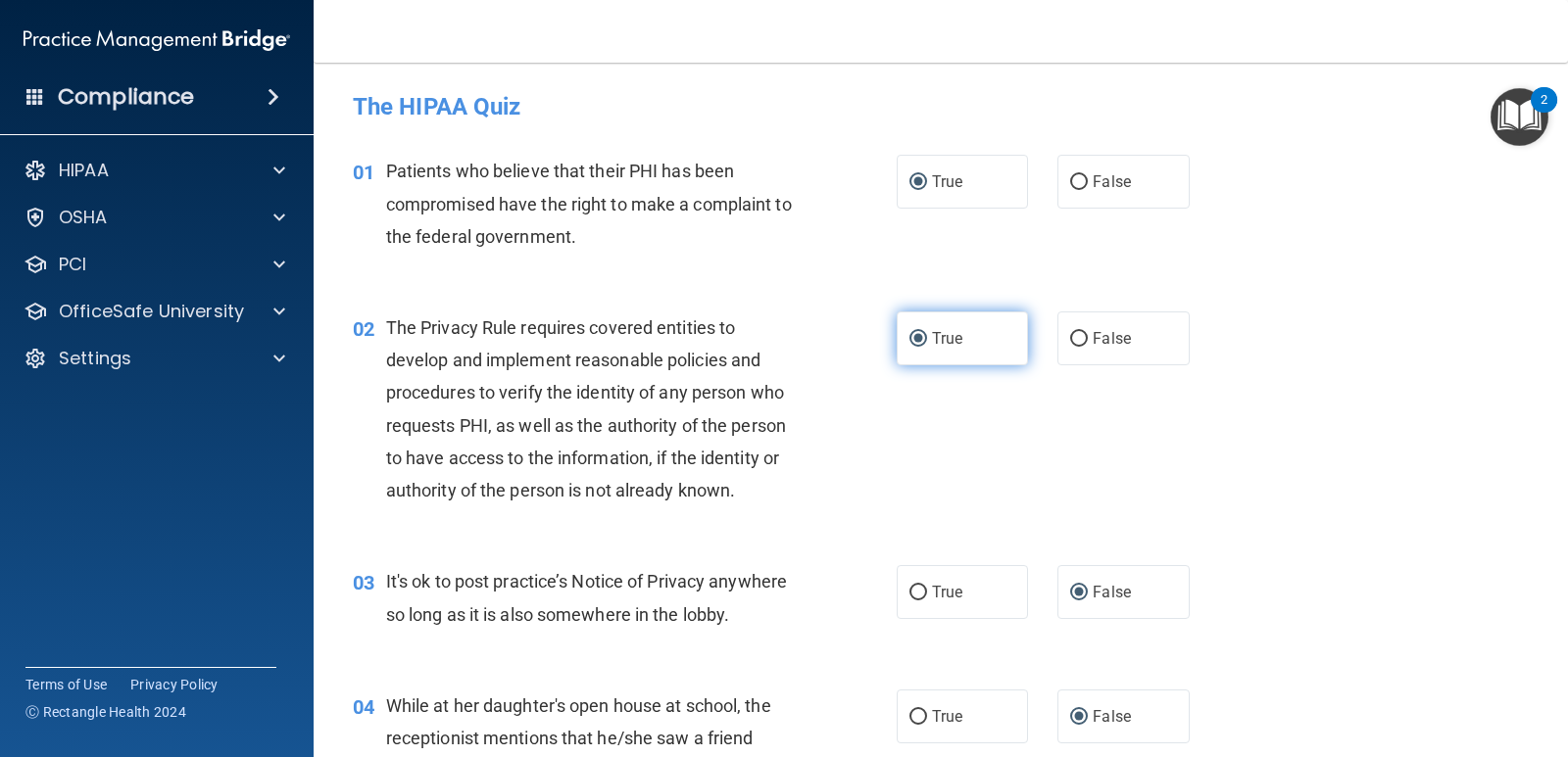
click at [909, 337] on input "True" at bounding box center [918, 339] width 18 height 15
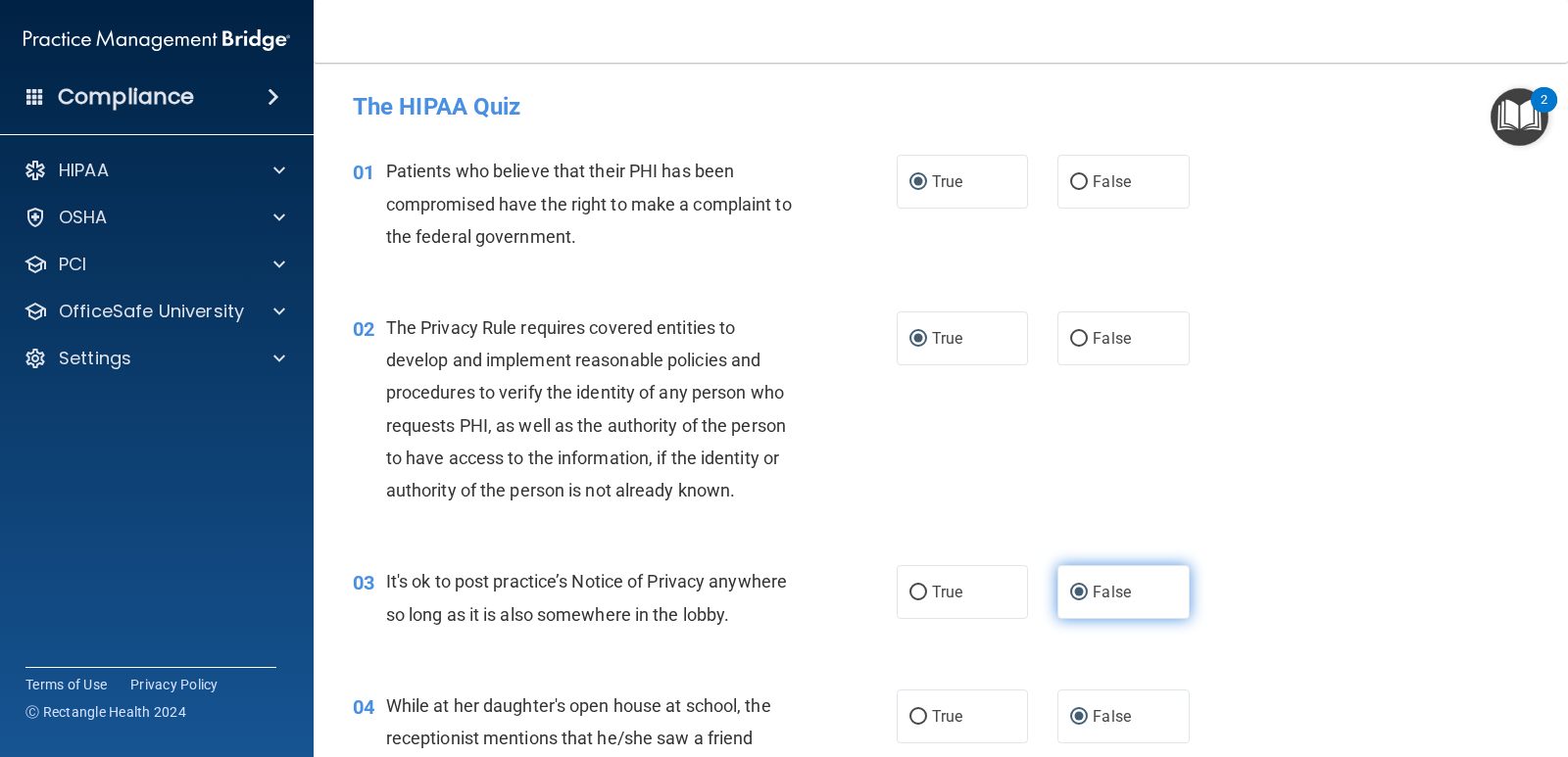
click at [1072, 610] on label "False" at bounding box center [1123, 592] width 131 height 54
click at [1072, 600] on input "False" at bounding box center [1078, 593] width 18 height 15
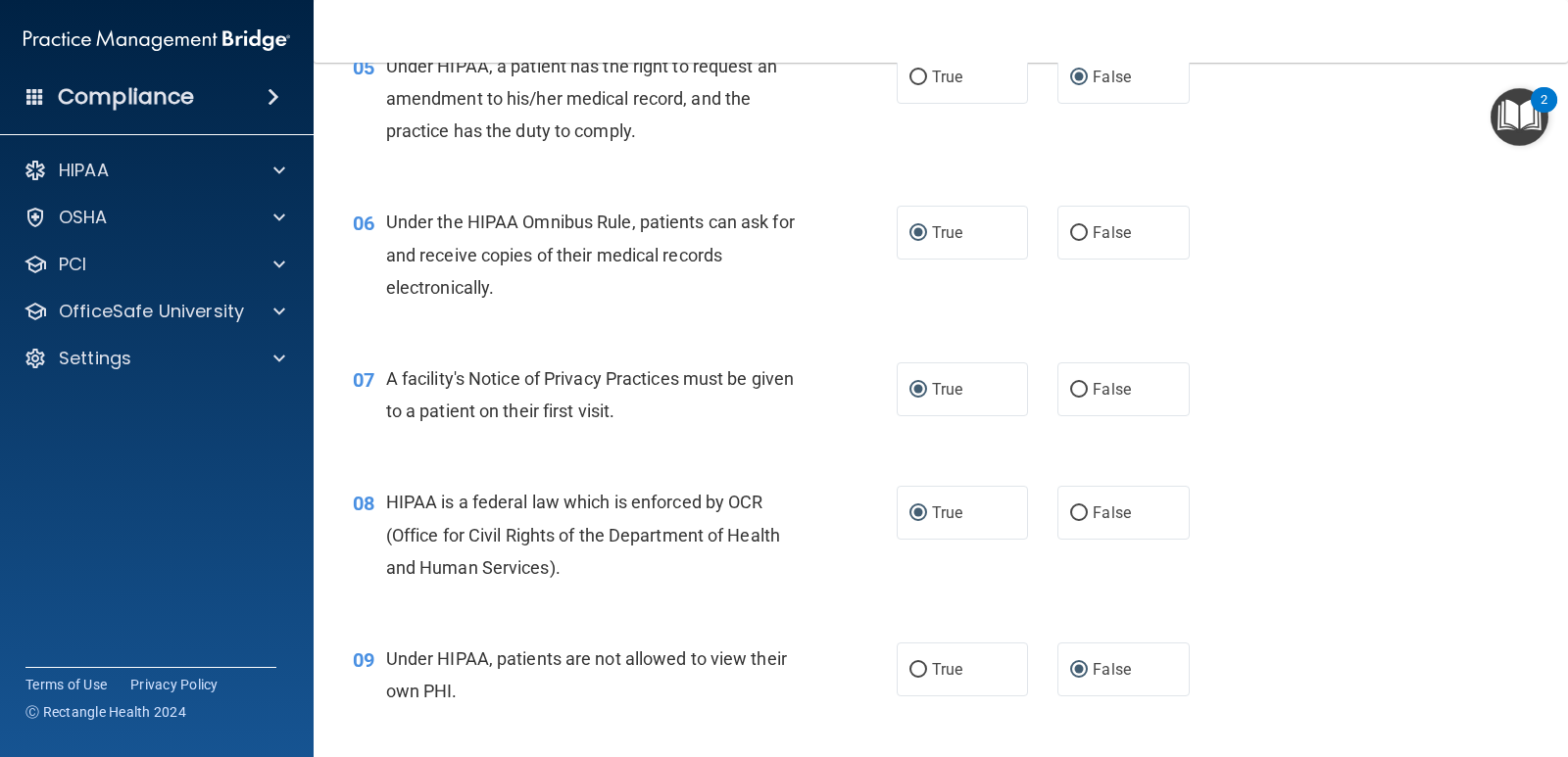
scroll to position [882, 0]
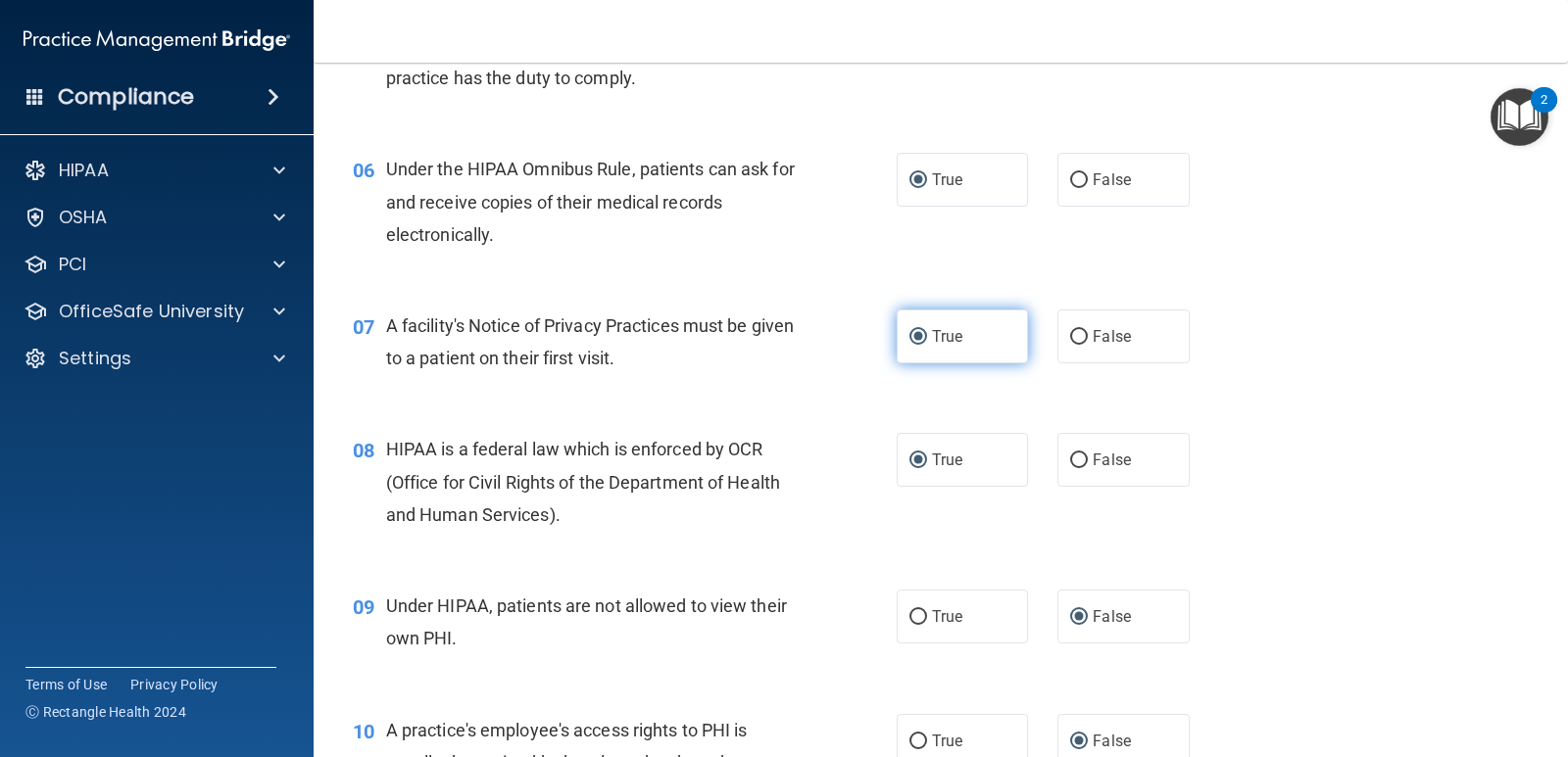
click at [912, 336] on input "True" at bounding box center [918, 337] width 18 height 15
click at [942, 340] on span "True" at bounding box center [947, 336] width 31 height 19
click at [927, 340] on input "True" at bounding box center [918, 337] width 18 height 15
click at [959, 461] on label "True" at bounding box center [961, 460] width 131 height 54
click at [927, 461] on input "True" at bounding box center [918, 461] width 18 height 15
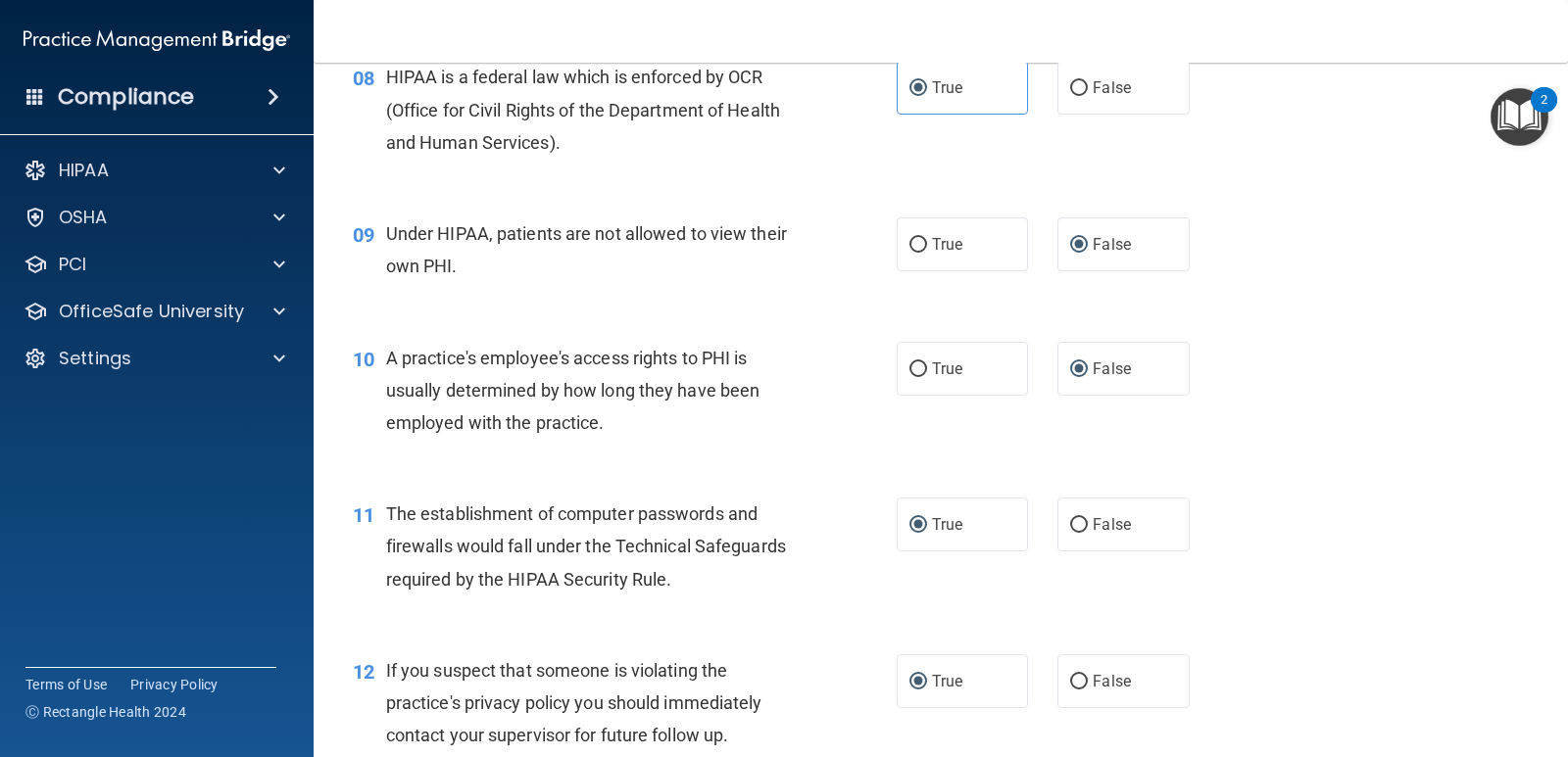
scroll to position [1276, 0]
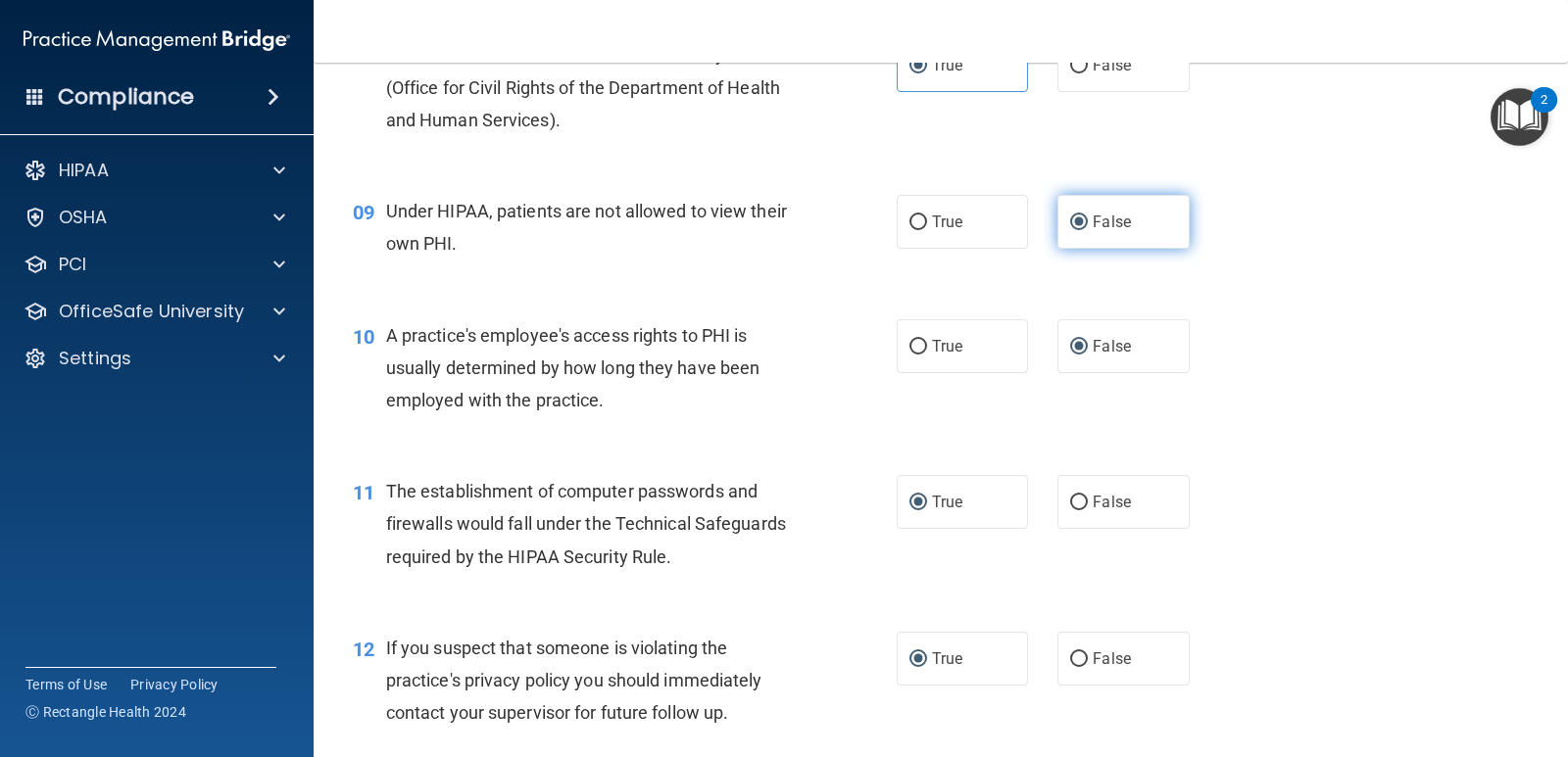
click at [1140, 233] on label "False" at bounding box center [1123, 222] width 131 height 54
click at [1087, 230] on input "False" at bounding box center [1078, 222] width 18 height 15
click at [1131, 342] on label "False" at bounding box center [1123, 346] width 131 height 54
click at [1087, 342] on input "False" at bounding box center [1078, 347] width 18 height 15
click at [957, 511] on label "True" at bounding box center [961, 501] width 131 height 54
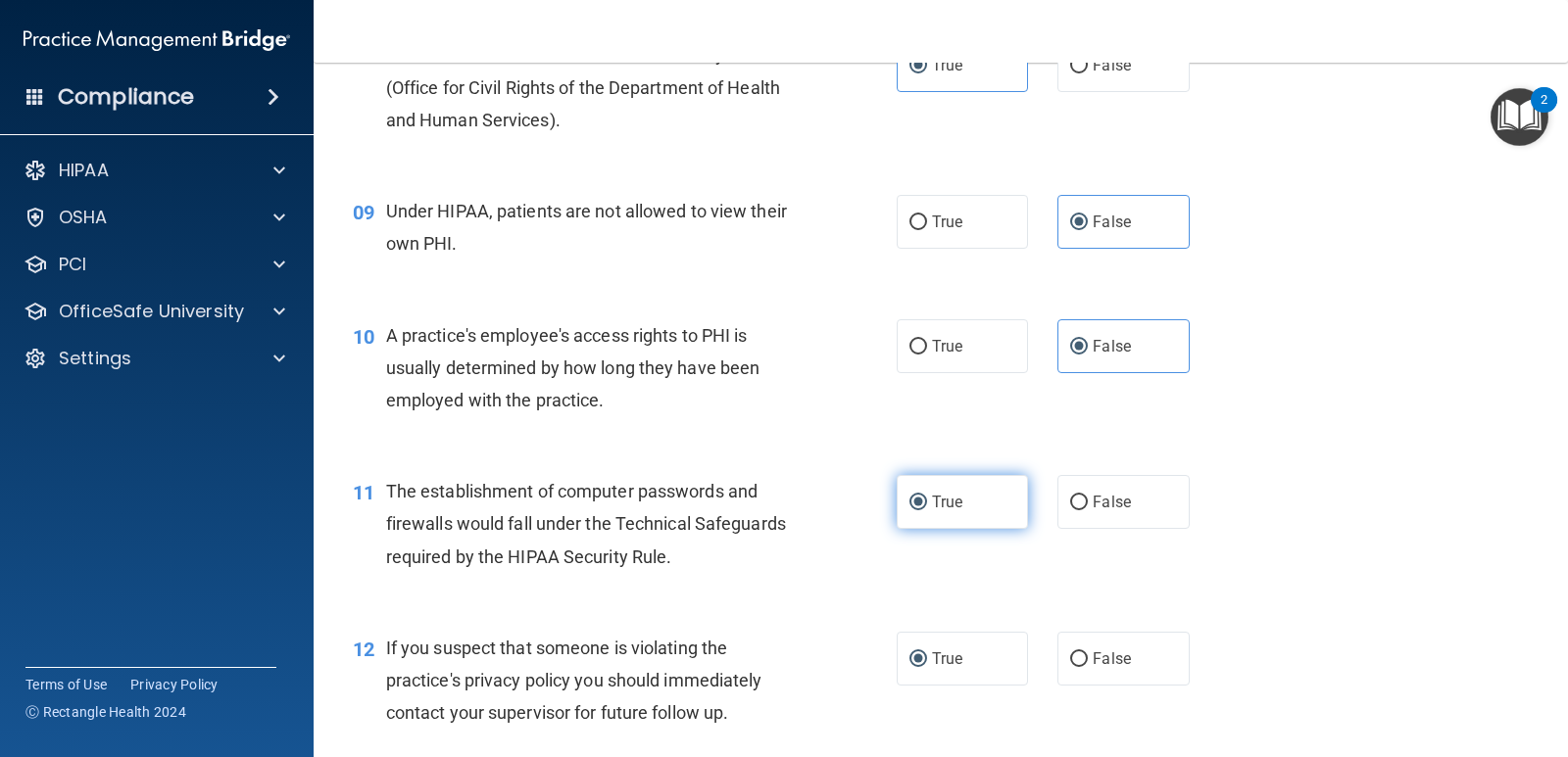
click at [927, 510] on input "True" at bounding box center [918, 502] width 18 height 15
click at [974, 667] on label "True" at bounding box center [961, 659] width 131 height 54
click at [927, 667] on input "True" at bounding box center [918, 659] width 18 height 15
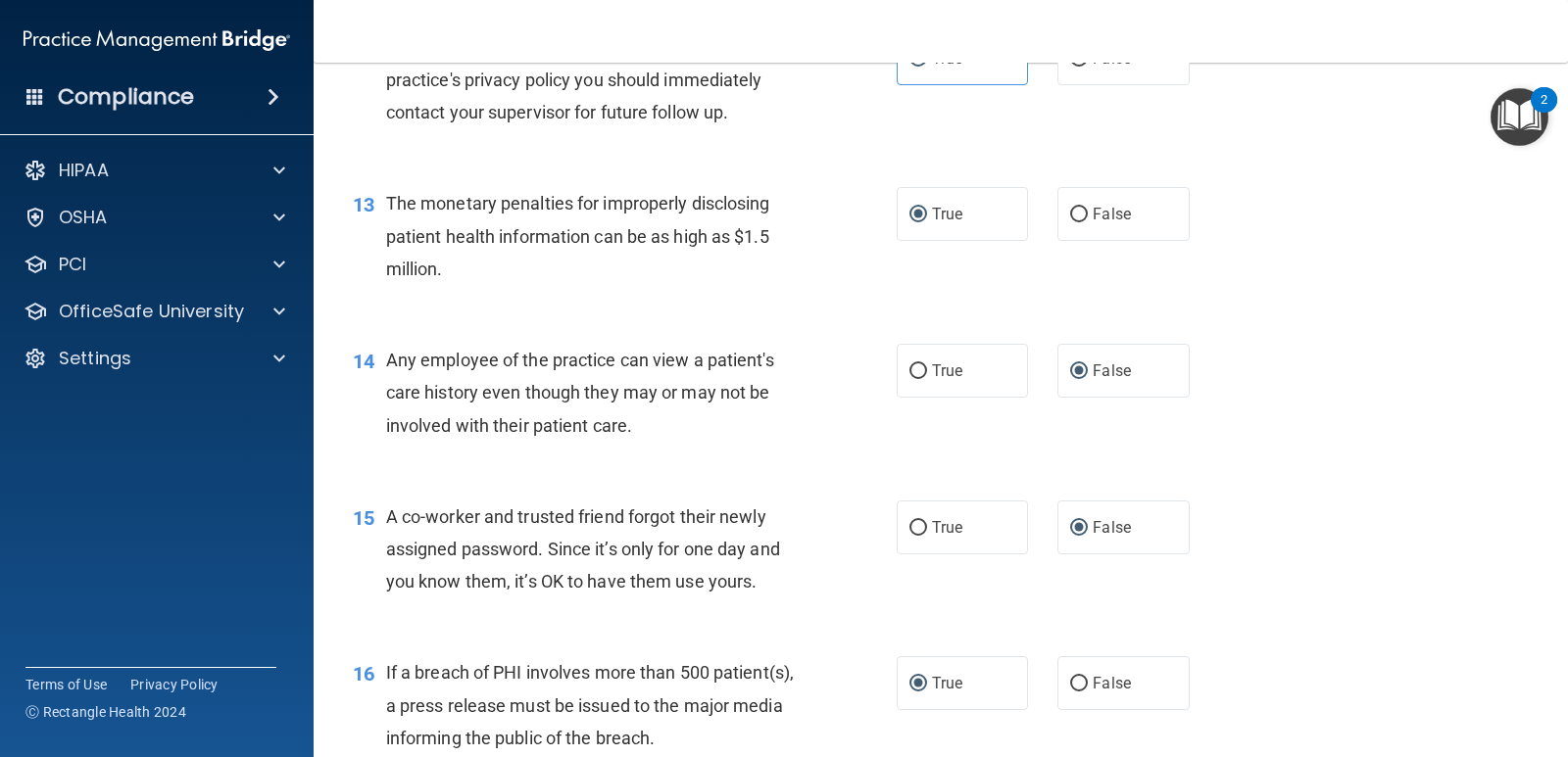
scroll to position [1899, 0]
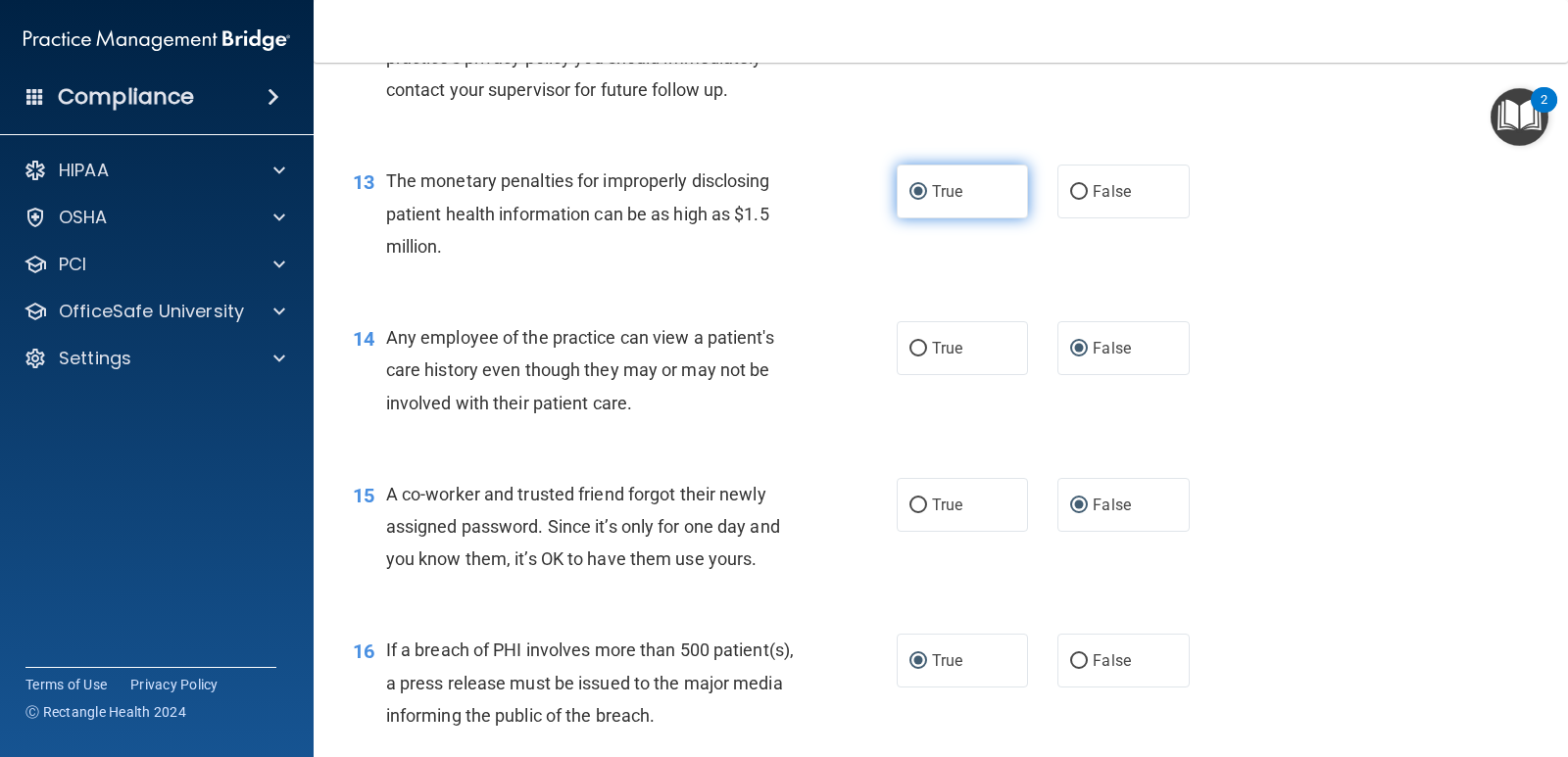
click at [959, 190] on label "True" at bounding box center [961, 191] width 131 height 54
click at [927, 190] on input "True" at bounding box center [918, 192] width 18 height 15
click at [1130, 347] on label "False" at bounding box center [1123, 348] width 131 height 54
click at [1087, 347] on input "False" at bounding box center [1078, 349] width 18 height 15
click at [1109, 501] on span "False" at bounding box center [1111, 504] width 39 height 19
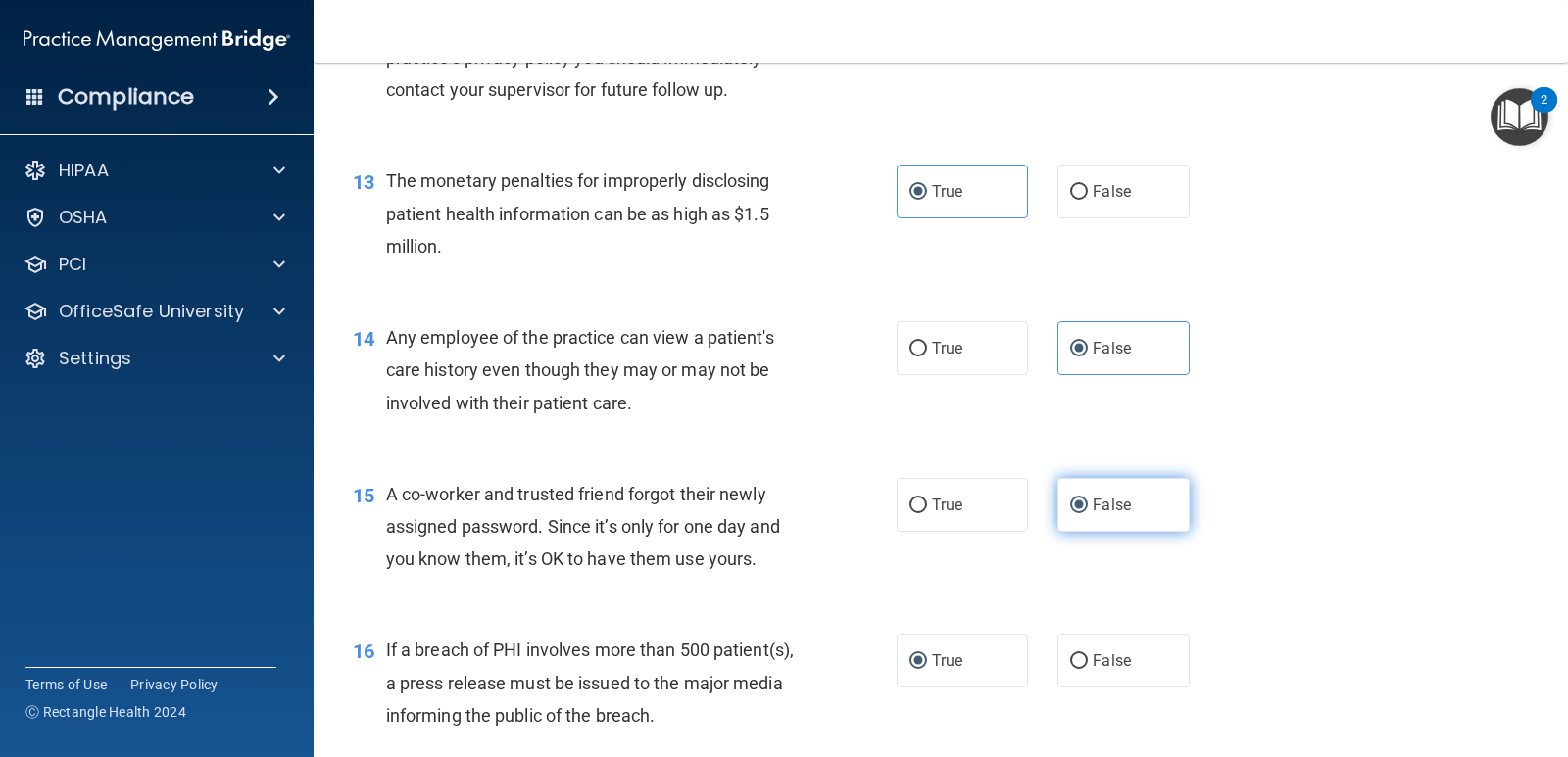
click at [1087, 501] on input "False" at bounding box center [1078, 505] width 18 height 15
click at [975, 649] on label "True" at bounding box center [961, 661] width 131 height 54
click at [927, 654] on input "True" at bounding box center [918, 661] width 18 height 15
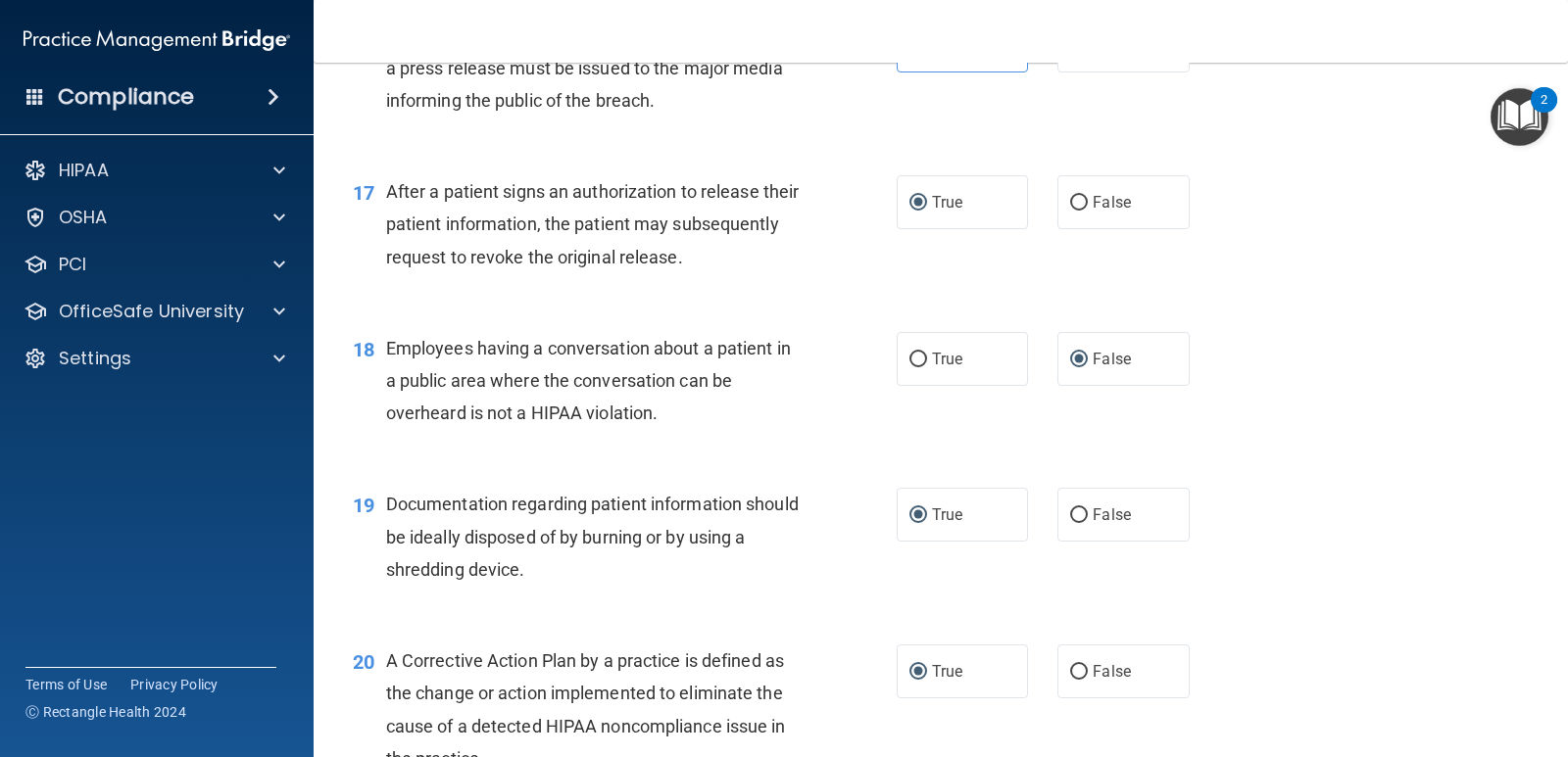
scroll to position [2522, 0]
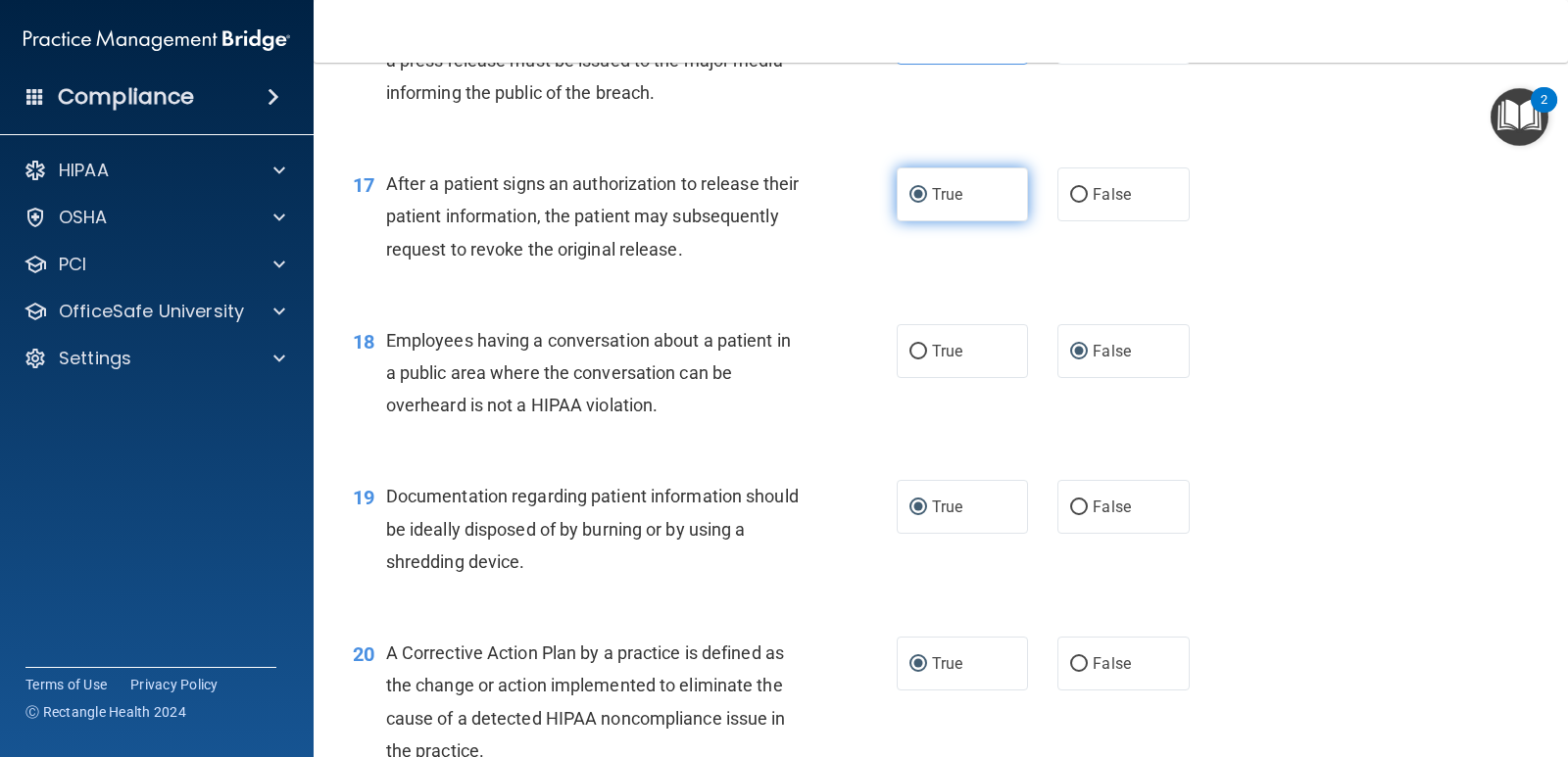
click at [940, 202] on span "True" at bounding box center [947, 194] width 31 height 19
click at [927, 202] on input "True" at bounding box center [918, 195] width 18 height 15
click at [1115, 357] on span "False" at bounding box center [1111, 351] width 39 height 19
click at [1087, 357] on input "False" at bounding box center [1078, 352] width 18 height 15
click at [953, 517] on label "True" at bounding box center [961, 506] width 131 height 54
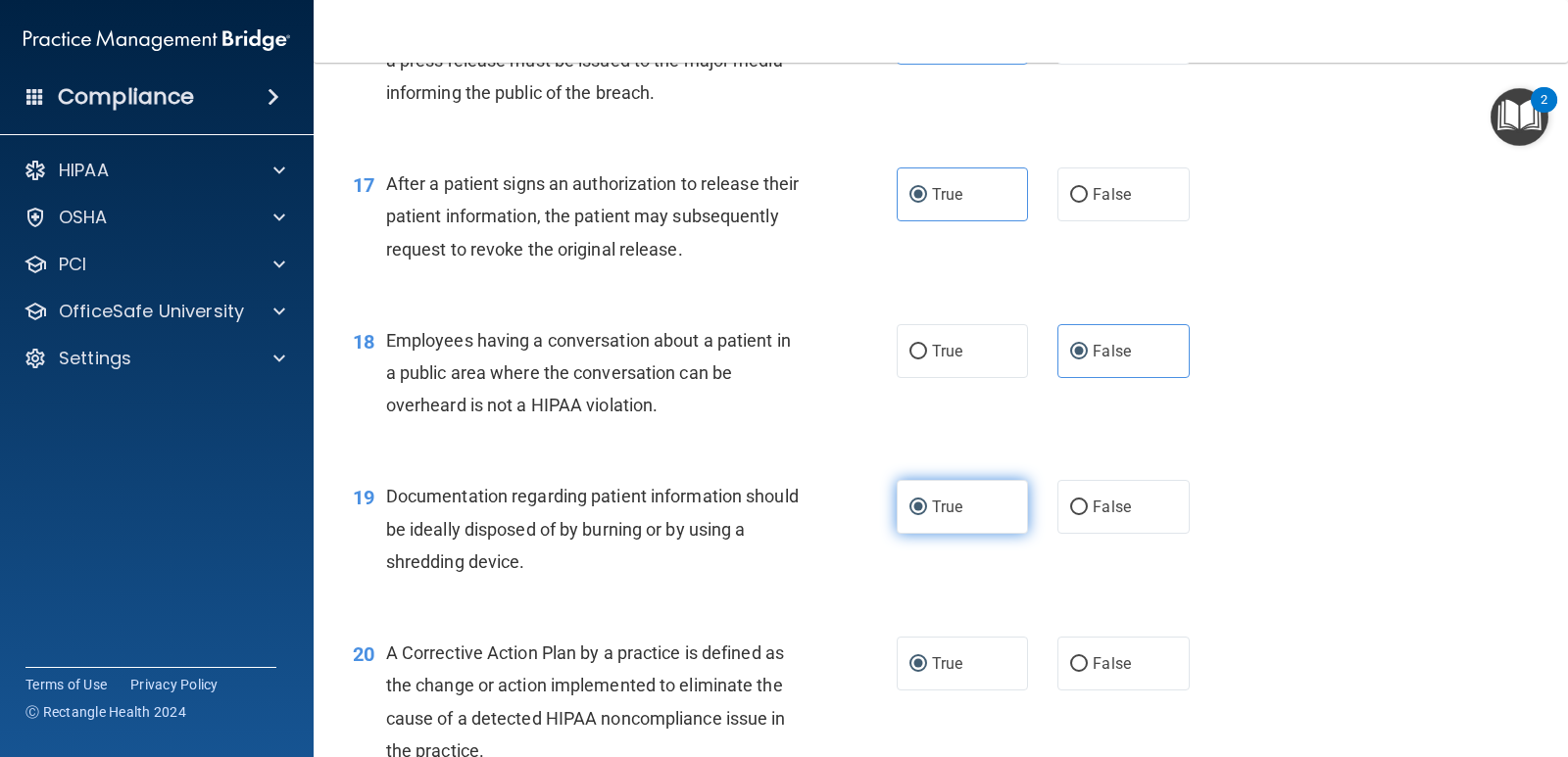
click at [927, 515] on input "True" at bounding box center [918, 507] width 18 height 15
click at [950, 668] on span "True" at bounding box center [947, 663] width 31 height 19
click at [927, 668] on input "True" at bounding box center [918, 664] width 18 height 15
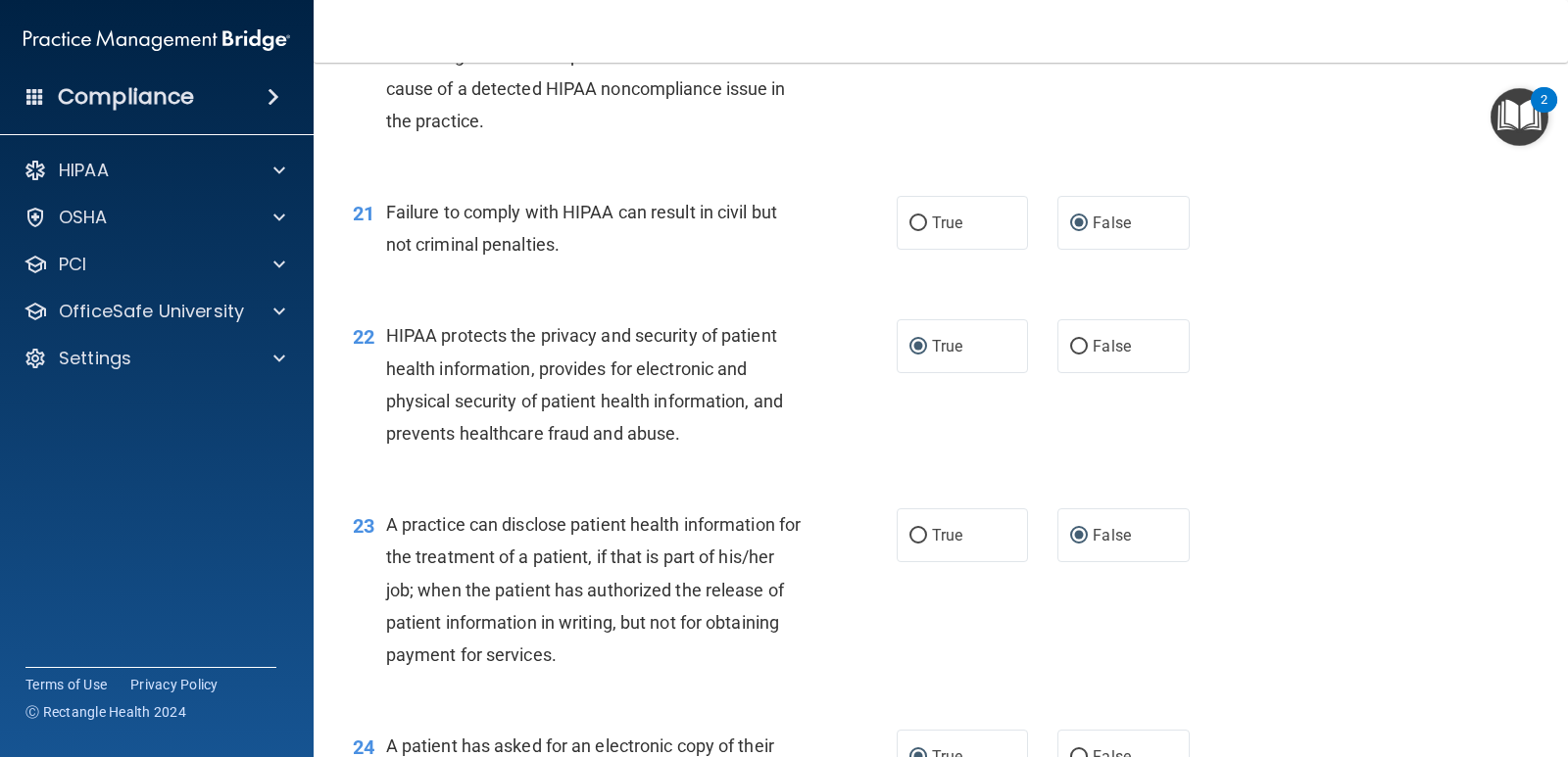
scroll to position [3190, 0]
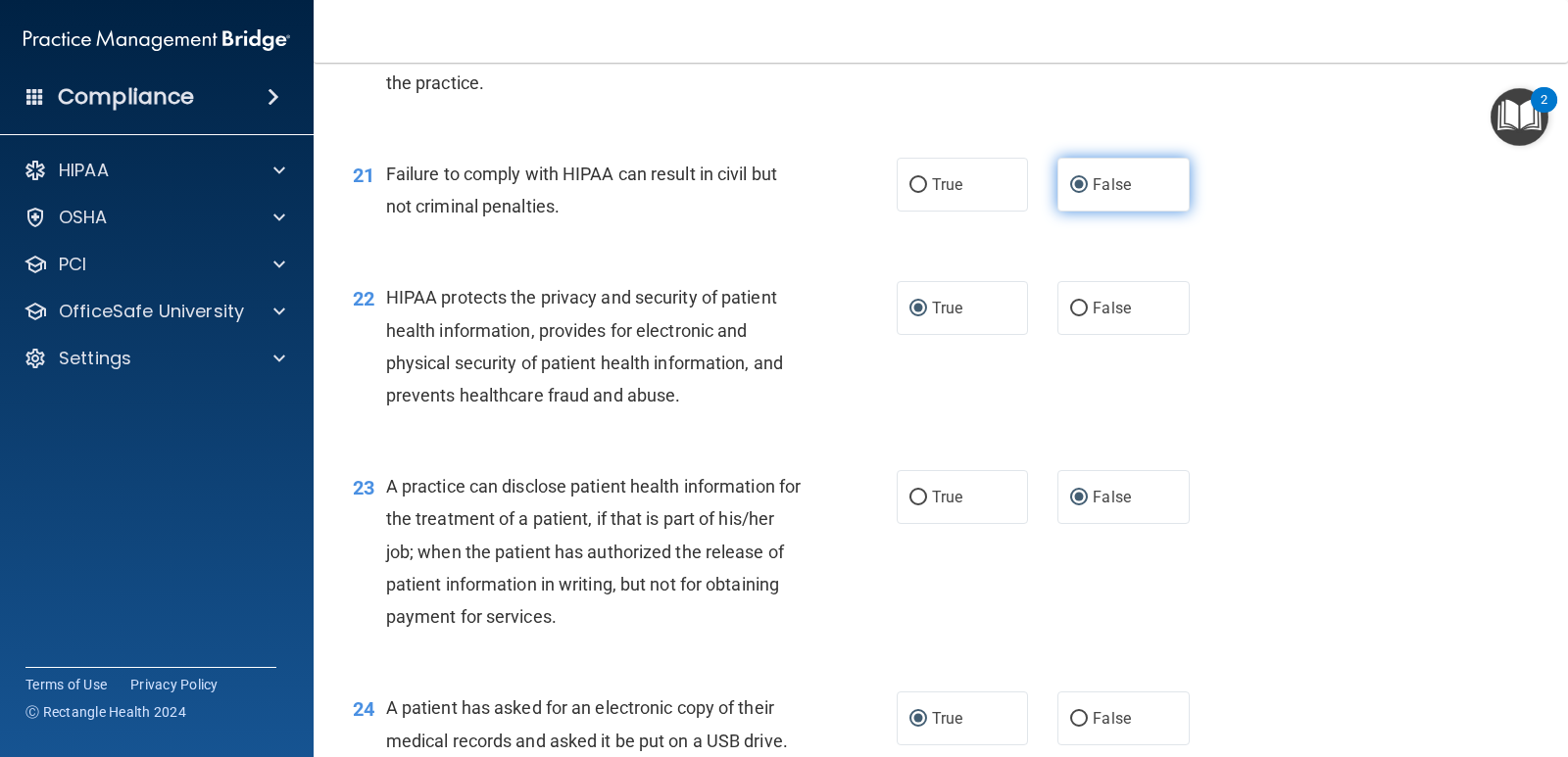
click at [1125, 183] on label "False" at bounding box center [1123, 184] width 131 height 54
click at [1087, 183] on input "False" at bounding box center [1078, 185] width 18 height 15
click at [982, 306] on label "True" at bounding box center [961, 308] width 131 height 54
click at [927, 306] on input "True" at bounding box center [918, 308] width 18 height 15
click at [1107, 497] on span "False" at bounding box center [1111, 496] width 39 height 19
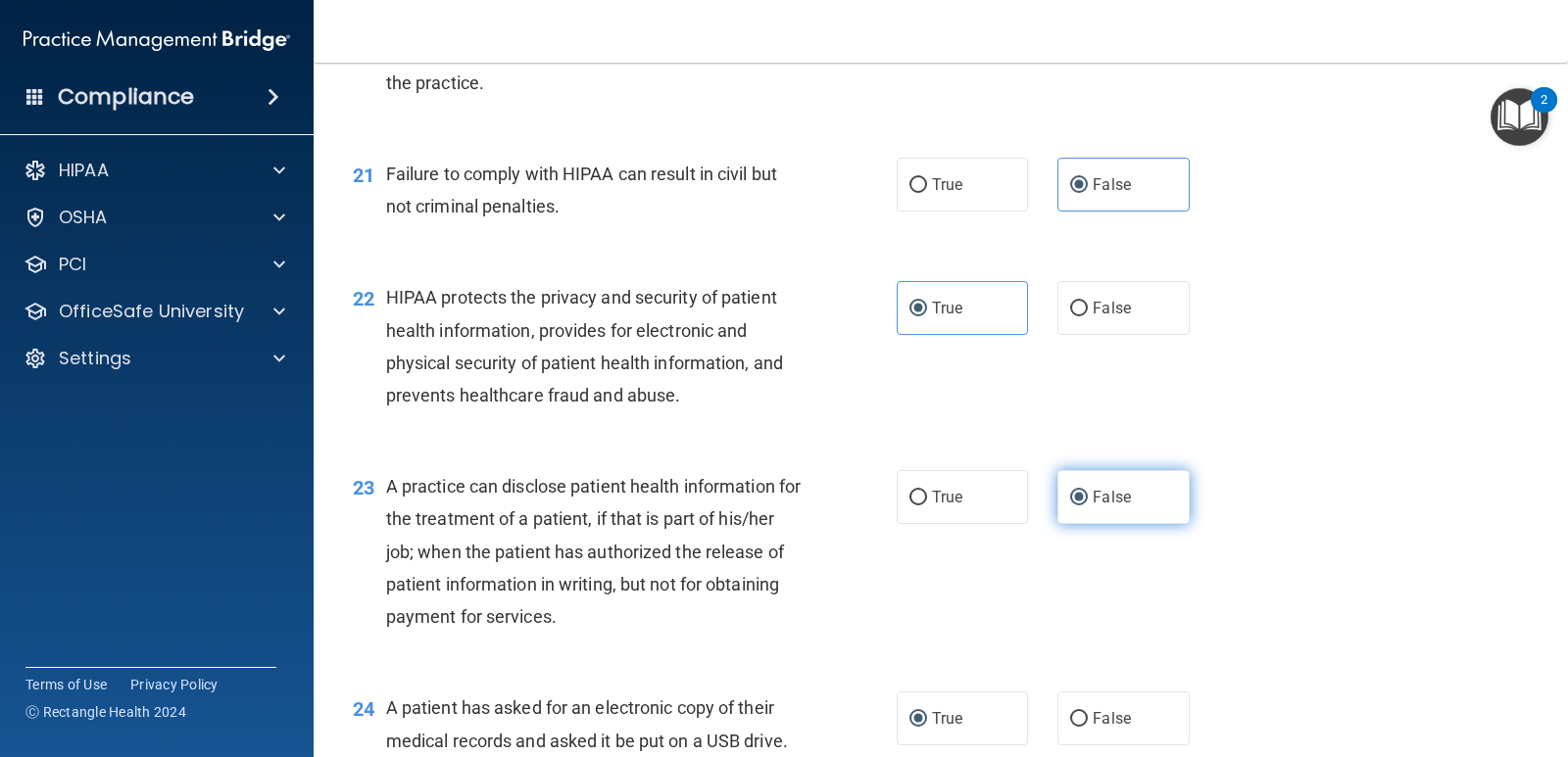
click at [1087, 497] on input "False" at bounding box center [1078, 497] width 18 height 15
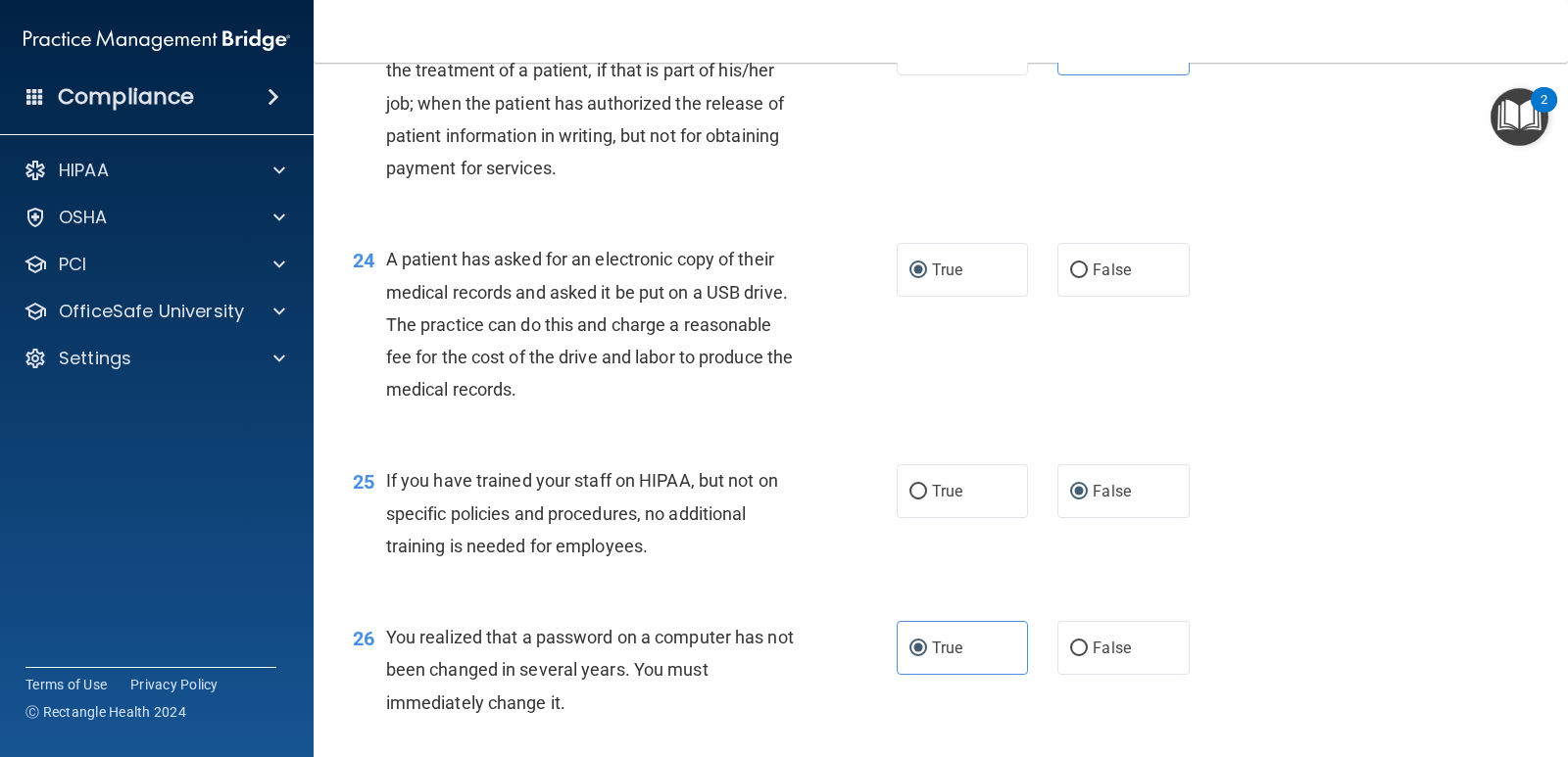
scroll to position [3744, 0]
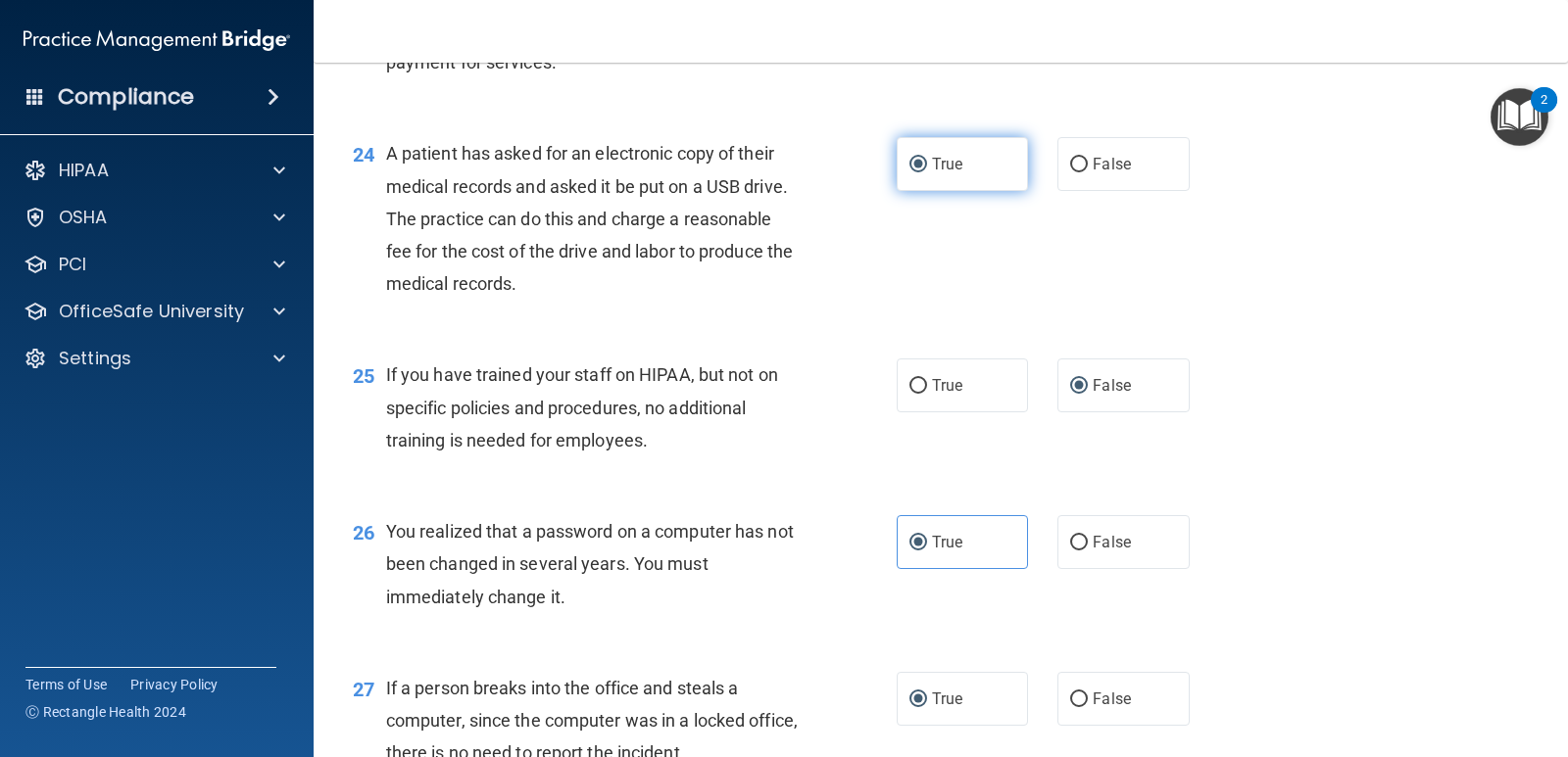
click at [951, 176] on label "True" at bounding box center [961, 163] width 131 height 54
click at [927, 172] on input "True" at bounding box center [918, 164] width 18 height 15
click at [1110, 388] on span "False" at bounding box center [1111, 385] width 39 height 19
click at [1087, 388] on input "False" at bounding box center [1078, 386] width 18 height 15
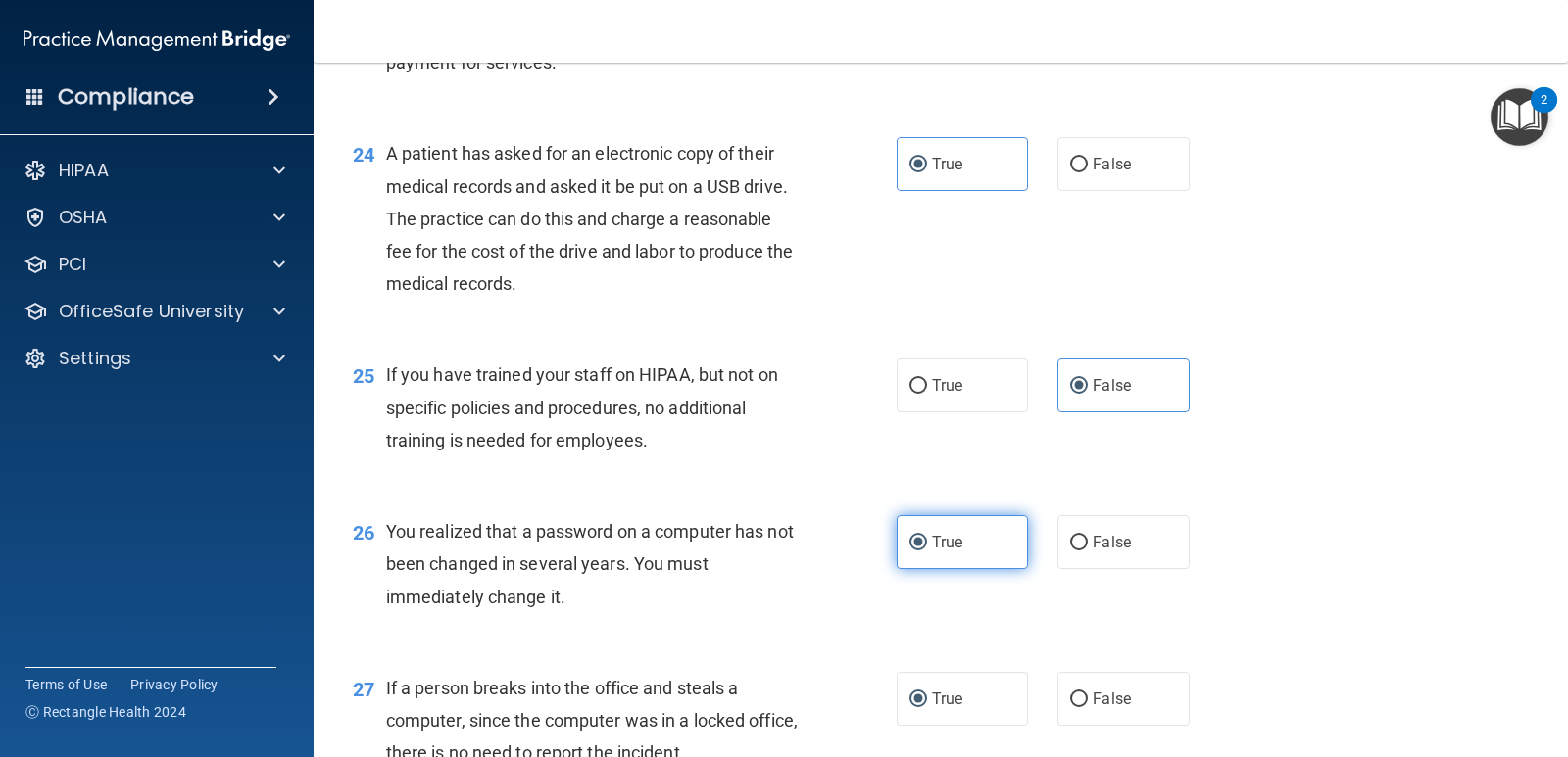
click at [980, 549] on label "True" at bounding box center [961, 542] width 131 height 54
click at [927, 549] on input "True" at bounding box center [918, 543] width 18 height 15
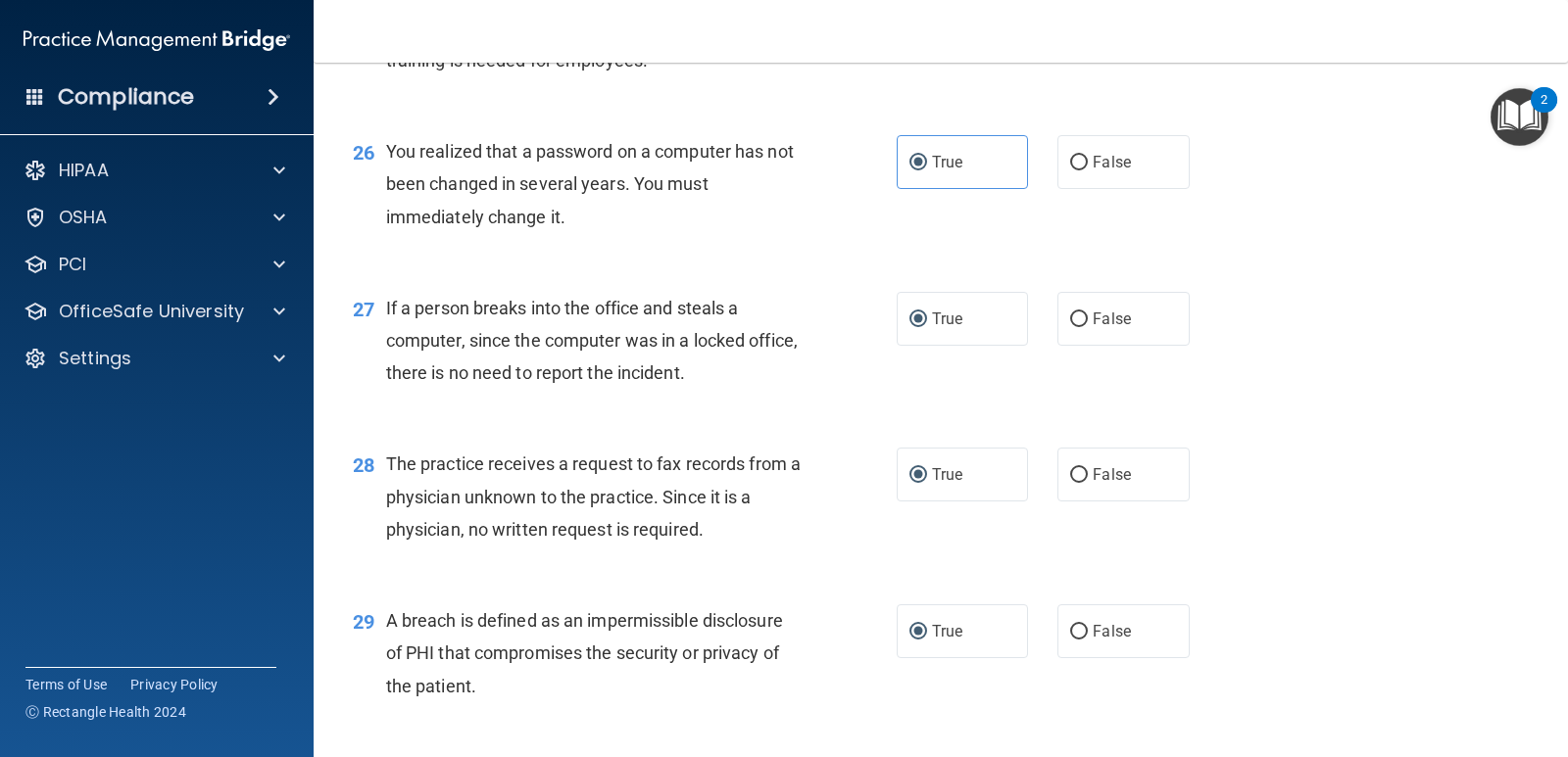
scroll to position [4132, 0]
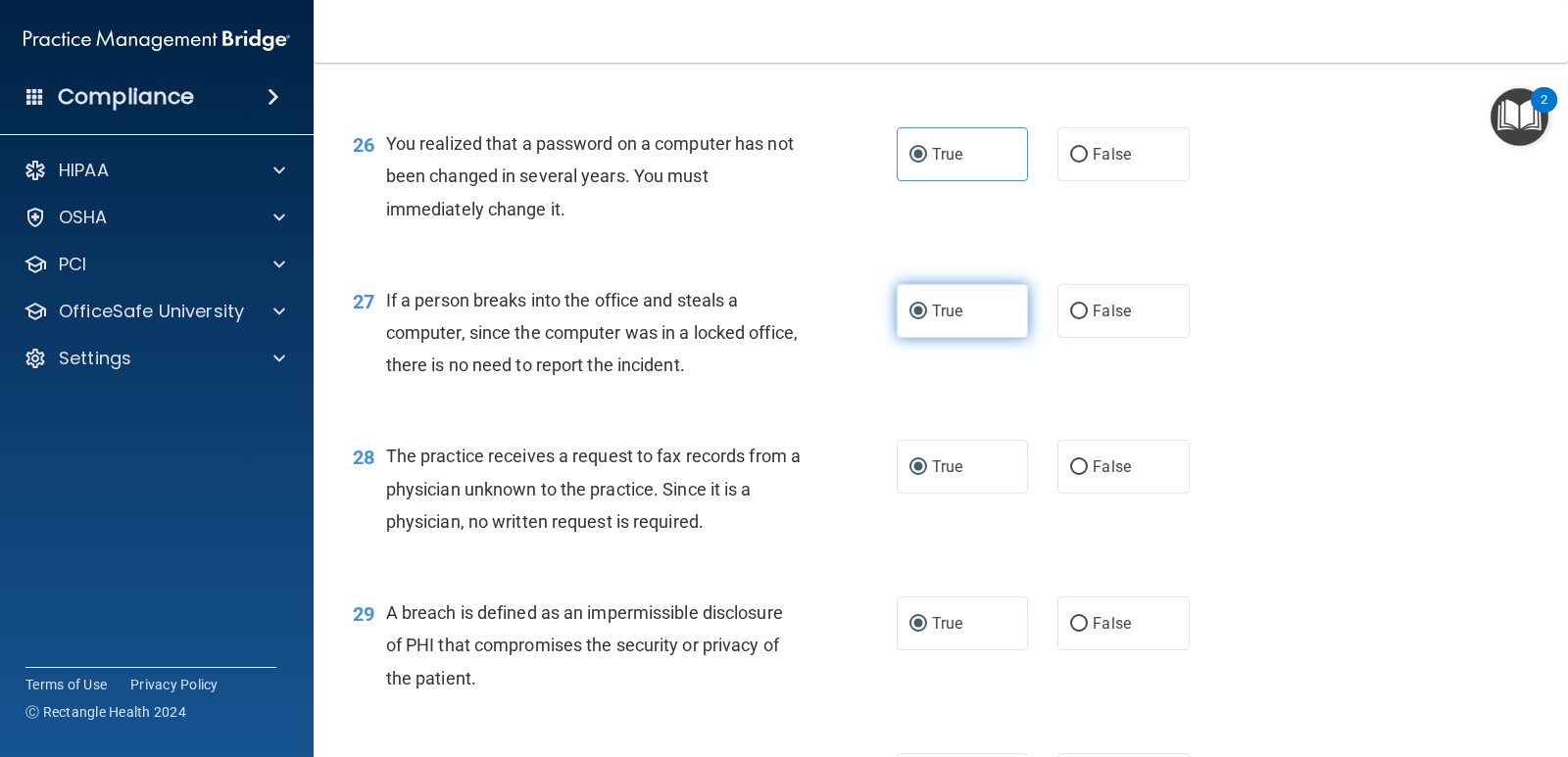
click at [988, 317] on label "True" at bounding box center [961, 311] width 131 height 54
click at [927, 317] on input "True" at bounding box center [918, 311] width 18 height 15
click at [979, 463] on label "True" at bounding box center [961, 467] width 131 height 54
click at [927, 463] on input "True" at bounding box center [918, 468] width 18 height 15
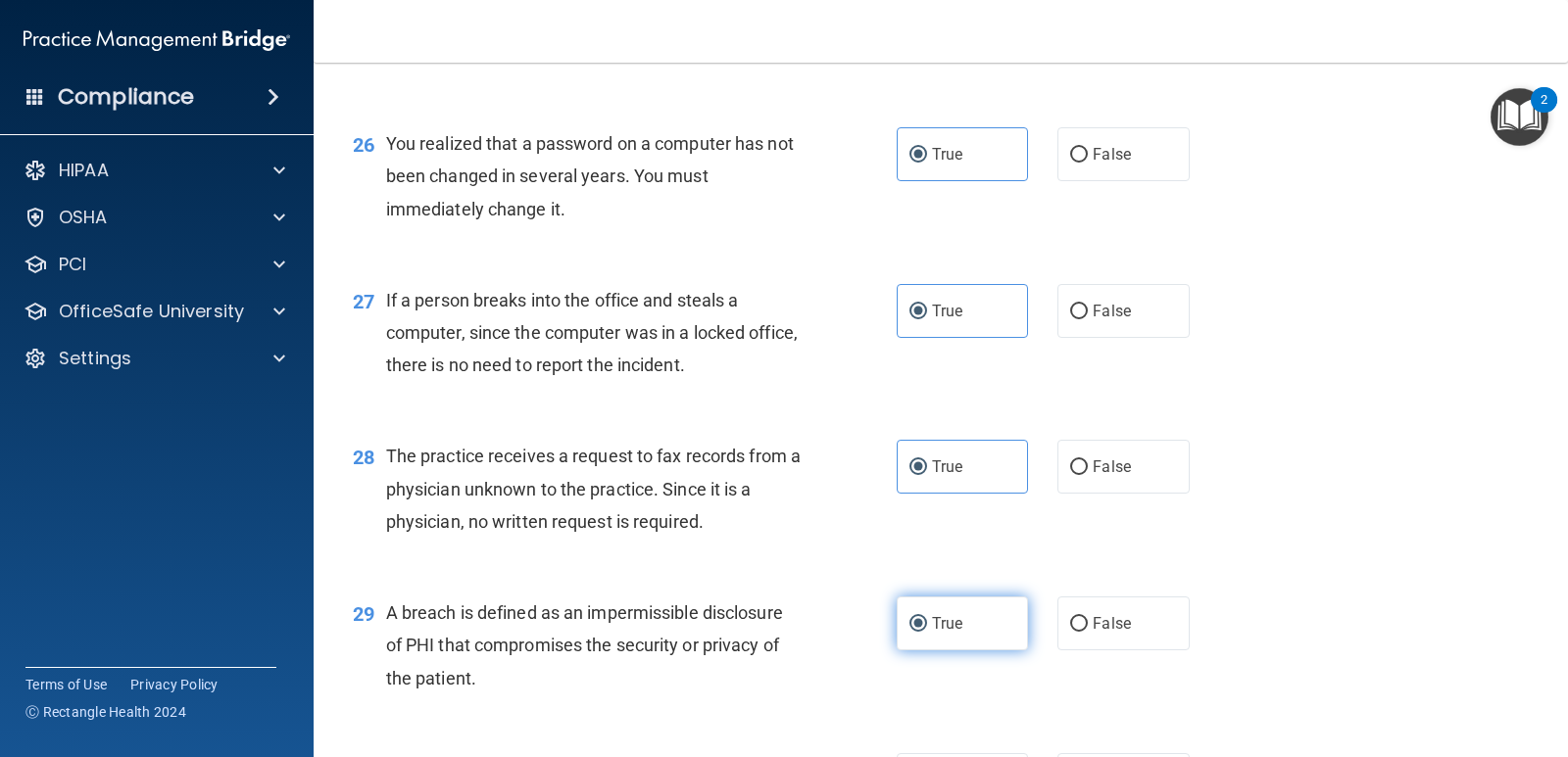
click at [966, 631] on label "True" at bounding box center [961, 623] width 131 height 54
click at [927, 631] on input "True" at bounding box center [918, 624] width 18 height 15
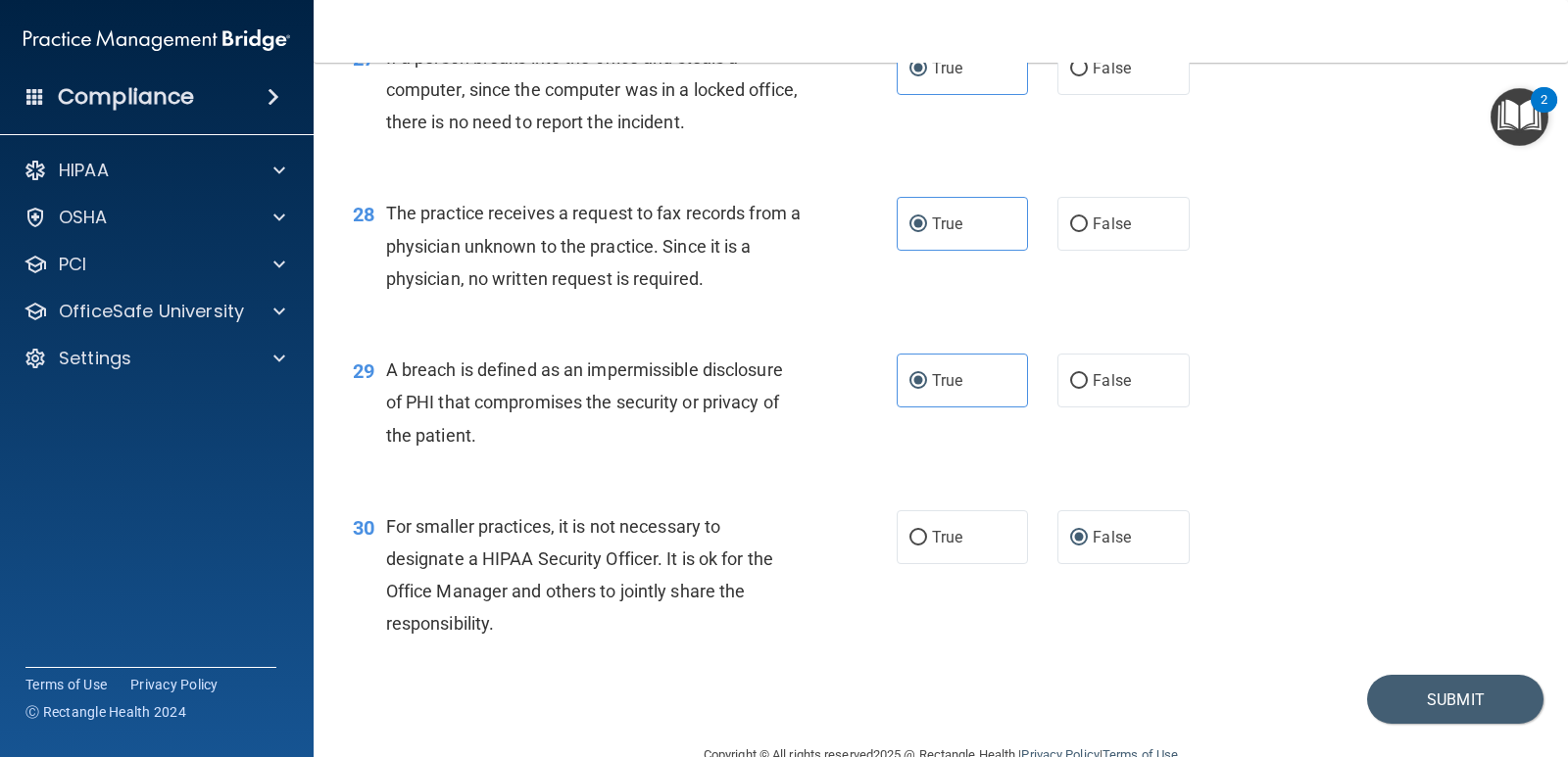
scroll to position [4420, 0]
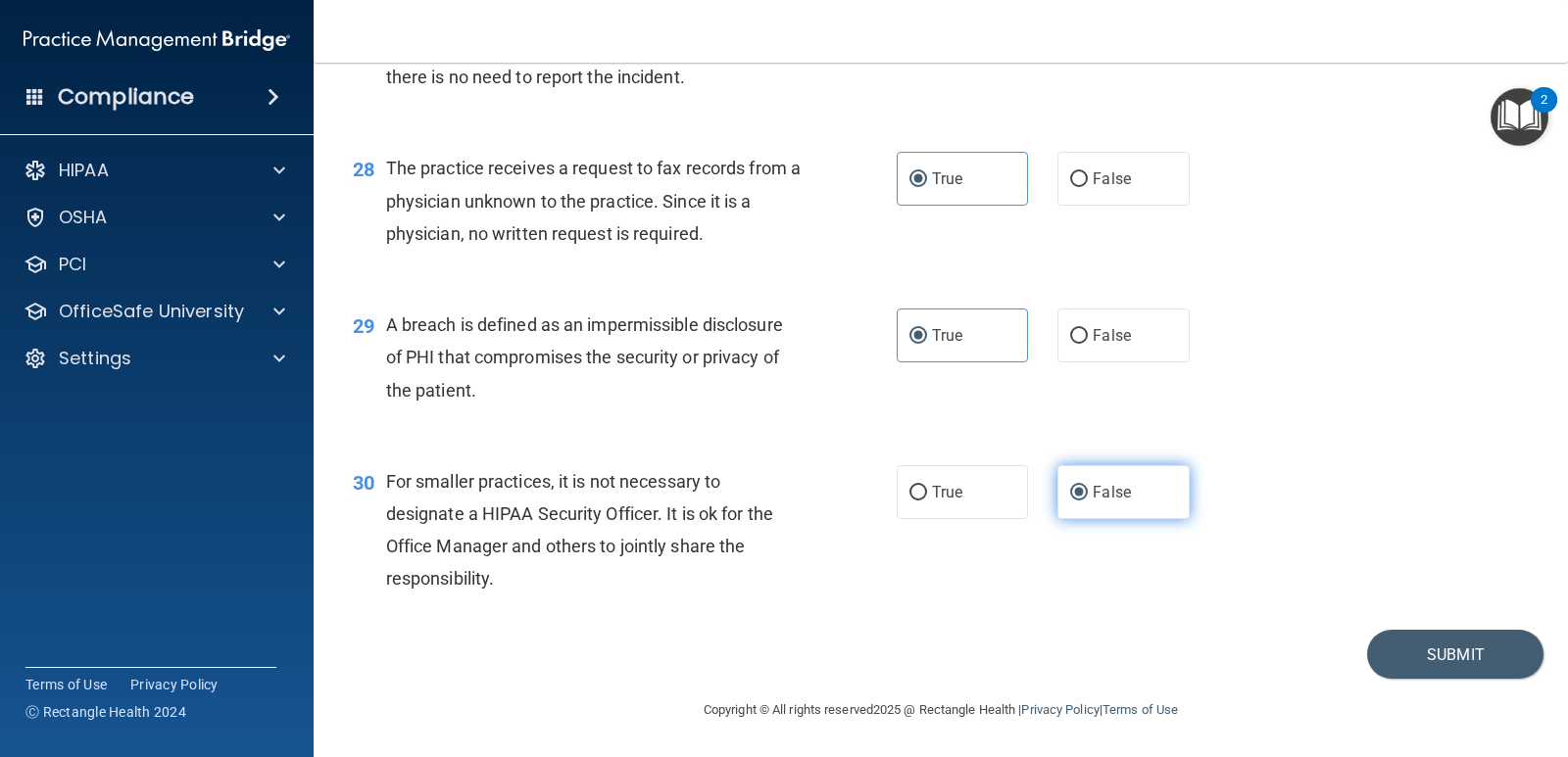
click at [1124, 499] on label "False" at bounding box center [1123, 492] width 131 height 54
click at [1087, 499] on input "False" at bounding box center [1078, 492] width 18 height 15
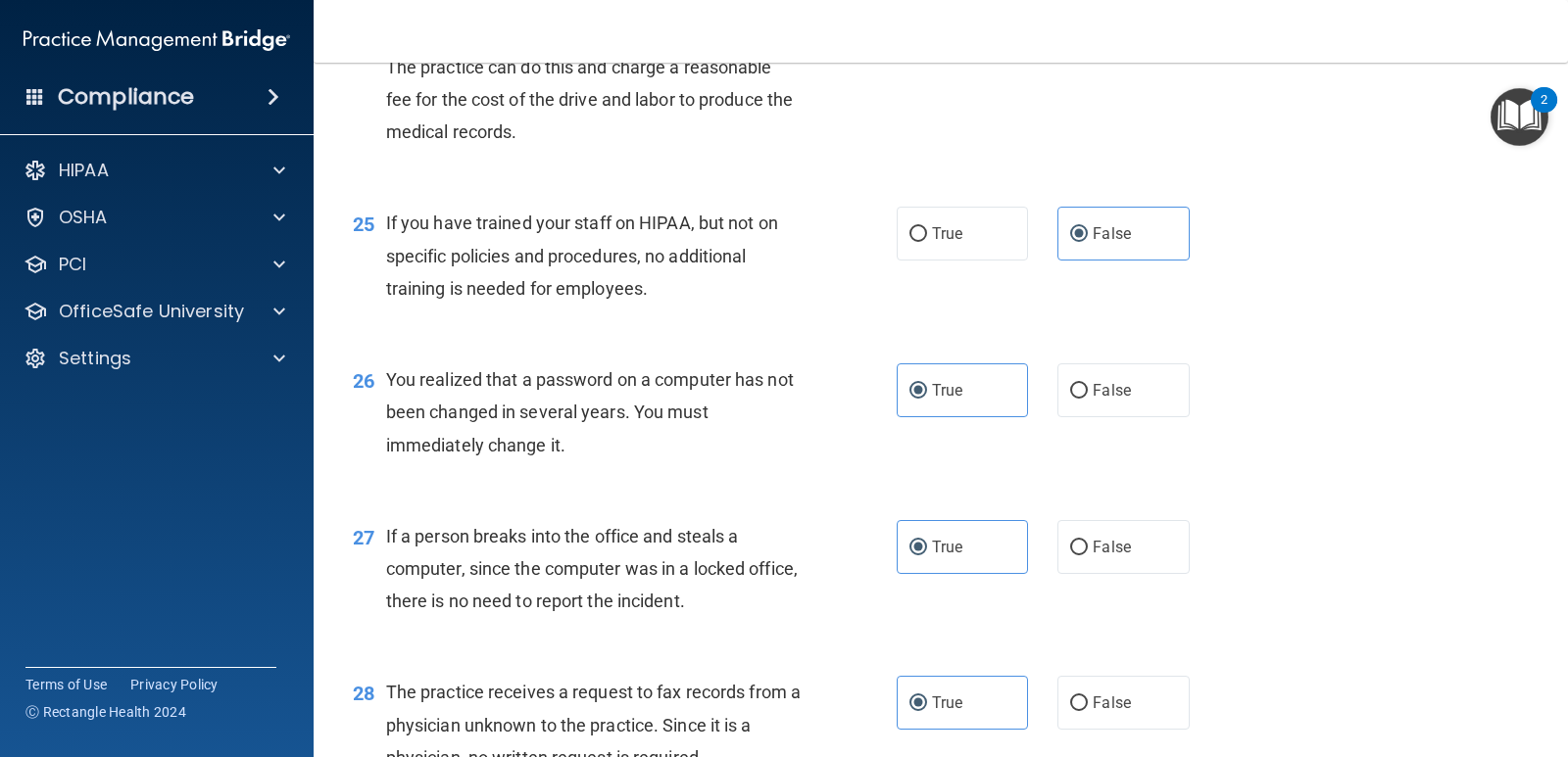
scroll to position [4412, 0]
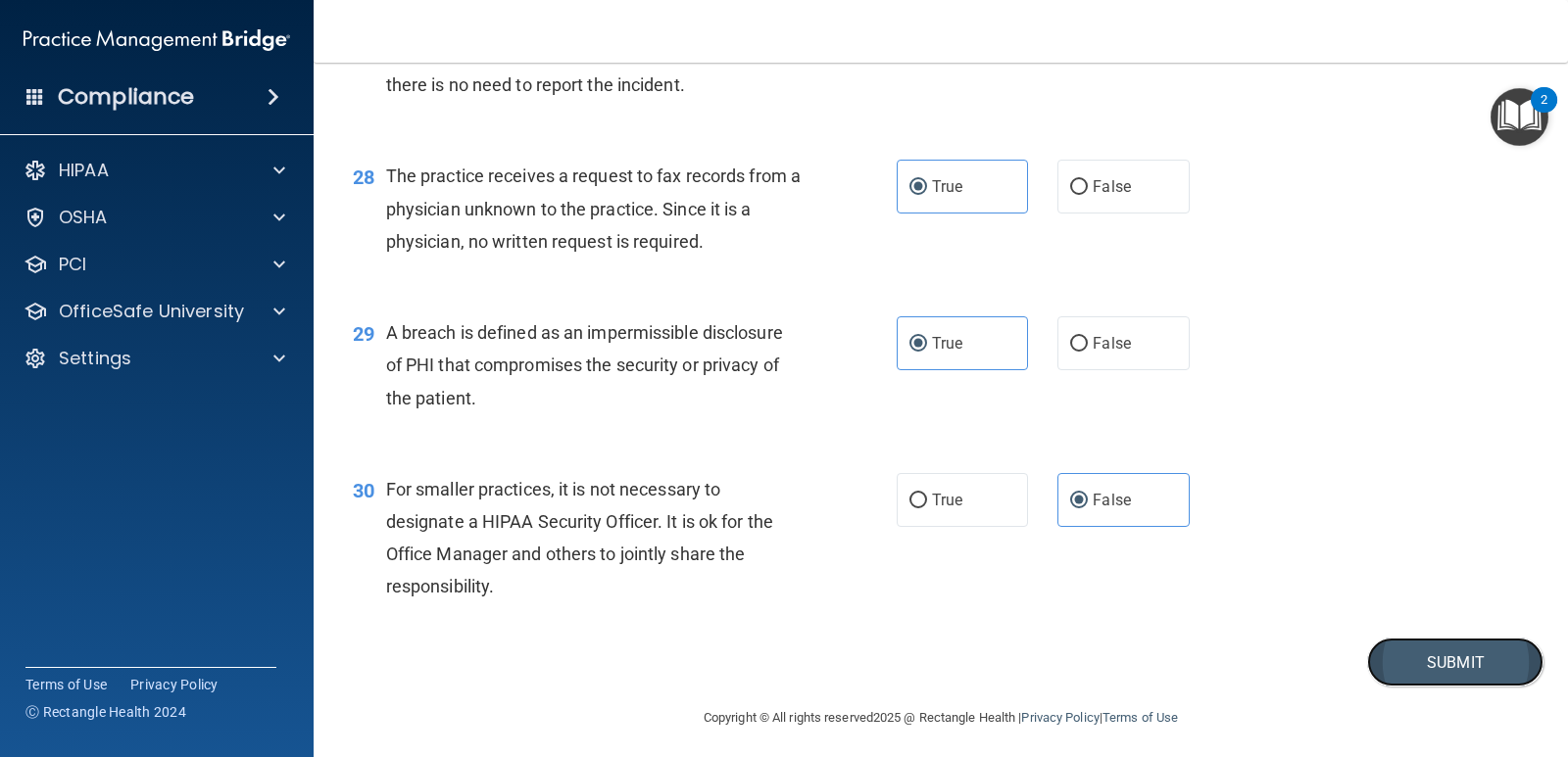
click at [1425, 659] on button "Submit" at bounding box center [1455, 663] width 176 height 50
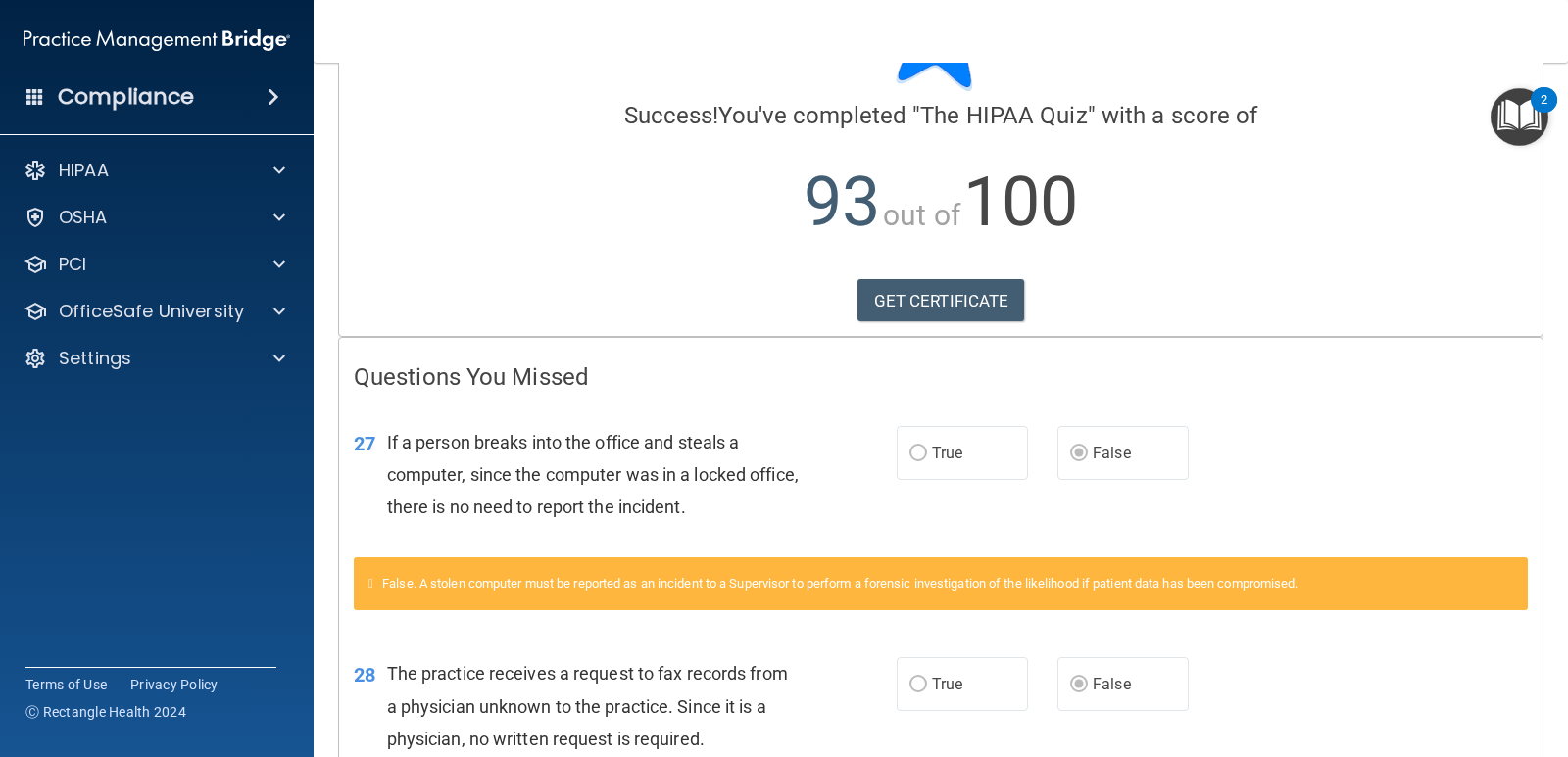
scroll to position [122, 0]
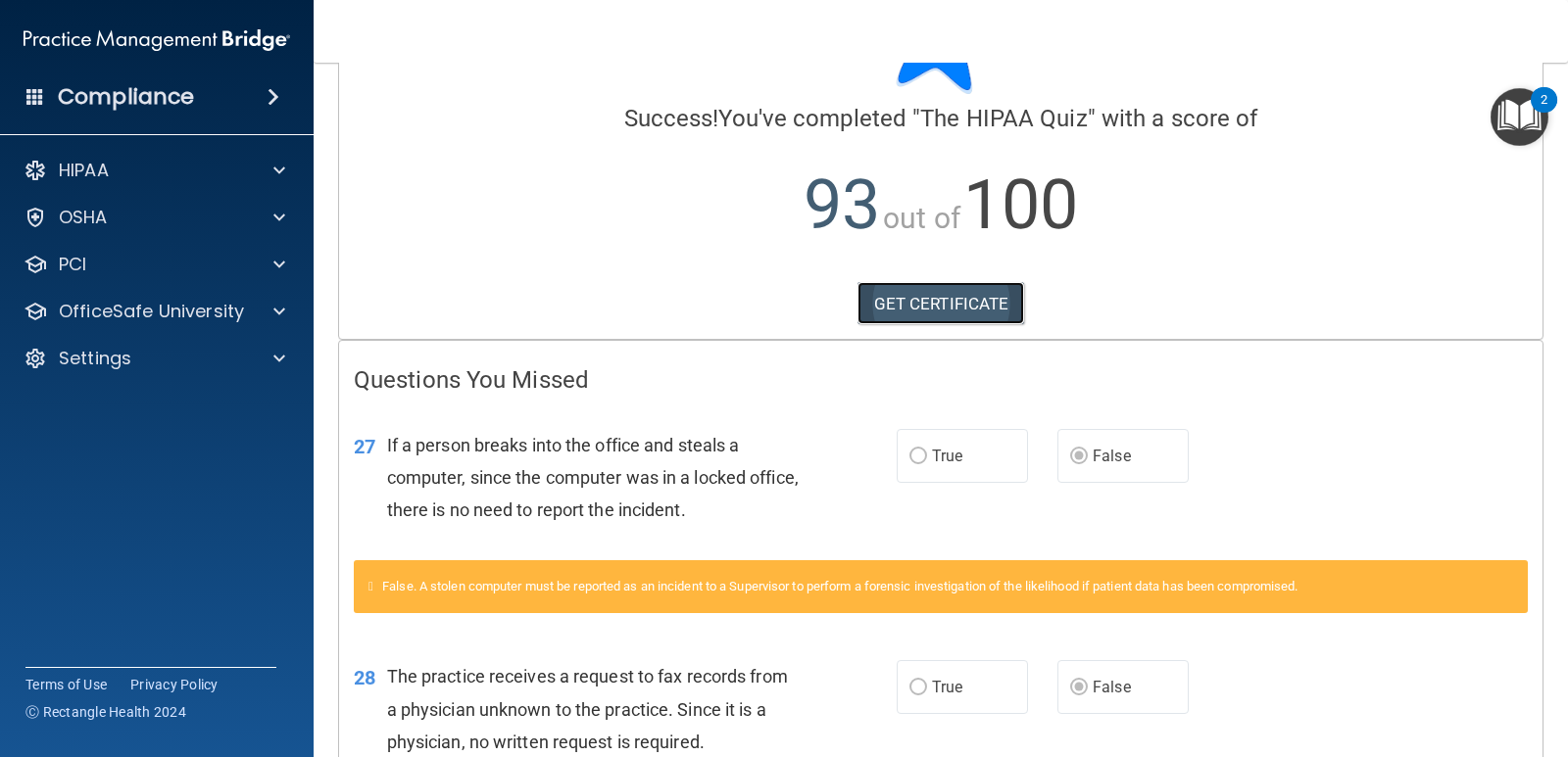
click at [912, 296] on link "GET CERTIFICATE" at bounding box center [941, 303] width 168 height 43
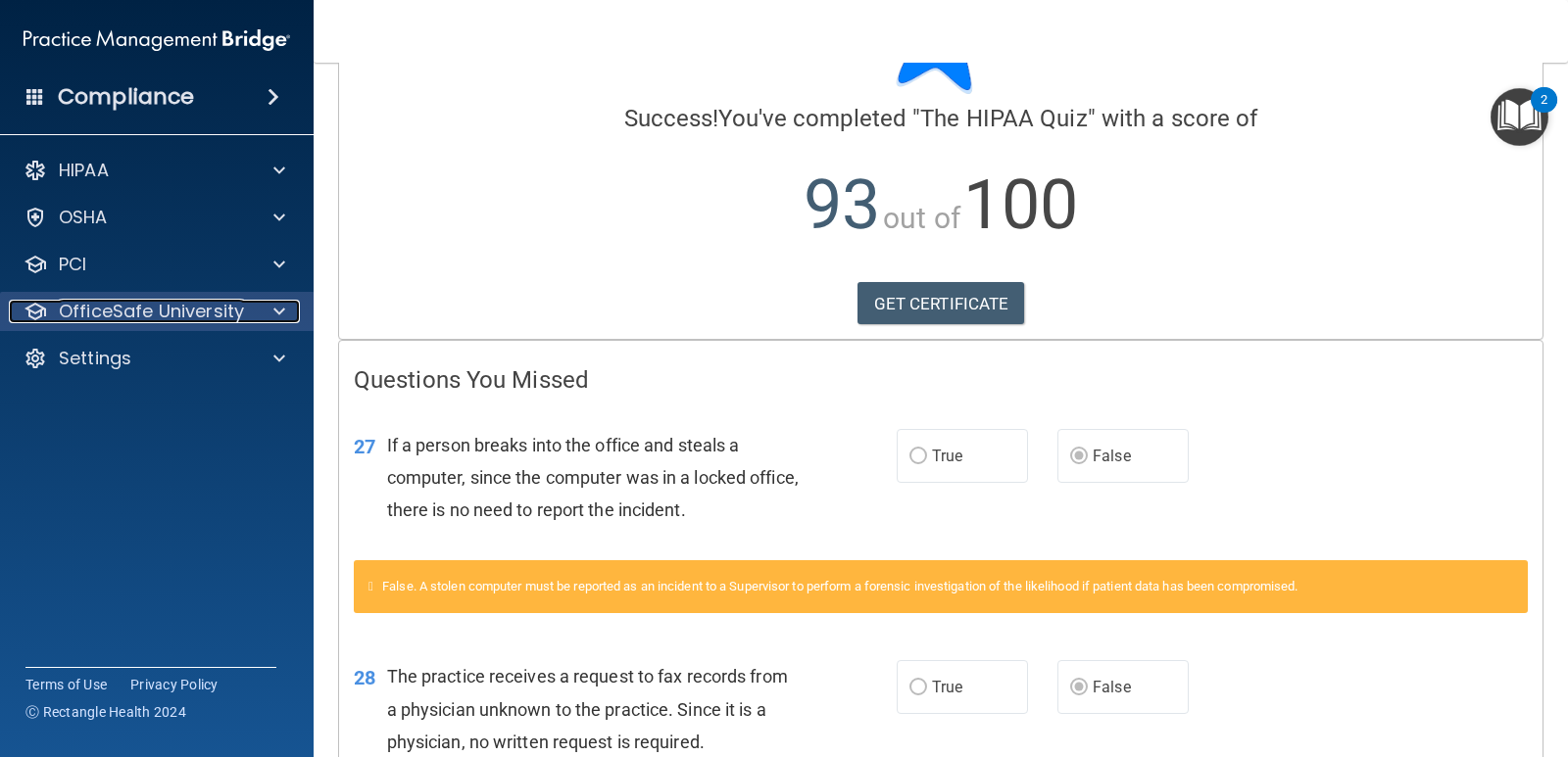
click at [178, 307] on p "OfficeSafe University" at bounding box center [151, 311] width 185 height 24
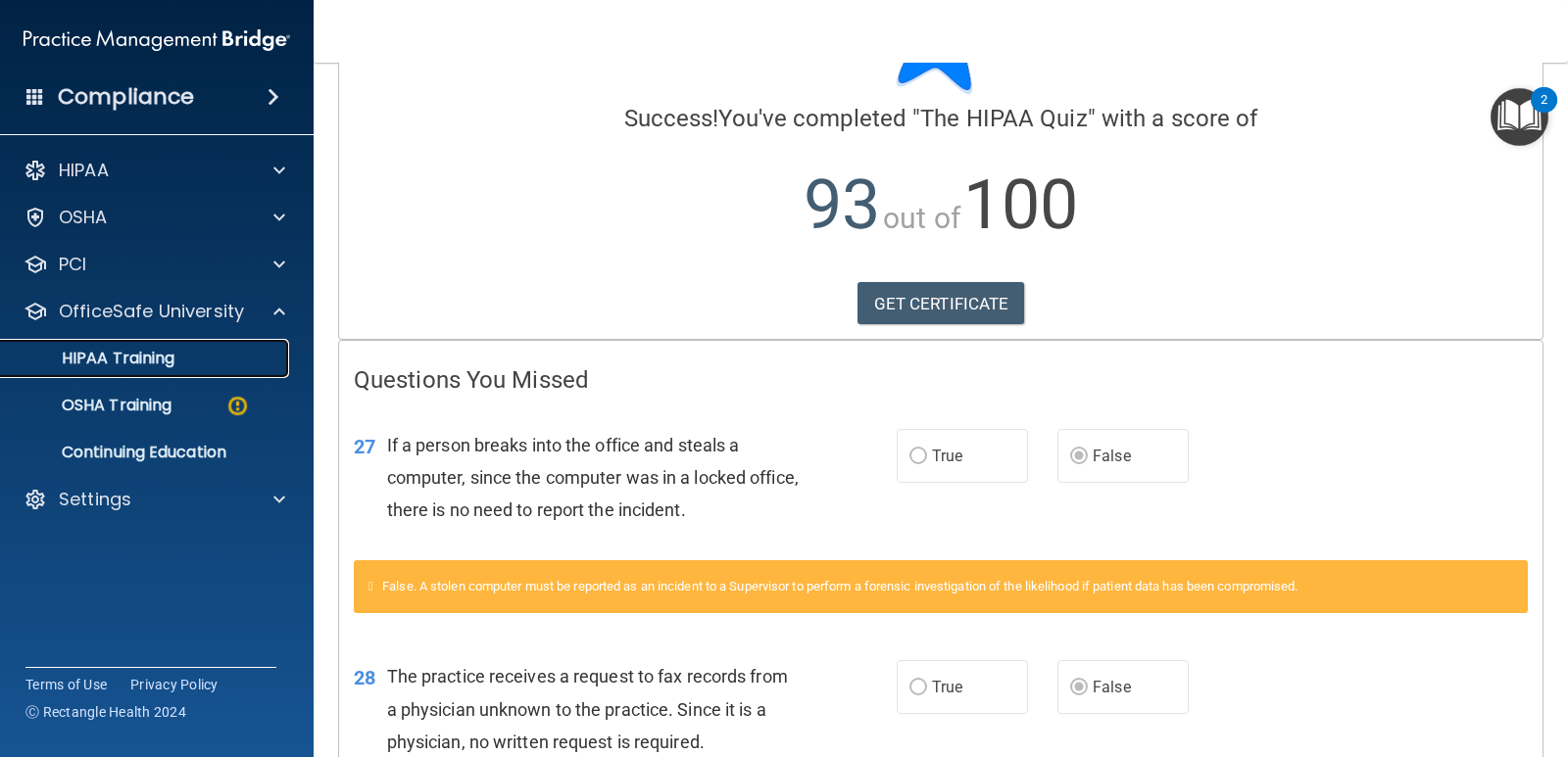
click at [166, 359] on p "HIPAA Training" at bounding box center [93, 359] width 162 height 20
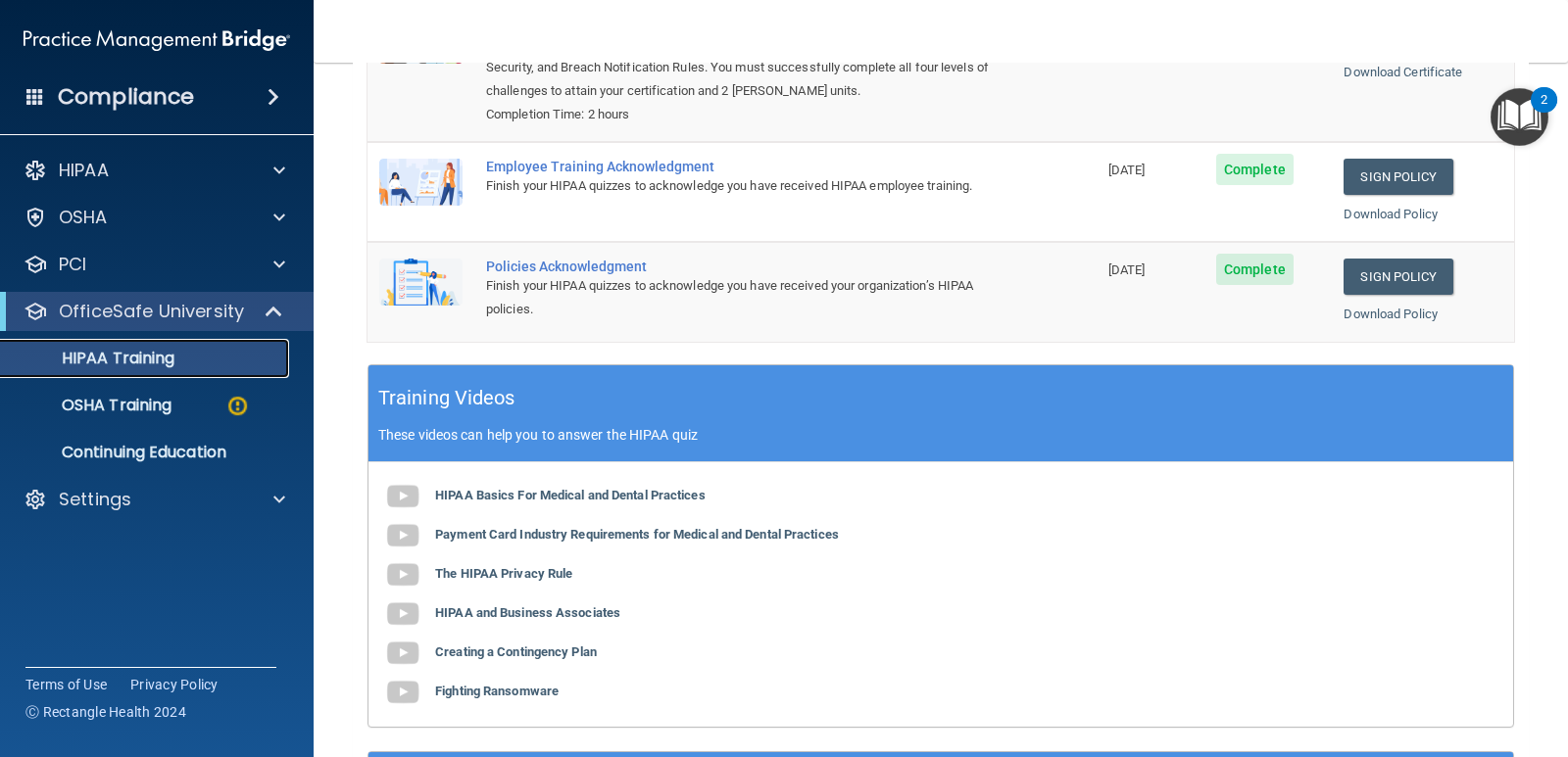
scroll to position [383, 0]
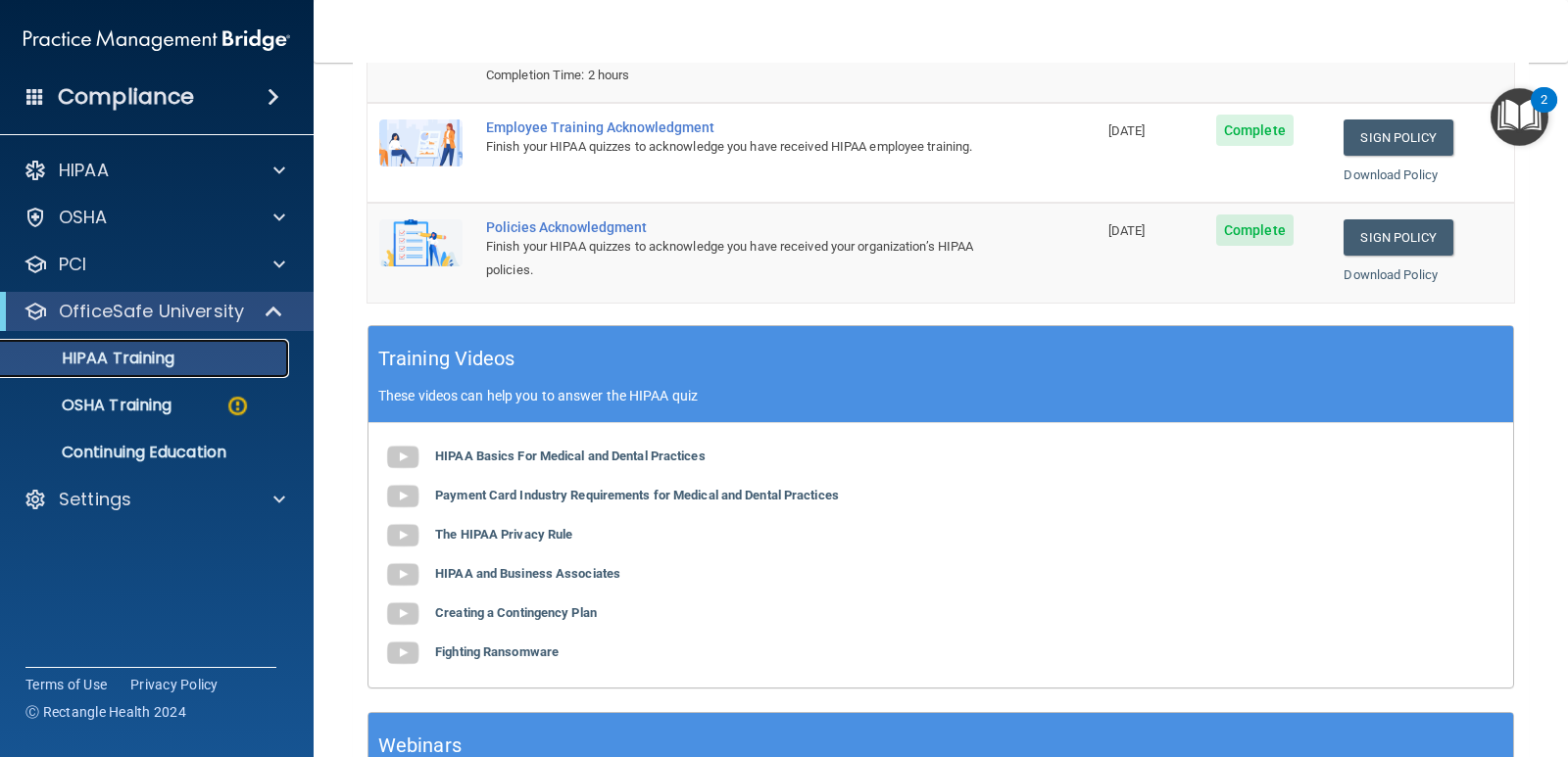
click at [183, 363] on div "HIPAA Training" at bounding box center [147, 359] width 268 height 20
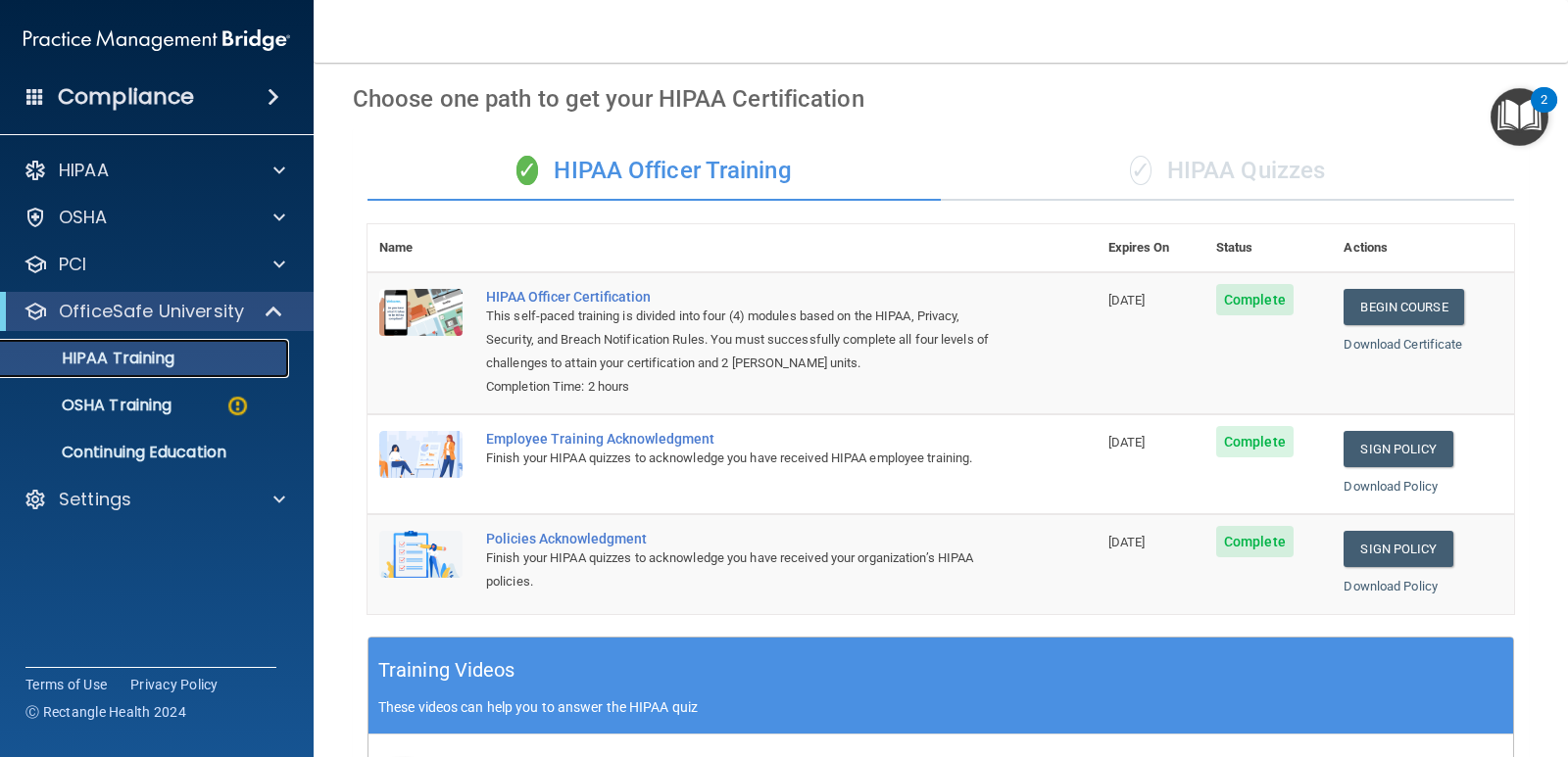
scroll to position [0, 0]
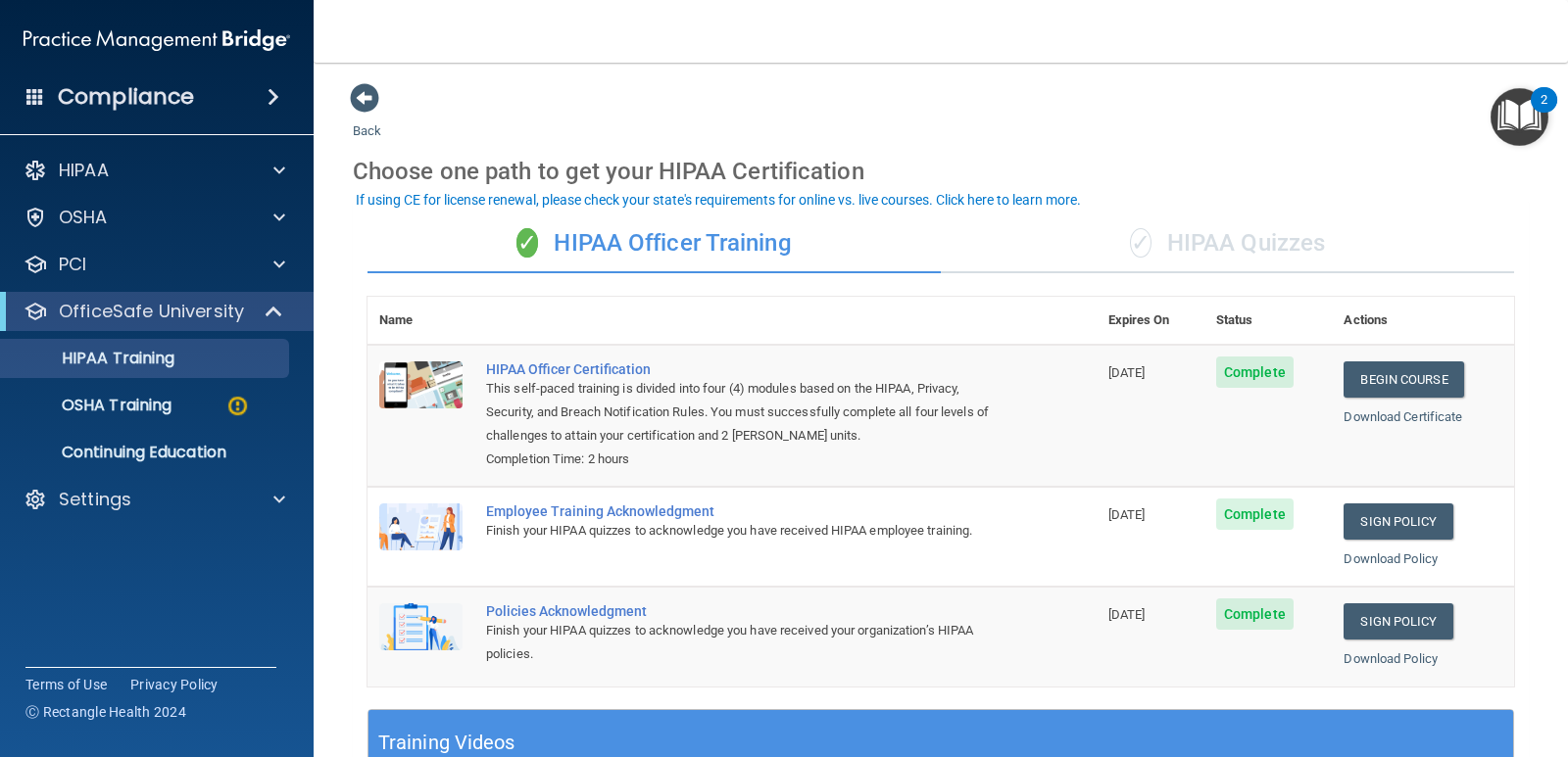
click at [1190, 244] on div "✓ HIPAA Quizzes" at bounding box center [1227, 243] width 573 height 58
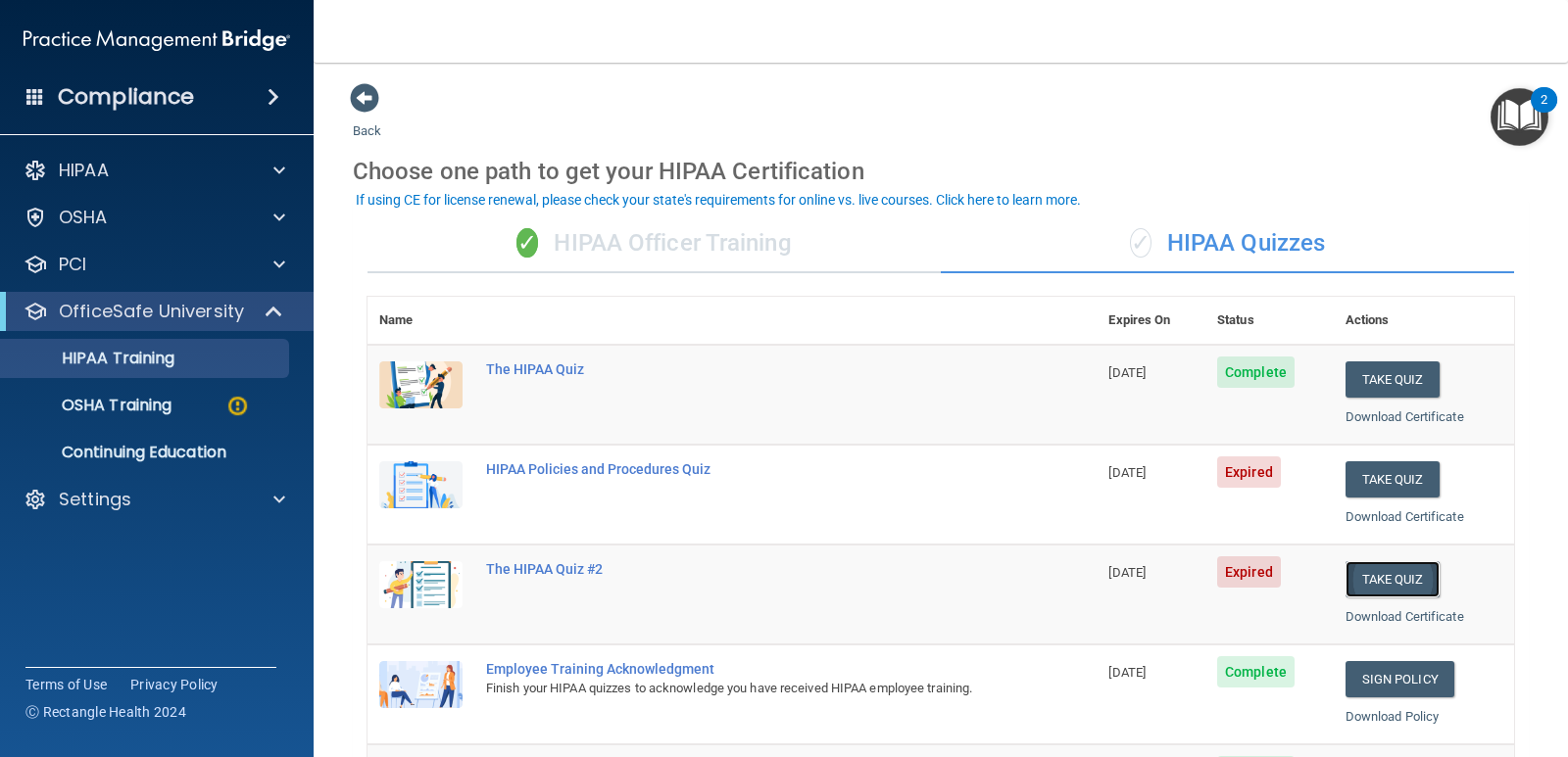
click at [1375, 578] on button "Take Quiz" at bounding box center [1392, 579] width 94 height 37
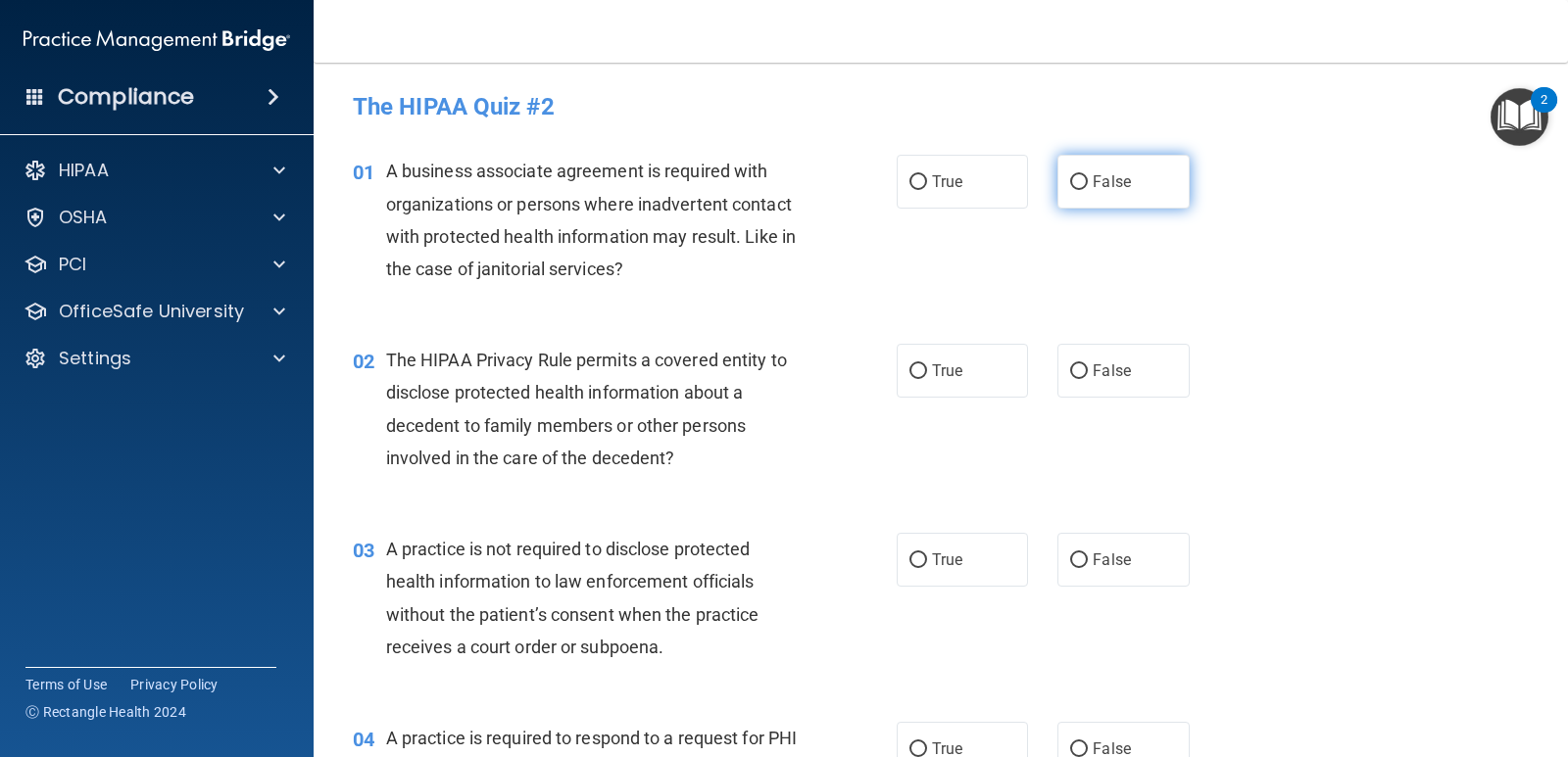
click at [1070, 184] on input "False" at bounding box center [1078, 182] width 18 height 15
radio input "true"
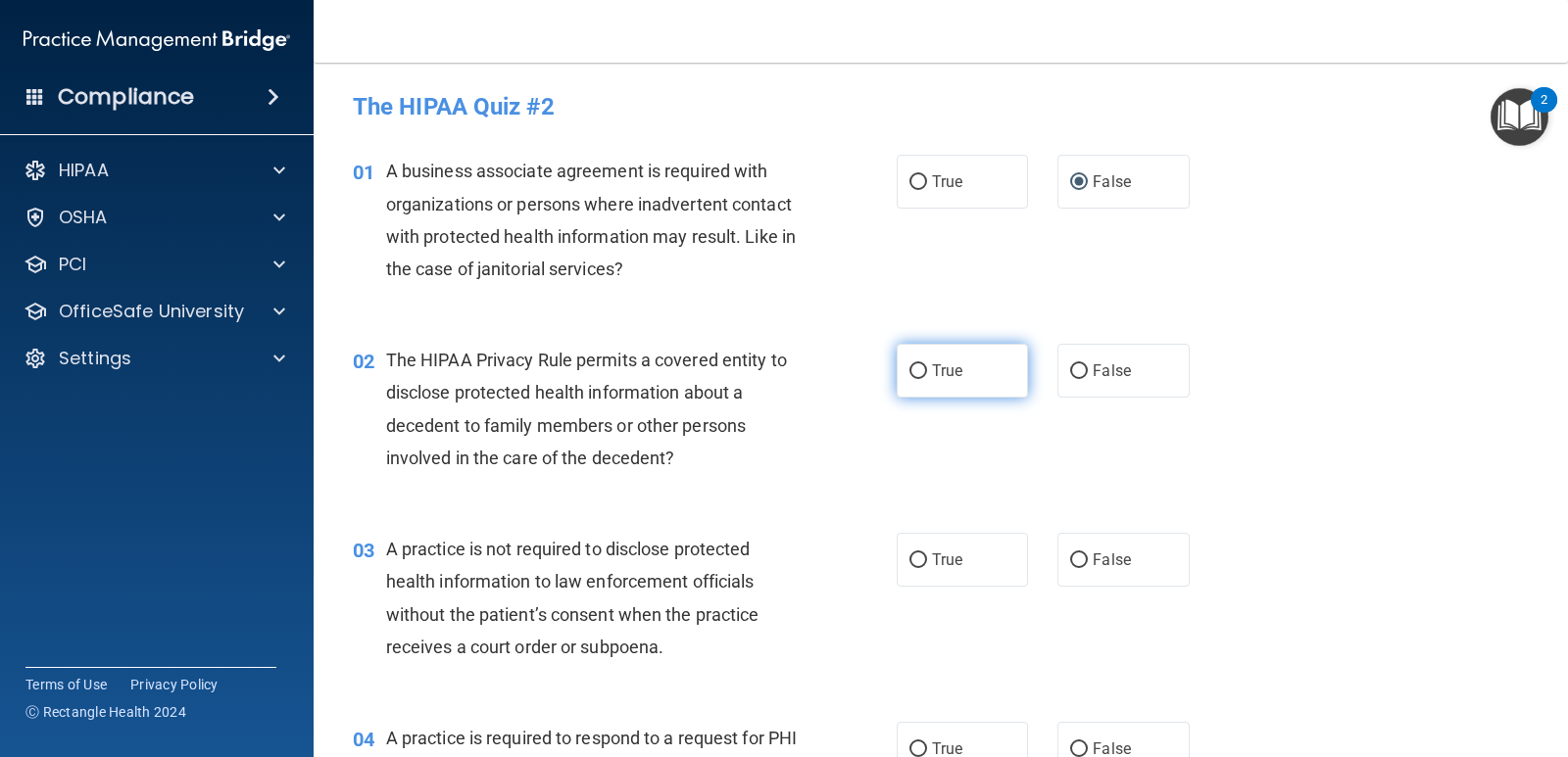
click at [910, 369] on input "True" at bounding box center [918, 372] width 18 height 15
radio input "true"
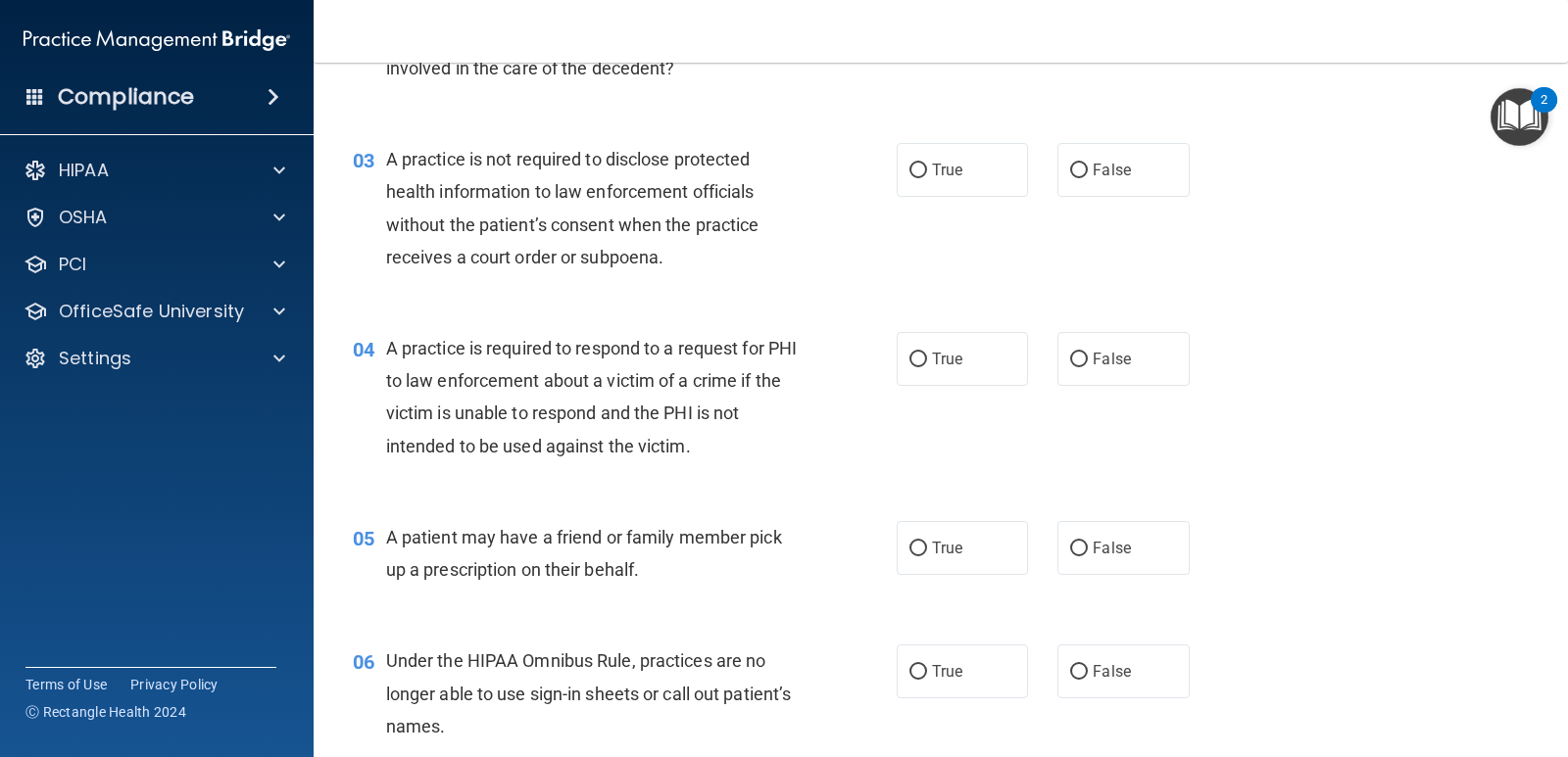
scroll to position [397, 0]
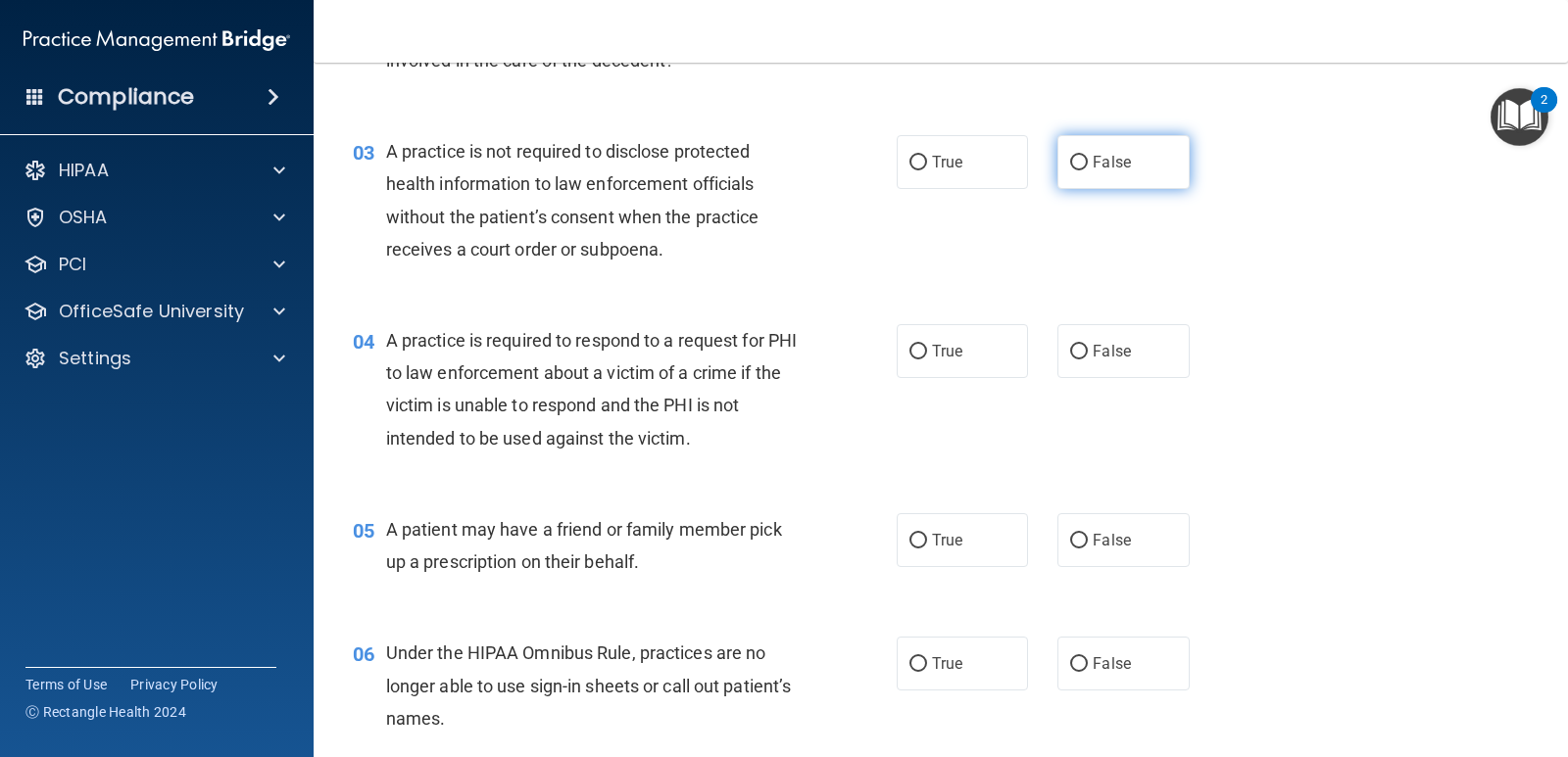
click at [1077, 161] on input "False" at bounding box center [1078, 162] width 18 height 15
radio input "true"
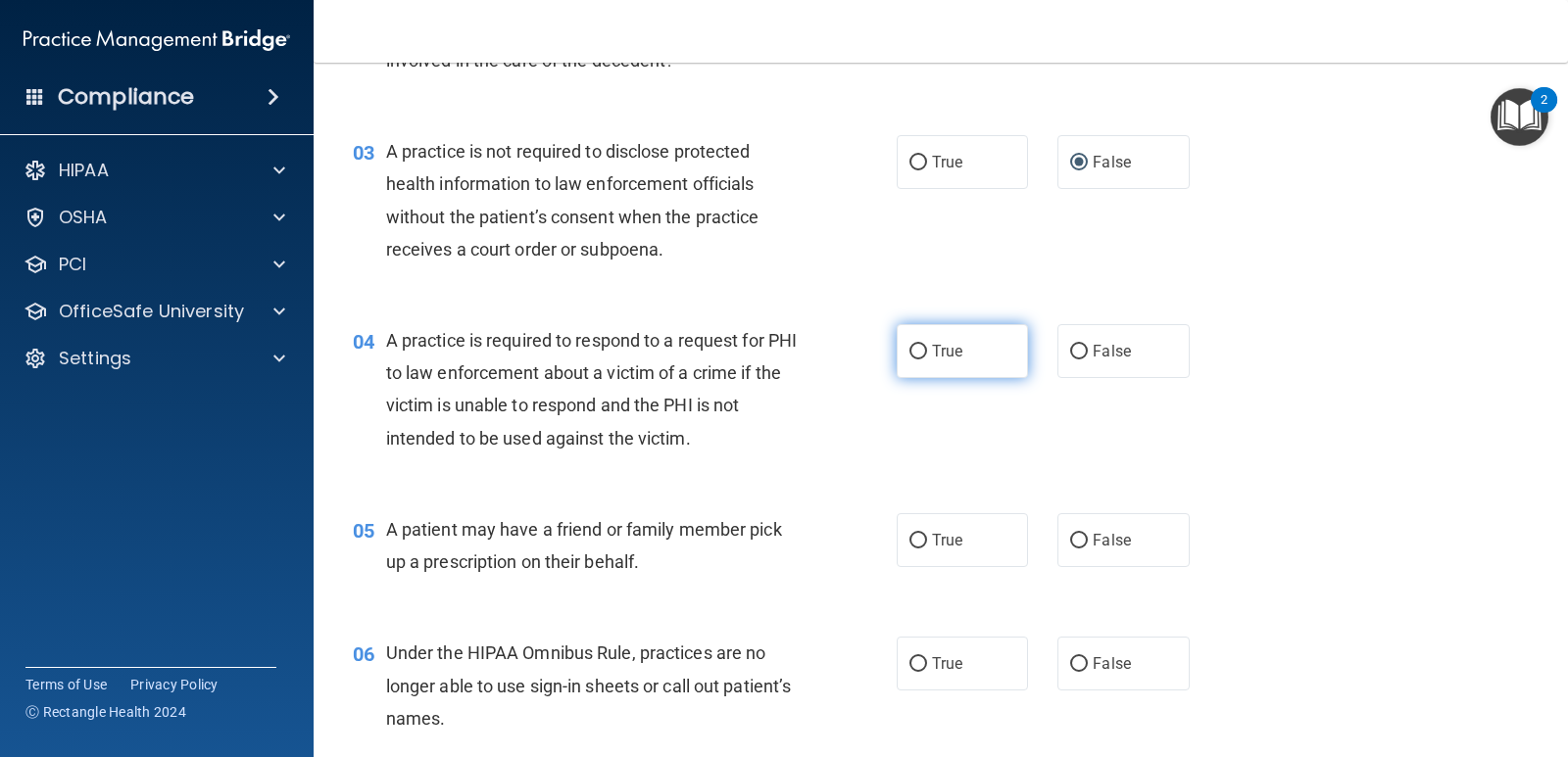
click at [914, 348] on input "True" at bounding box center [918, 352] width 18 height 15
radio input "true"
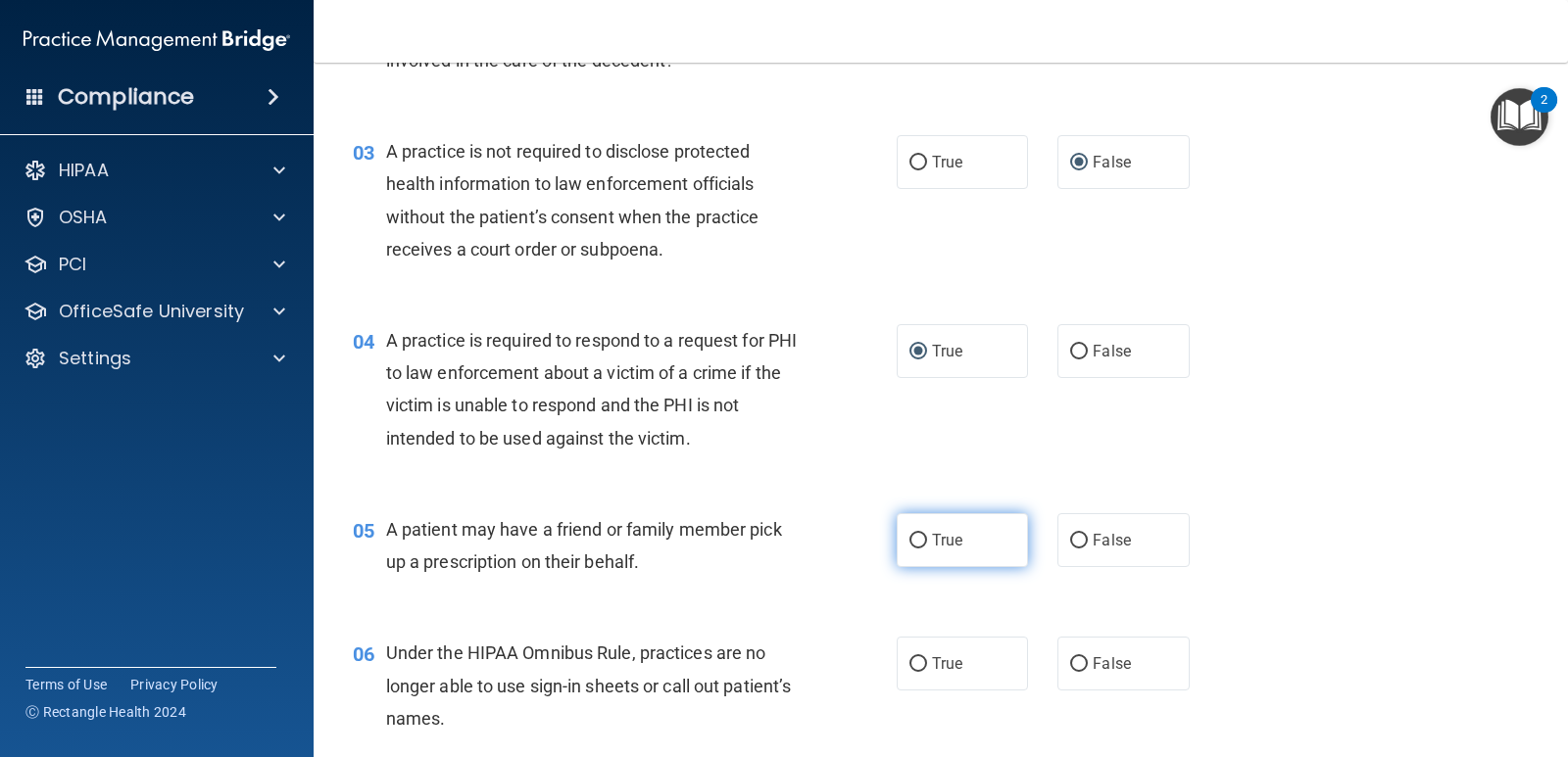
click at [909, 539] on input "True" at bounding box center [918, 541] width 18 height 15
radio input "true"
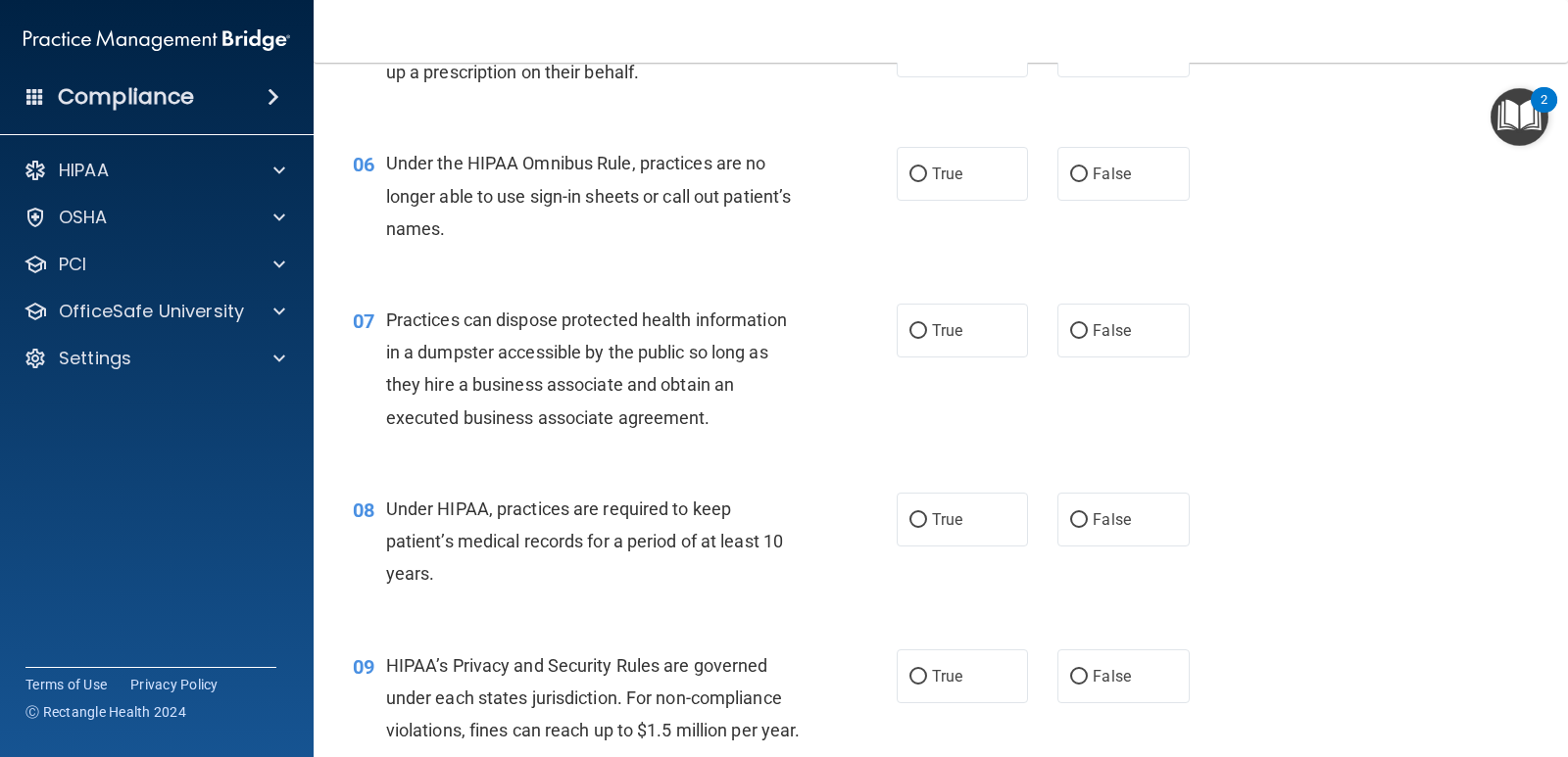
scroll to position [903, 0]
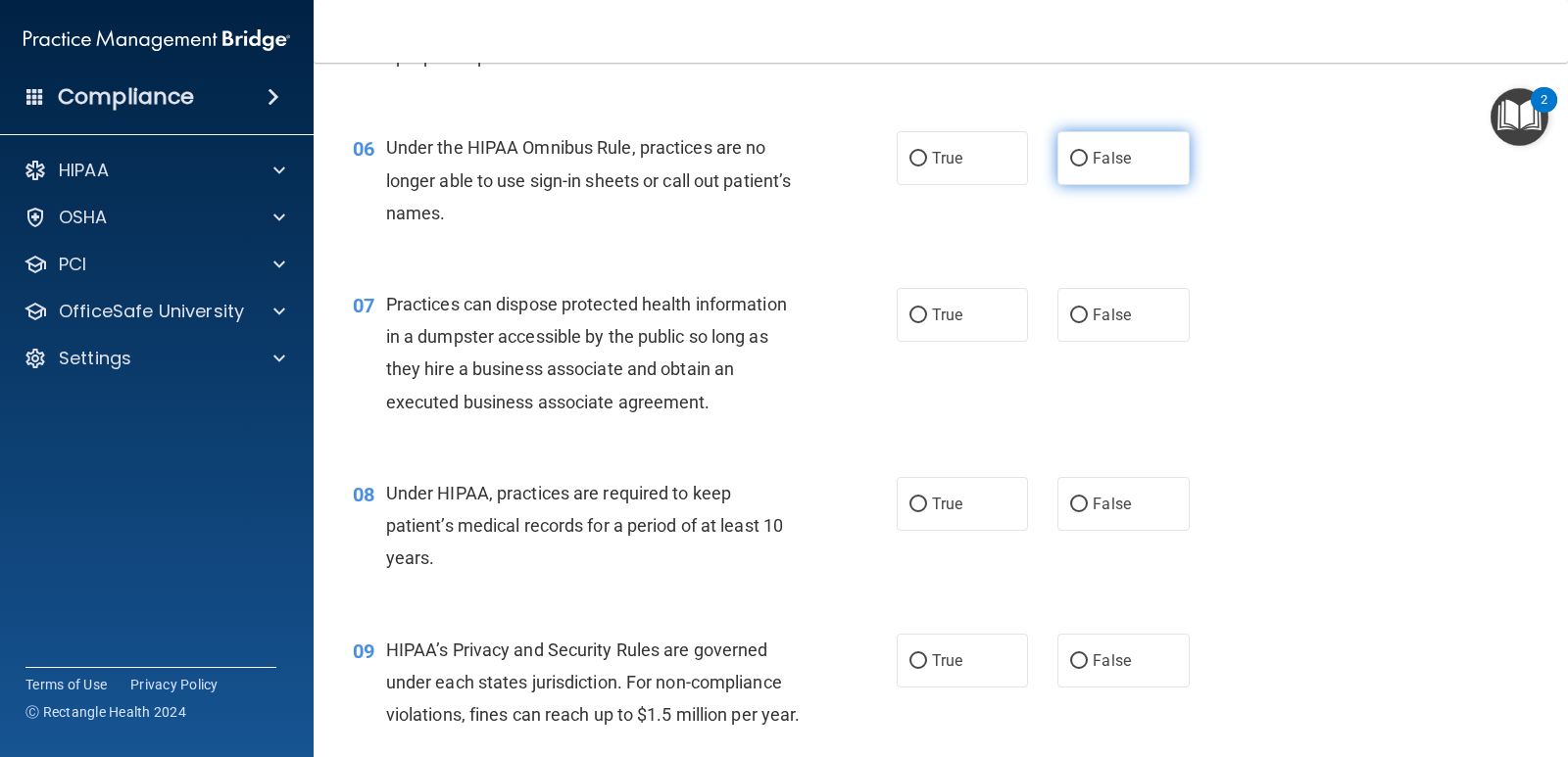
click at [1069, 157] on input "False" at bounding box center [1078, 159] width 18 height 15
radio input "true"
click at [1069, 319] on input "False" at bounding box center [1078, 315] width 18 height 15
radio input "true"
click at [1069, 504] on input "False" at bounding box center [1078, 504] width 18 height 15
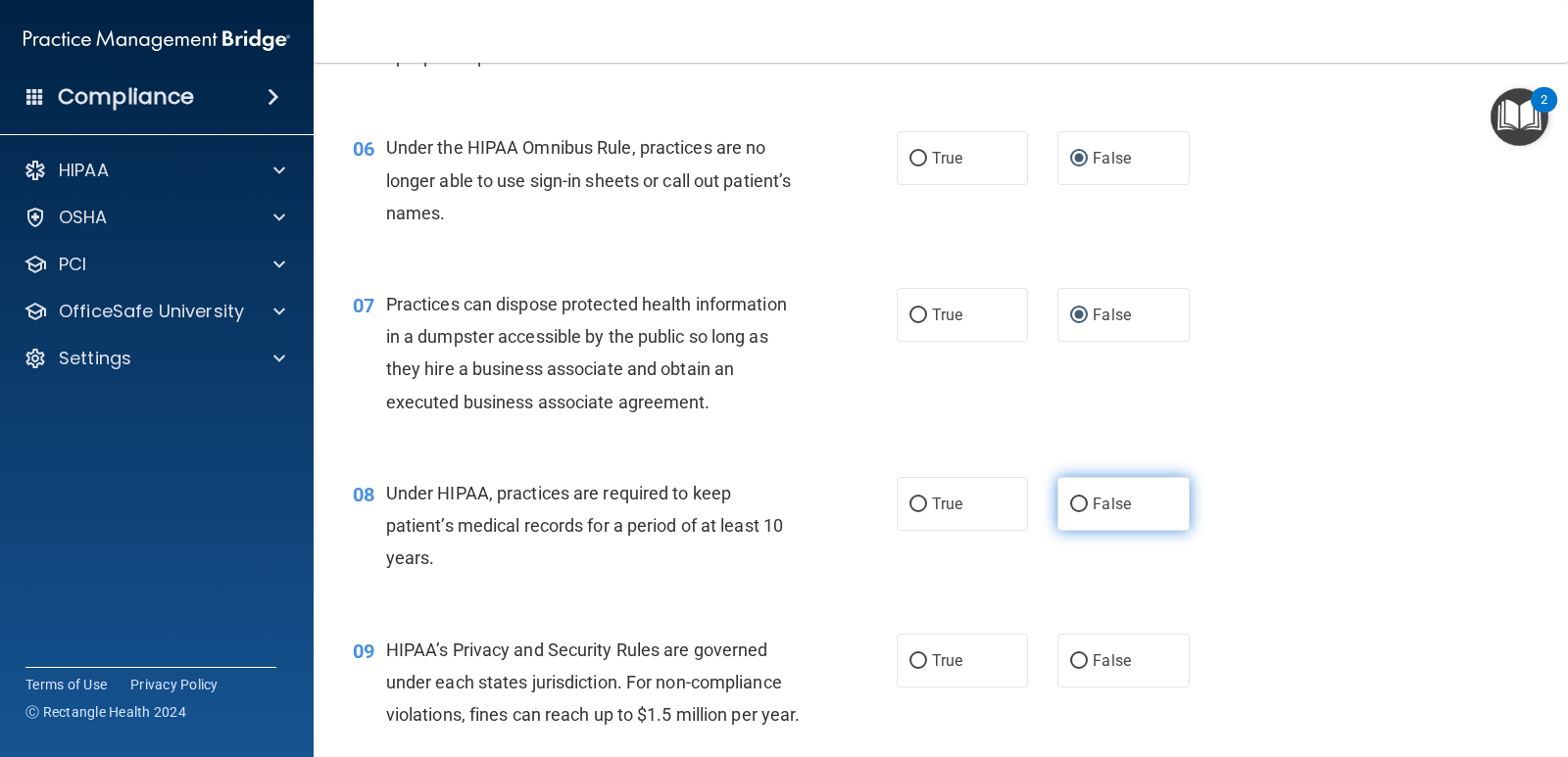
radio input "true"
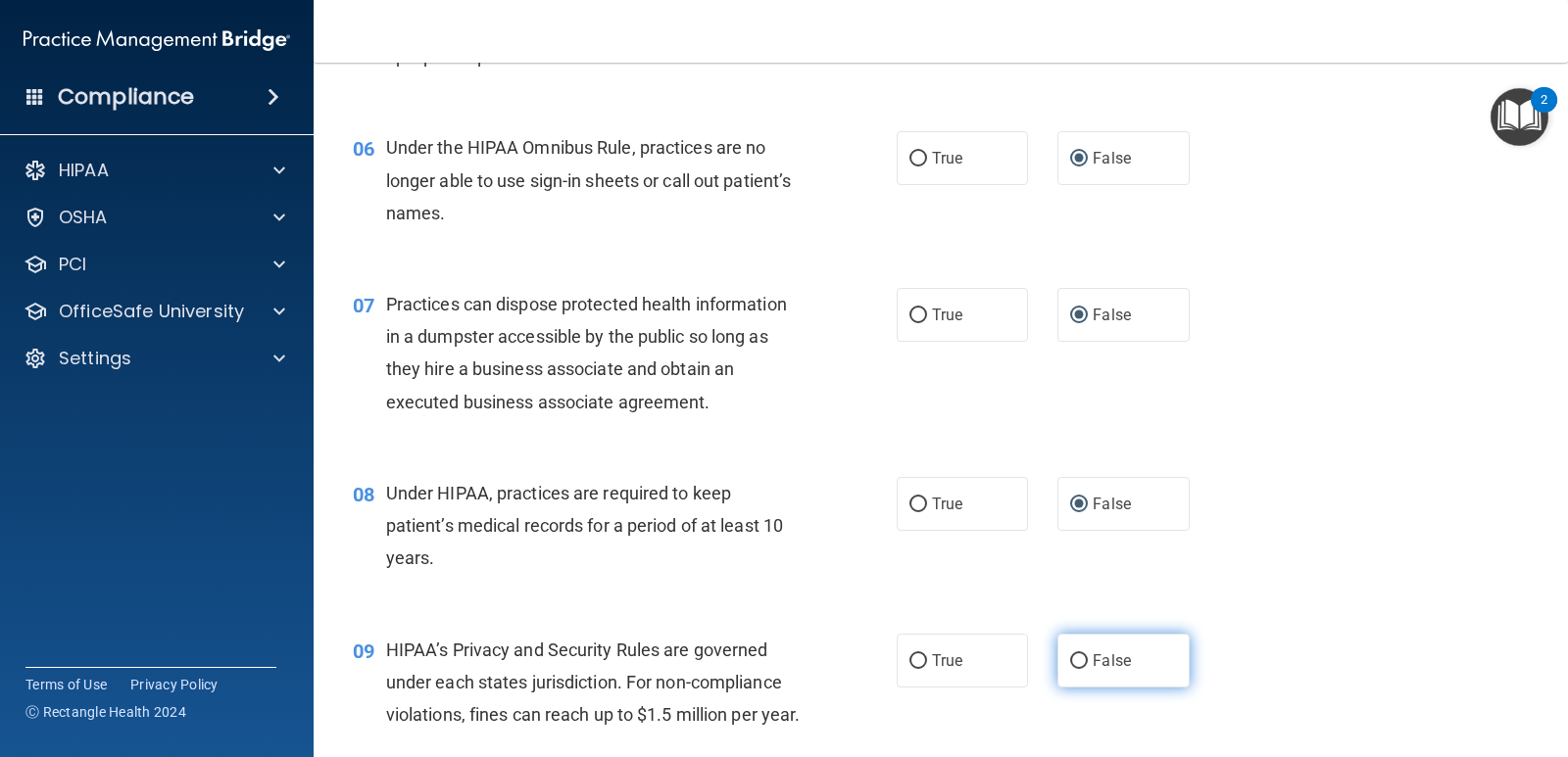
click at [1071, 664] on input "False" at bounding box center [1078, 661] width 18 height 15
radio input "true"
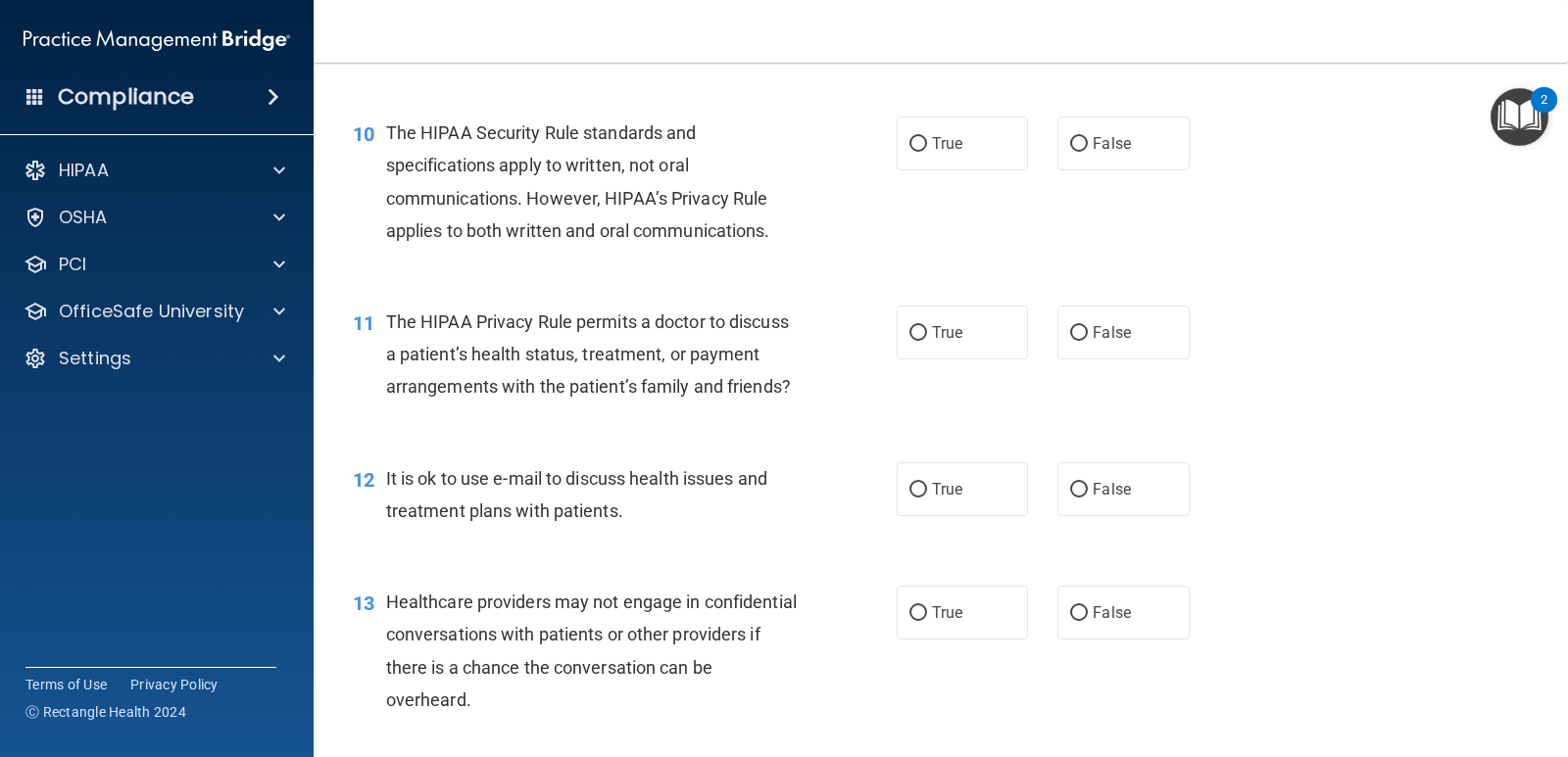
scroll to position [1583, 0]
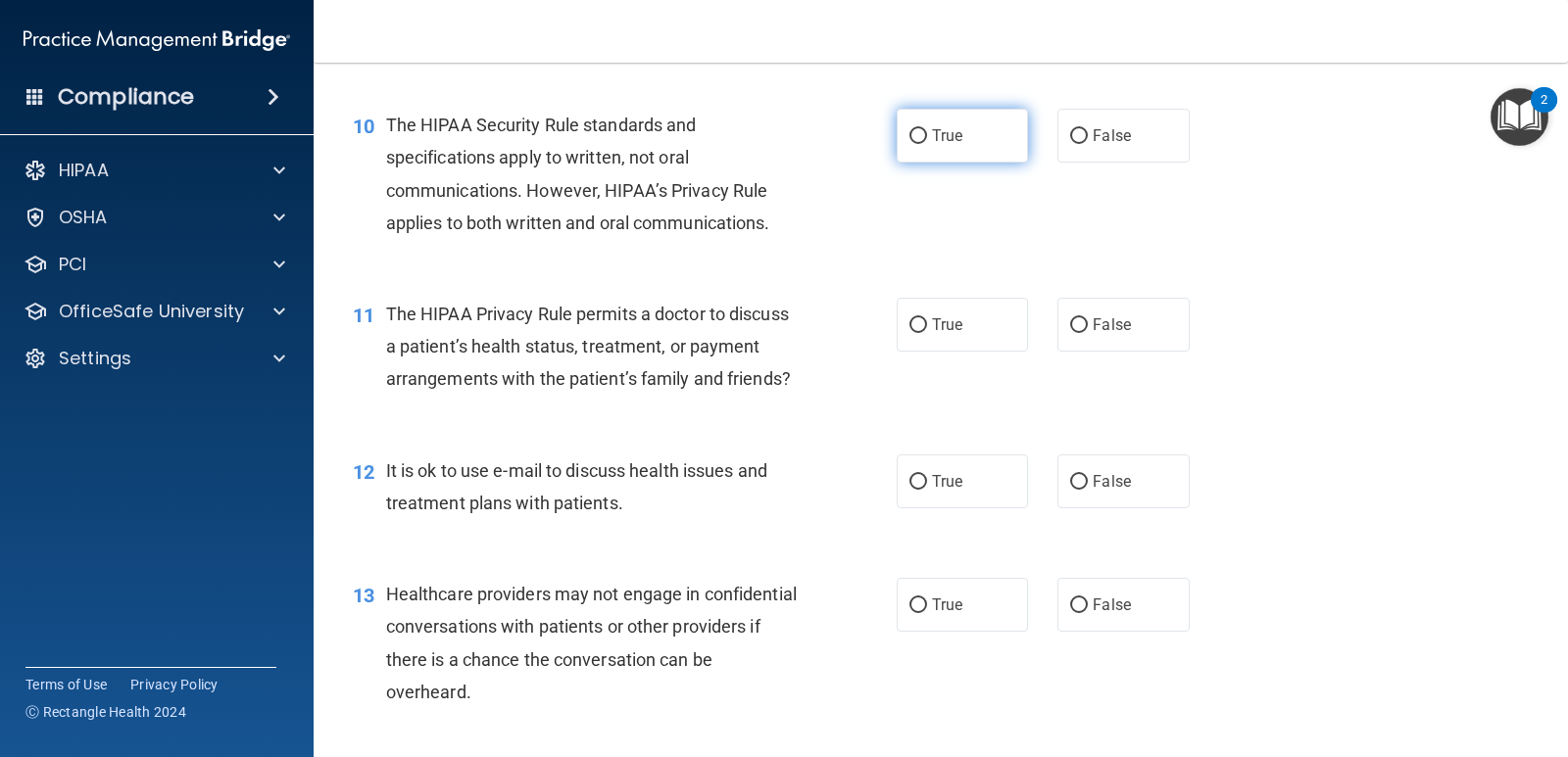
click at [914, 144] on input "True" at bounding box center [918, 136] width 18 height 15
radio input "true"
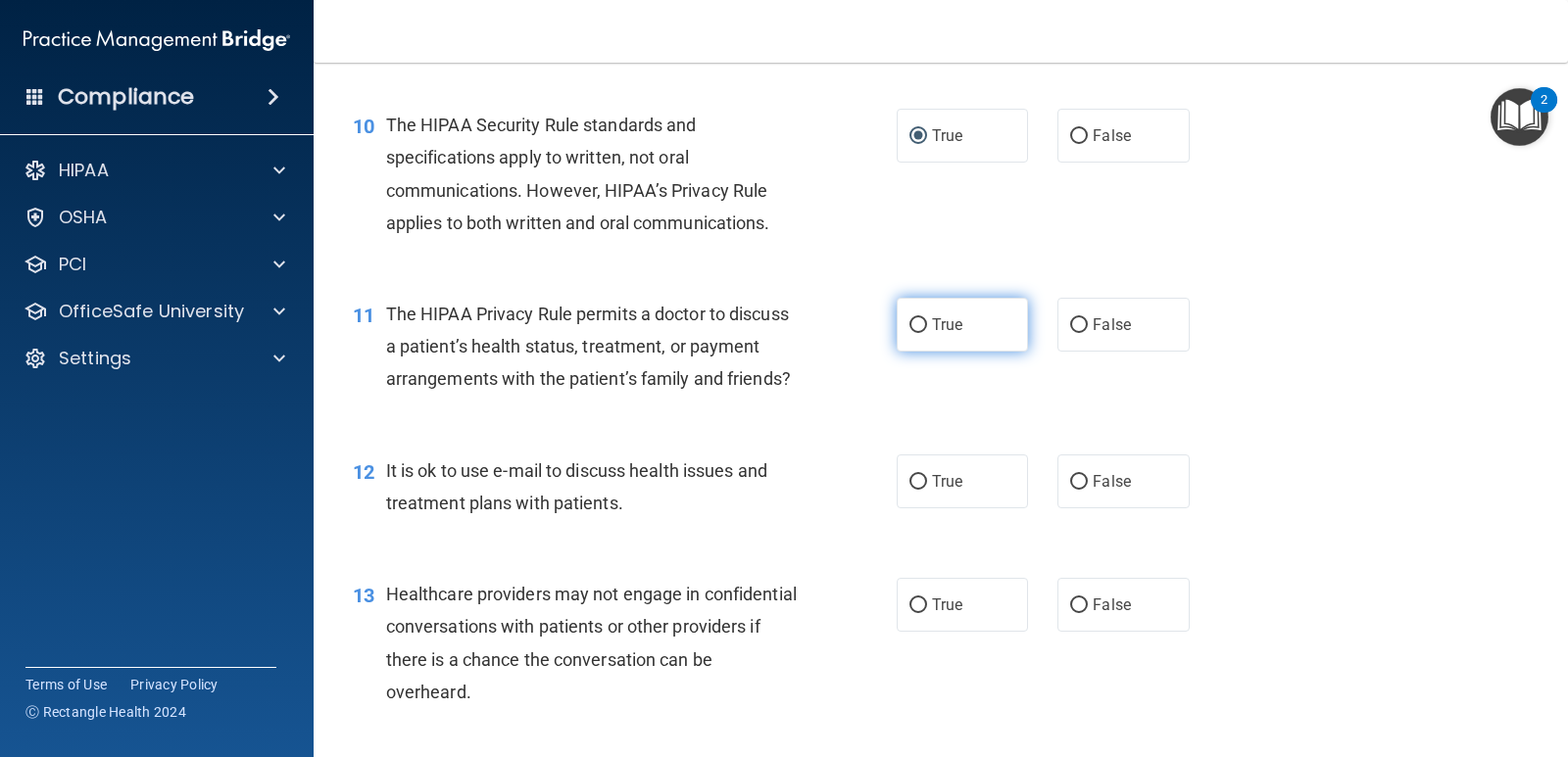
click at [920, 352] on label "True" at bounding box center [961, 325] width 131 height 54
click at [920, 333] on input "True" at bounding box center [918, 325] width 18 height 15
radio input "true"
click at [913, 489] on input "True" at bounding box center [918, 482] width 18 height 15
radio input "true"
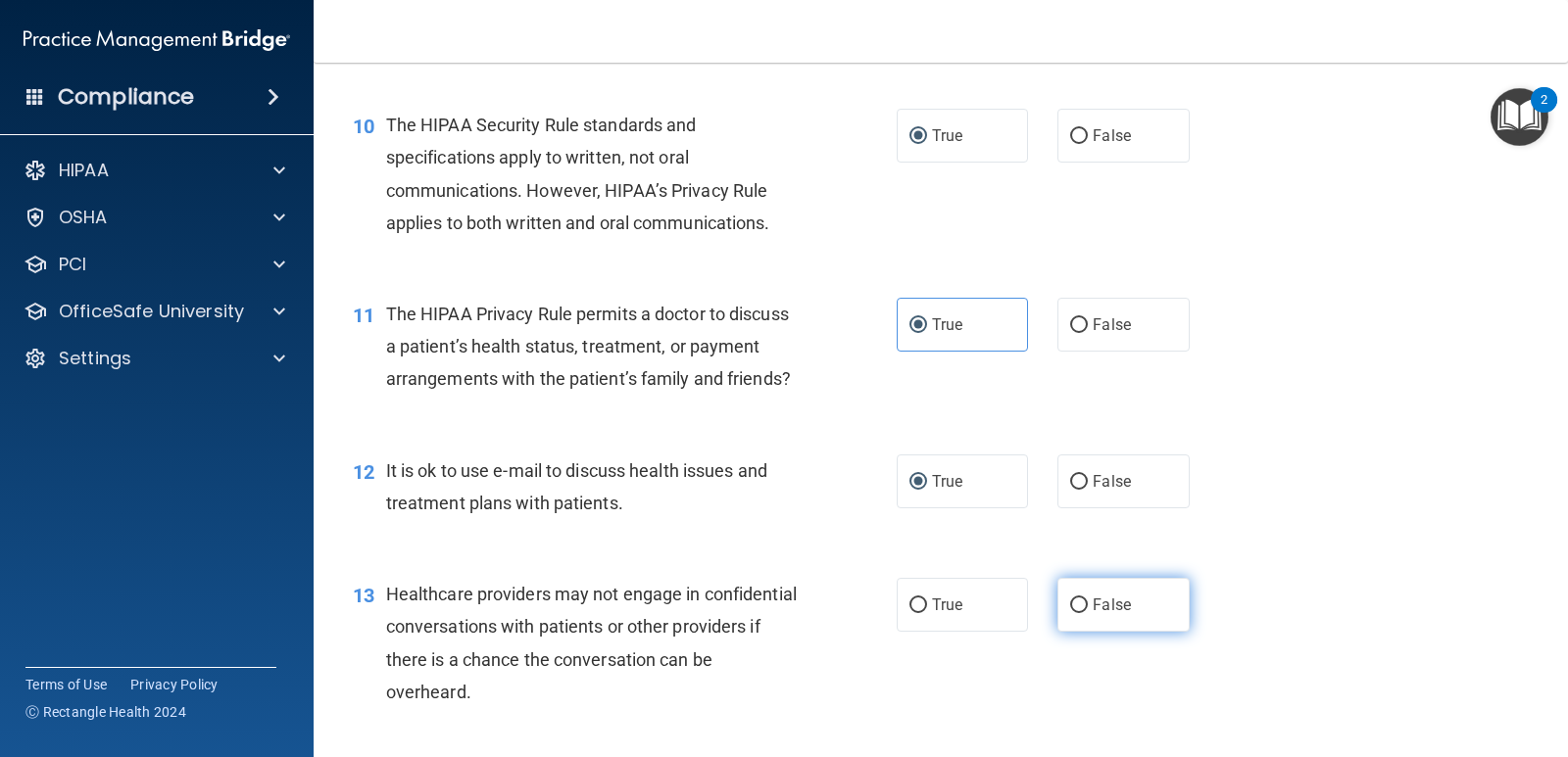
click at [1069, 613] on input "False" at bounding box center [1078, 605] width 18 height 15
radio input "true"
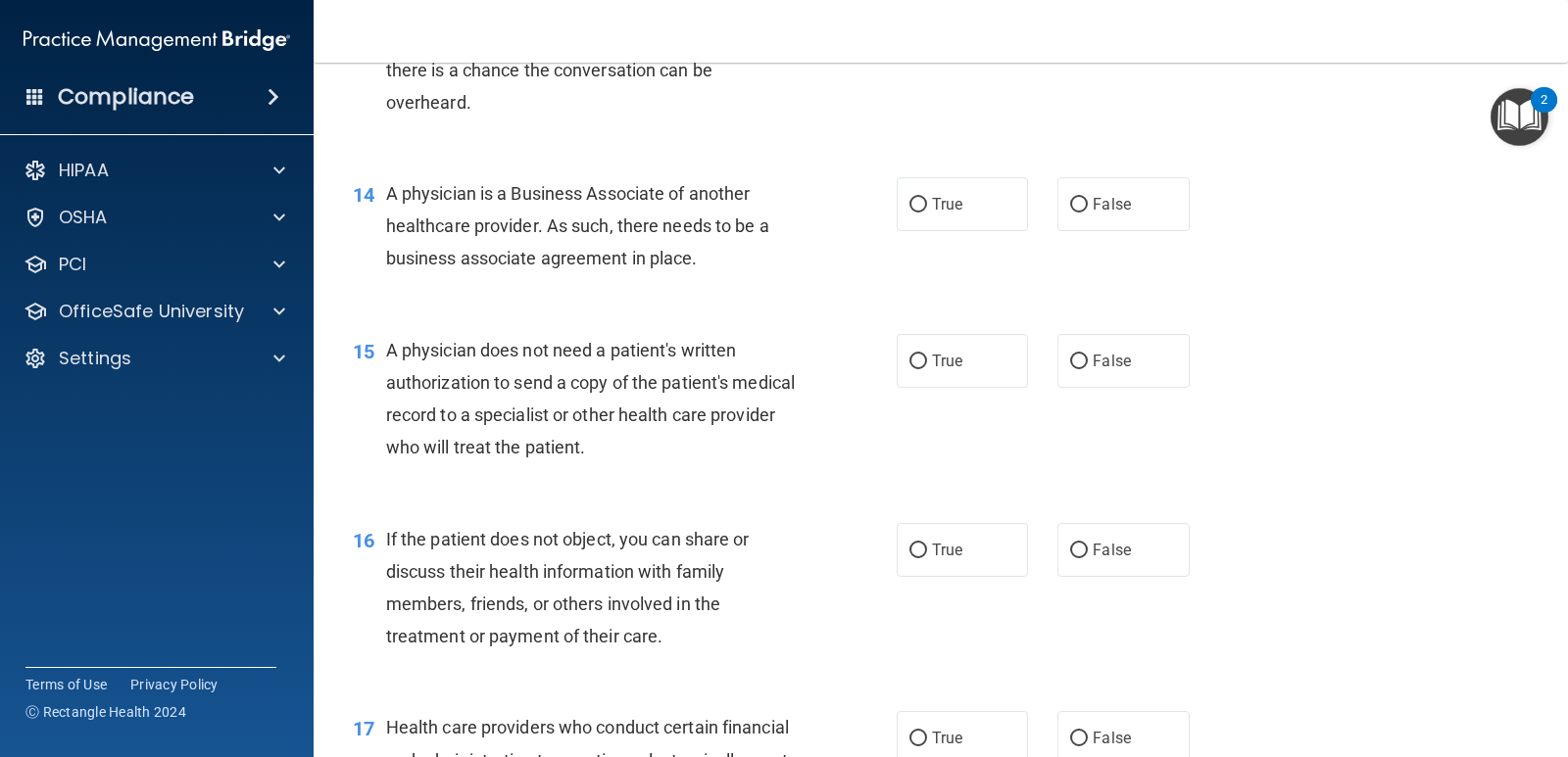
scroll to position [2180, 0]
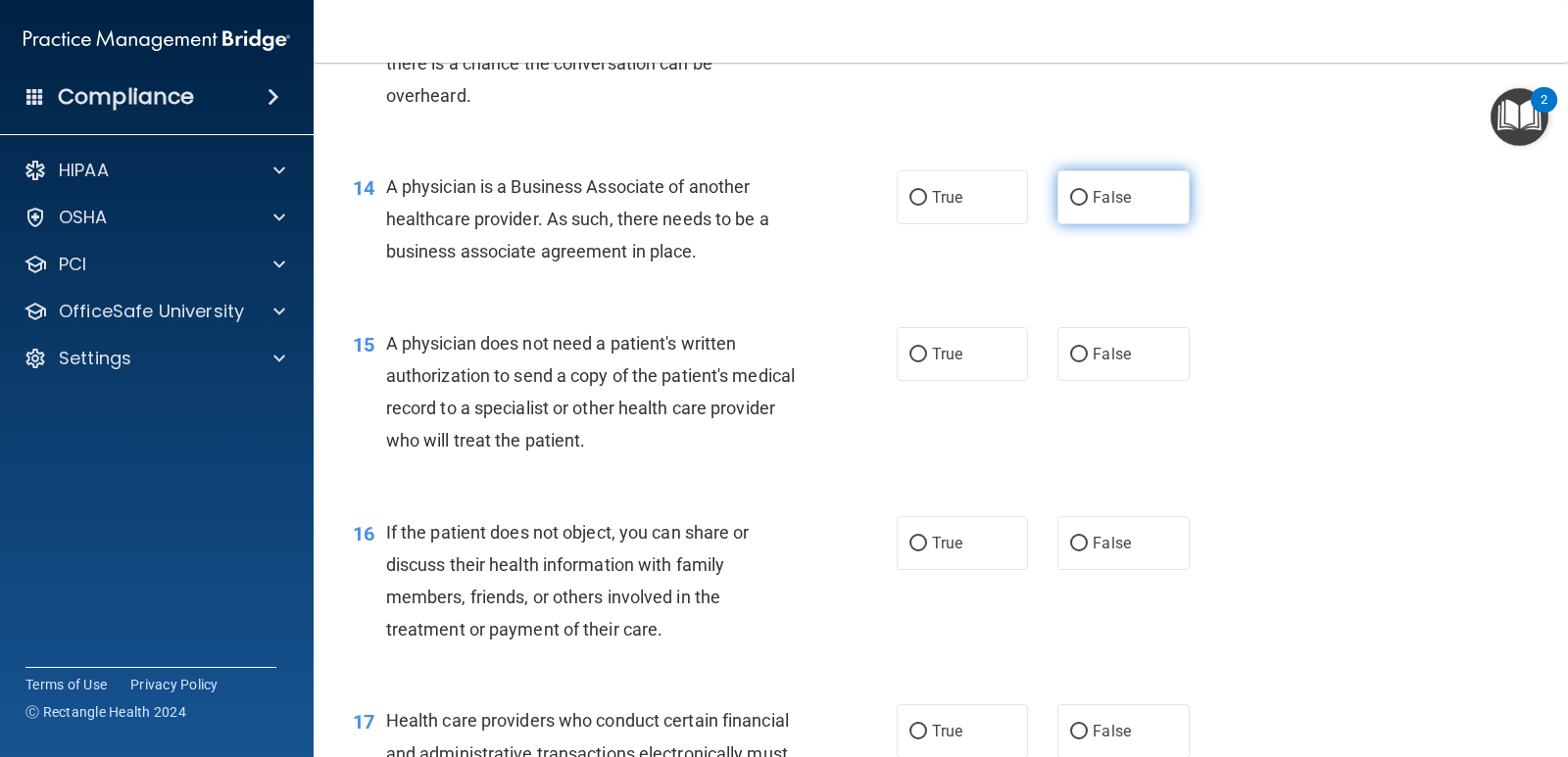
click at [1073, 206] on input "False" at bounding box center [1078, 198] width 18 height 15
radio input "true"
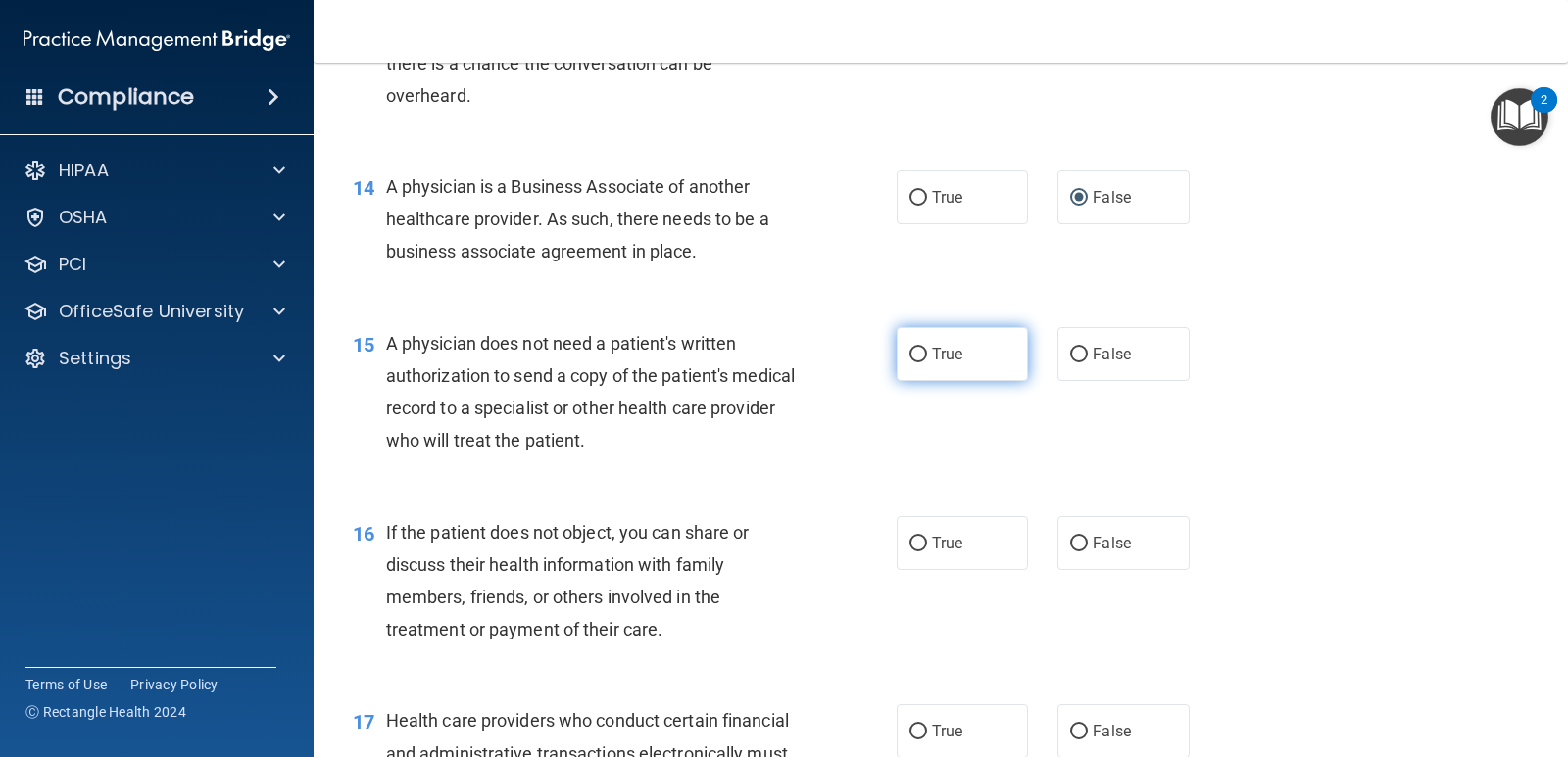
click at [910, 363] on input "True" at bounding box center [918, 355] width 18 height 15
radio input "true"
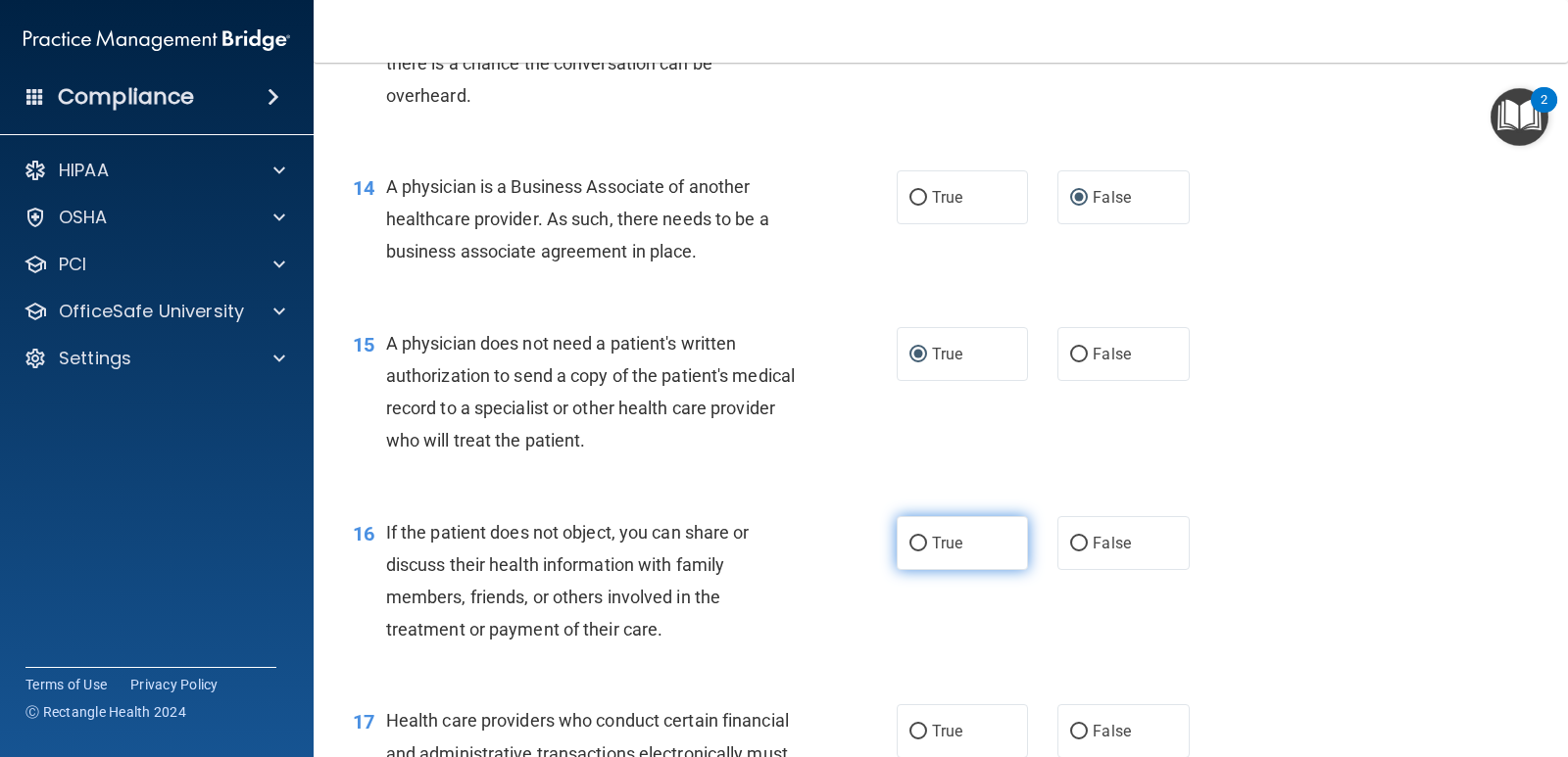
click at [914, 552] on input "True" at bounding box center [918, 544] width 18 height 15
radio input "true"
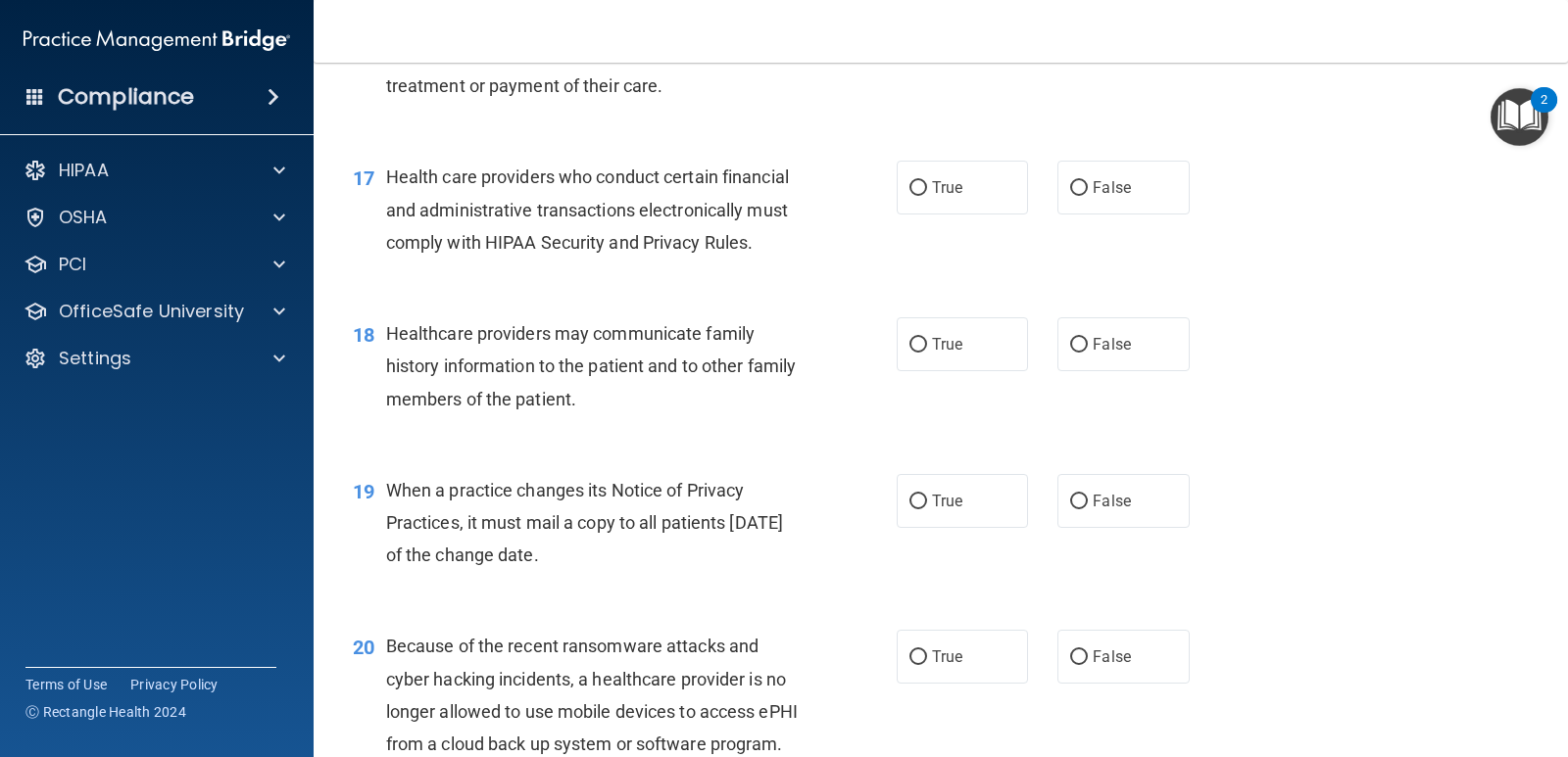
scroll to position [2755, 0]
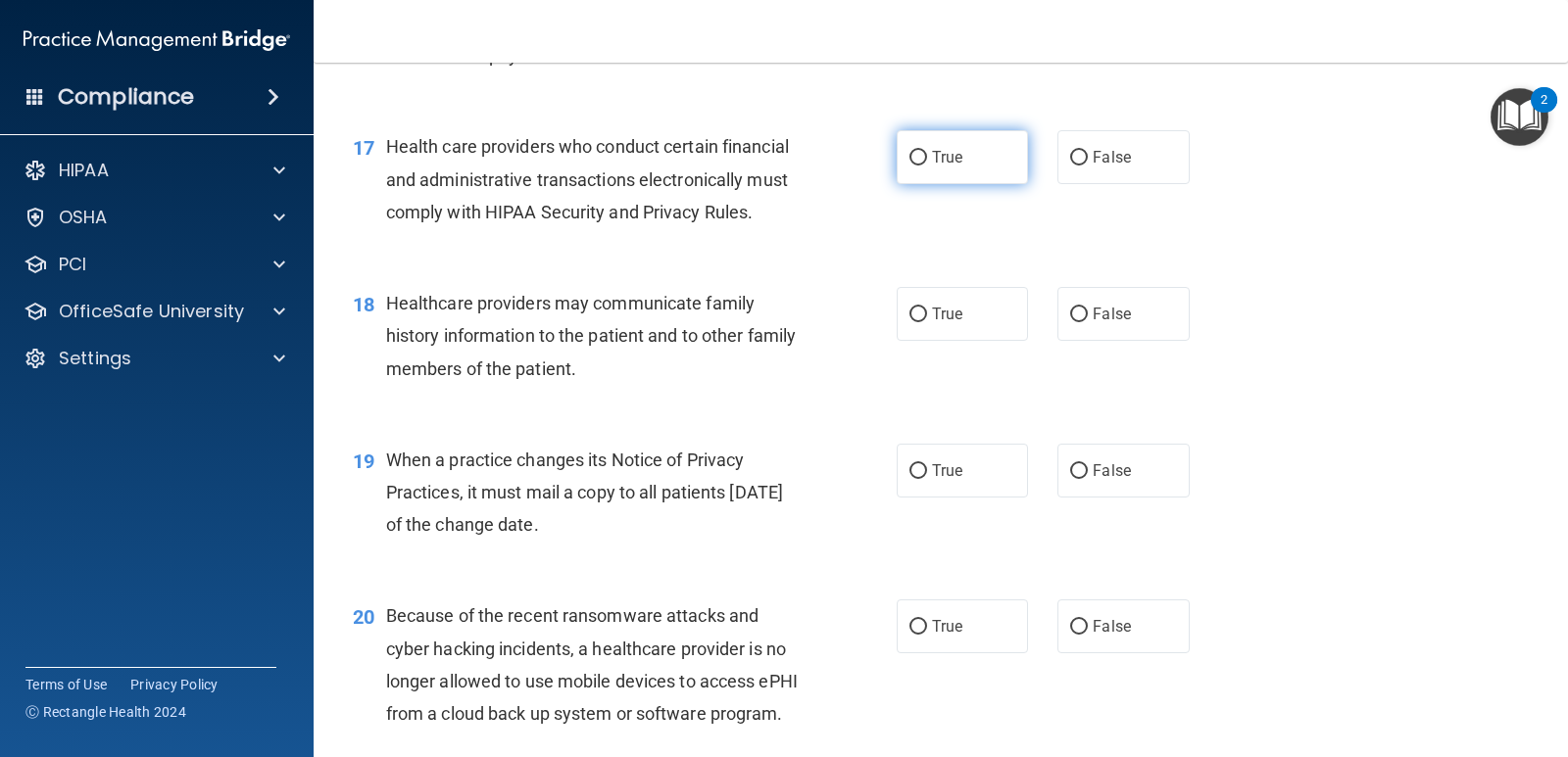
click at [910, 165] on input "True" at bounding box center [918, 158] width 18 height 15
radio input "true"
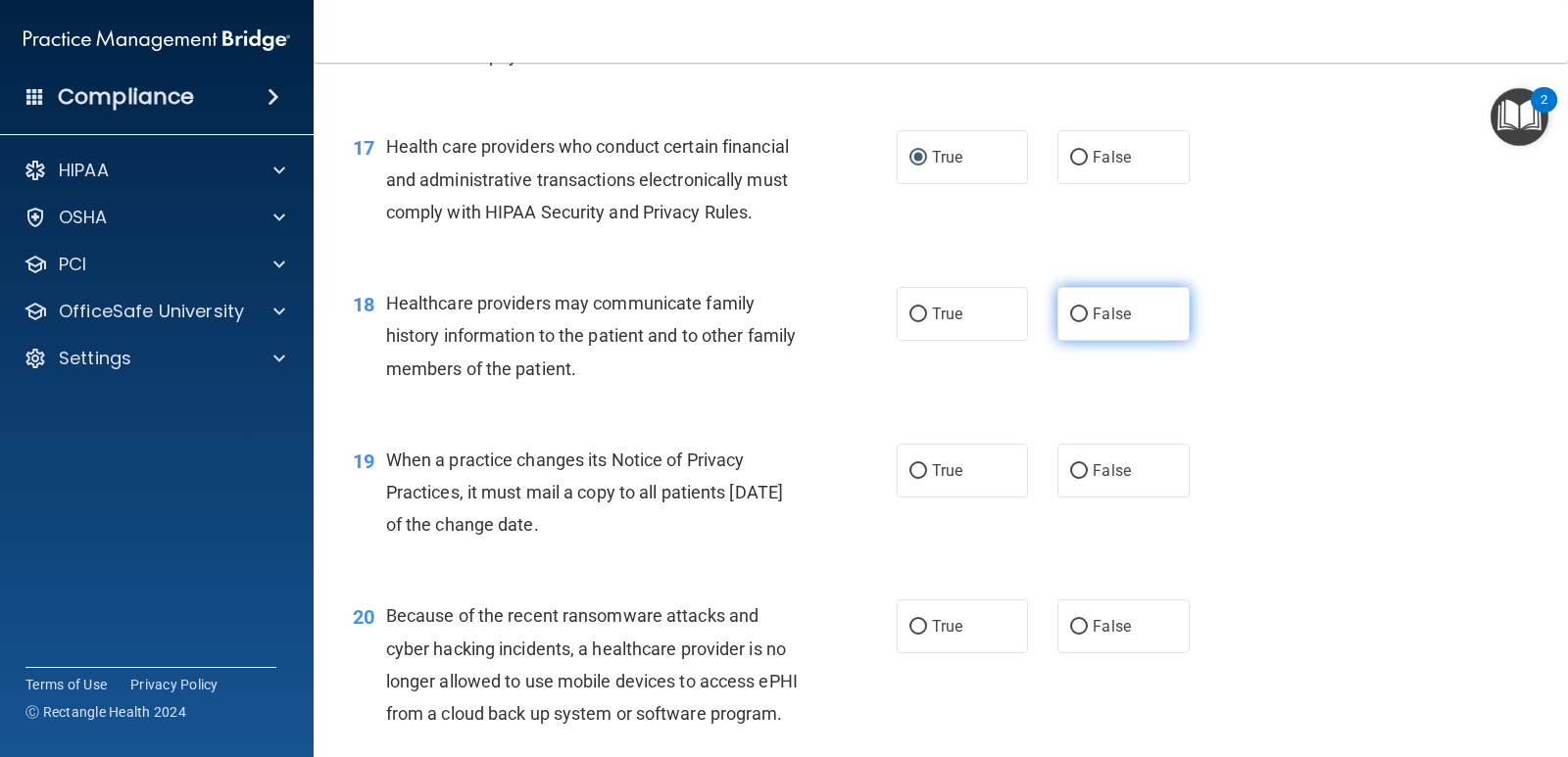
click at [1077, 322] on input "False" at bounding box center [1078, 314] width 18 height 15
radio input "true"
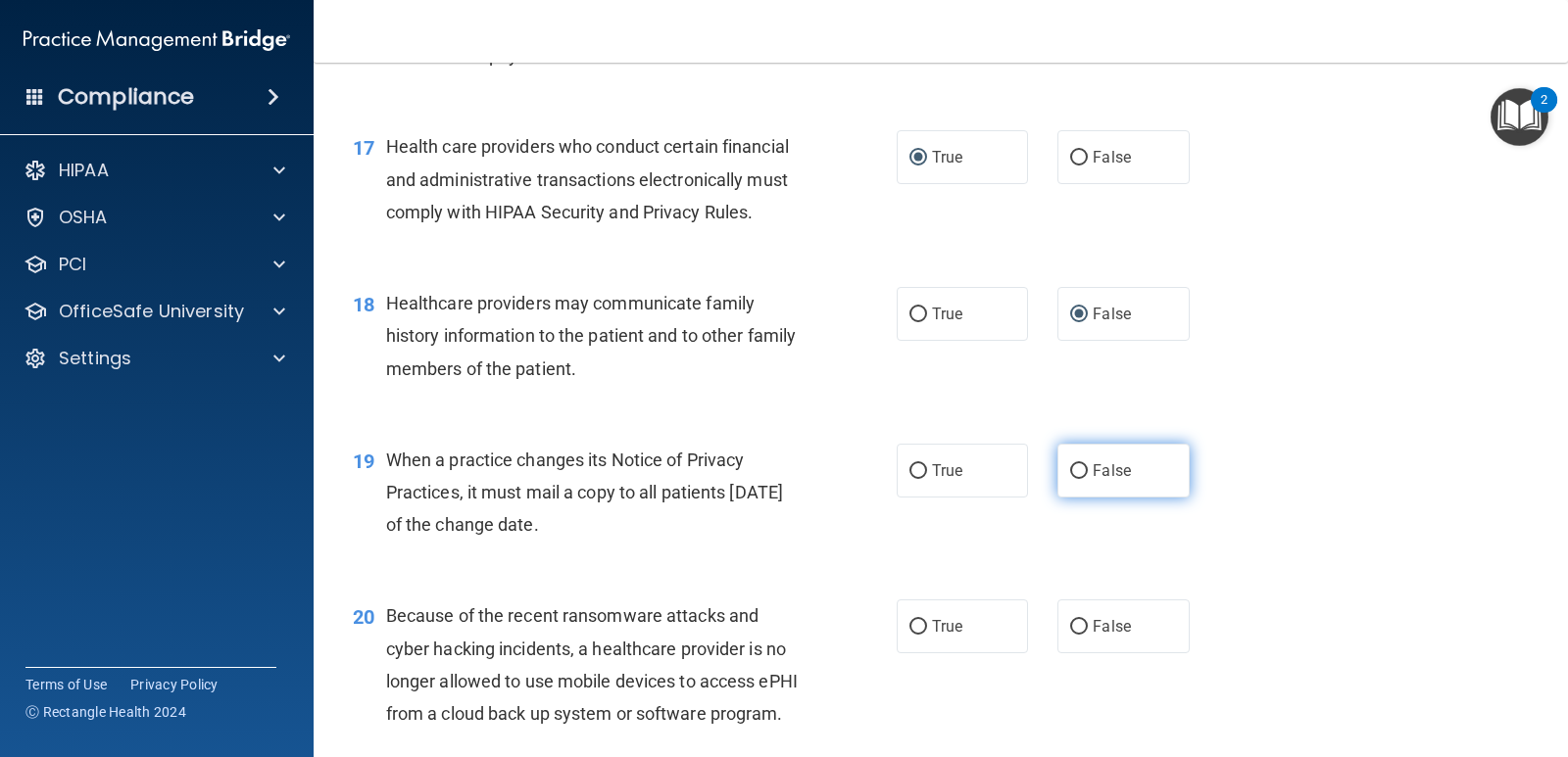
click at [1069, 479] on input "False" at bounding box center [1078, 472] width 18 height 15
radio input "true"
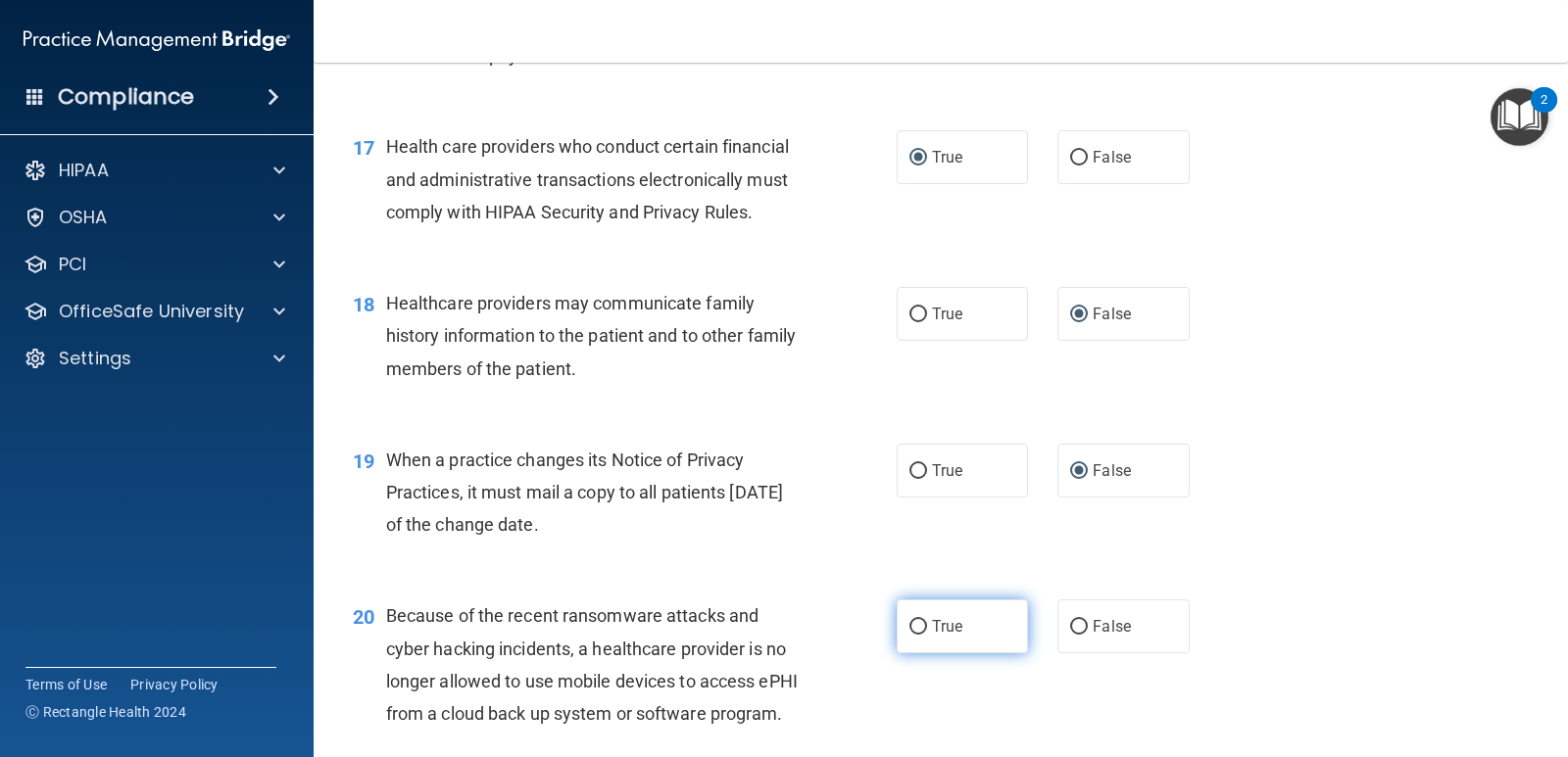
click at [913, 635] on input "True" at bounding box center [918, 627] width 18 height 15
radio input "true"
click at [913, 635] on input "True" at bounding box center [918, 627] width 18 height 15
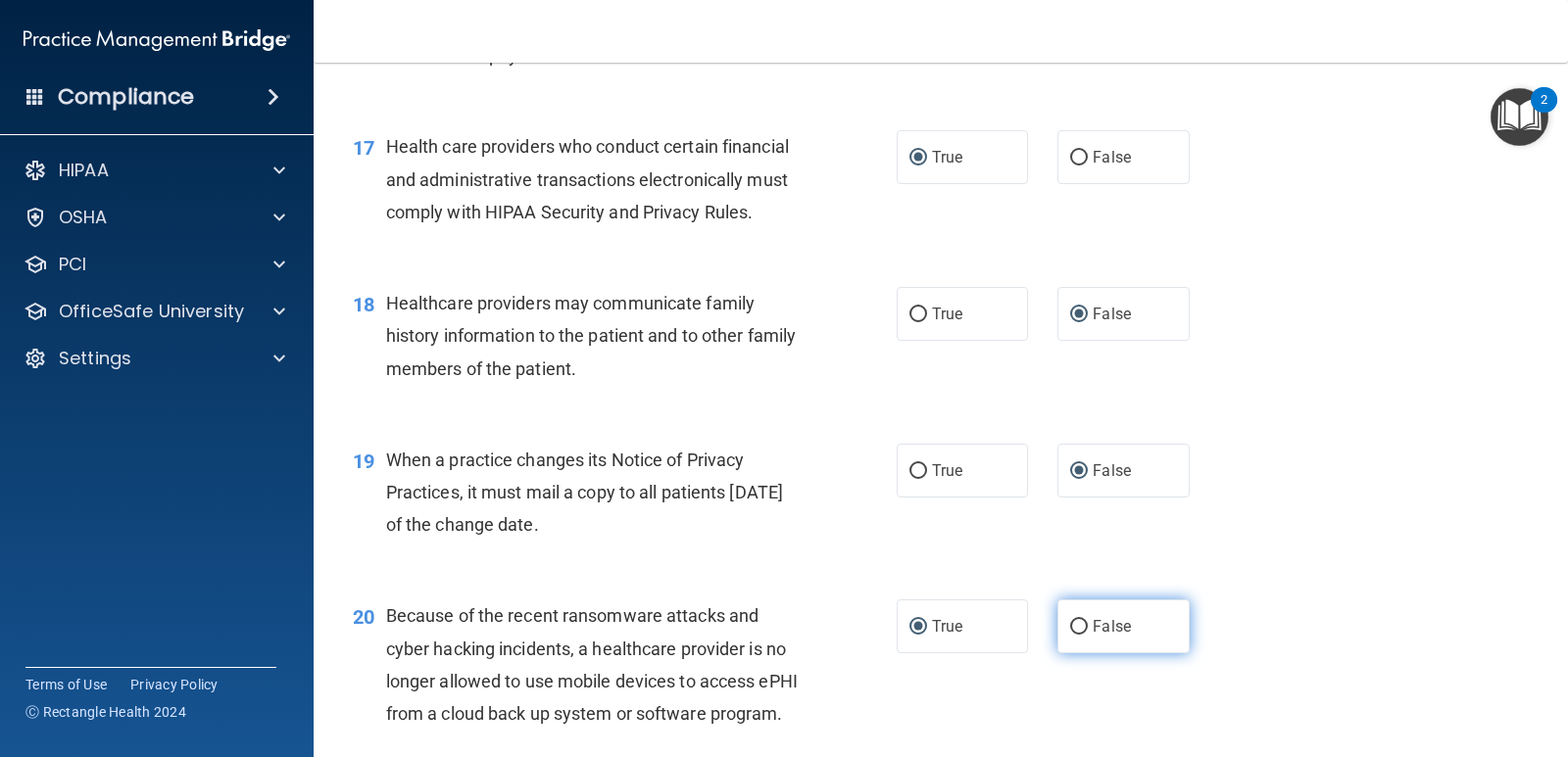
click at [1069, 635] on input "False" at bounding box center [1078, 627] width 18 height 15
radio input "true"
radio input "false"
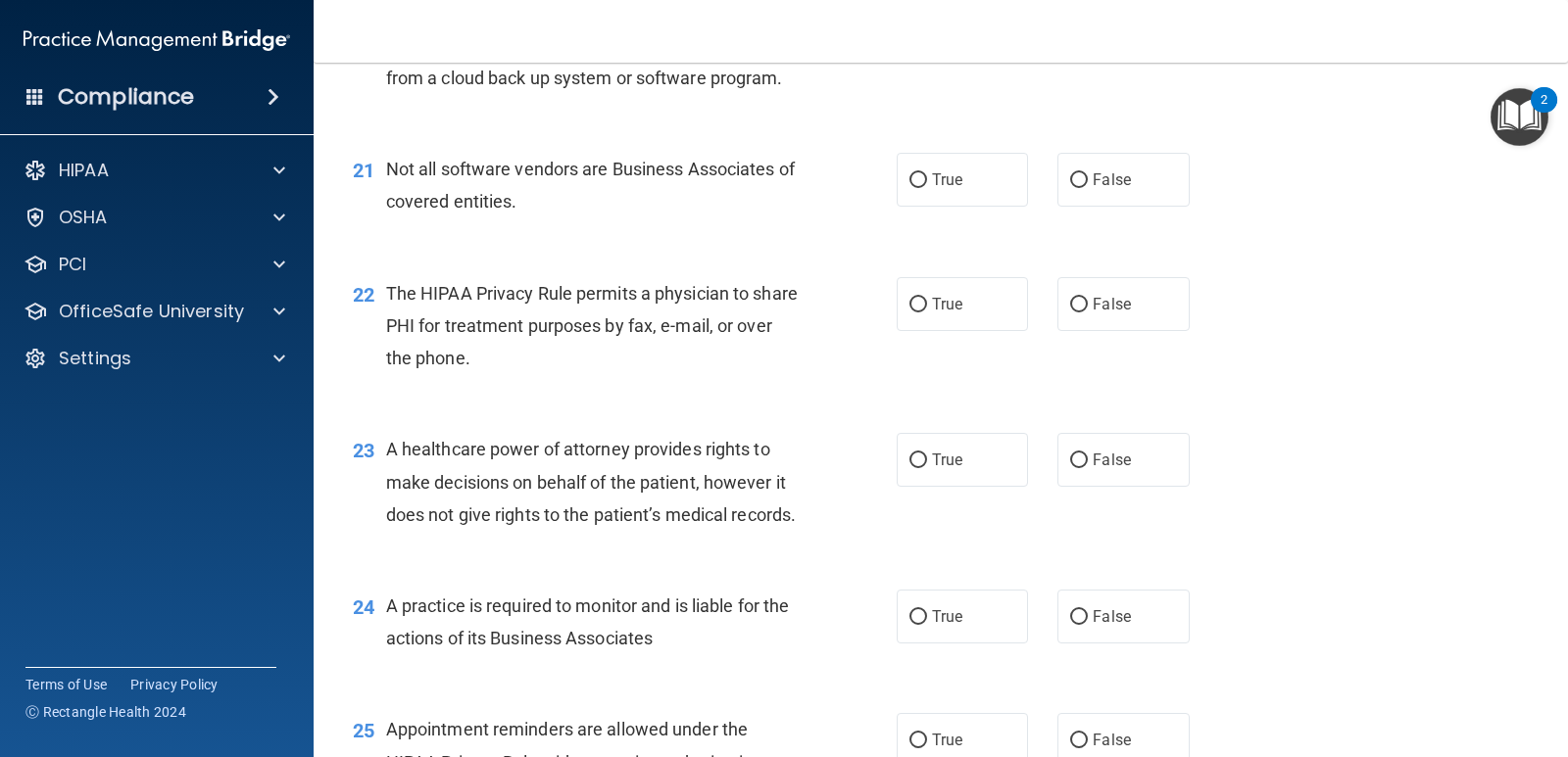
scroll to position [3405, 0]
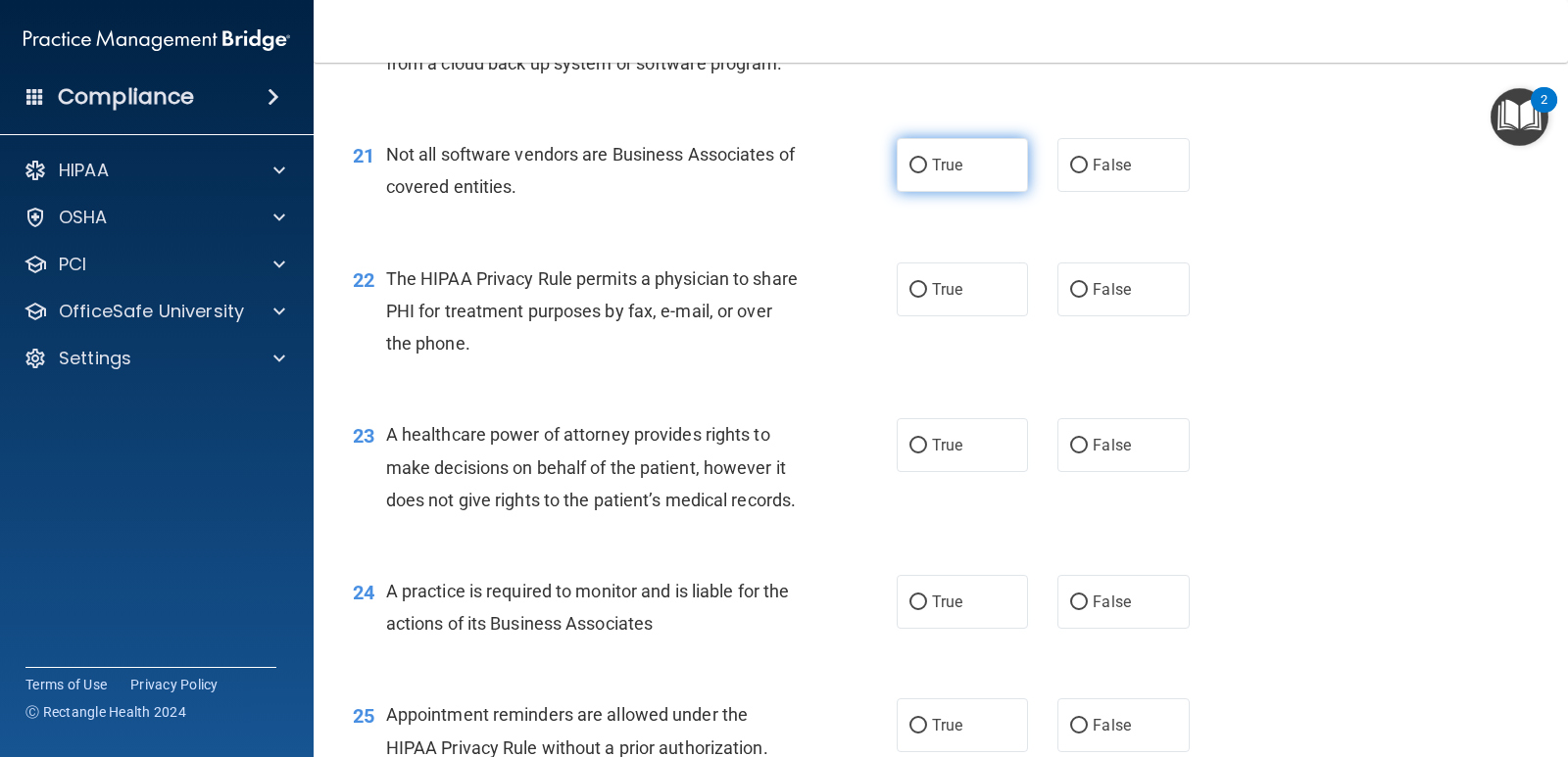
click at [910, 173] on input "True" at bounding box center [918, 165] width 18 height 15
radio input "true"
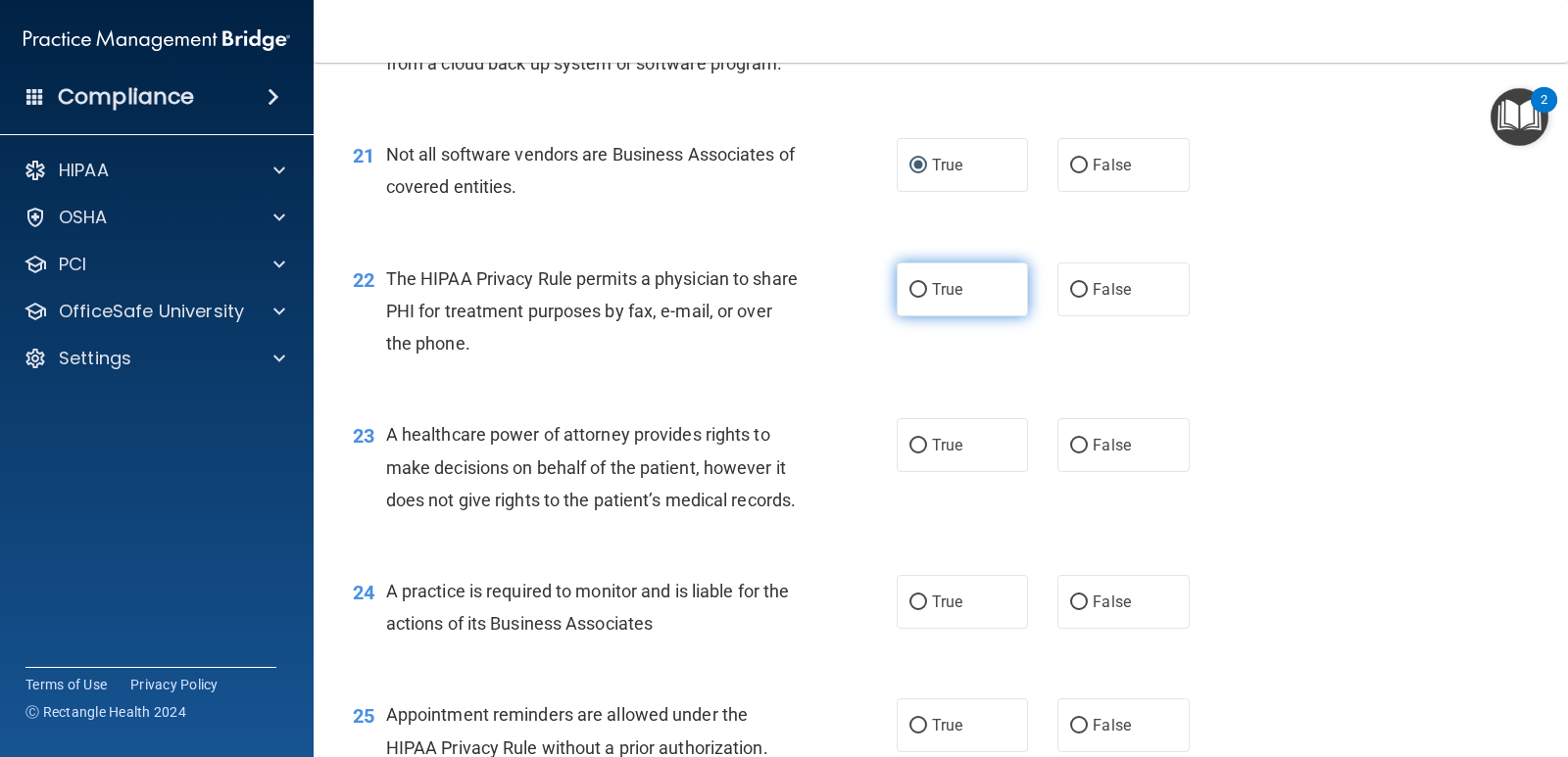
click at [913, 298] on input "True" at bounding box center [918, 290] width 18 height 15
radio input "true"
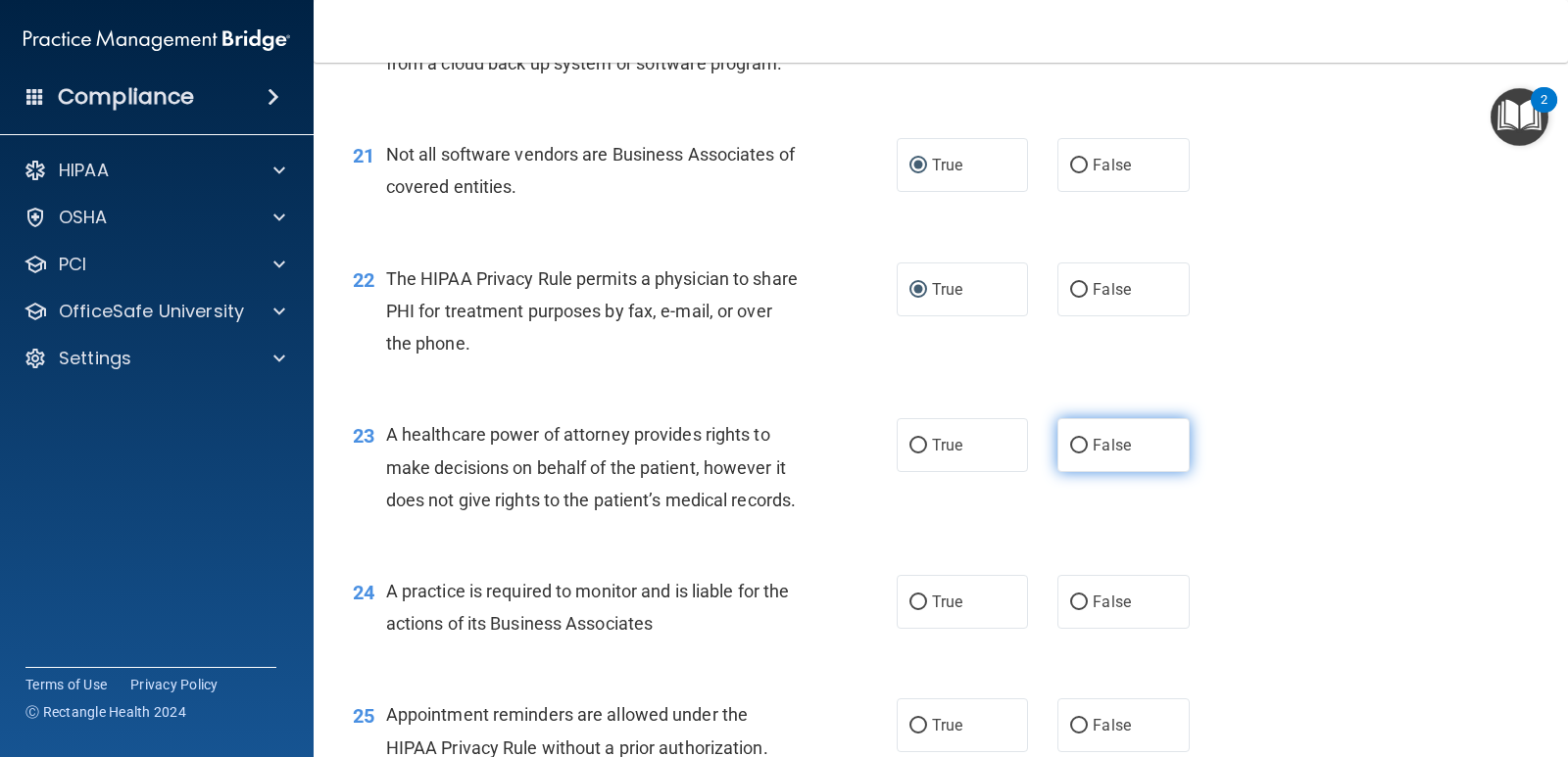
click at [1069, 454] on input "False" at bounding box center [1078, 446] width 18 height 15
radio input "true"
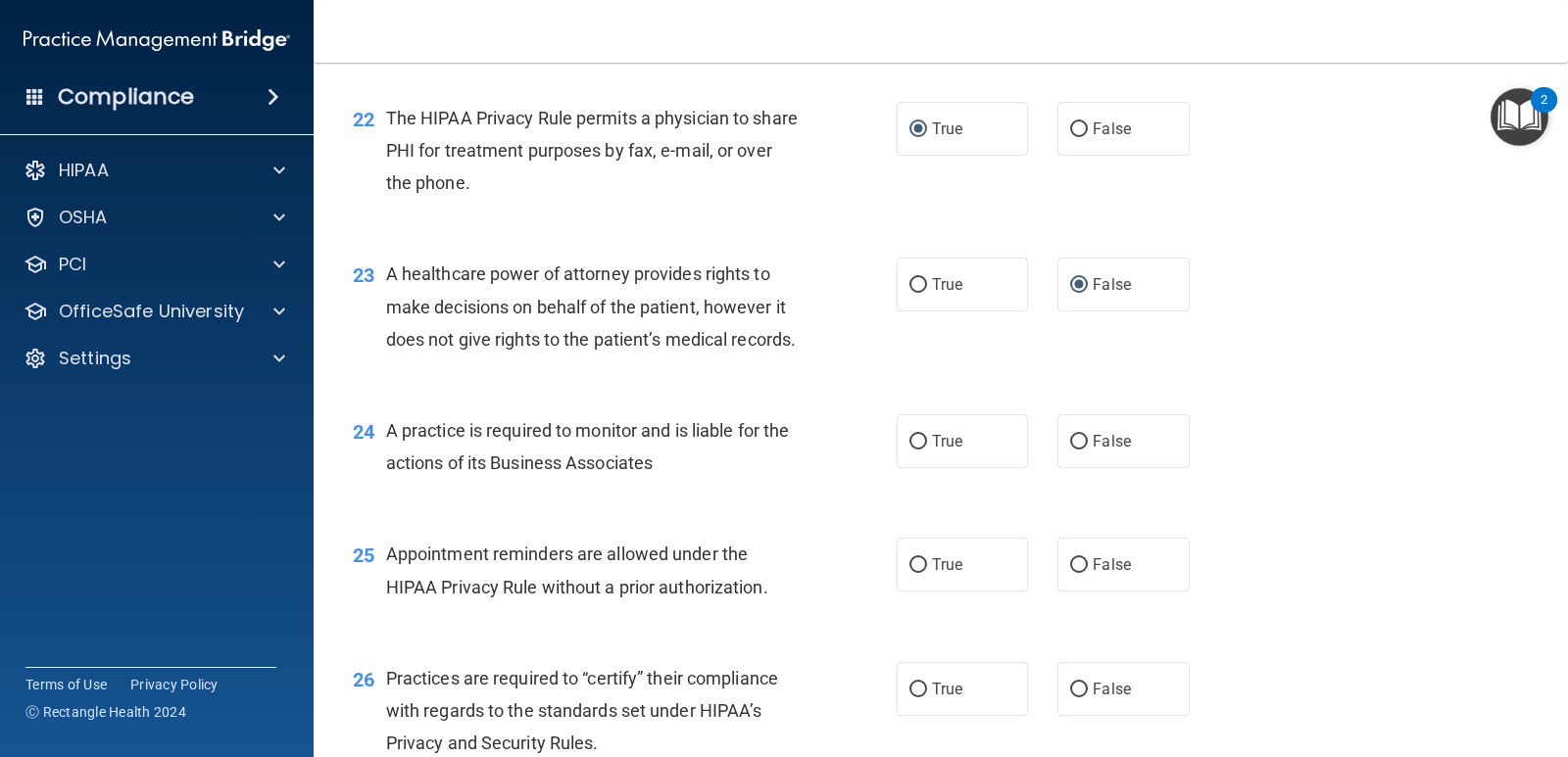
scroll to position [3542, 0]
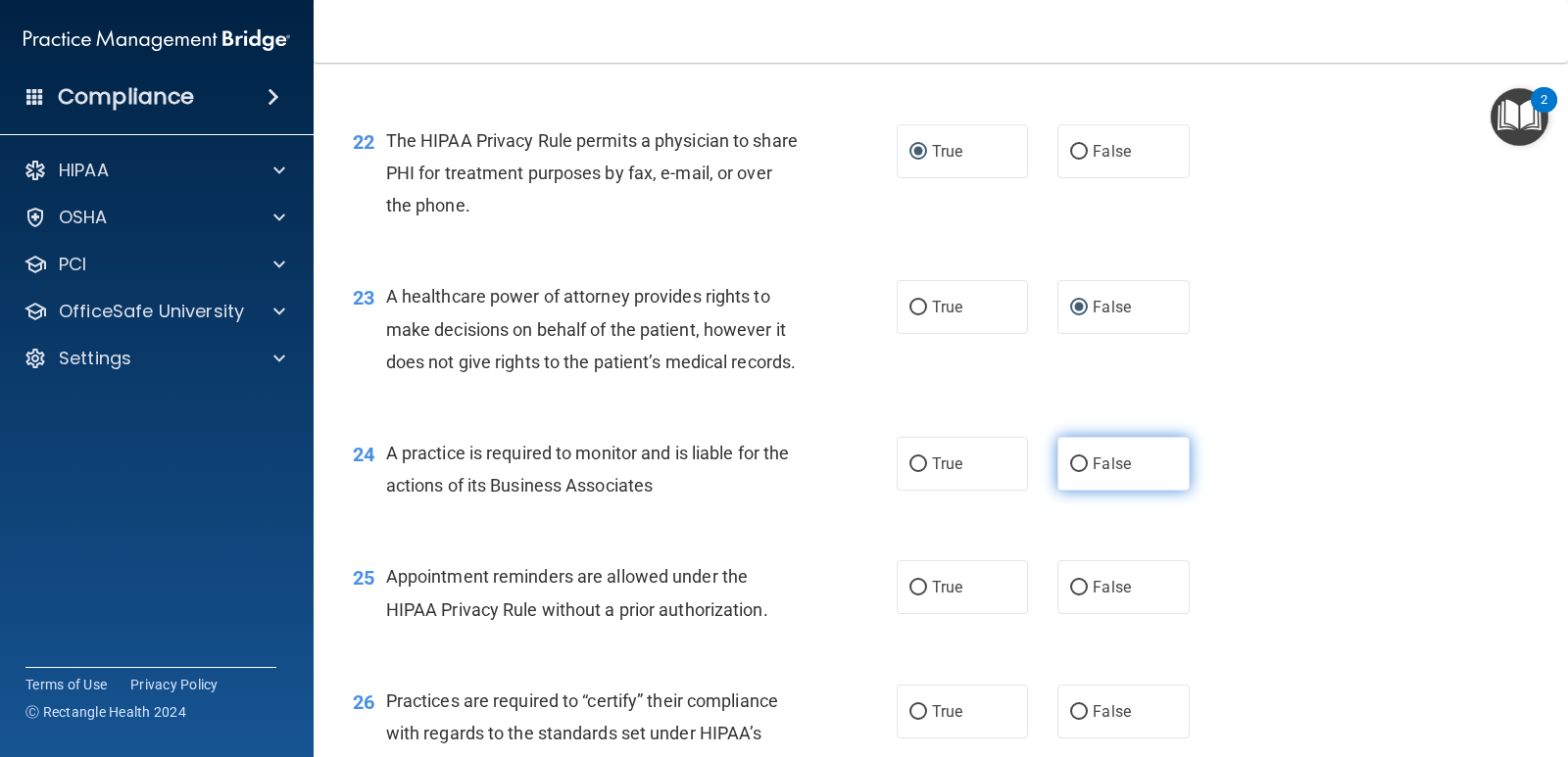
click at [1073, 472] on input "False" at bounding box center [1078, 465] width 18 height 15
radio input "true"
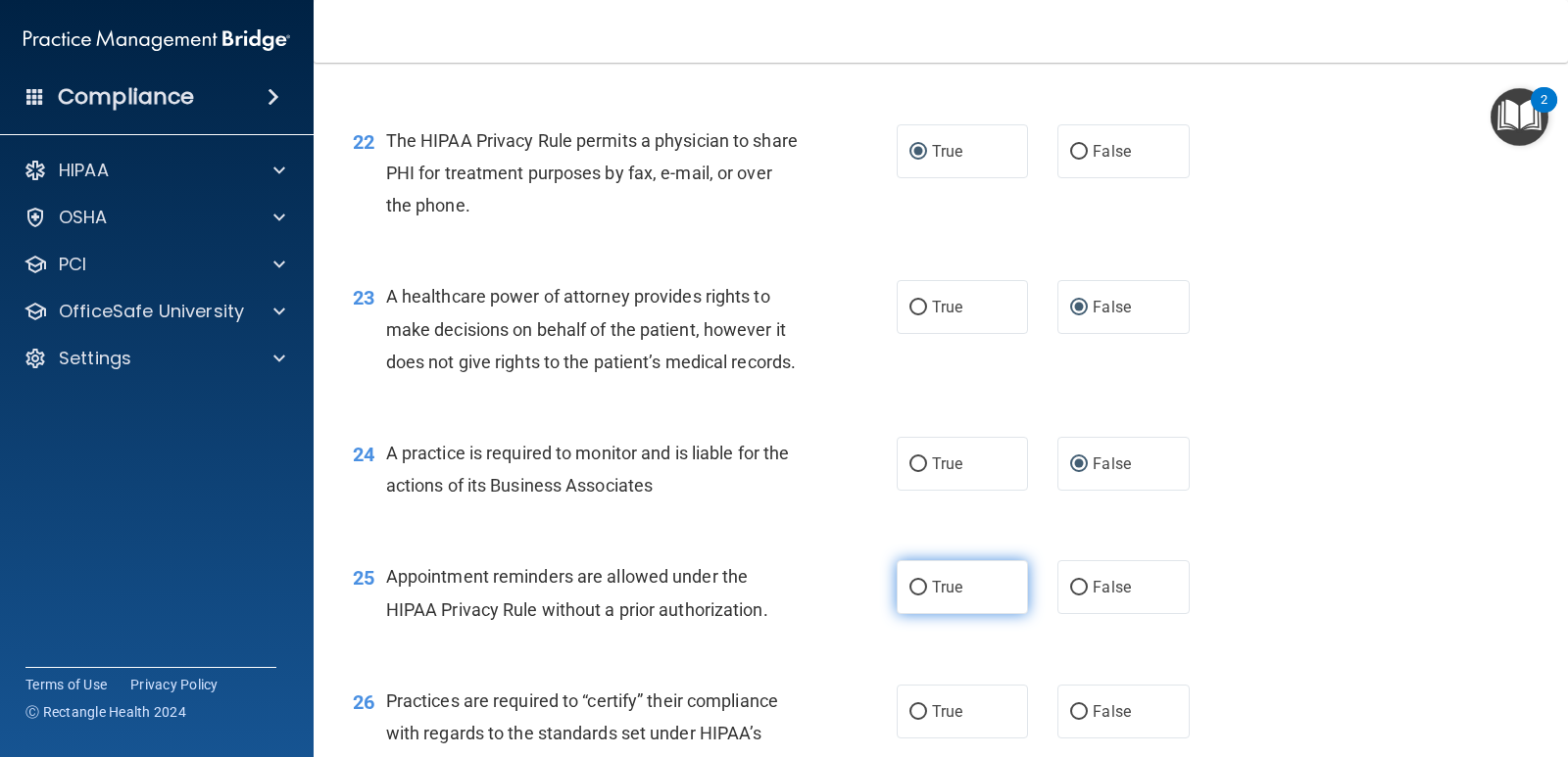
click at [915, 595] on input "True" at bounding box center [918, 588] width 18 height 15
radio input "true"
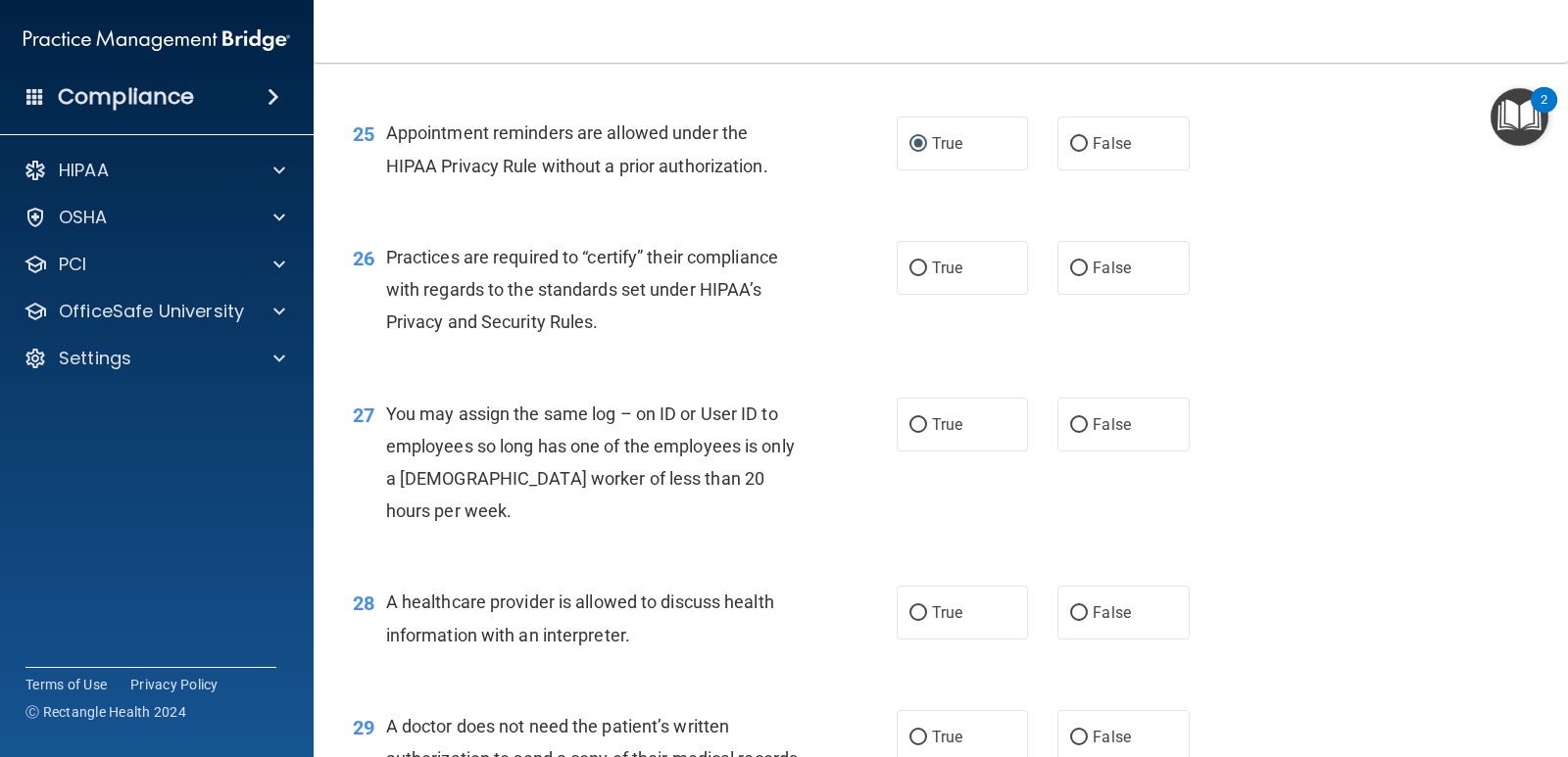
scroll to position [4033, 0]
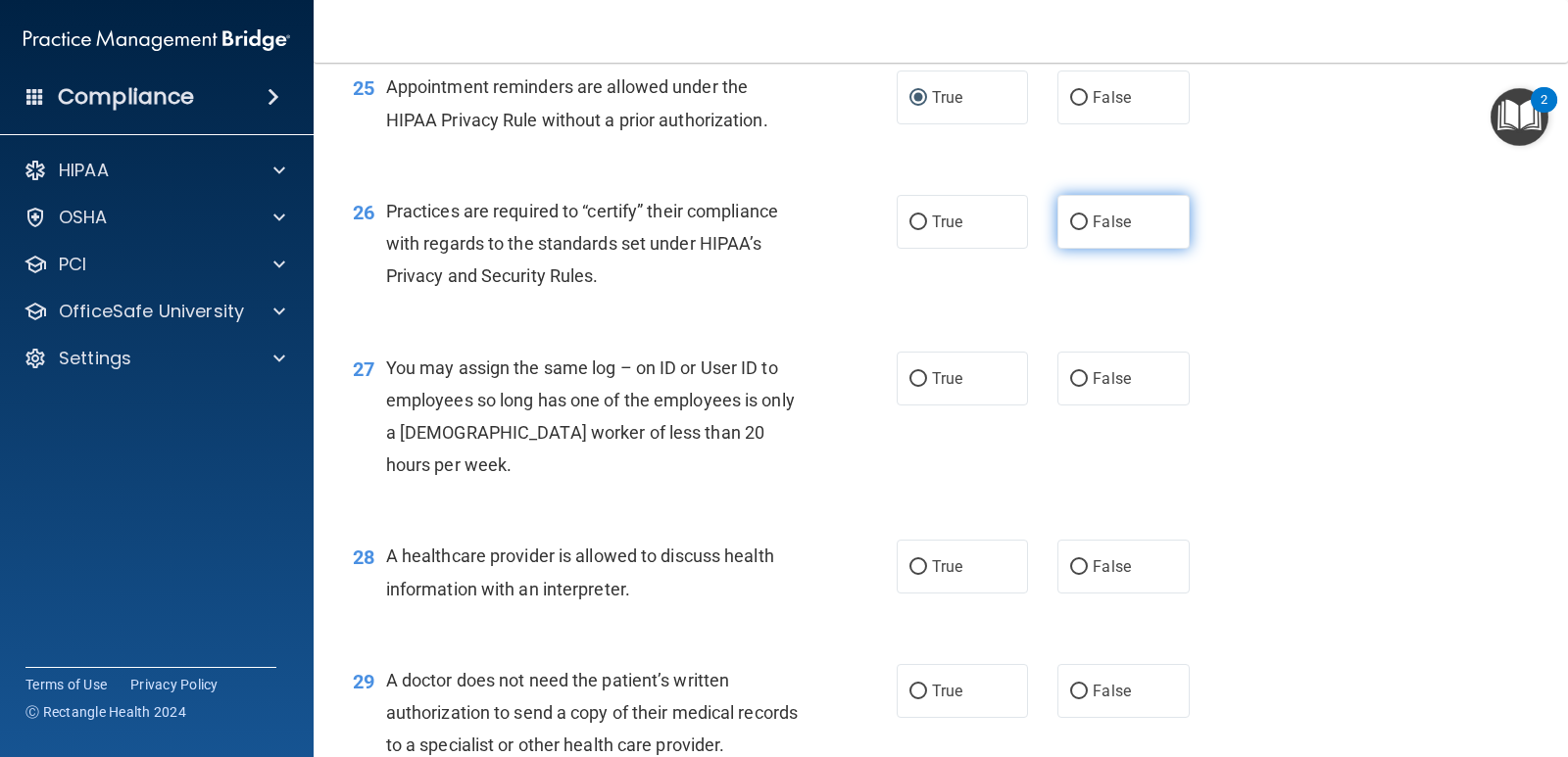
click at [1078, 230] on input "False" at bounding box center [1078, 222] width 18 height 15
radio input "true"
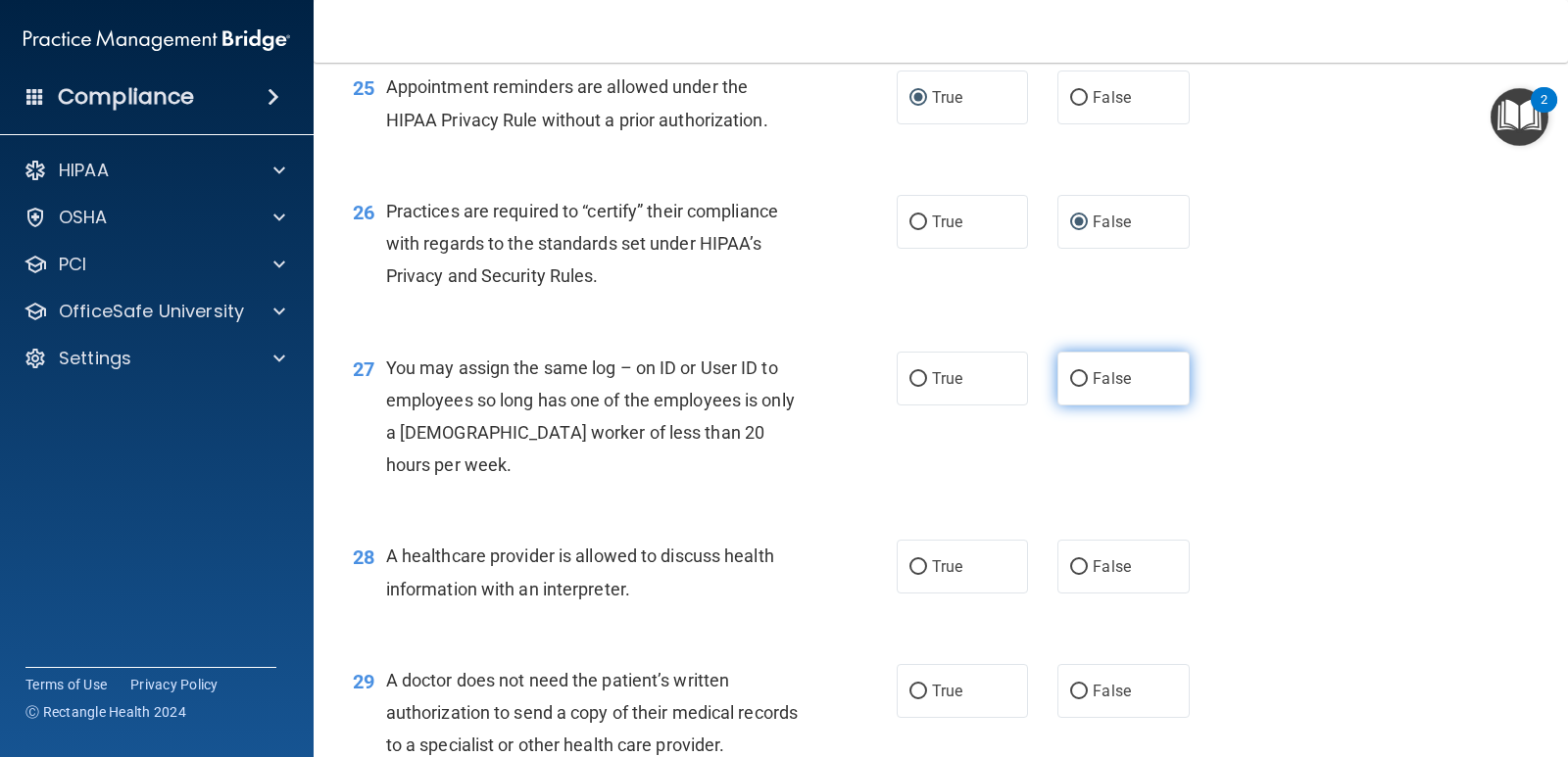
click at [1069, 386] on input "False" at bounding box center [1078, 379] width 18 height 15
radio input "true"
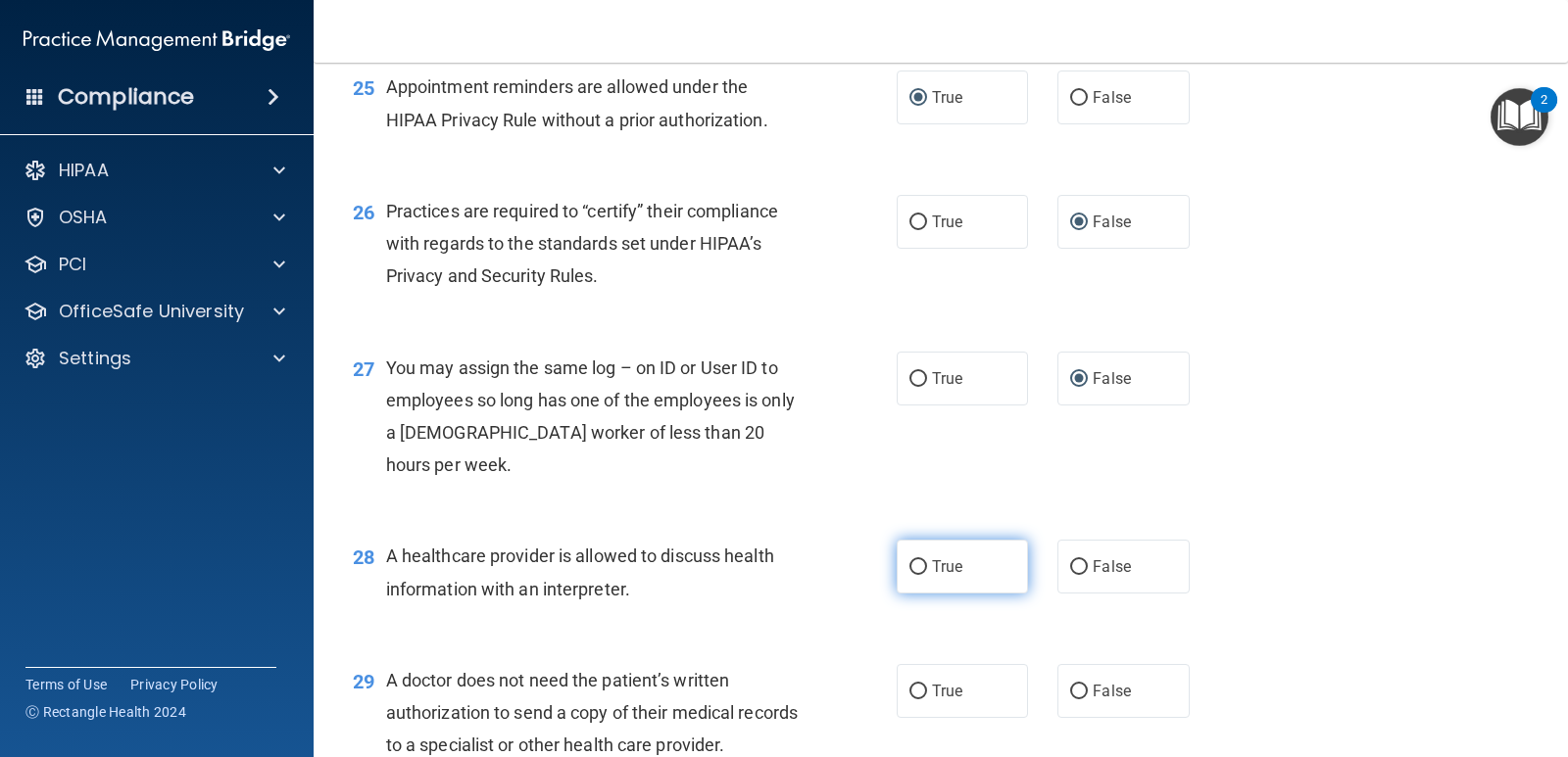
click at [920, 594] on label "True" at bounding box center [961, 567] width 131 height 54
click at [920, 575] on input "True" at bounding box center [918, 567] width 18 height 15
radio input "true"
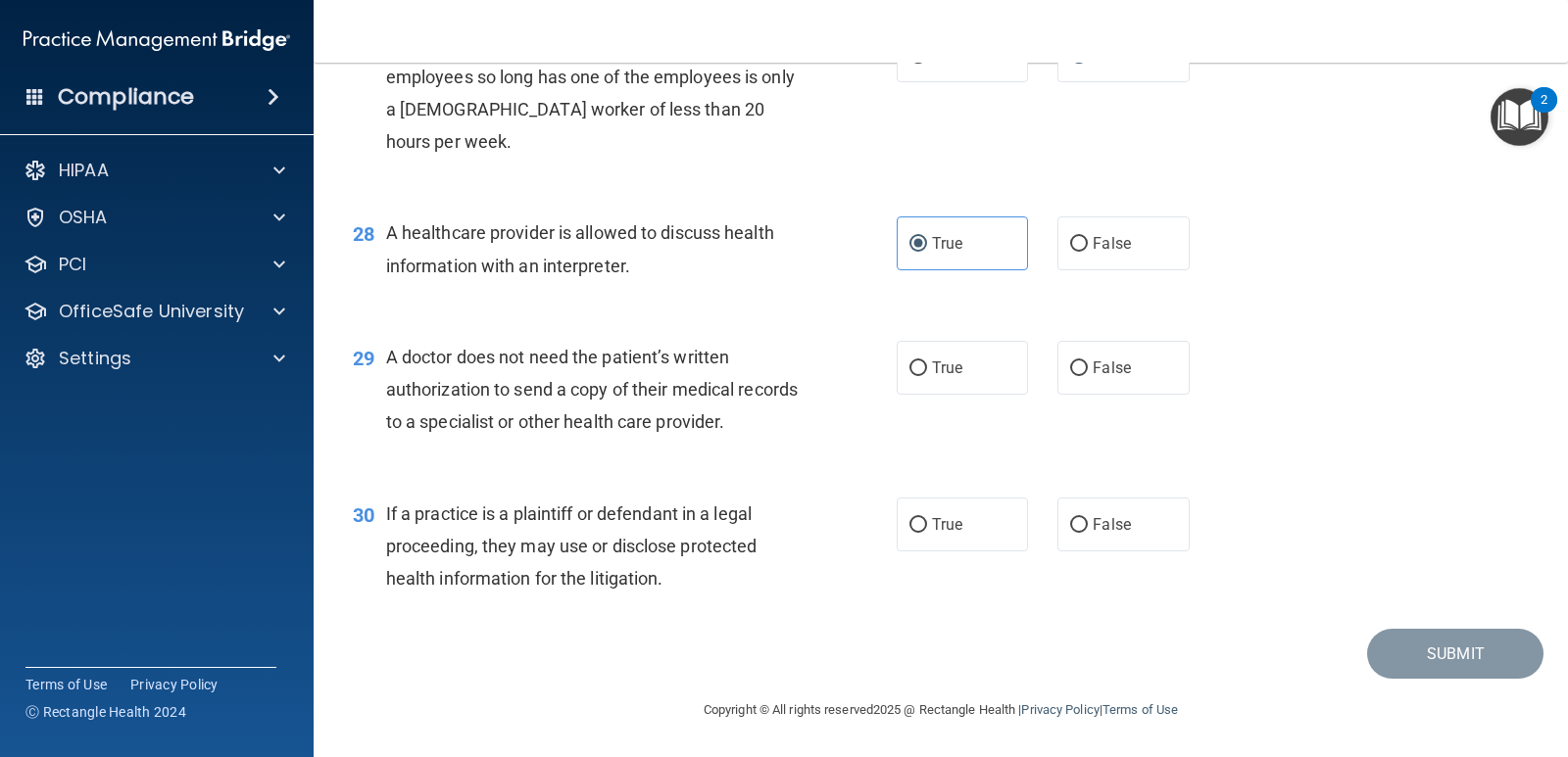
scroll to position [4453, 0]
click at [911, 371] on input "True" at bounding box center [918, 369] width 18 height 15
radio input "true"
click at [909, 525] on input "True" at bounding box center [918, 525] width 18 height 15
radio input "true"
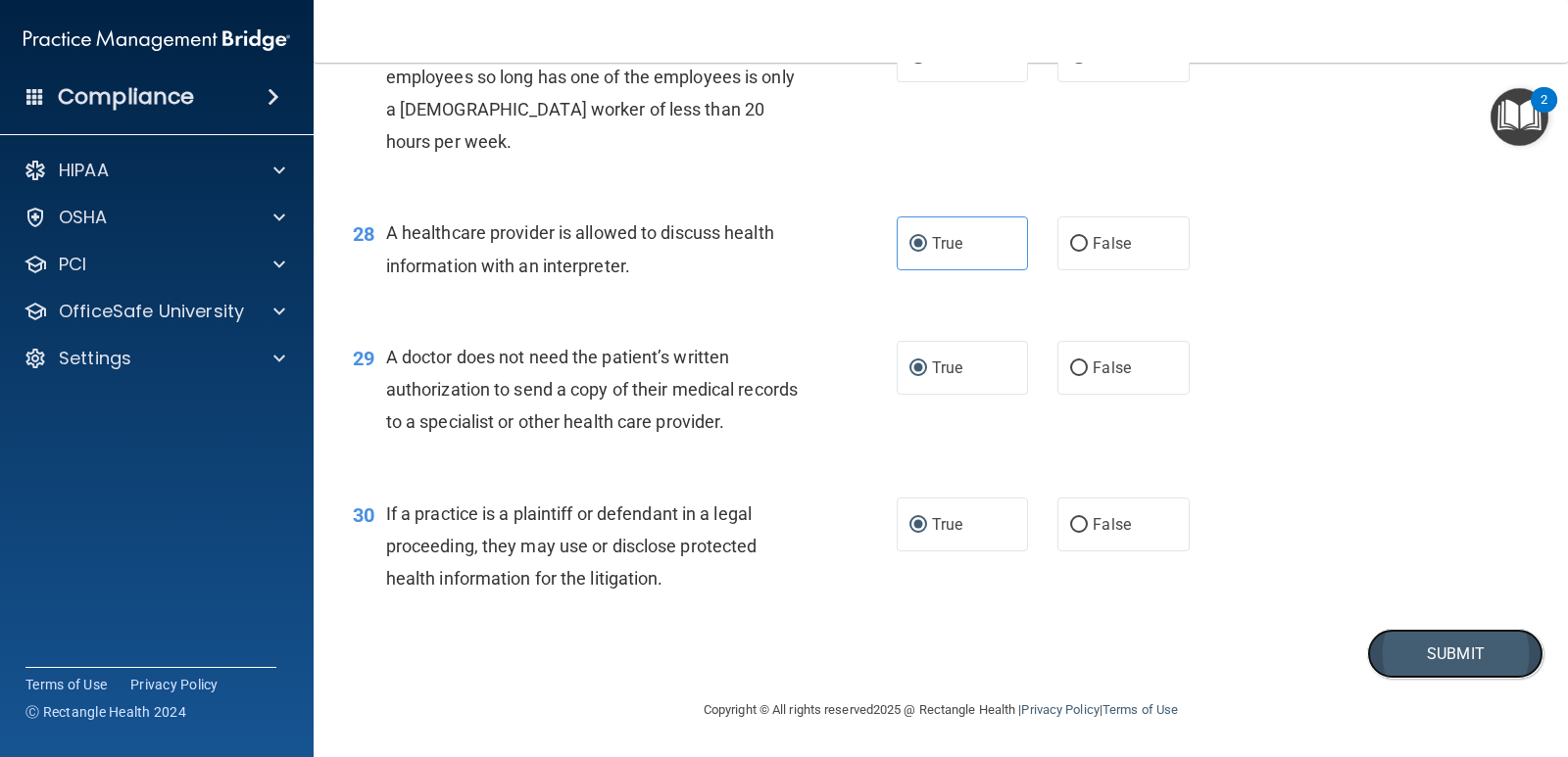
click at [1421, 651] on button "Submit" at bounding box center [1455, 654] width 176 height 50
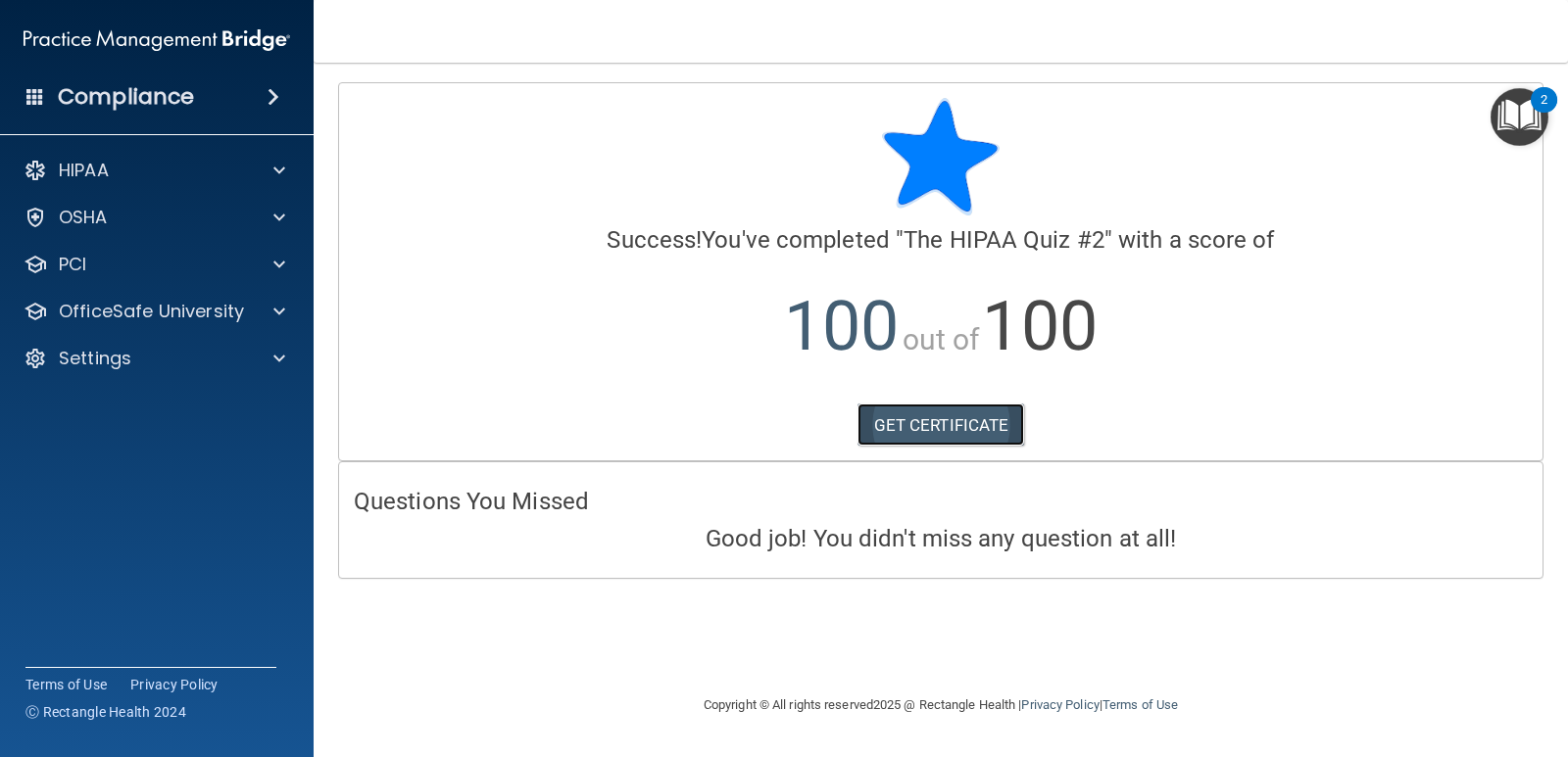
click at [924, 423] on link "GET CERTIFICATE" at bounding box center [941, 424] width 168 height 43
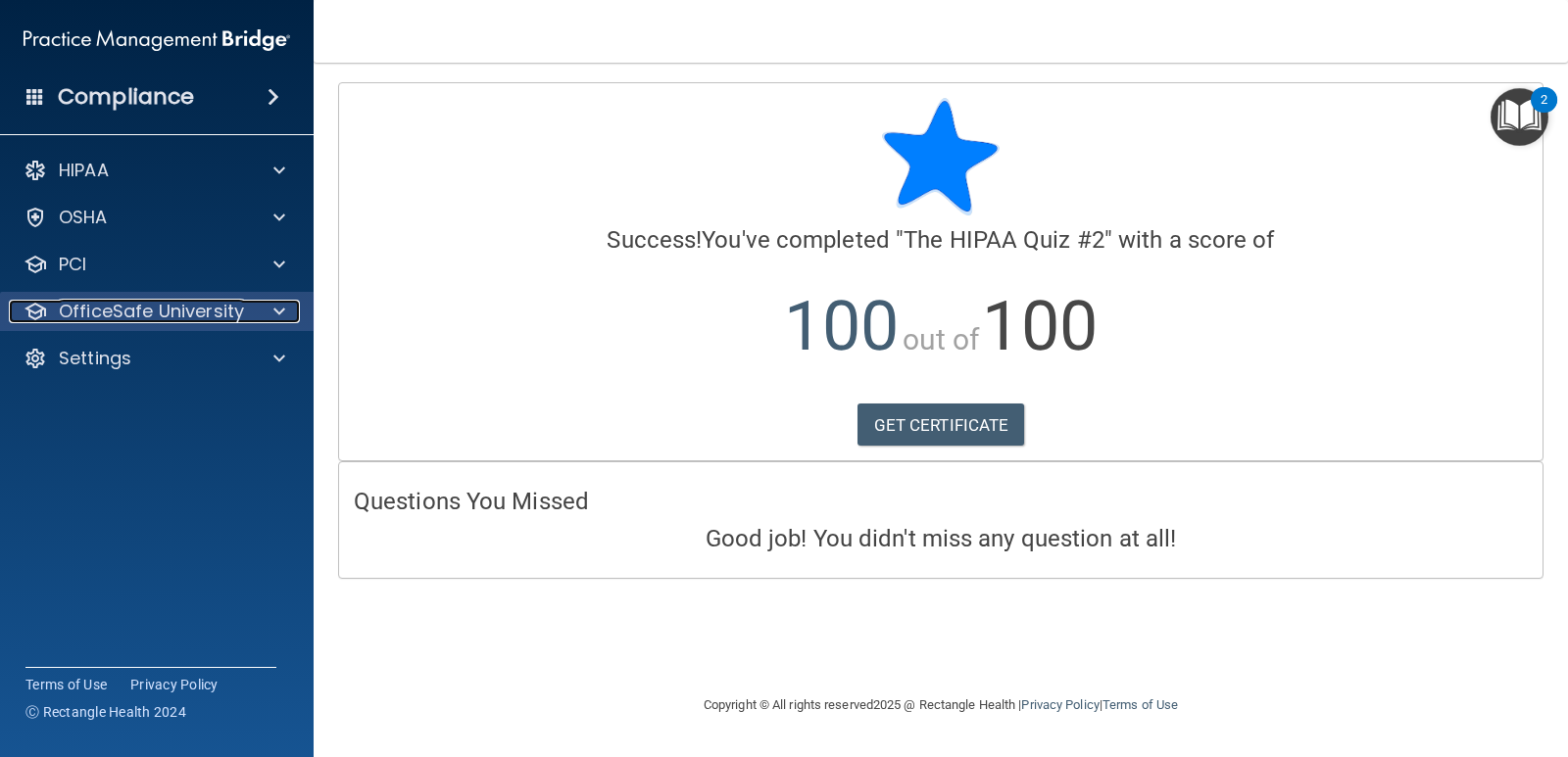
click at [190, 306] on p "OfficeSafe University" at bounding box center [151, 311] width 185 height 24
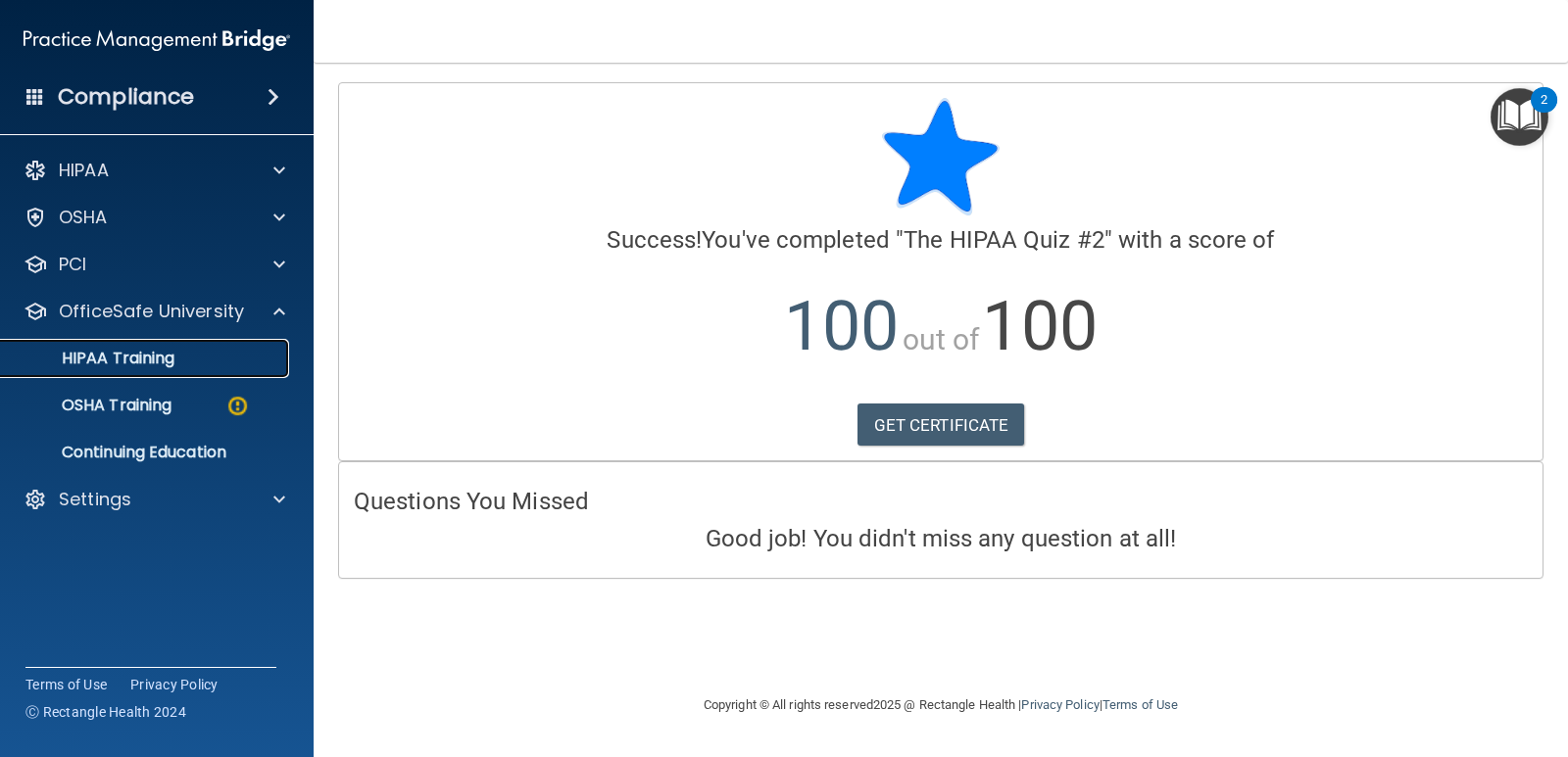
click at [164, 355] on p "HIPAA Training" at bounding box center [93, 359] width 162 height 20
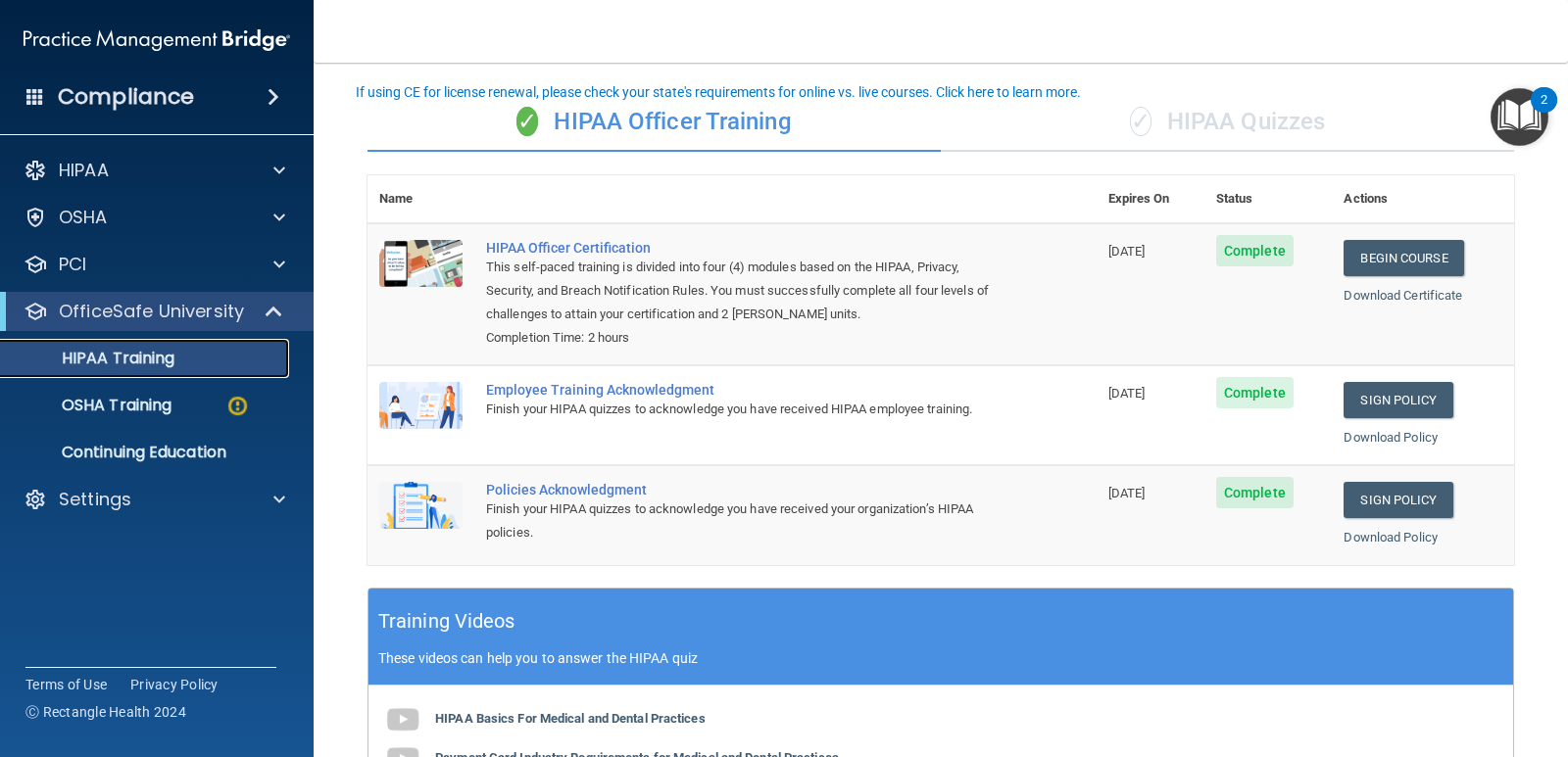
scroll to position [124, 0]
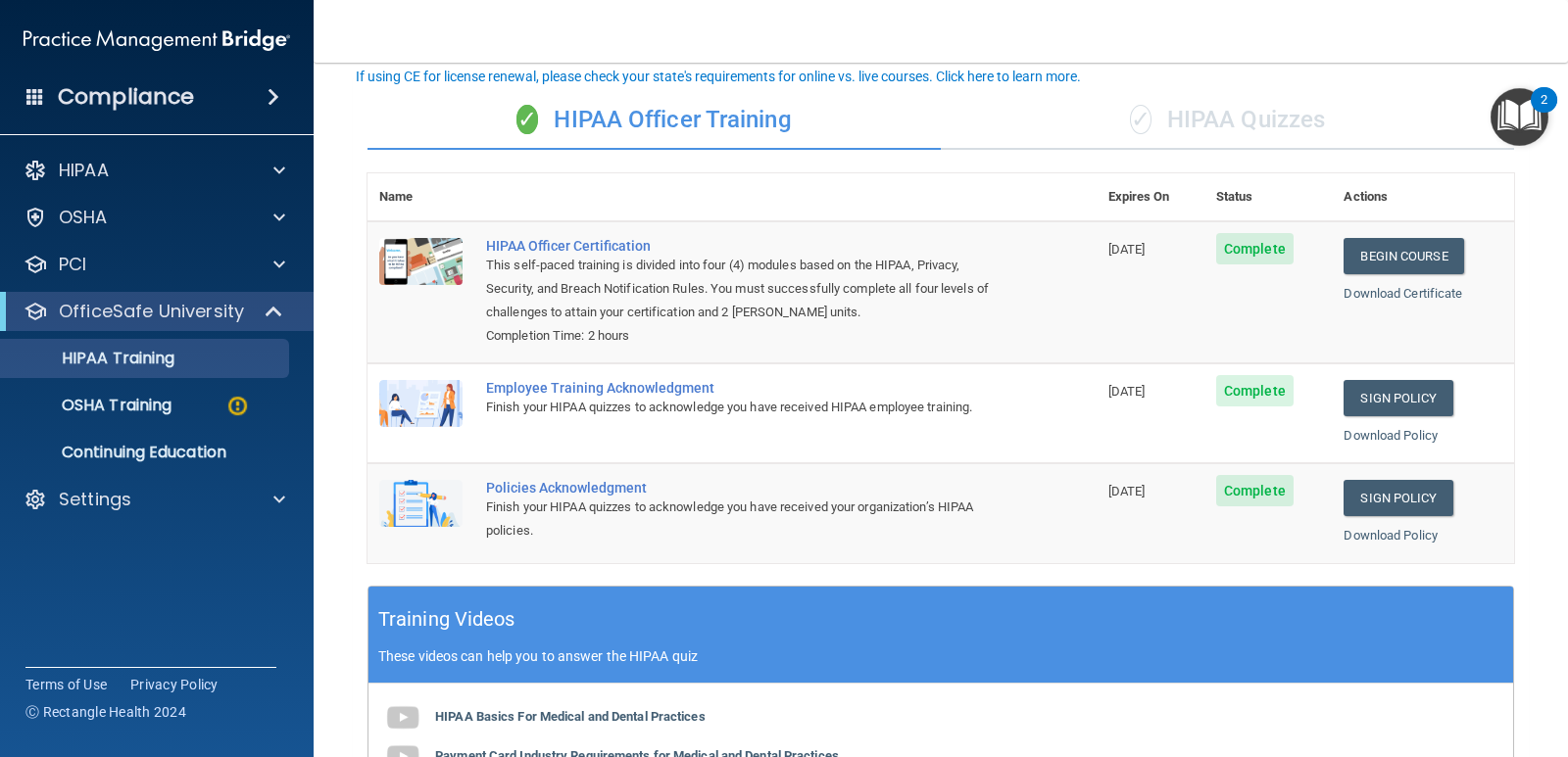
click at [1197, 119] on div "✓ HIPAA Quizzes" at bounding box center [1227, 120] width 573 height 58
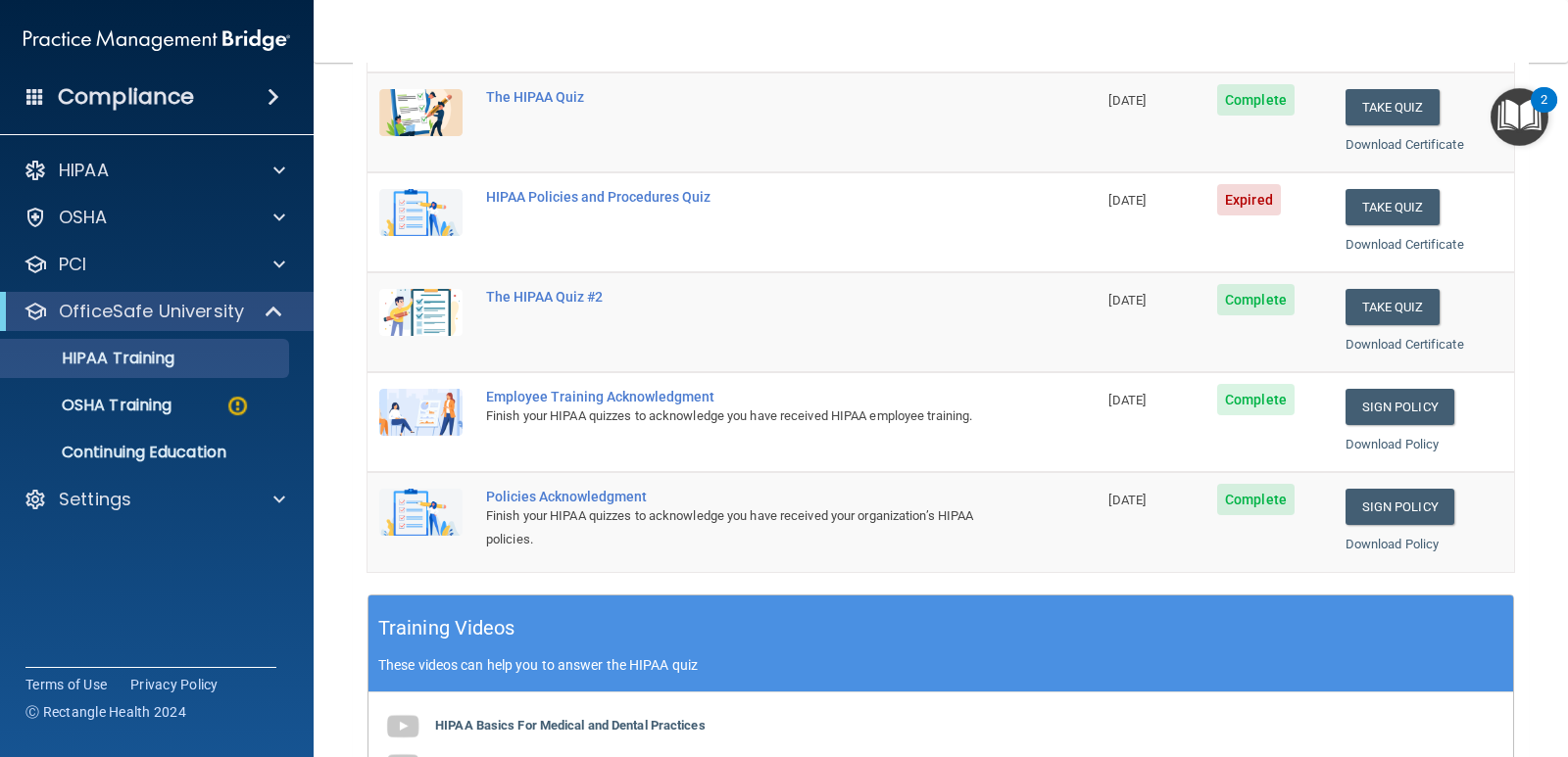
scroll to position [266, 0]
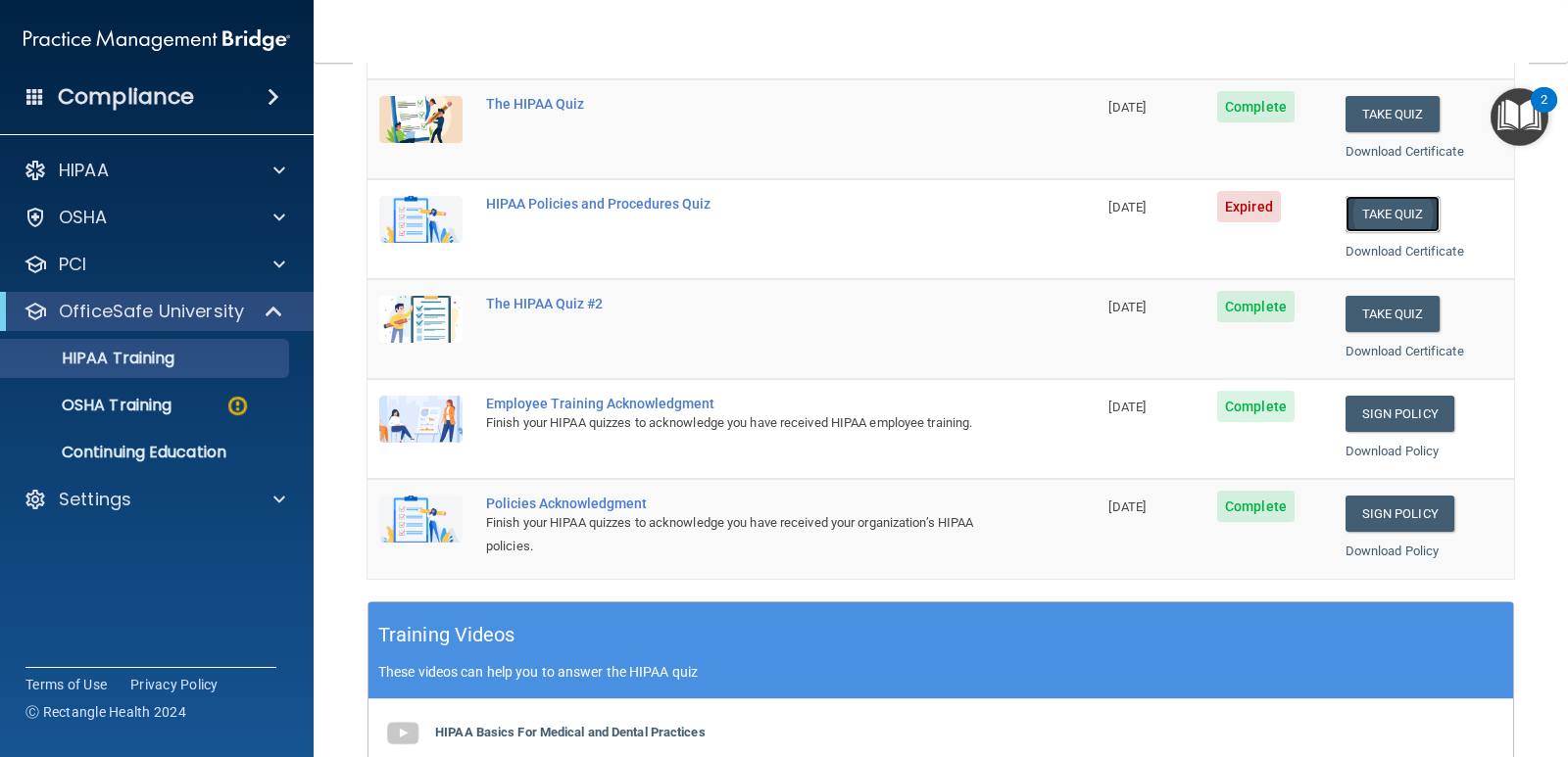
click at [1372, 212] on button "Take Quiz" at bounding box center [1392, 214] width 94 height 37
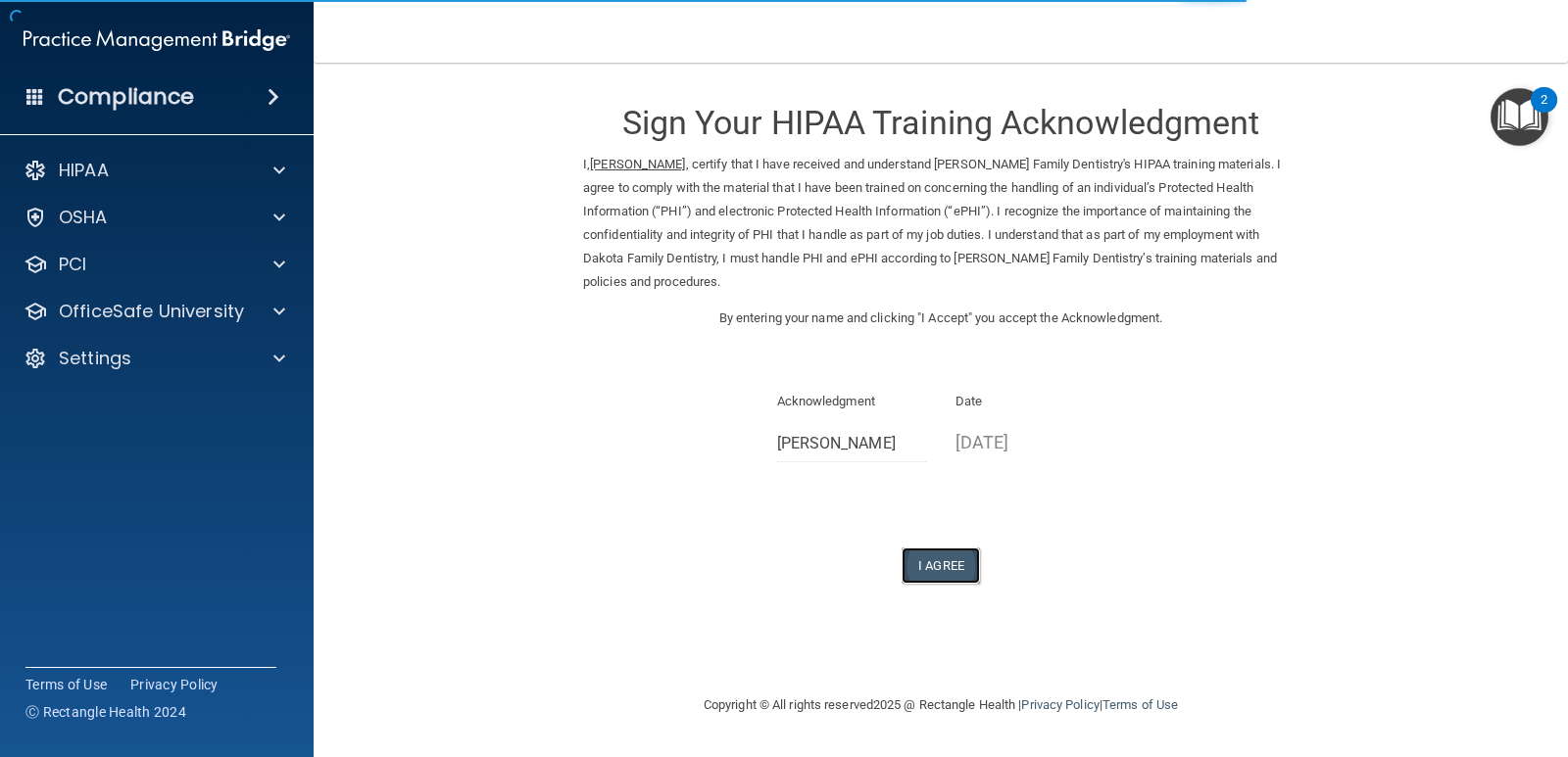
click at [934, 548] on button "I Agree" at bounding box center [940, 566] width 78 height 37
click at [945, 548] on button "I Agree" at bounding box center [940, 566] width 78 height 37
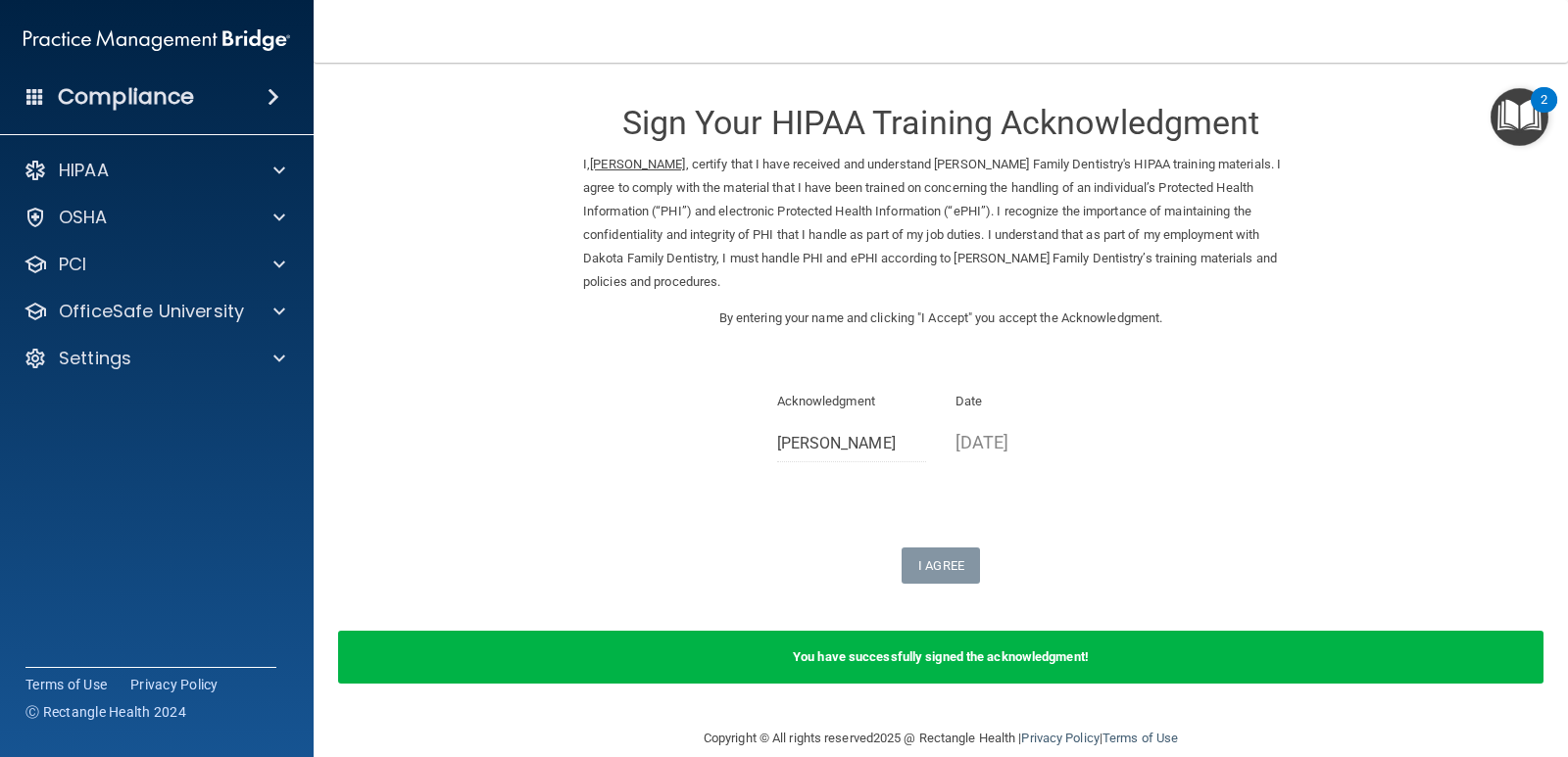
click at [1533, 118] on img "Open Resource Center, 2 new notifications" at bounding box center [1518, 117] width 57 height 57
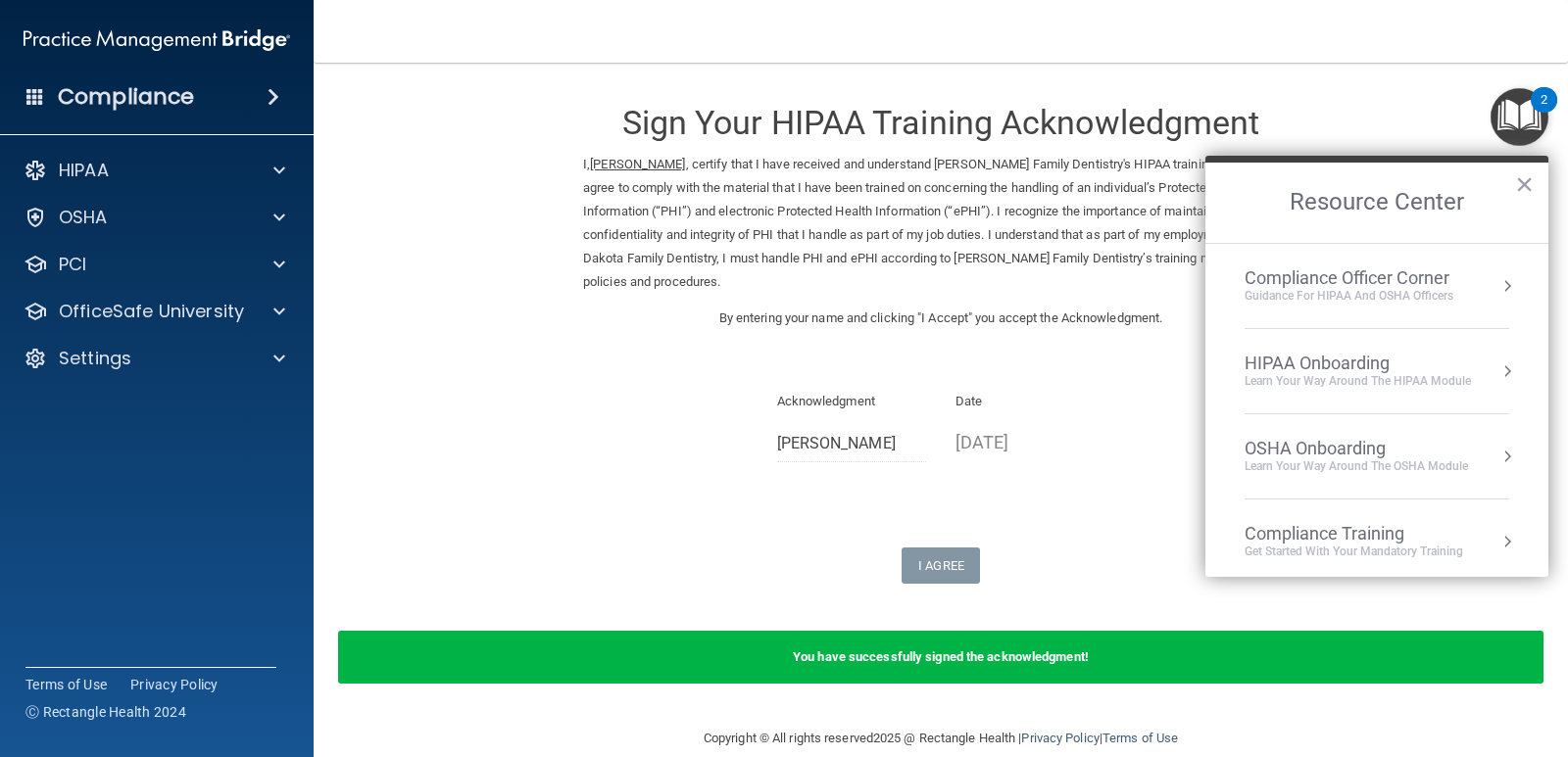
click at [1403, 103] on form "Sign Your HIPAA Training Acknowledgment I, Lori Corcoran , certify that I have …" at bounding box center [941, 394] width 1176 height 625
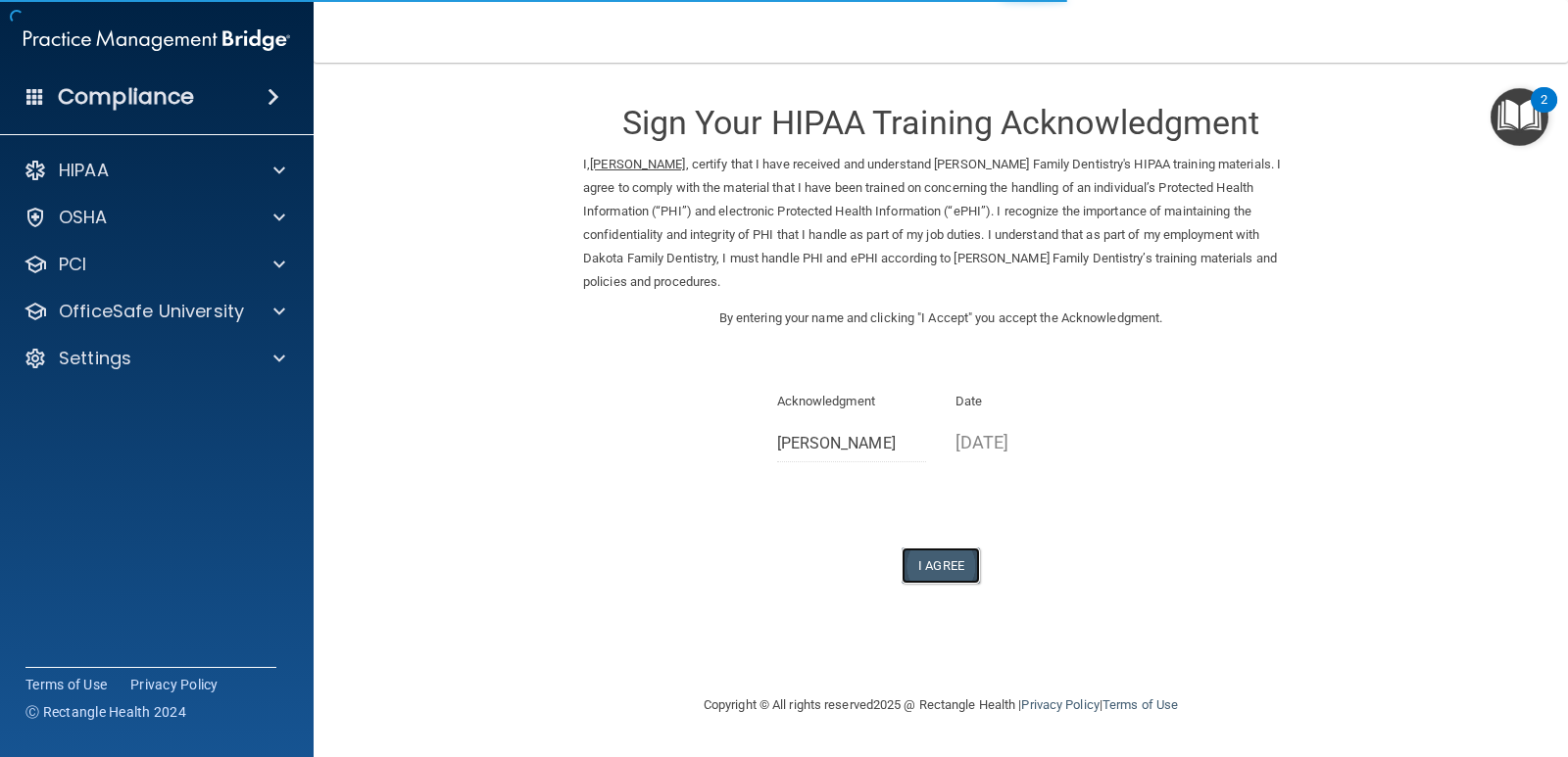
click at [943, 548] on button "I Agree" at bounding box center [940, 566] width 78 height 37
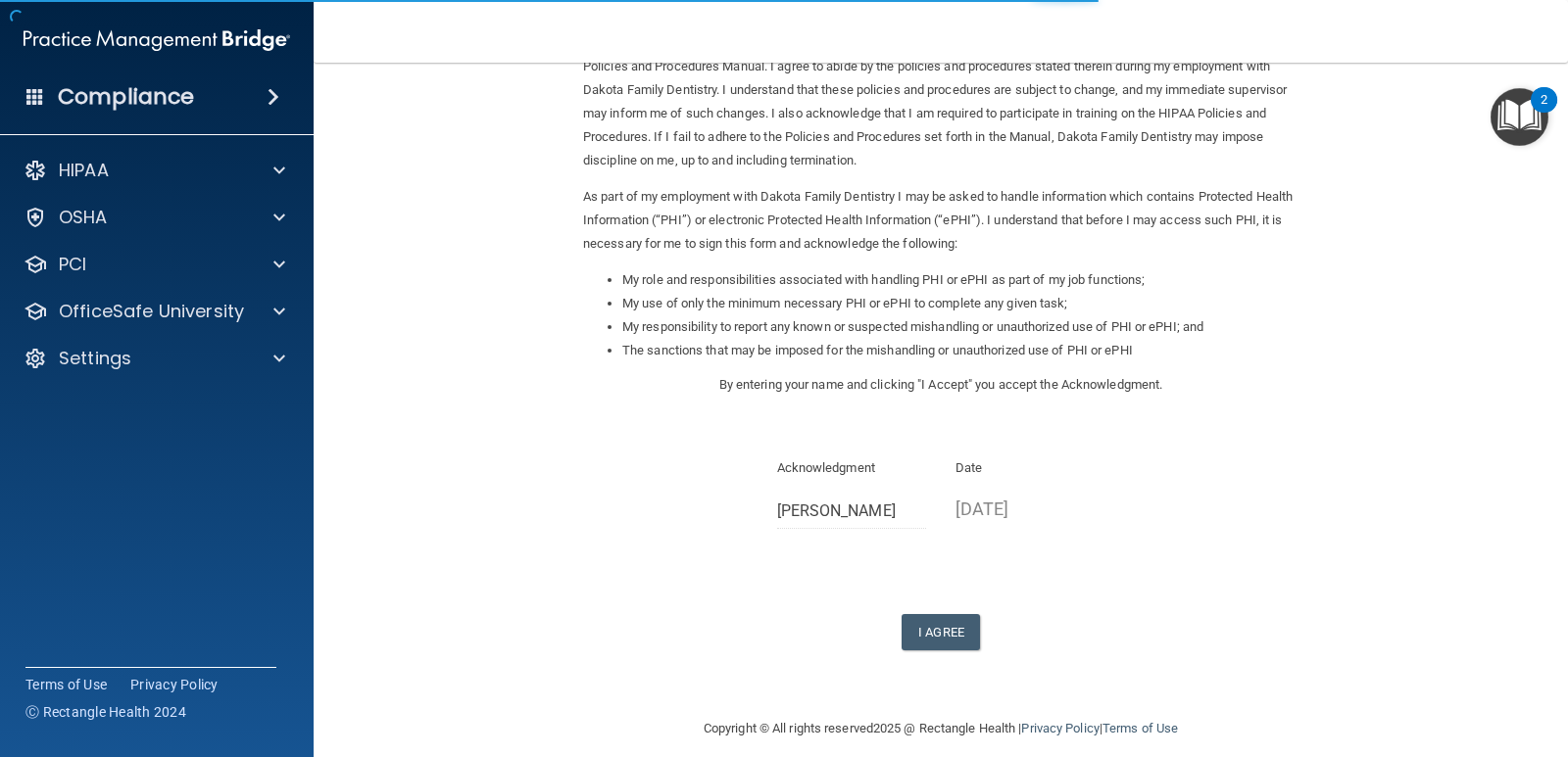
scroll to position [140, 0]
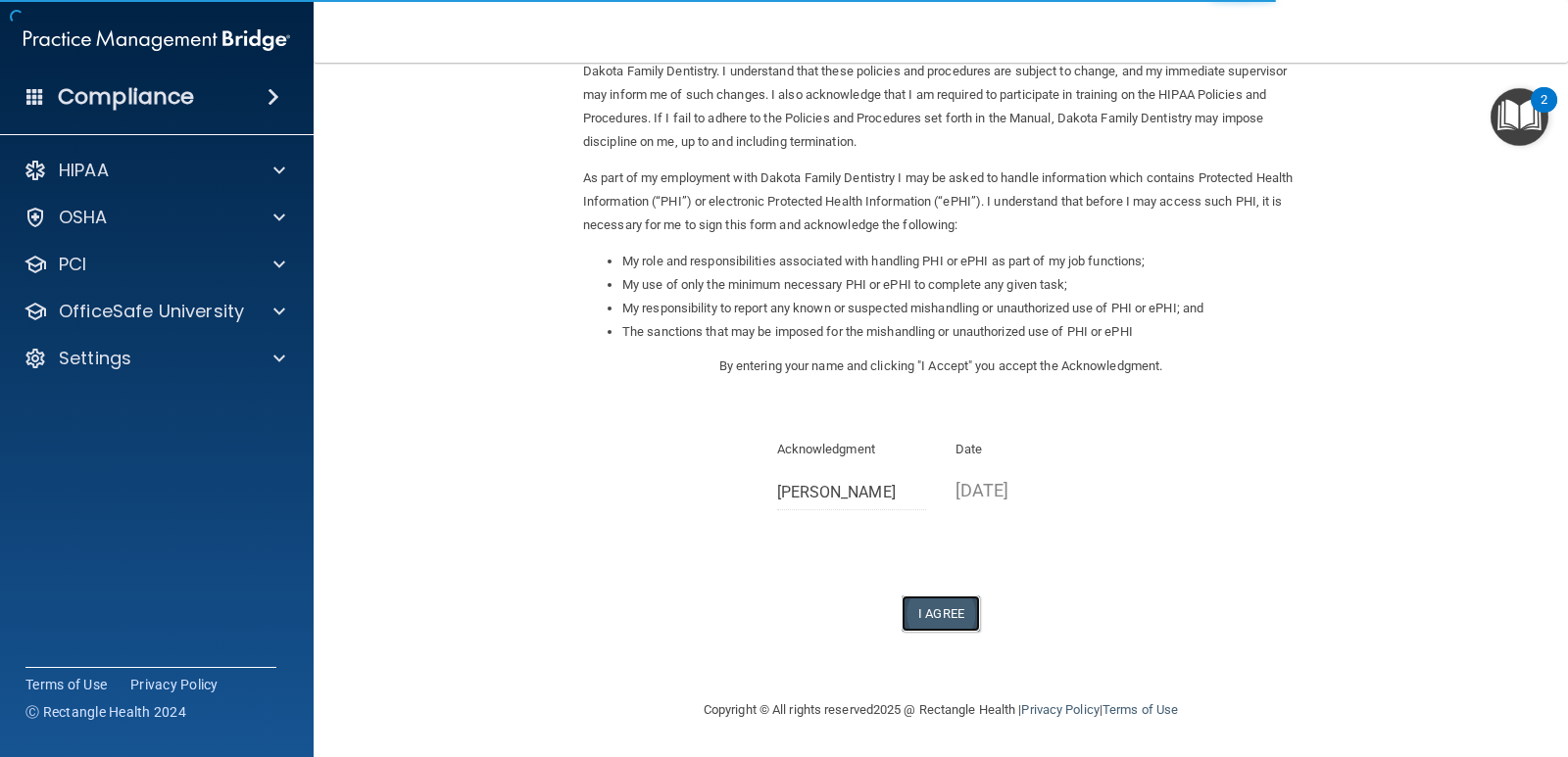
click at [918, 615] on button "I Agree" at bounding box center [940, 613] width 78 height 37
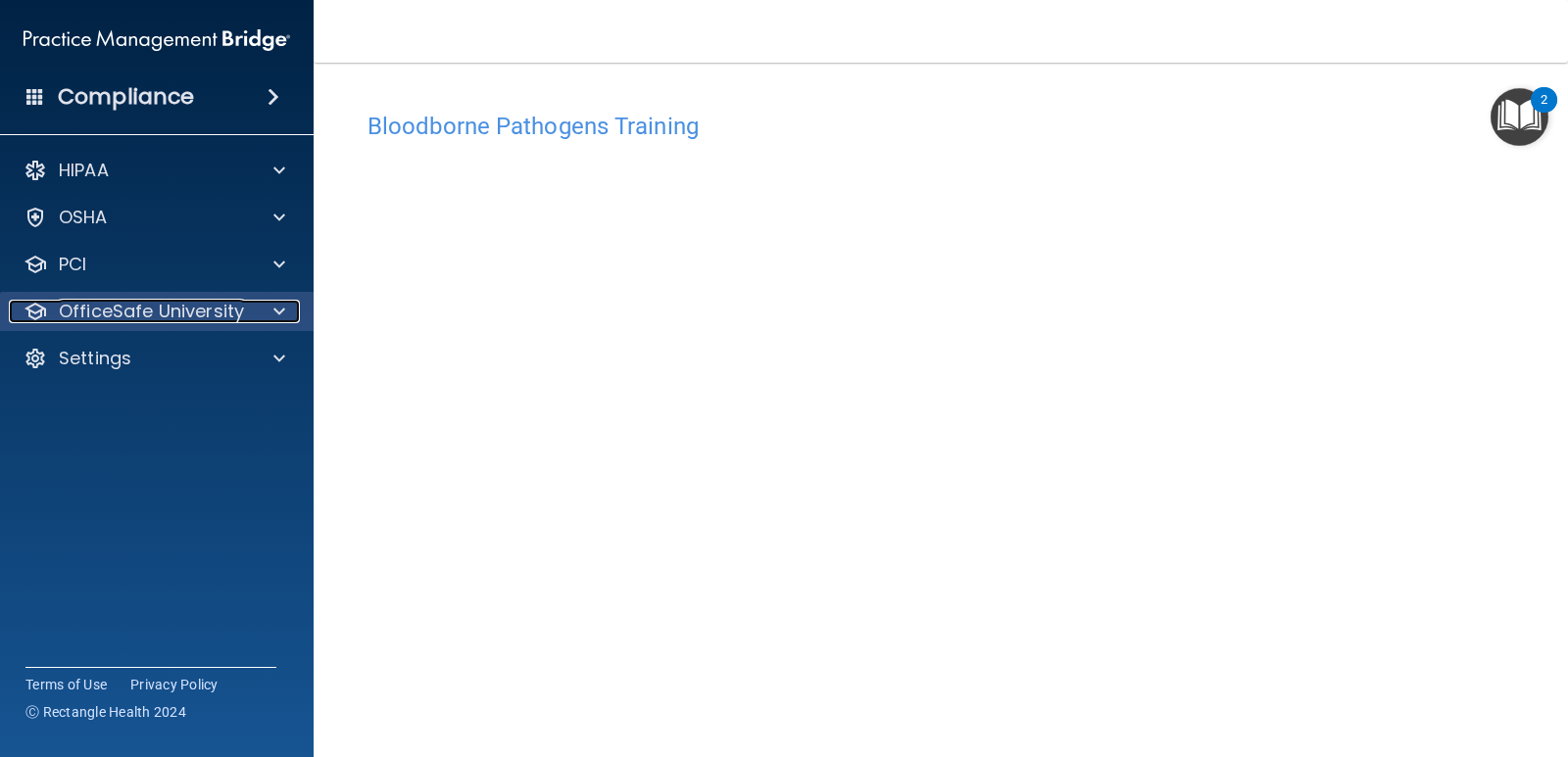
click at [170, 303] on p "OfficeSafe University" at bounding box center [151, 311] width 185 height 24
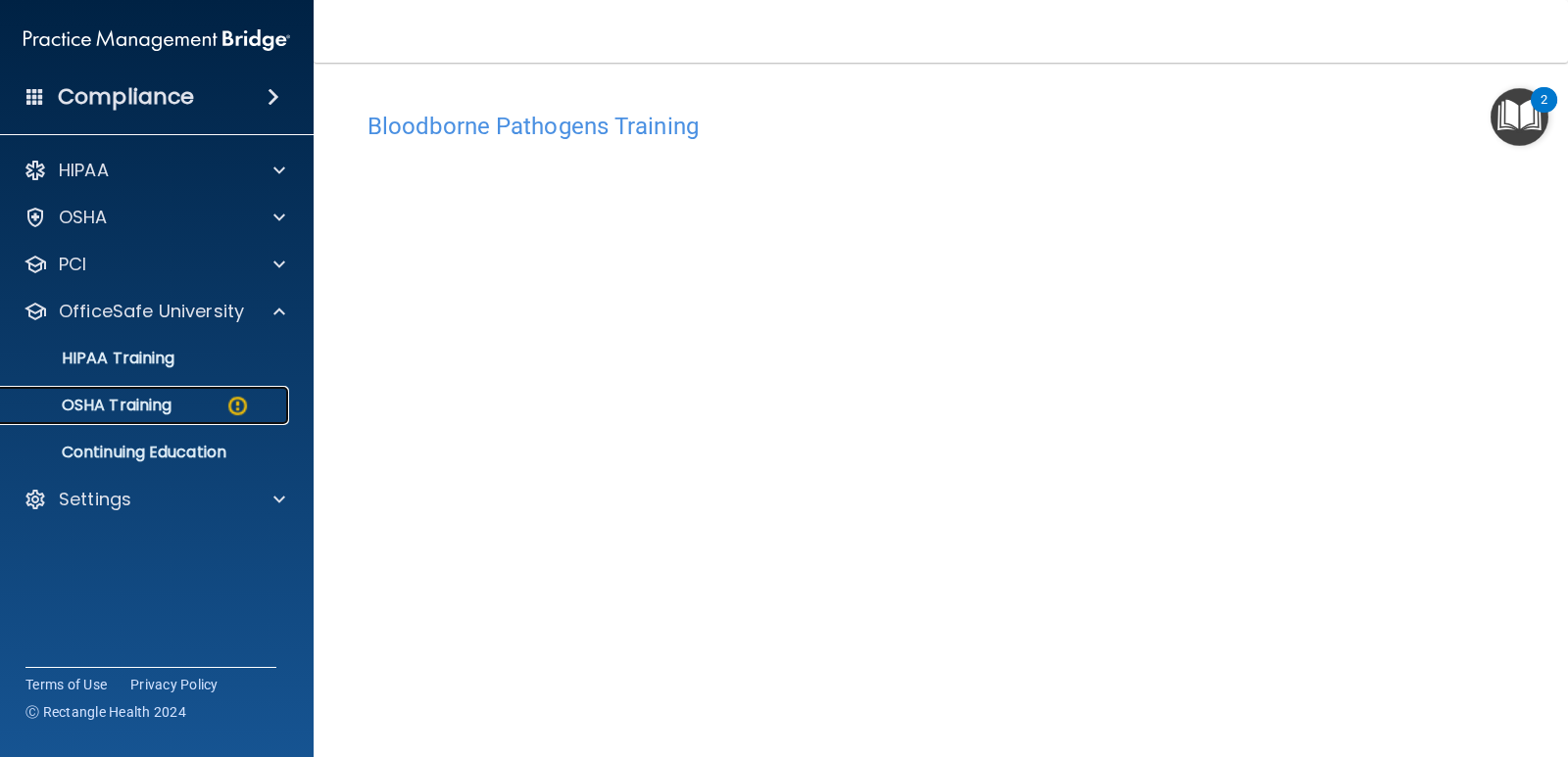
click at [165, 402] on p "OSHA Training" at bounding box center [92, 405] width 159 height 20
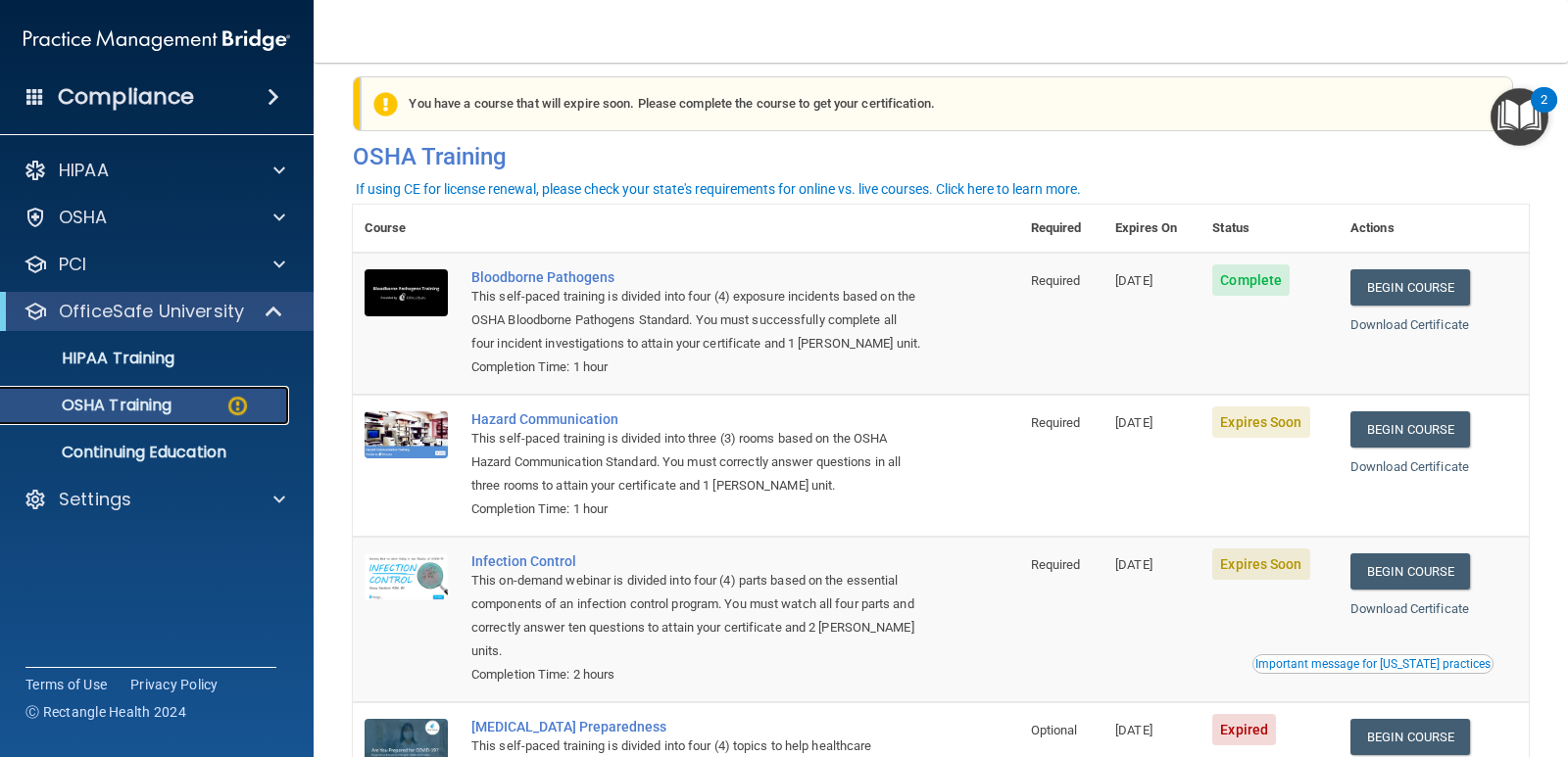
scroll to position [23, 0]
click at [157, 402] on p "OSHA Training" at bounding box center [92, 405] width 159 height 20
click at [1383, 432] on link "Begin Course" at bounding box center [1409, 428] width 120 height 37
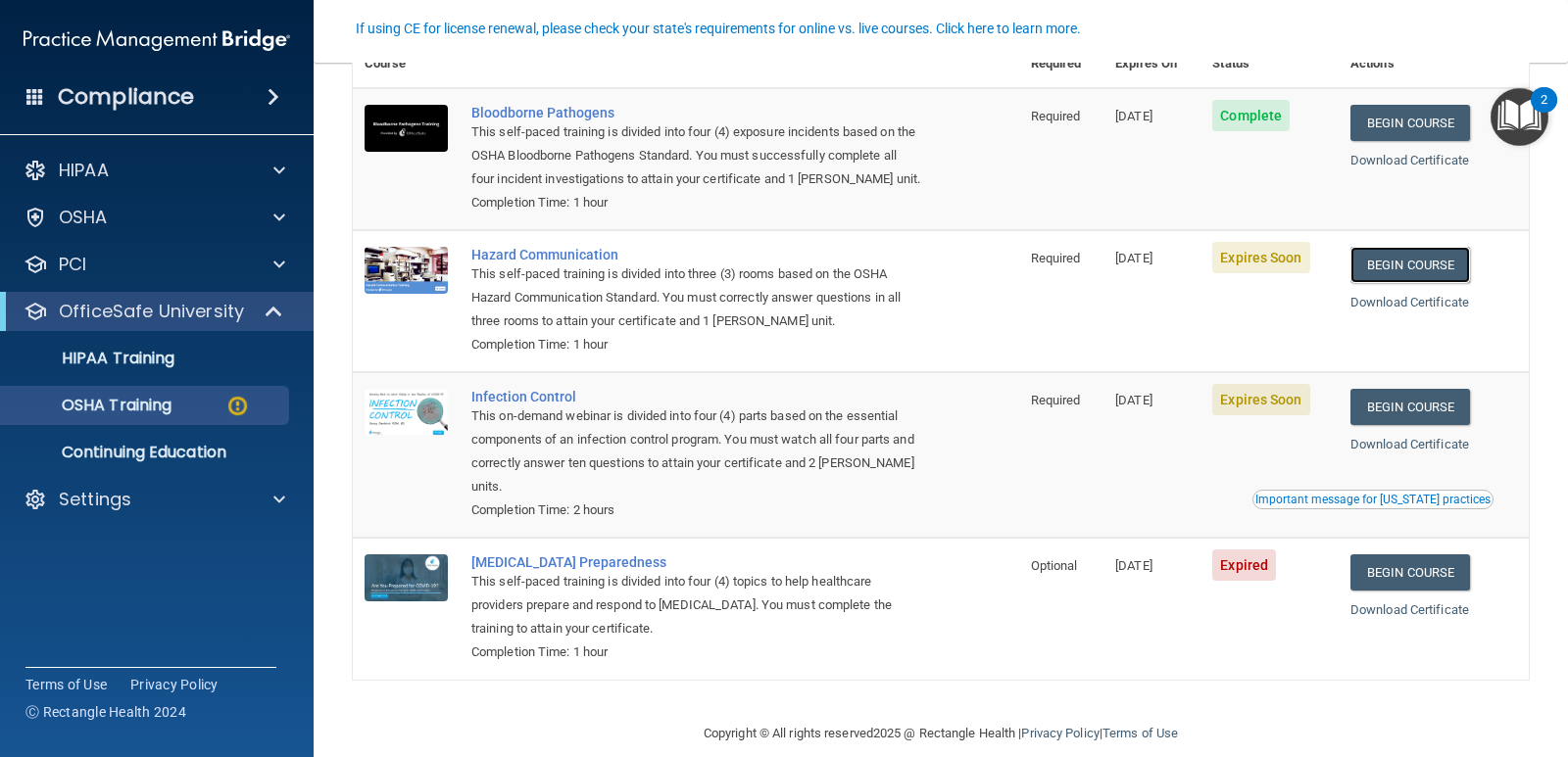
scroll to position [187, 0]
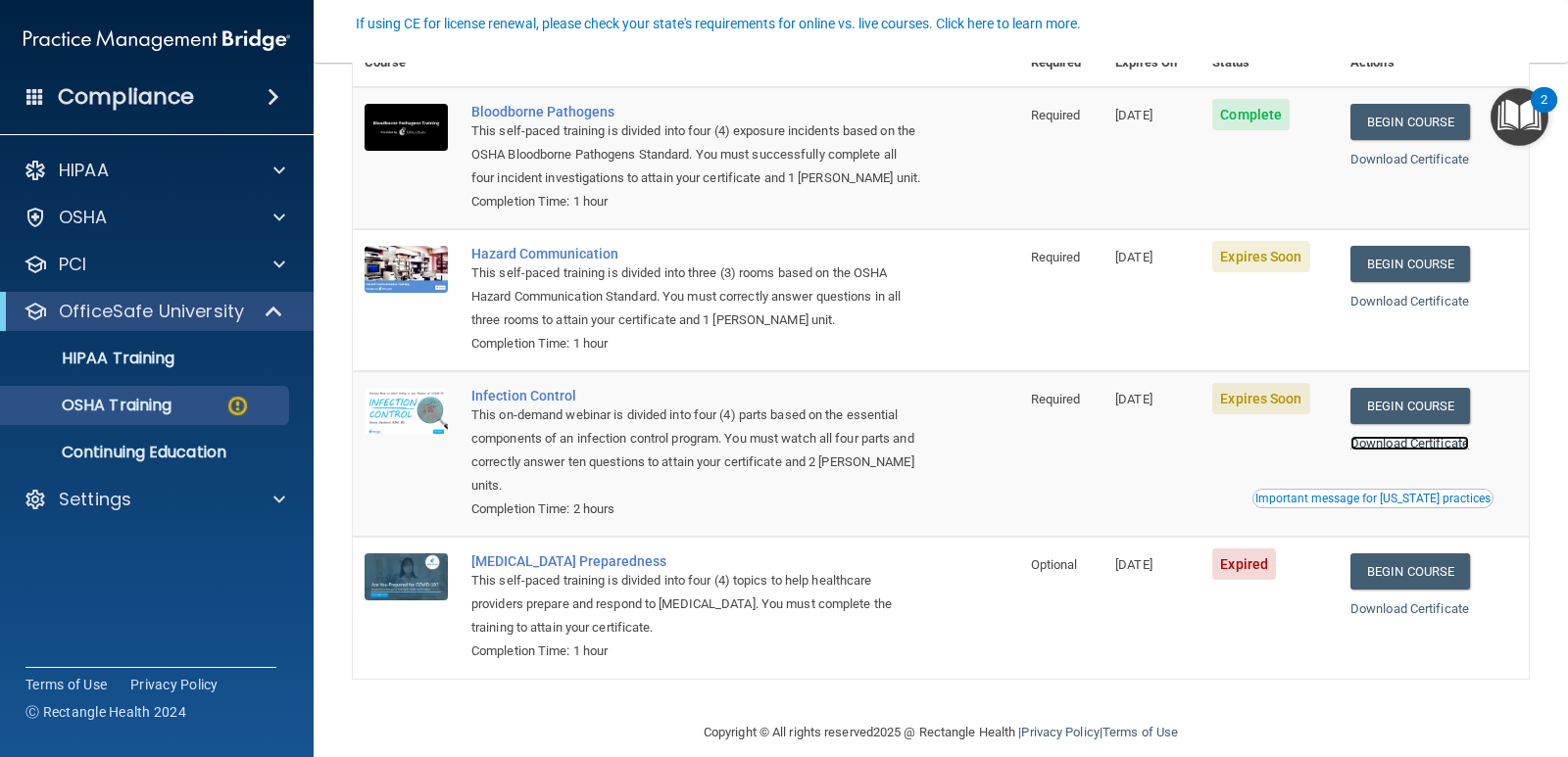
click at [1409, 446] on link "Download Certificate" at bounding box center [1409, 443] width 119 height 15
click at [1399, 303] on link "Download Certificate" at bounding box center [1409, 301] width 119 height 15
click at [1378, 446] on link "Download Certificate" at bounding box center [1409, 443] width 119 height 15
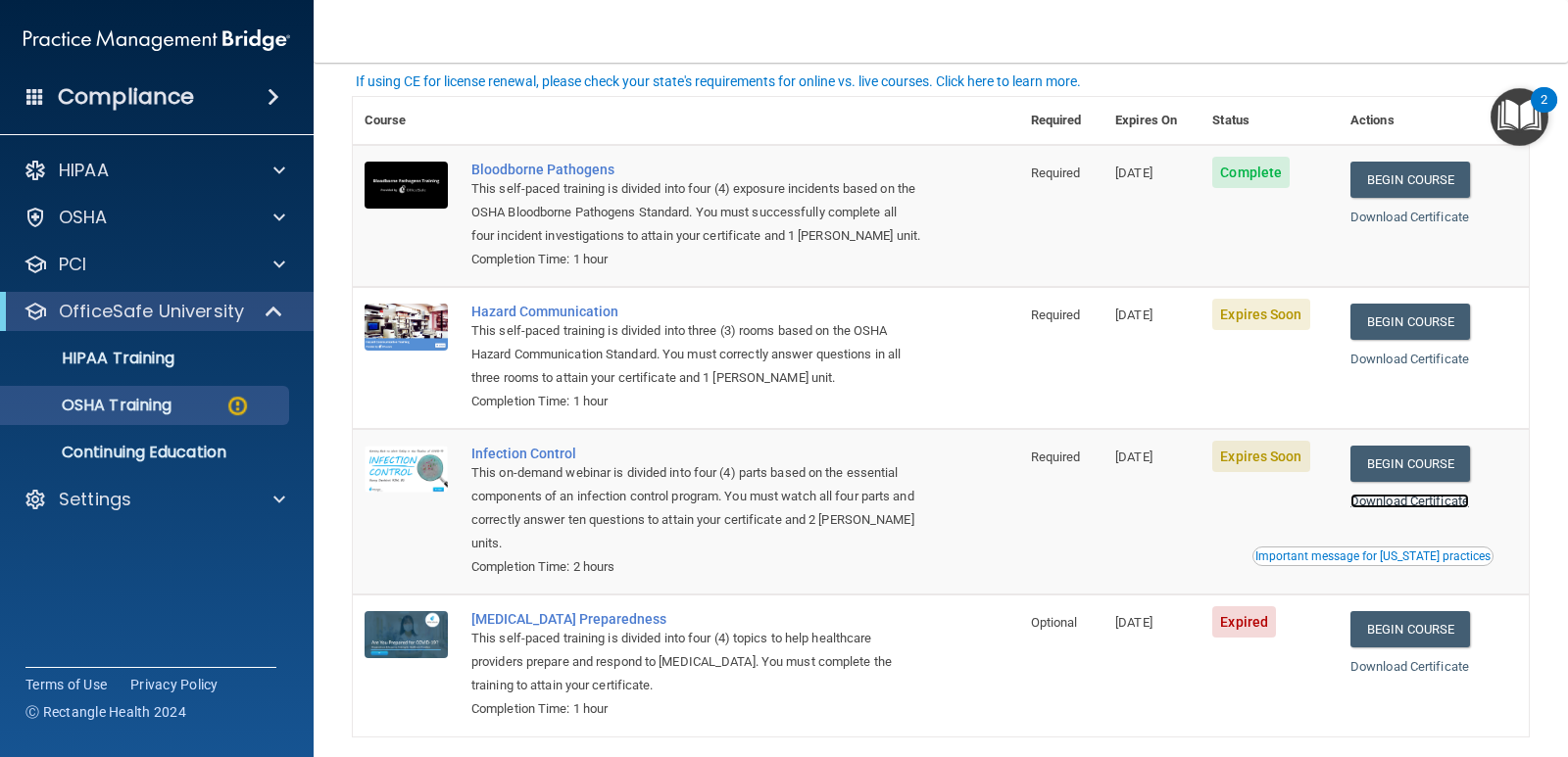
scroll to position [142, 0]
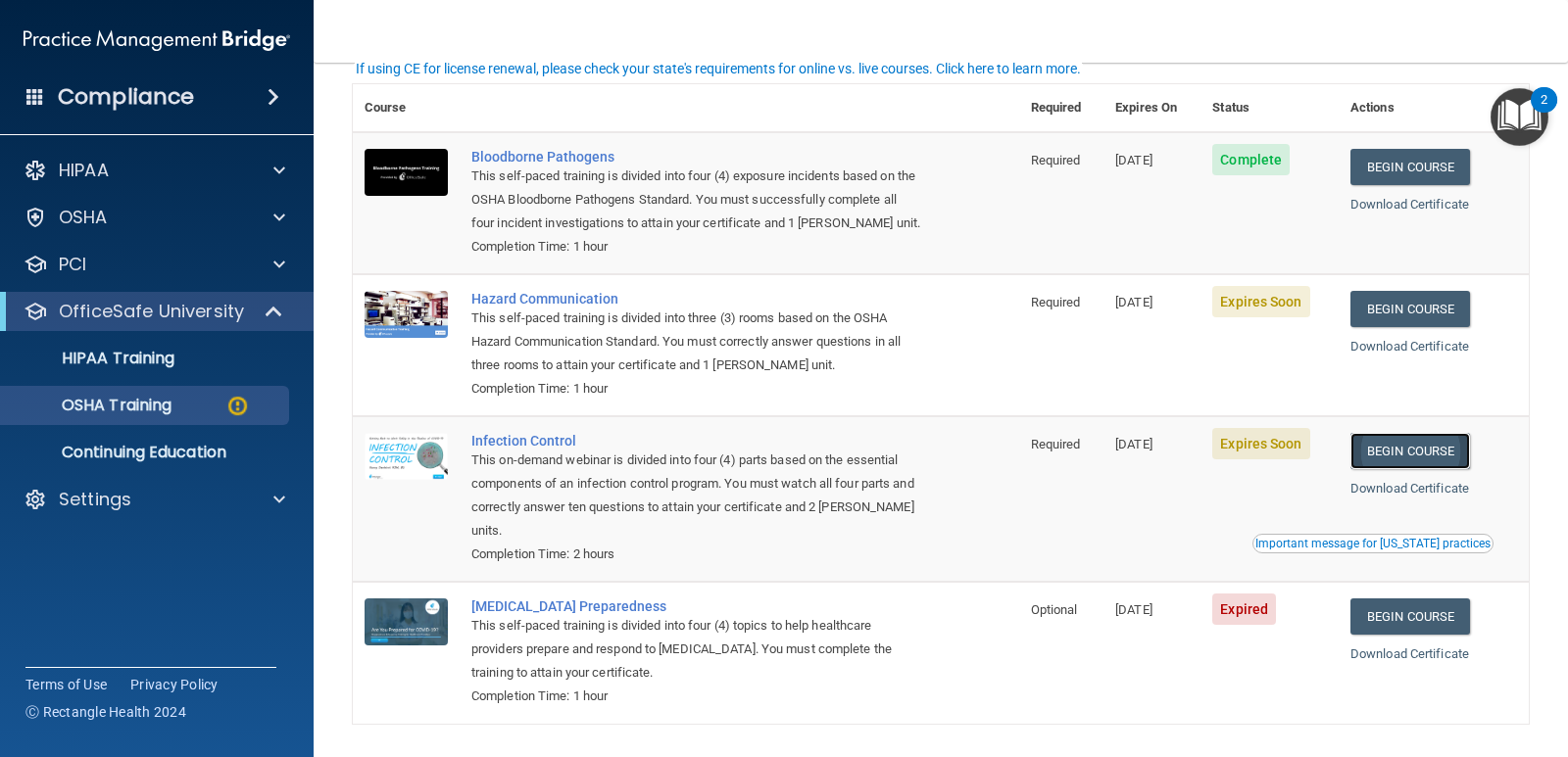
click at [1384, 450] on link "Begin Course" at bounding box center [1409, 451] width 120 height 37
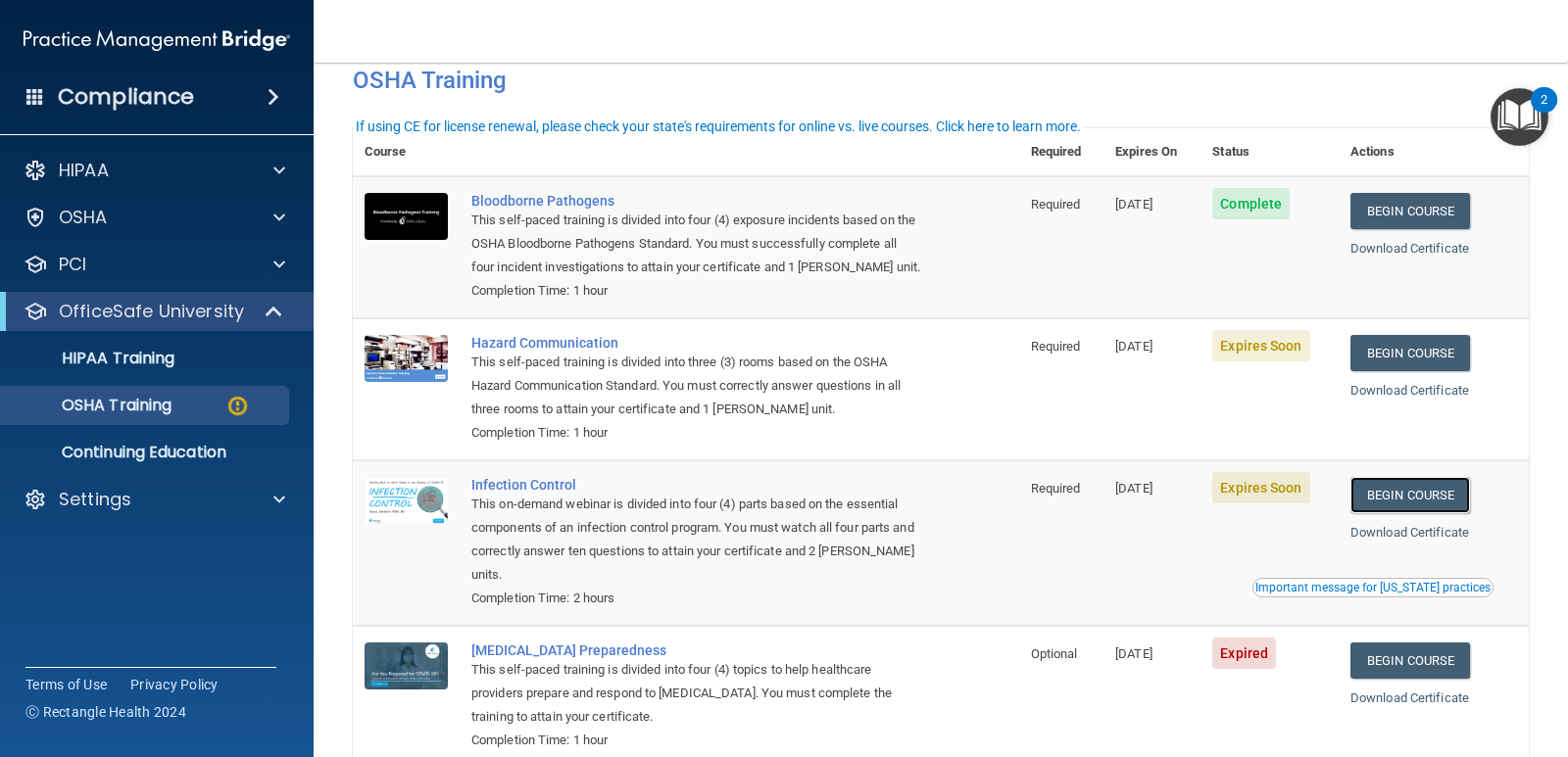
scroll to position [0, 0]
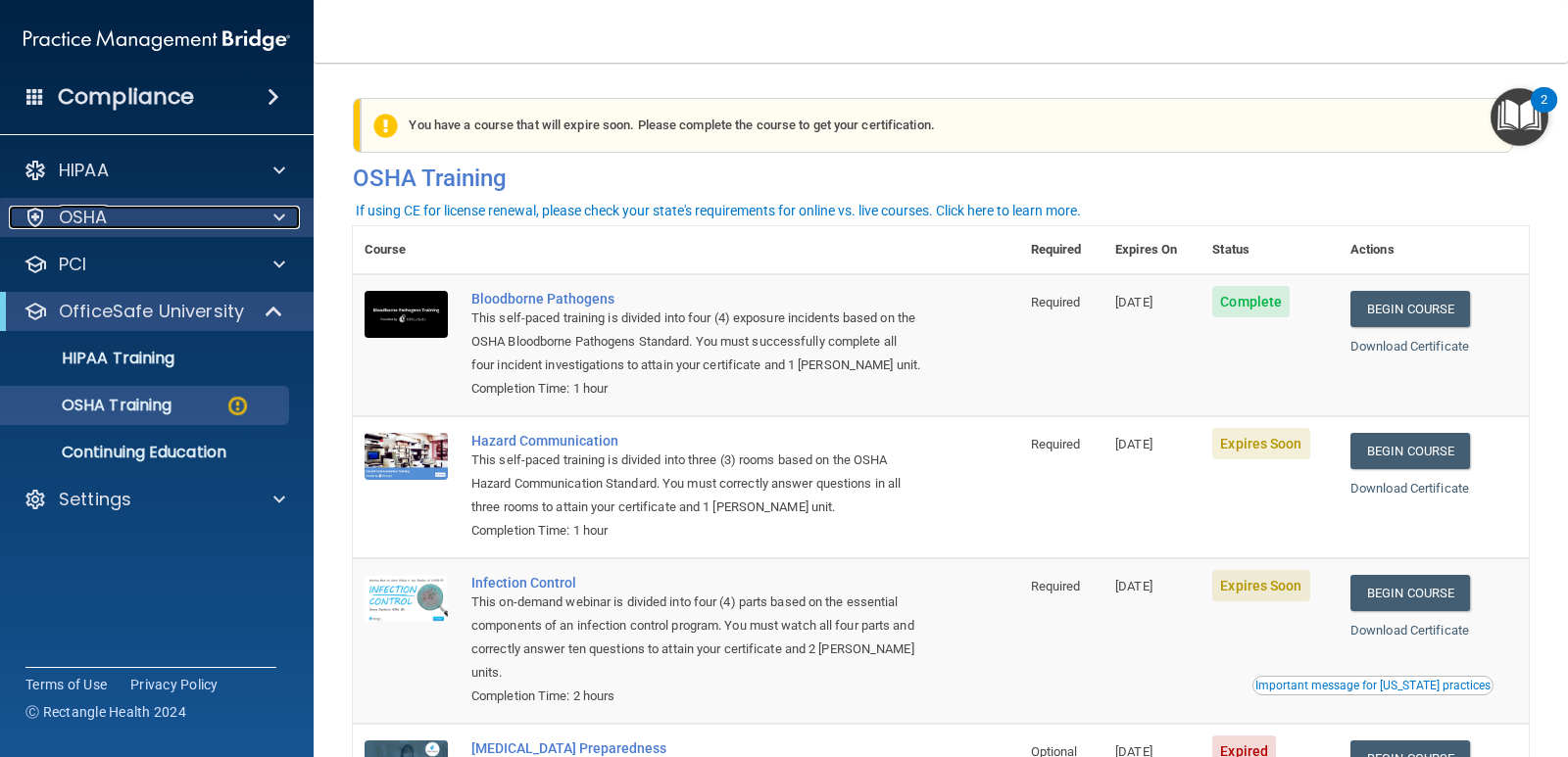
click at [153, 214] on div "OSHA" at bounding box center [130, 218] width 243 height 24
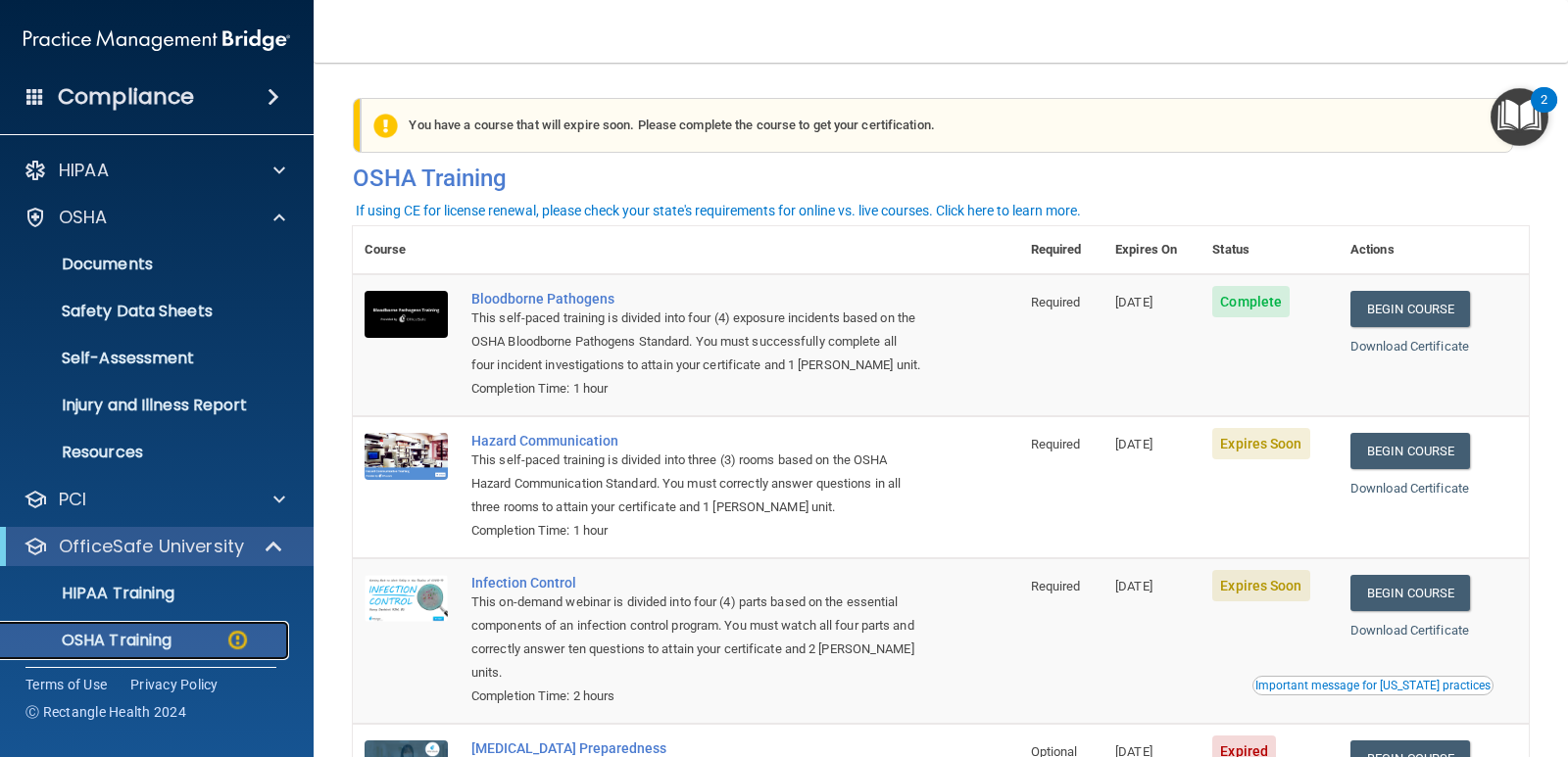
click at [124, 639] on p "OSHA Training" at bounding box center [92, 641] width 159 height 20
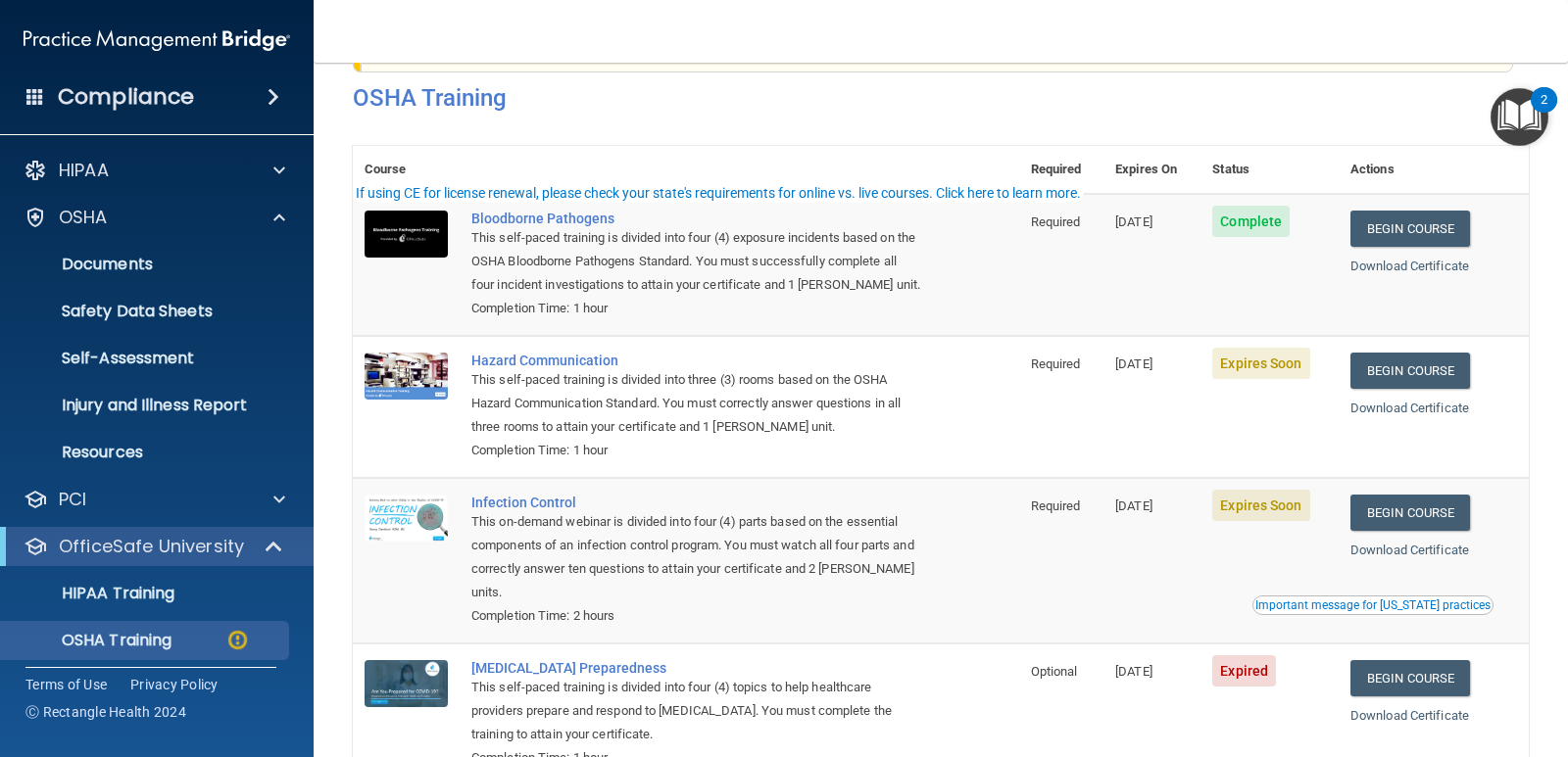
scroll to position [11, 0]
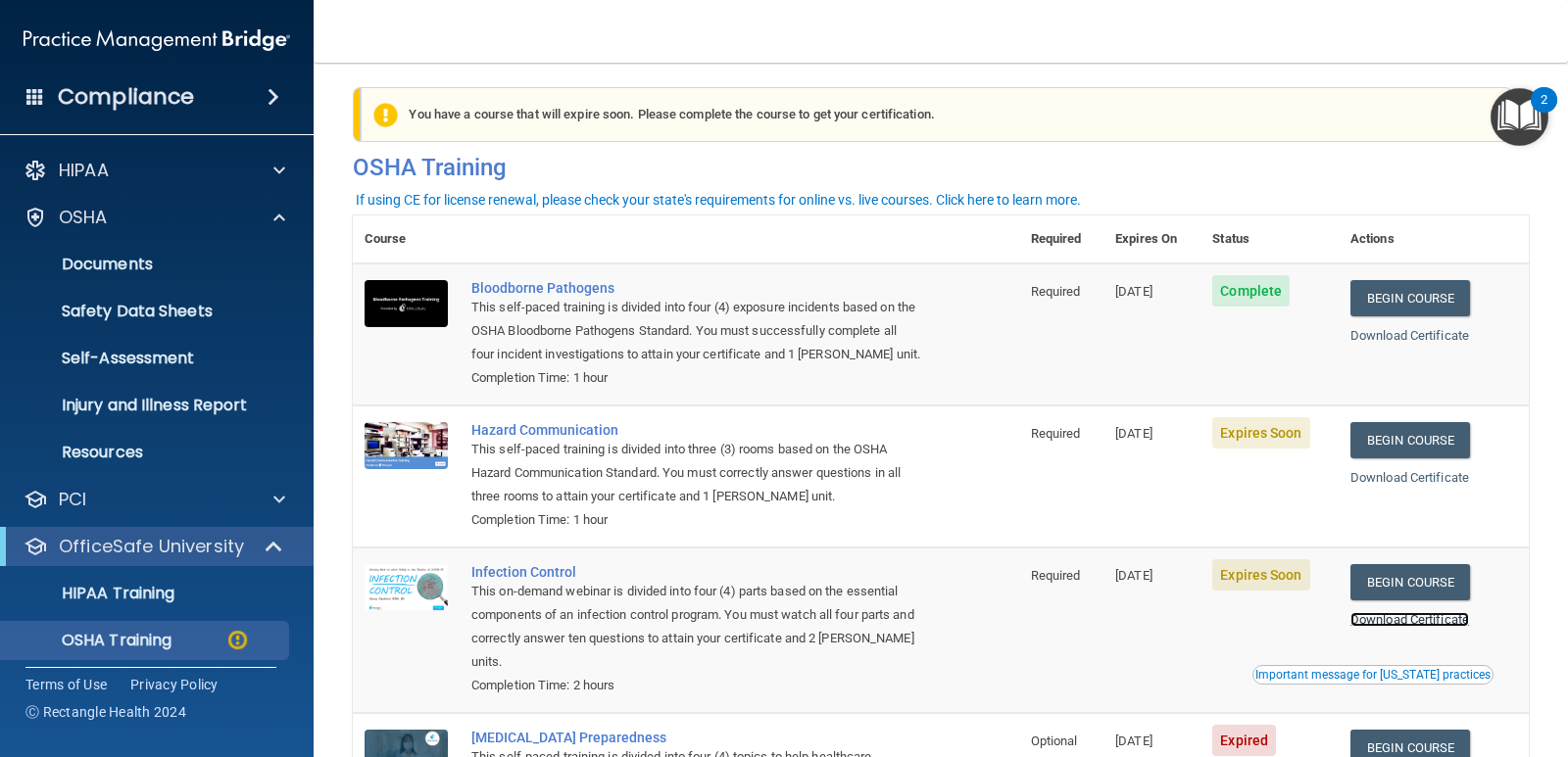
click at [1365, 624] on link "Download Certificate" at bounding box center [1409, 619] width 119 height 15
click at [215, 596] on div "HIPAA Training" at bounding box center [147, 594] width 268 height 20
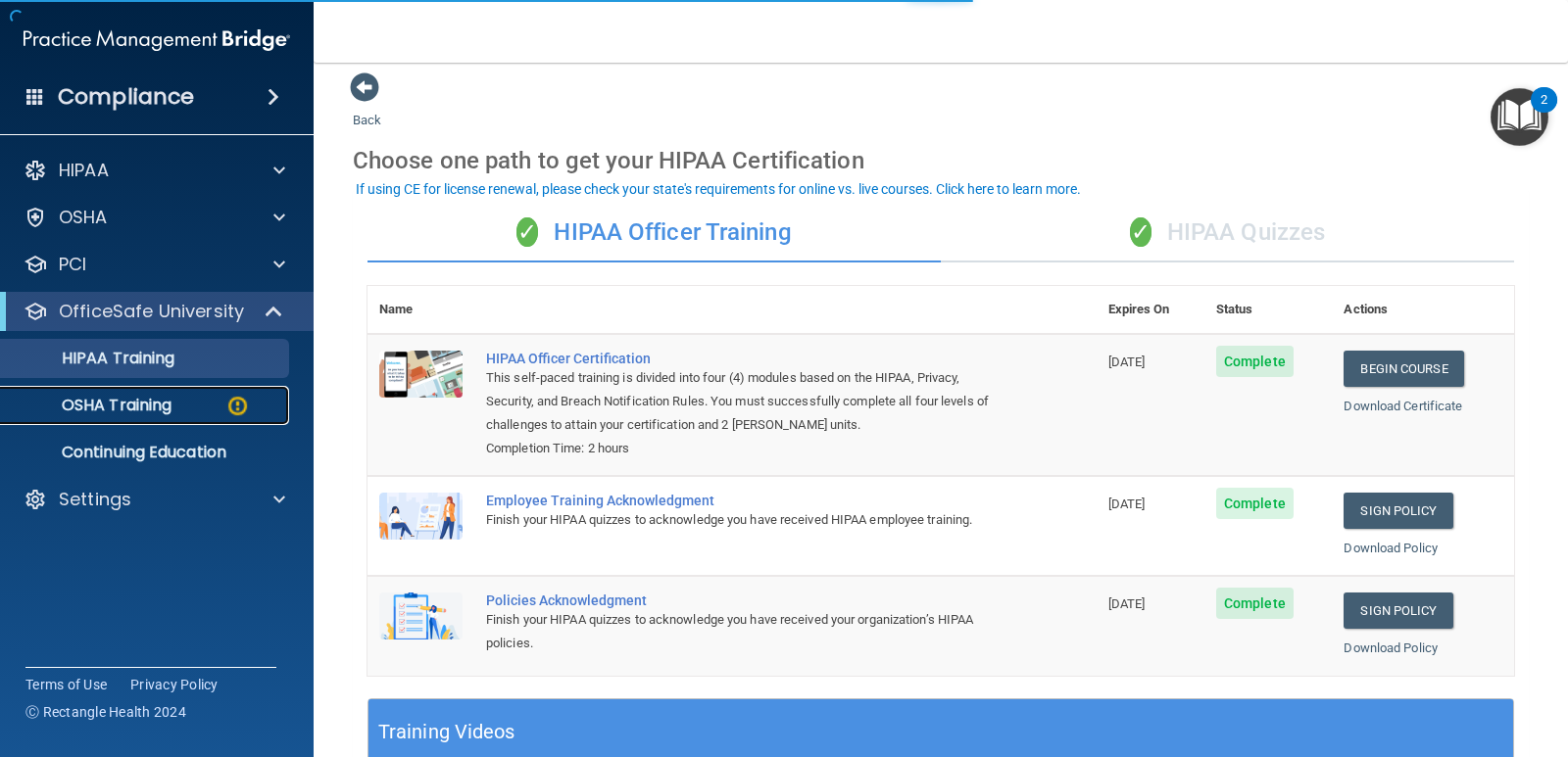
click at [141, 415] on p "OSHA Training" at bounding box center [92, 405] width 159 height 20
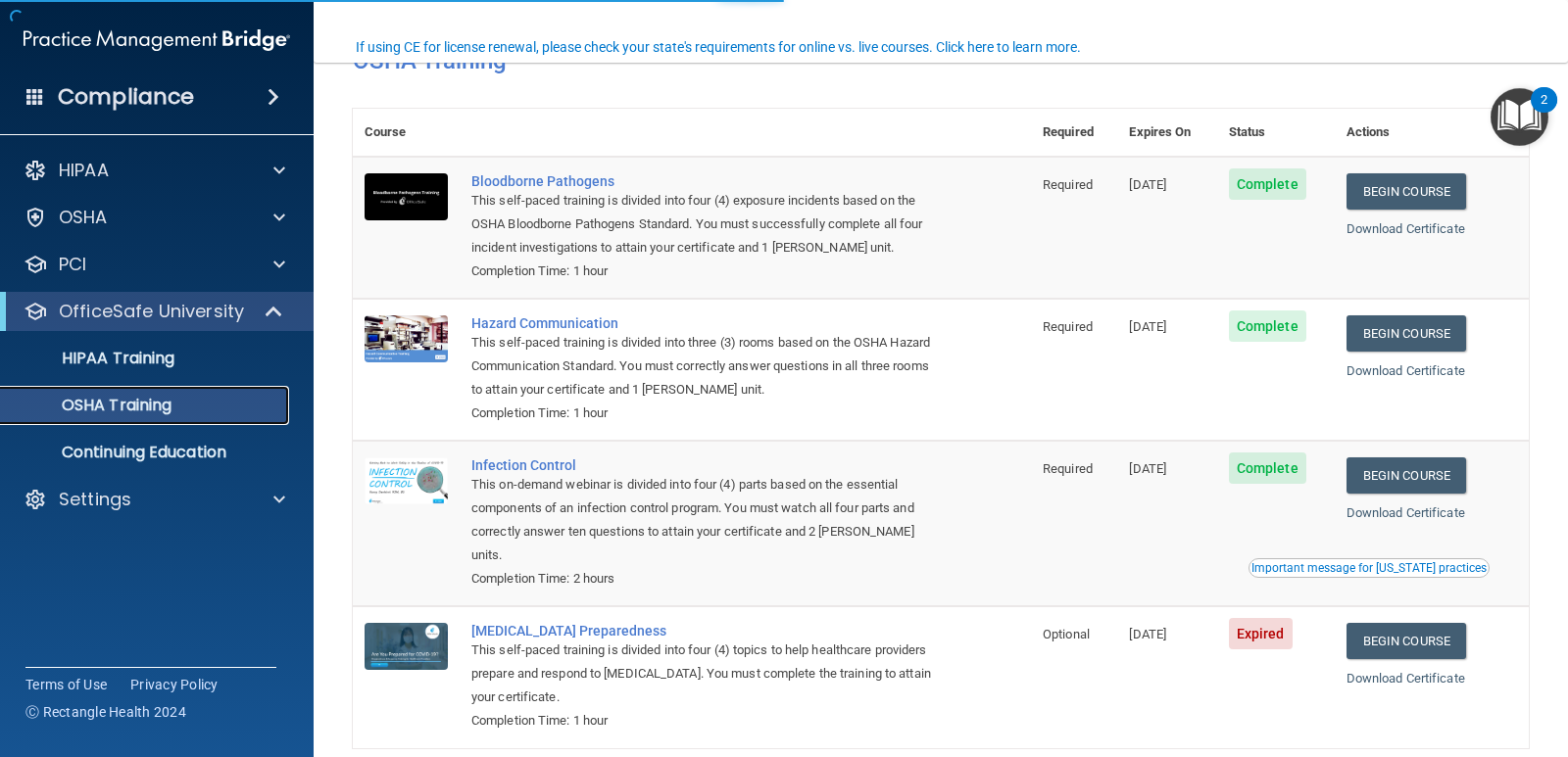
scroll to position [109, 0]
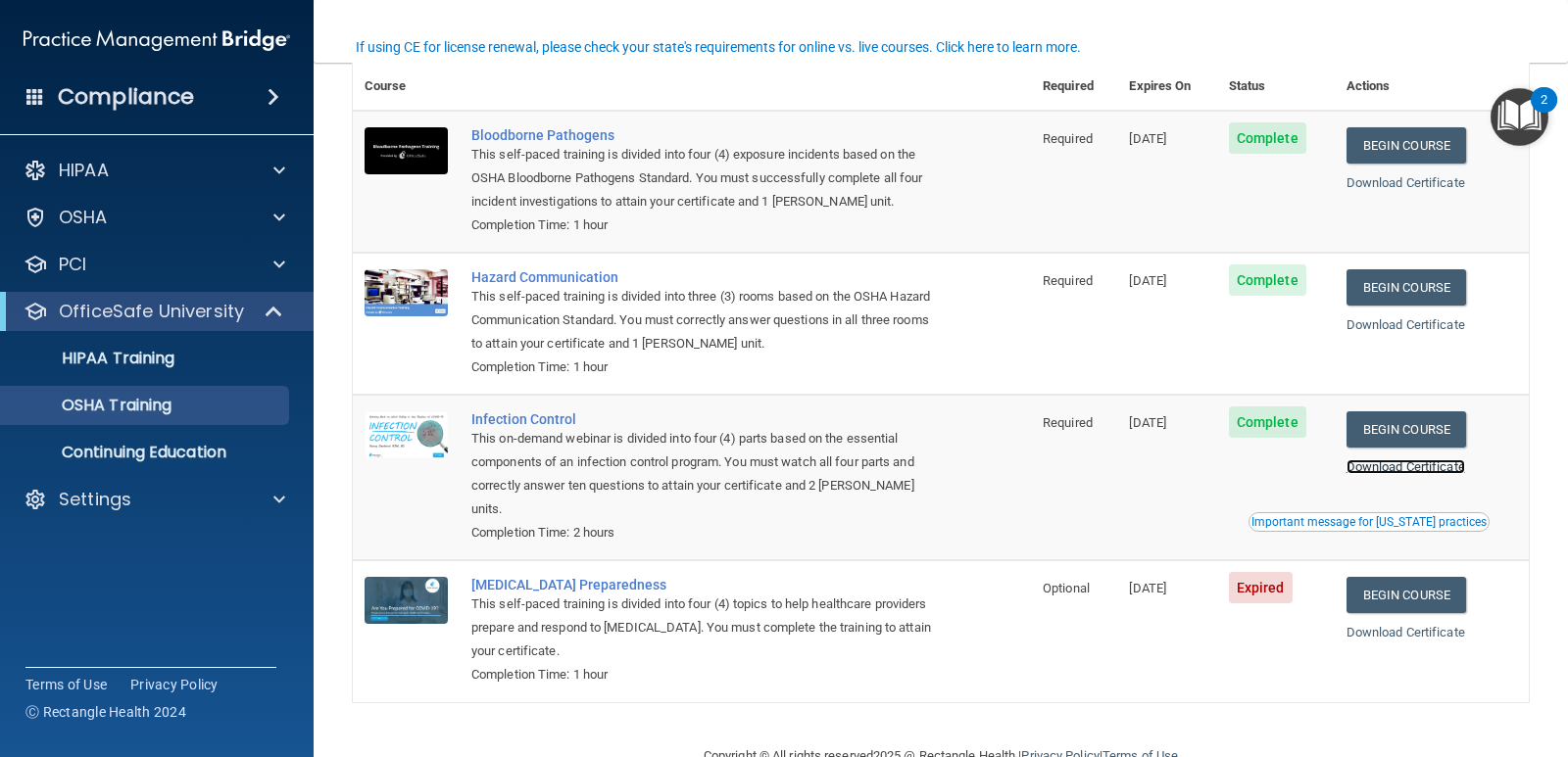
click at [1403, 468] on link "Download Certificate" at bounding box center [1405, 467] width 119 height 15
click at [1370, 188] on link "Download Certificate" at bounding box center [1405, 182] width 119 height 15
click at [1378, 327] on link "Download Certificate" at bounding box center [1405, 324] width 119 height 15
click at [1416, 149] on link "Begin Course" at bounding box center [1405, 146] width 120 height 37
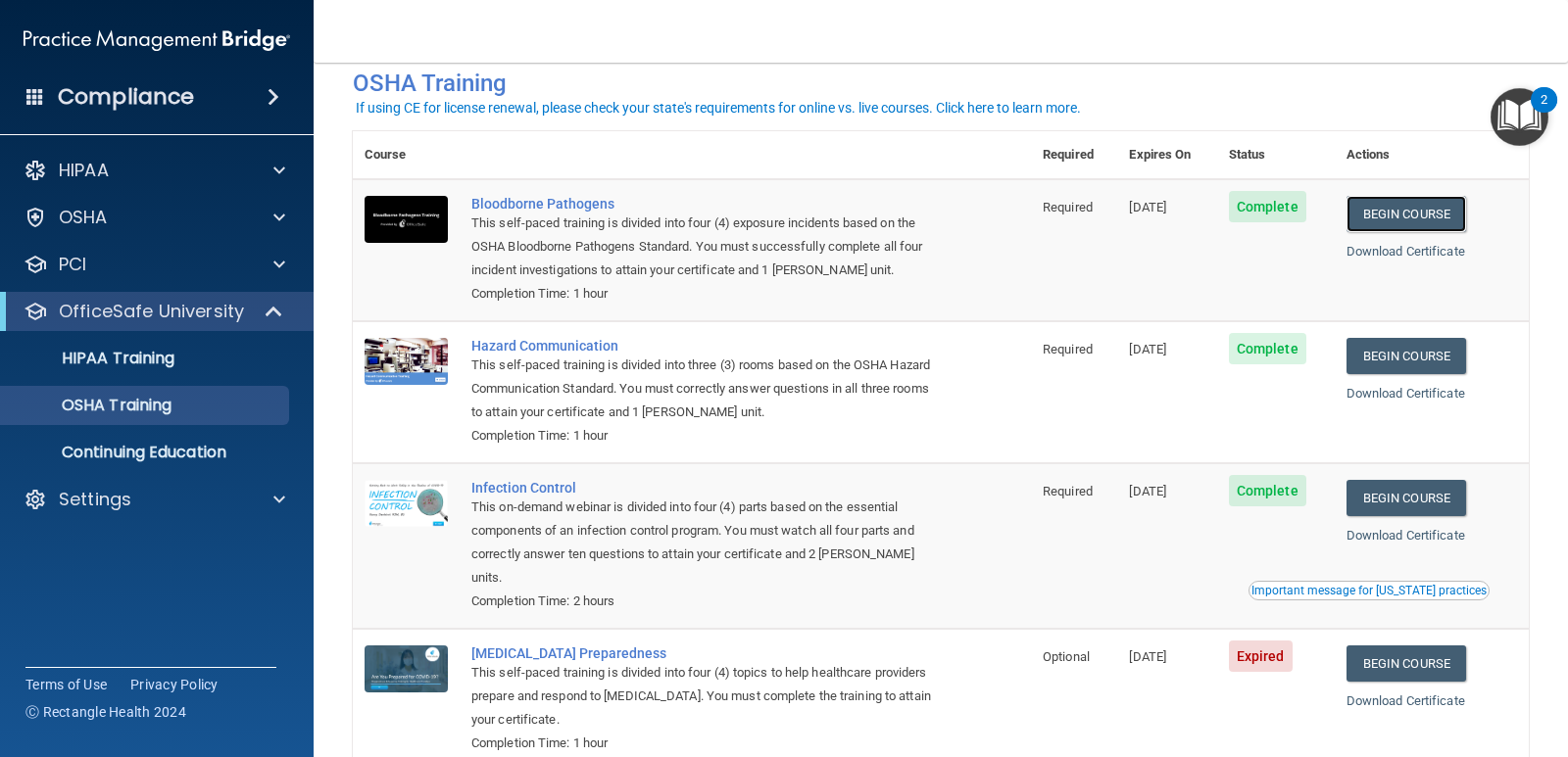
scroll to position [0, 0]
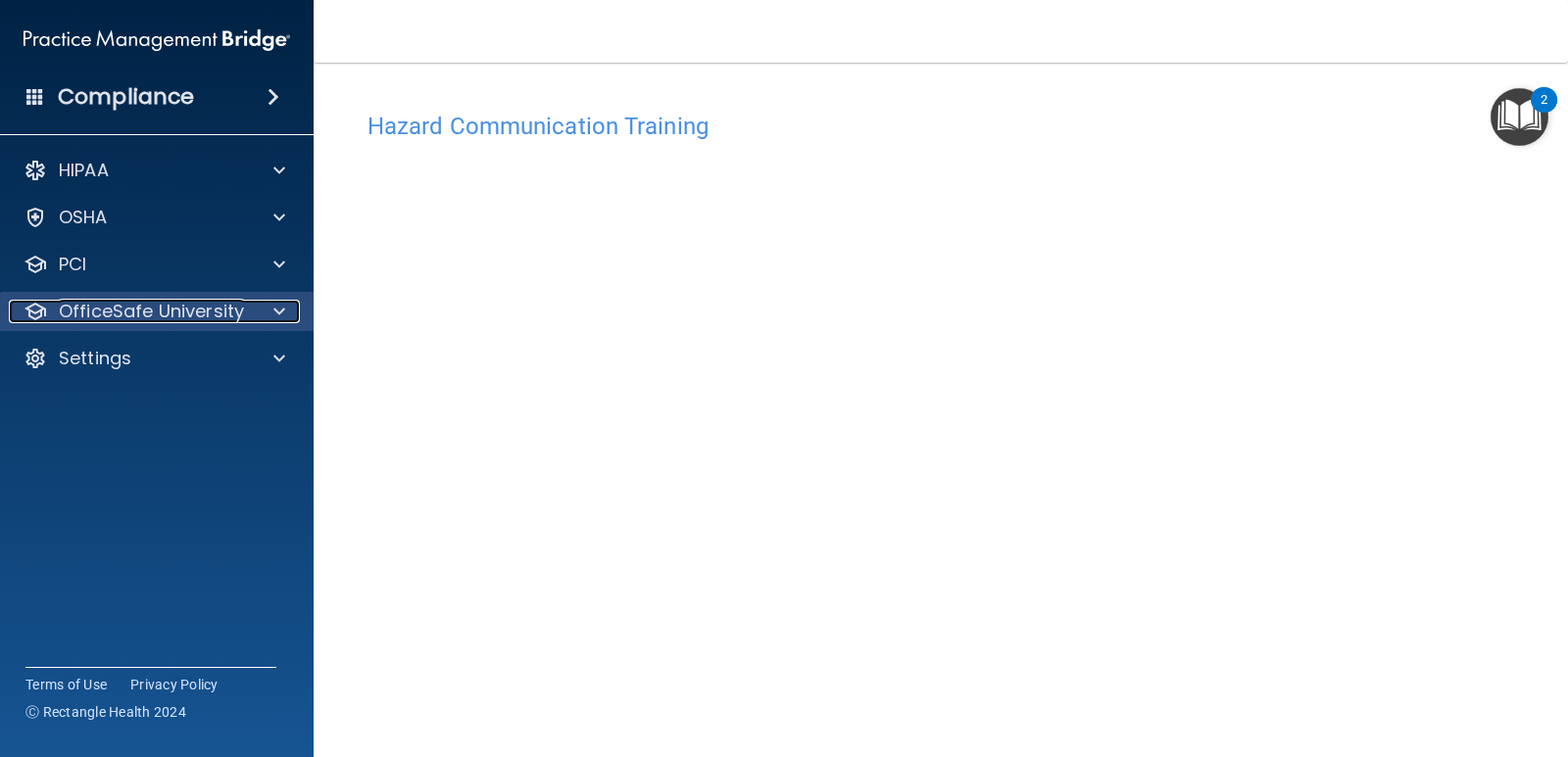
click at [215, 311] on p "OfficeSafe University" at bounding box center [151, 311] width 185 height 24
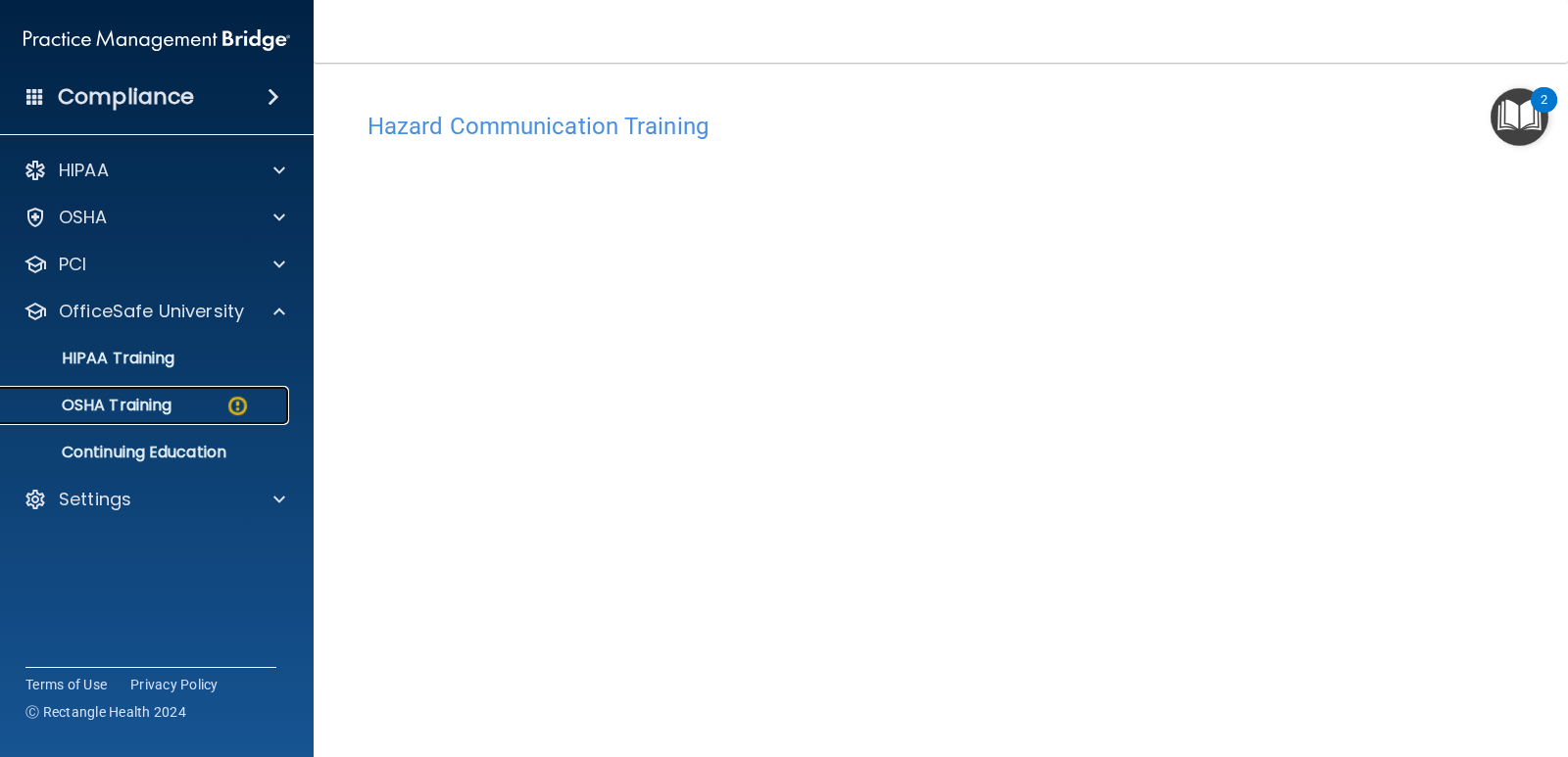
click at [168, 401] on p "OSHA Training" at bounding box center [92, 405] width 159 height 20
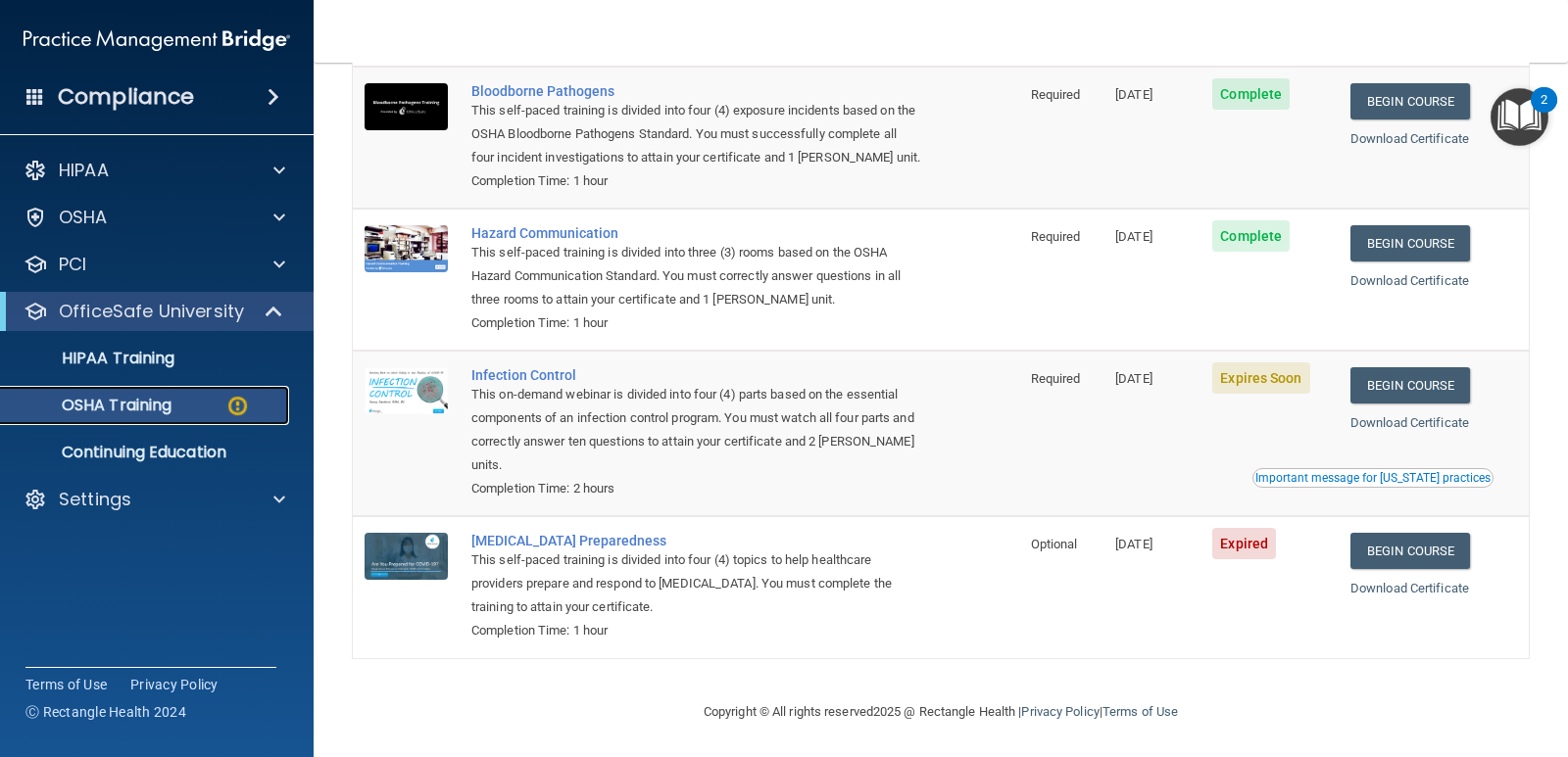
scroll to position [212, 0]
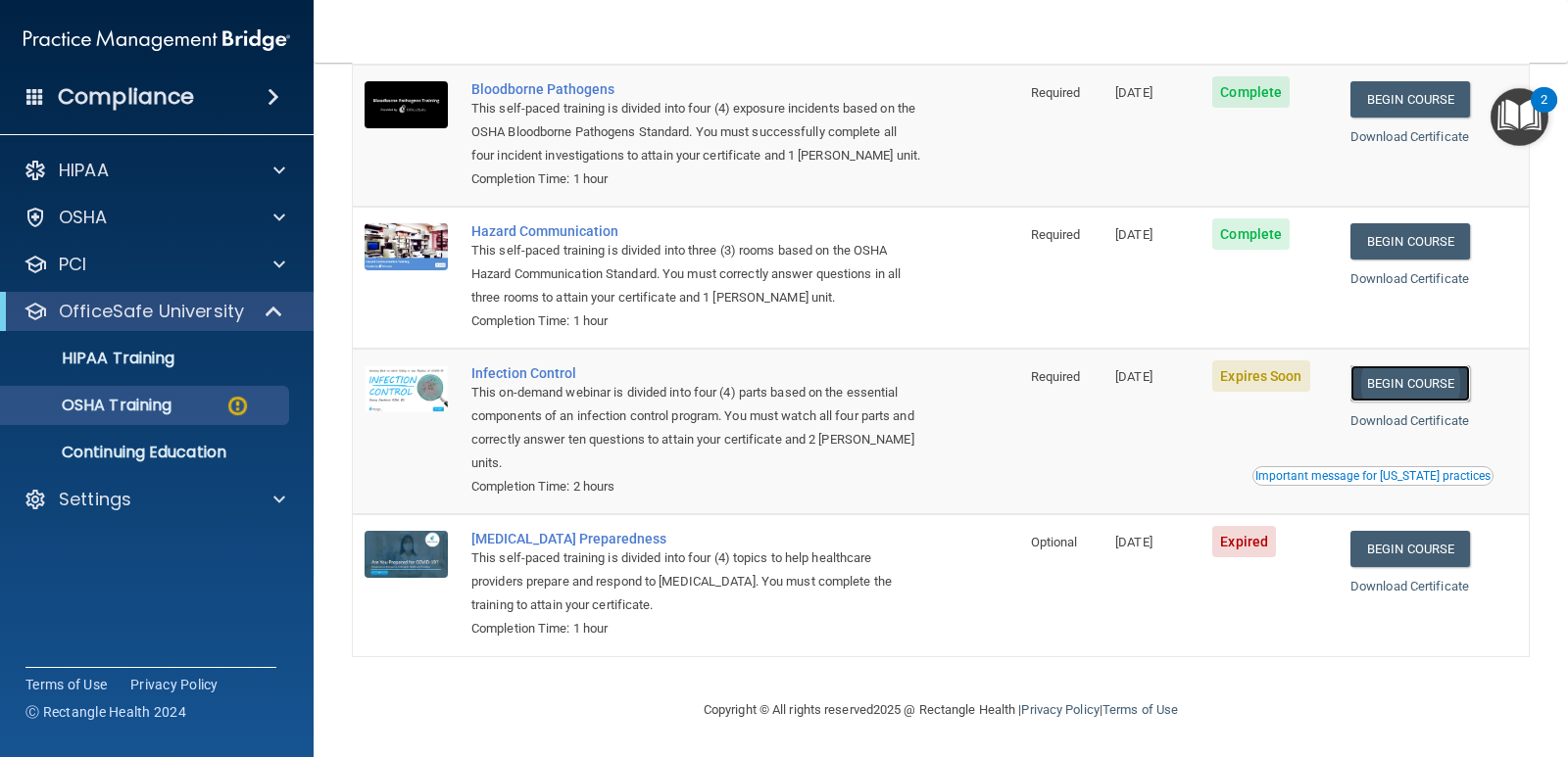
click at [1391, 383] on link "Begin Course" at bounding box center [1409, 383] width 120 height 37
click at [1395, 383] on link "Begin Course" at bounding box center [1409, 383] width 120 height 37
click at [91, 402] on p "OSHA Training" at bounding box center [92, 405] width 159 height 20
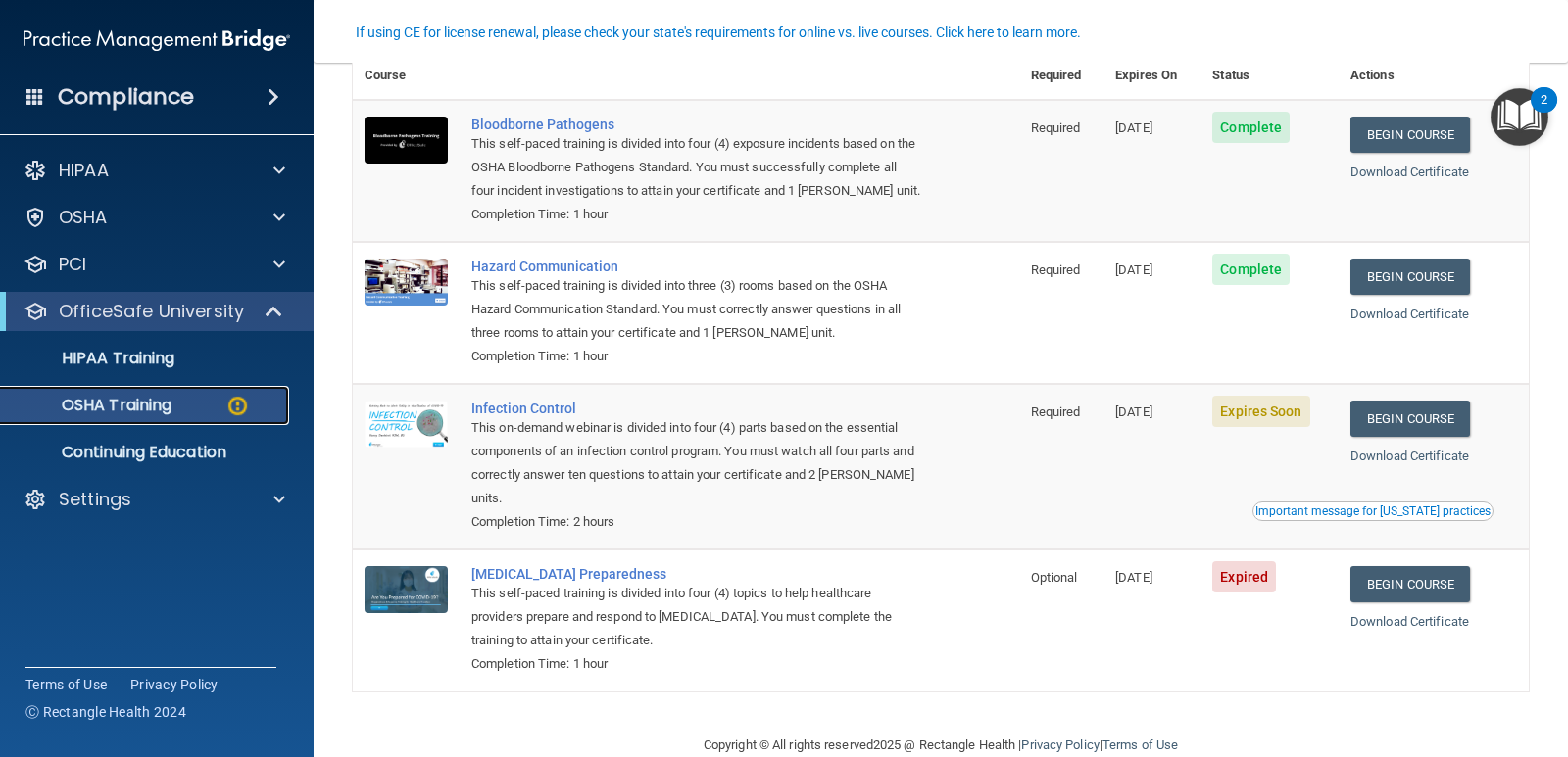
scroll to position [178, 0]
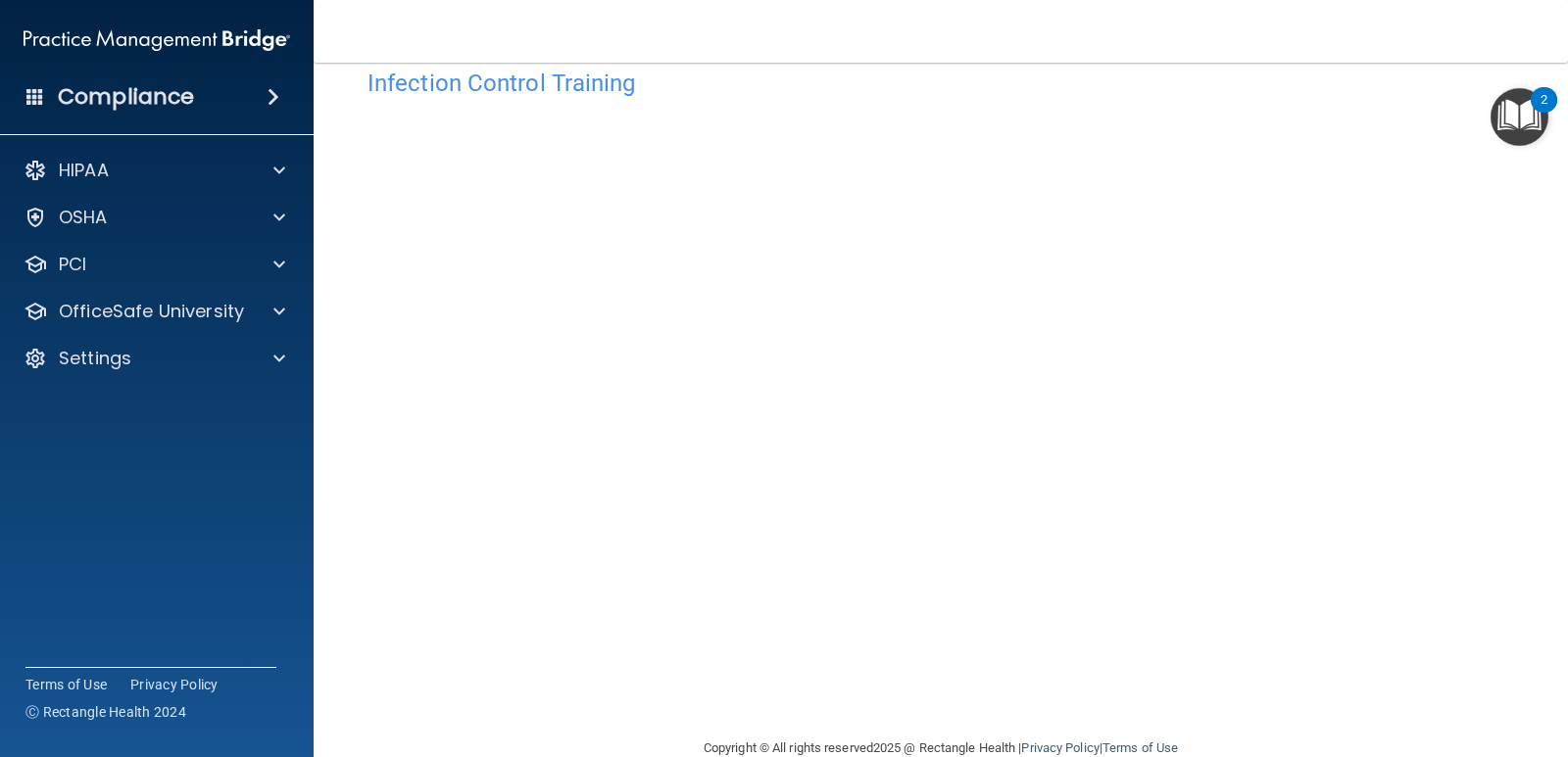
scroll to position [46, 0]
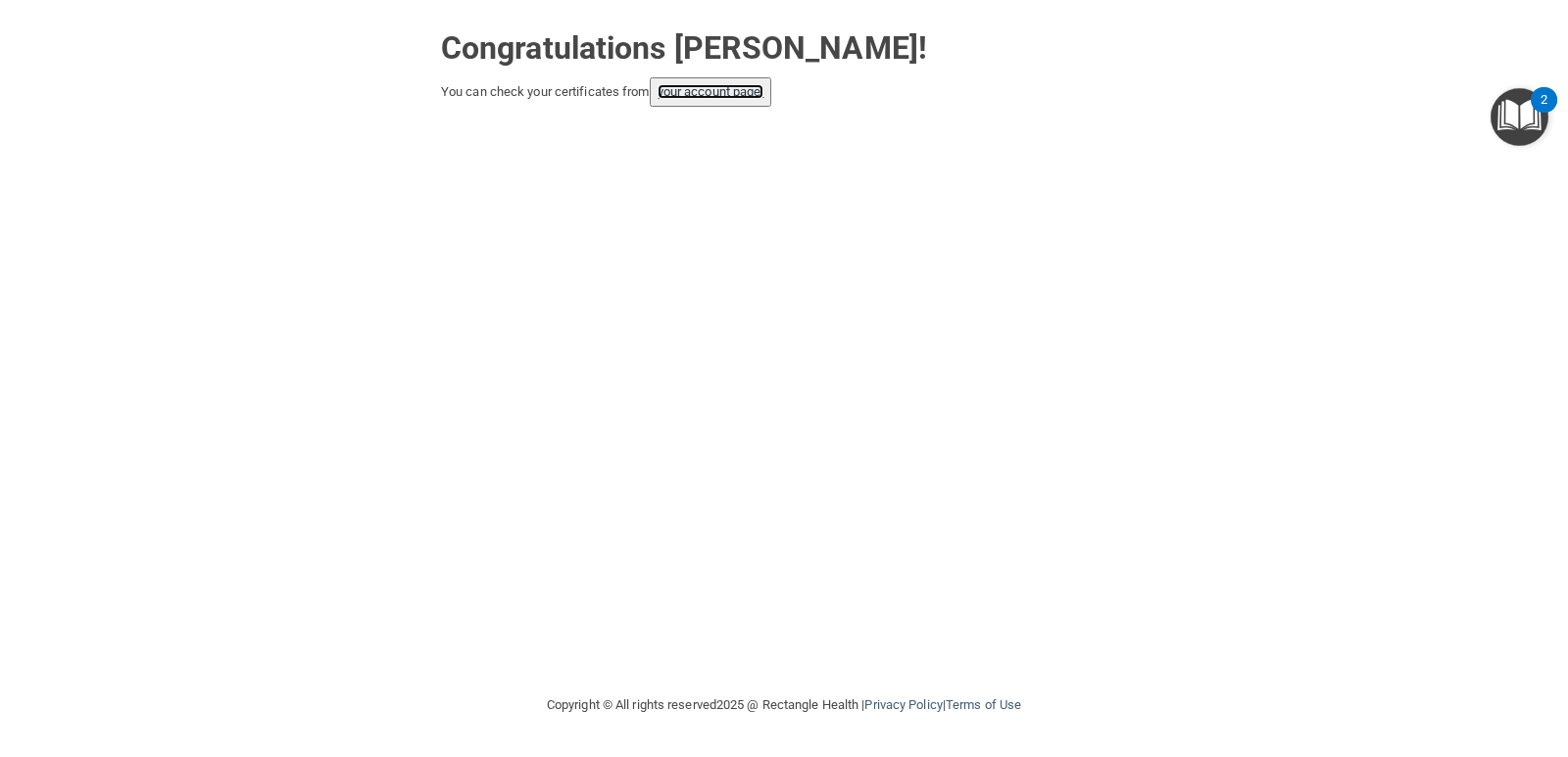
click at [736, 91] on link "your account page!" at bounding box center [711, 91] width 107 height 15
